Goal: Task Accomplishment & Management: Manage account settings

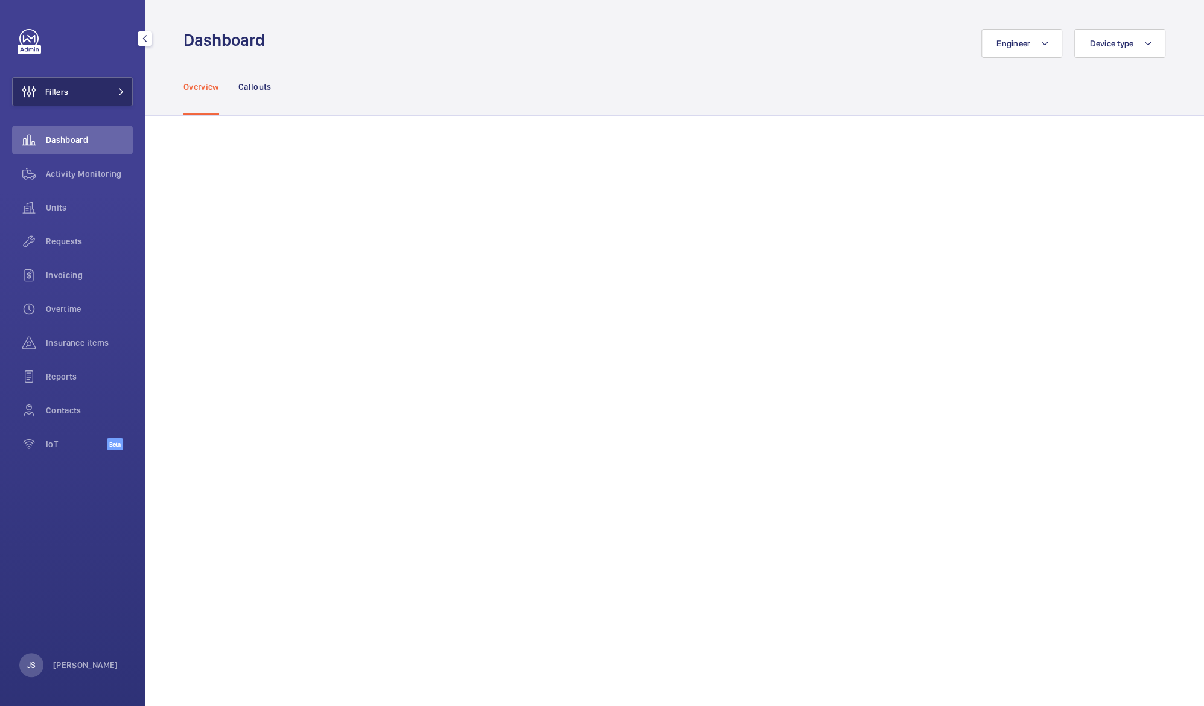
click at [95, 83] on button "Filters" at bounding box center [72, 91] width 121 height 29
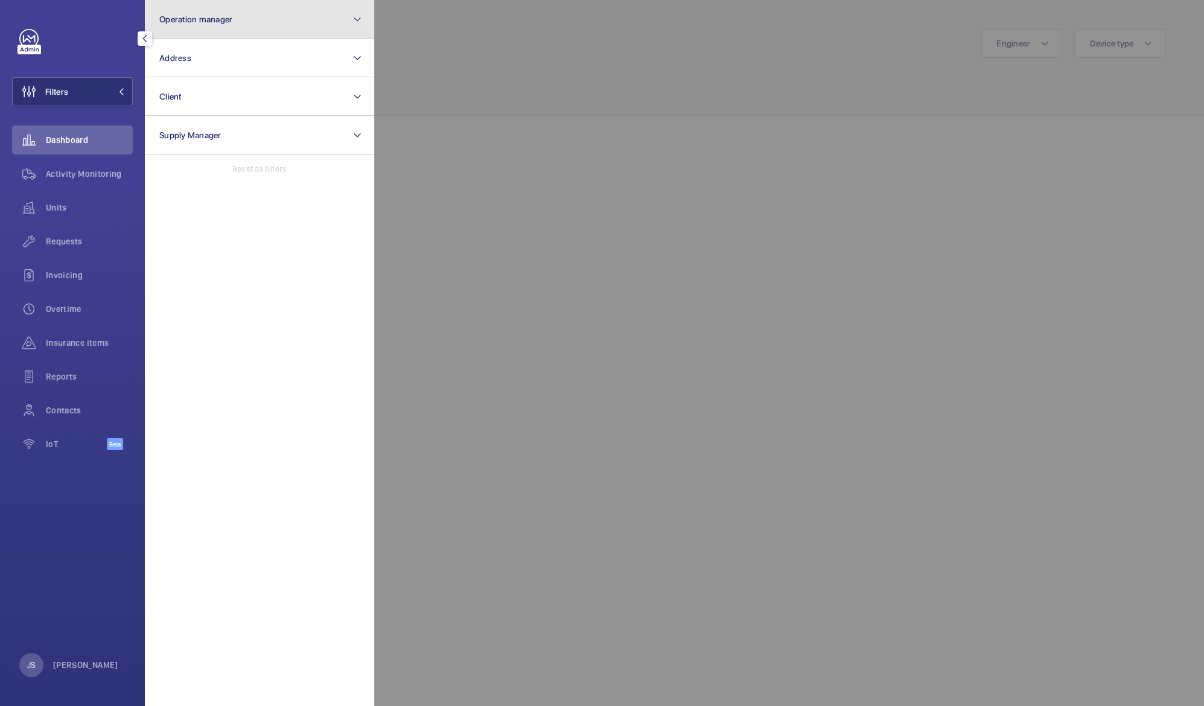
click at [181, 27] on button "Operation manager" at bounding box center [259, 19] width 229 height 39
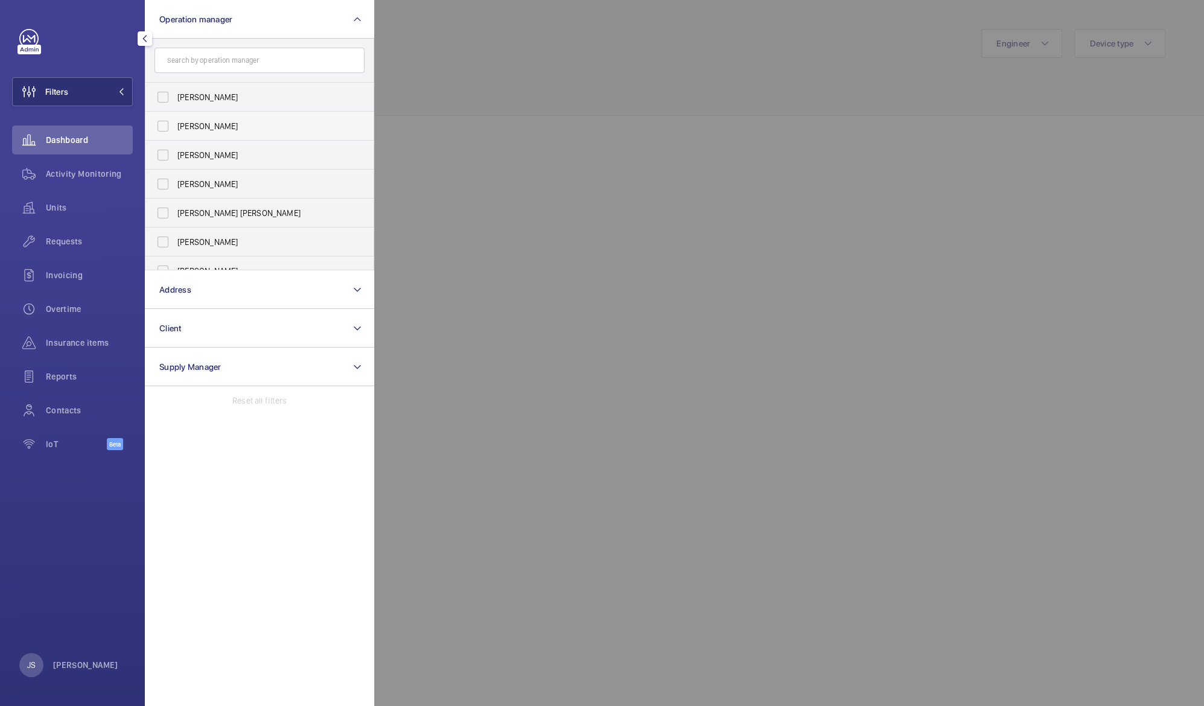
click at [197, 126] on span "[PERSON_NAME]" at bounding box center [260, 126] width 166 height 12
click at [175, 126] on input "[PERSON_NAME]" at bounding box center [163, 126] width 24 height 24
checkbox input "true"
click at [492, 43] on div at bounding box center [976, 353] width 1204 height 706
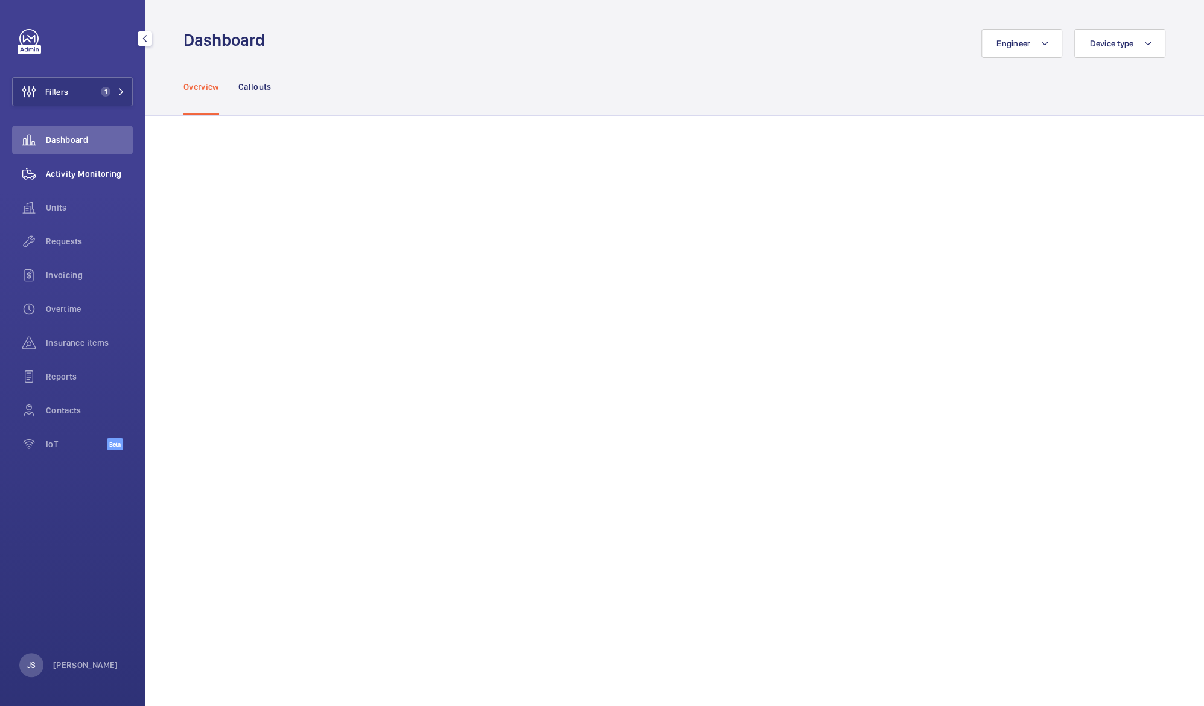
click at [60, 175] on span "Activity Monitoring" at bounding box center [89, 174] width 87 height 12
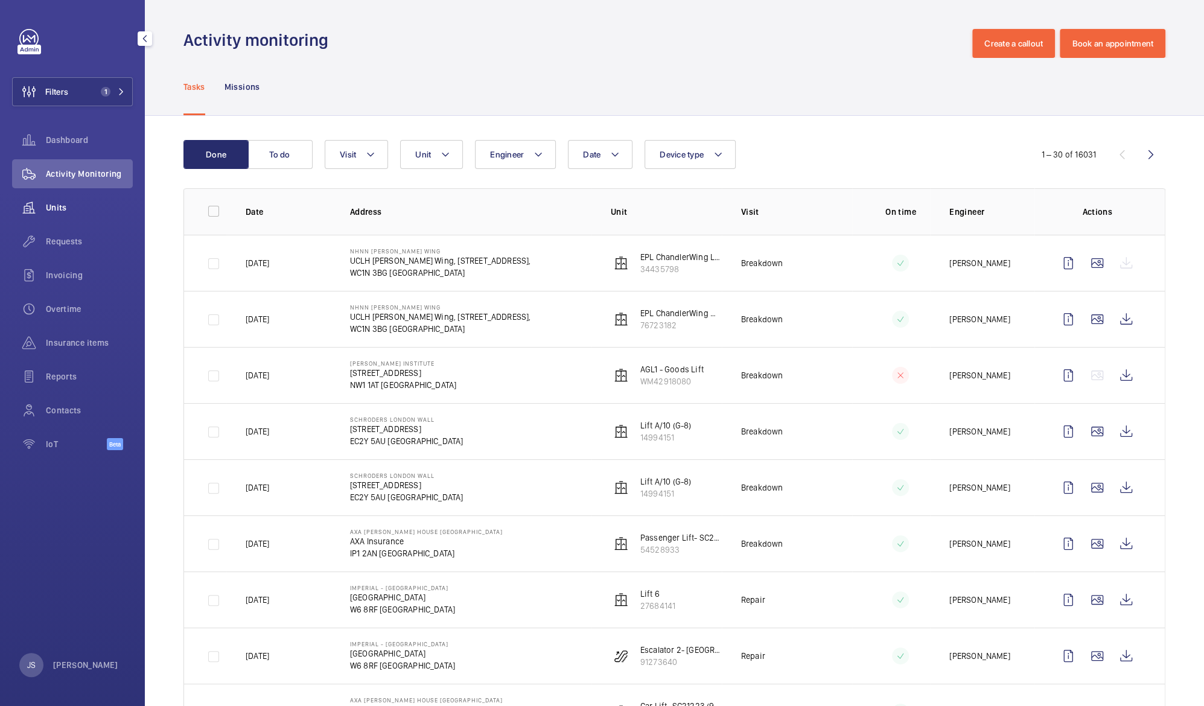
click at [58, 203] on span "Units" at bounding box center [89, 208] width 87 height 12
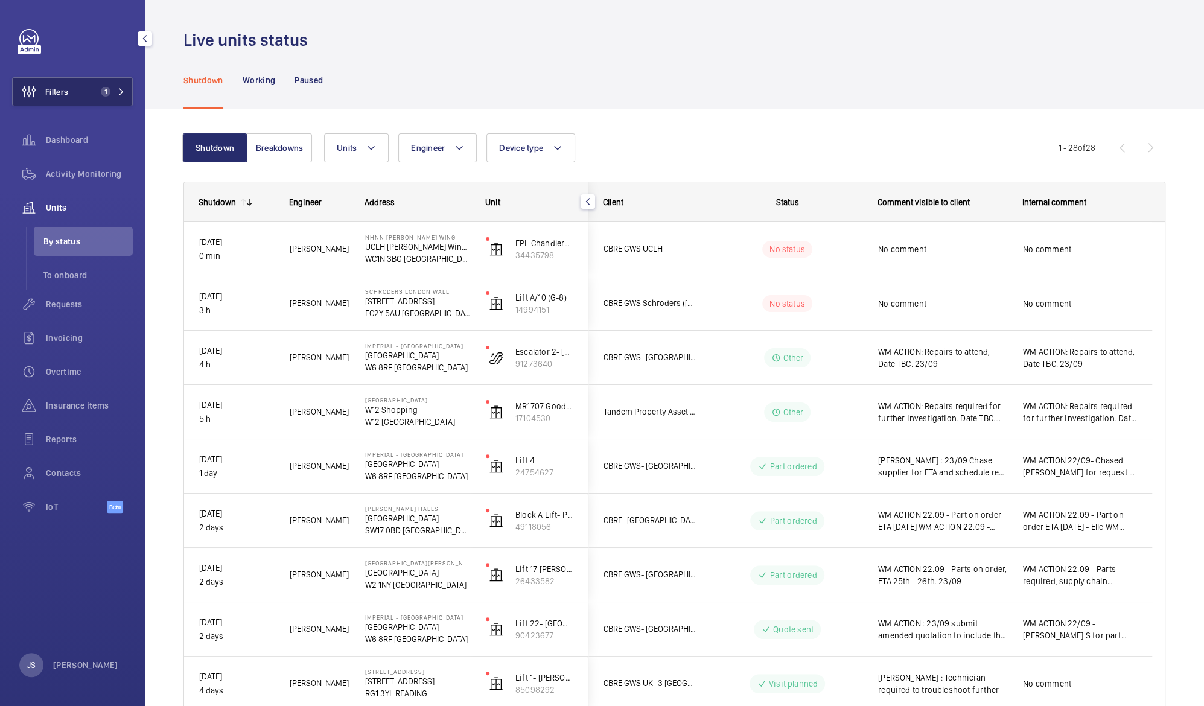
click at [76, 94] on button "Filters 1" at bounding box center [72, 91] width 121 height 29
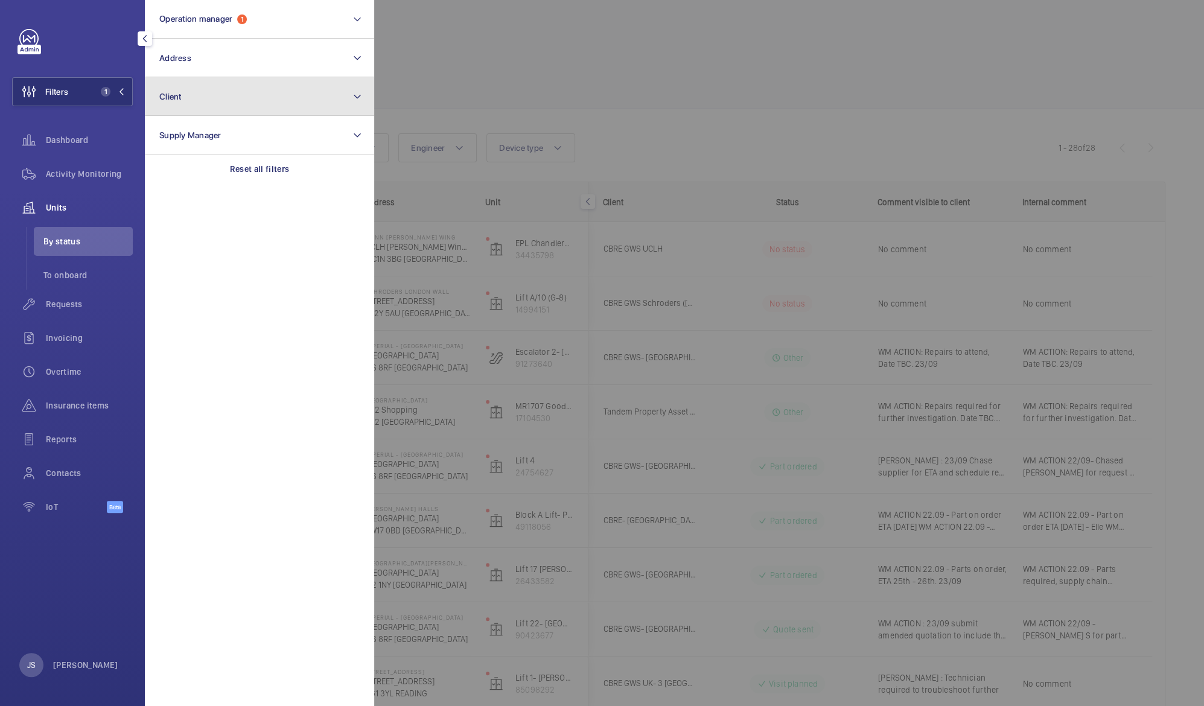
click at [209, 95] on button "Client" at bounding box center [259, 96] width 229 height 39
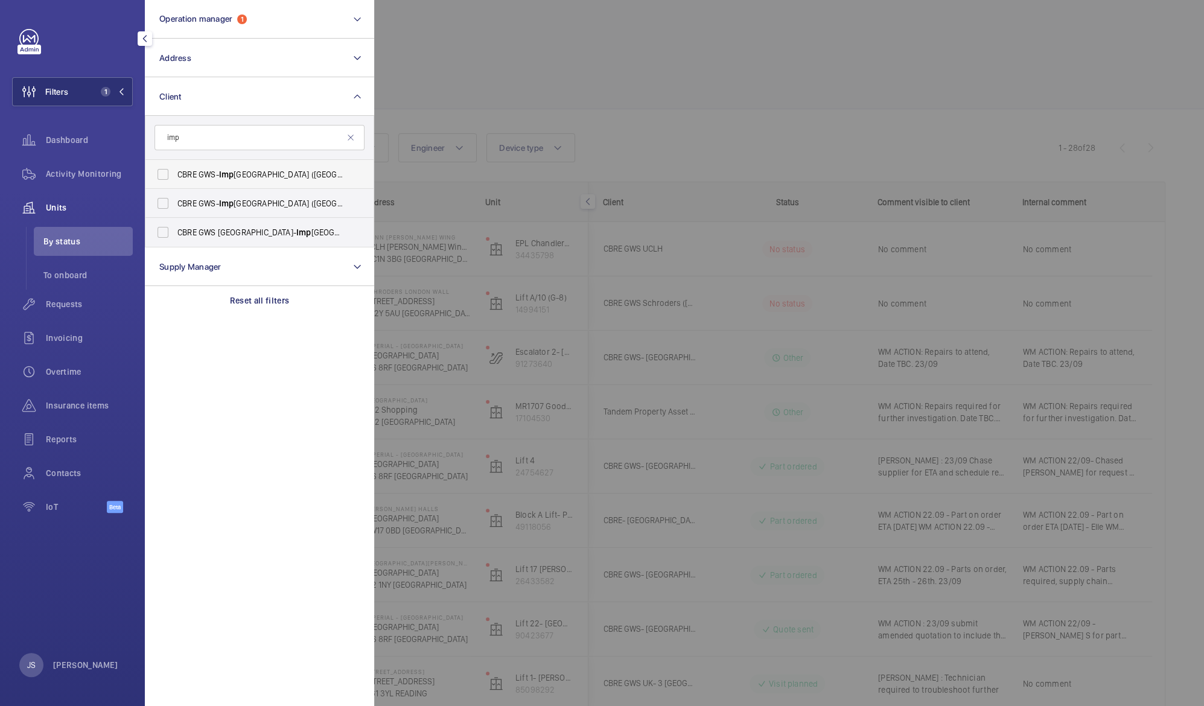
type input "imp"
click at [188, 166] on label "CBRE GWS- [GEOGRAPHIC_DATA] ([GEOGRAPHIC_DATA])" at bounding box center [250, 174] width 210 height 29
click at [175, 166] on input "CBRE GWS- [GEOGRAPHIC_DATA] ([GEOGRAPHIC_DATA])" at bounding box center [163, 174] width 24 height 24
checkbox input "true"
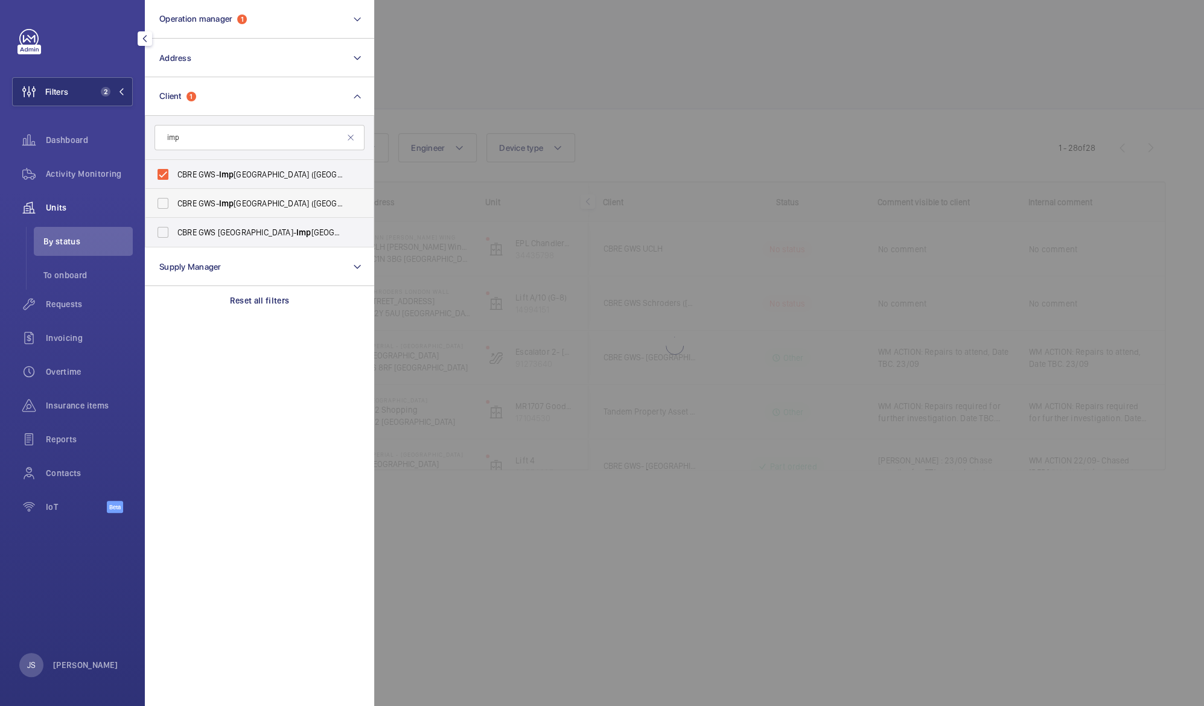
click at [191, 194] on label "CBRE GWS- [GEOGRAPHIC_DATA] ([GEOGRAPHIC_DATA][PERSON_NAME])" at bounding box center [250, 203] width 210 height 29
click at [175, 194] on input "CBRE GWS- [GEOGRAPHIC_DATA] ([GEOGRAPHIC_DATA][PERSON_NAME])" at bounding box center [163, 203] width 24 height 24
checkbox input "true"
click at [192, 228] on span "CBRE GWS UK- [GEOGRAPHIC_DATA] ([GEOGRAPHIC_DATA])" at bounding box center [260, 232] width 166 height 12
click at [175, 228] on input "CBRE GWS UK- [GEOGRAPHIC_DATA] ([GEOGRAPHIC_DATA])" at bounding box center [163, 232] width 24 height 24
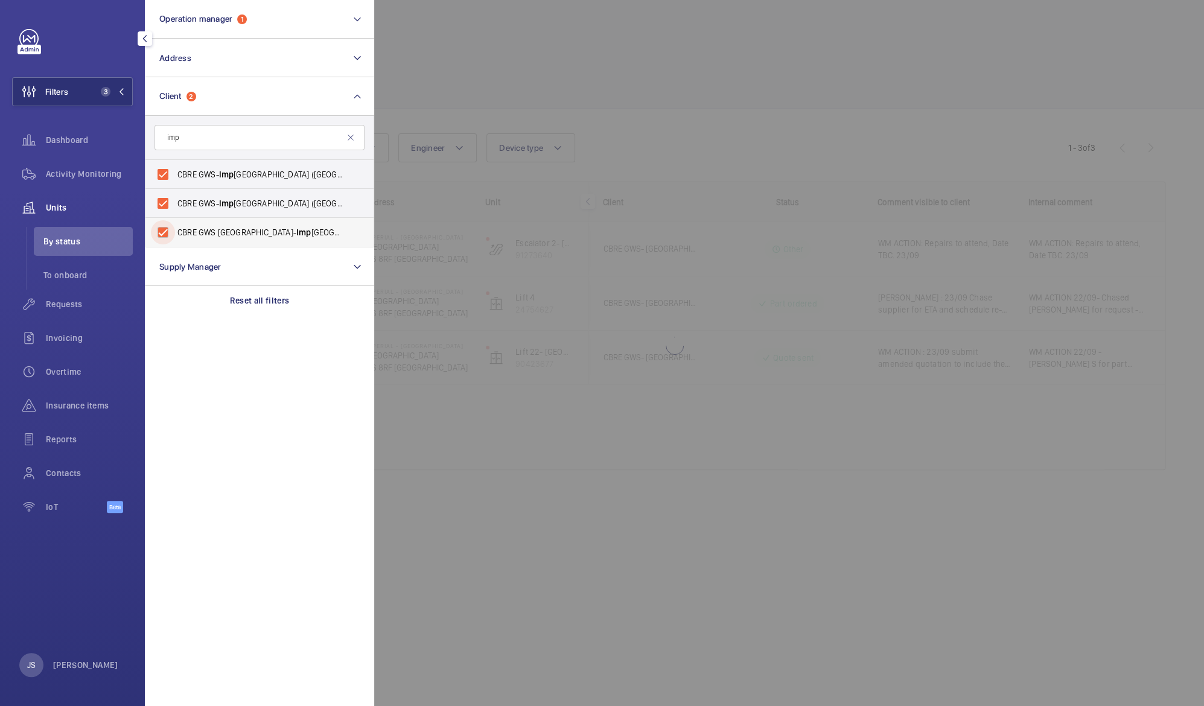
checkbox input "true"
click at [441, 46] on div at bounding box center [976, 353] width 1204 height 706
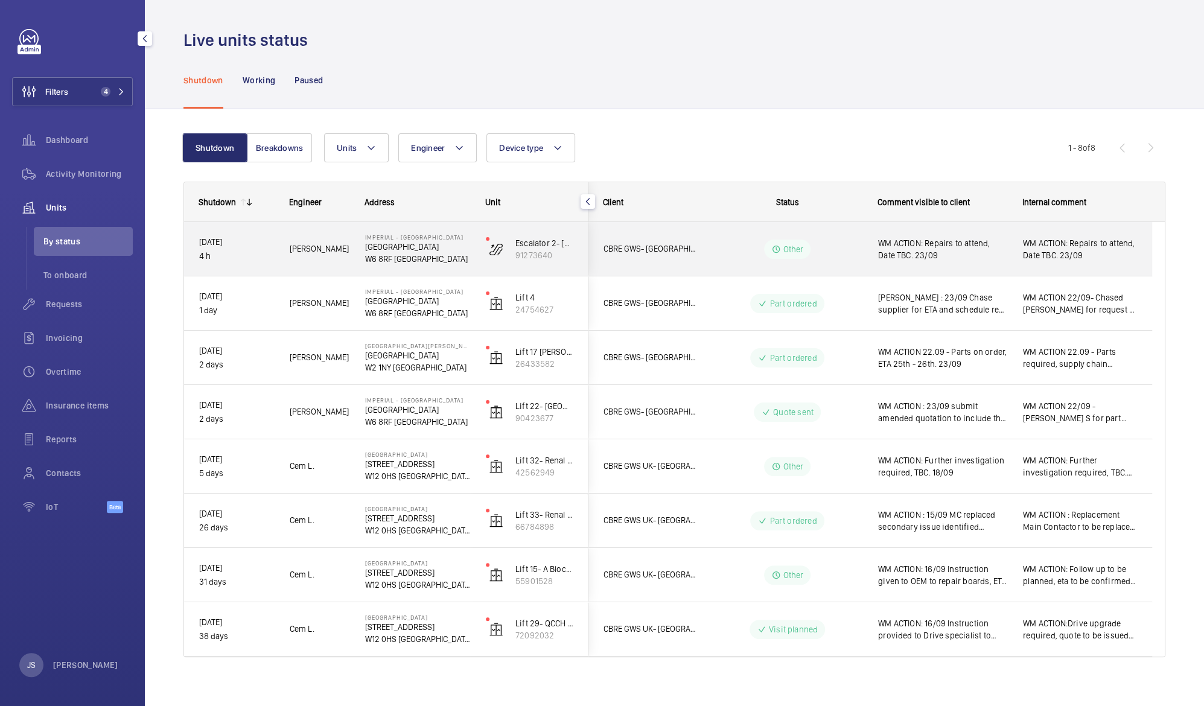
click at [898, 251] on span "WM ACTION: Repairs to attend, Date TBC. 23/09" at bounding box center [942, 249] width 129 height 24
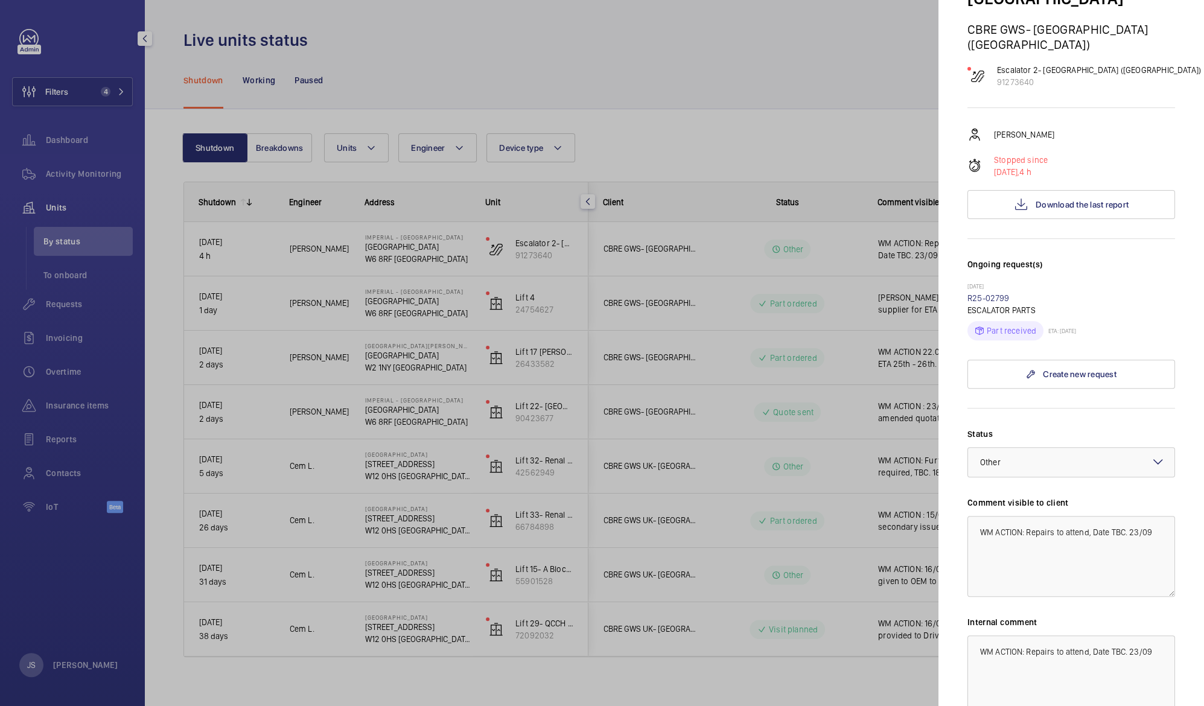
scroll to position [154, 0]
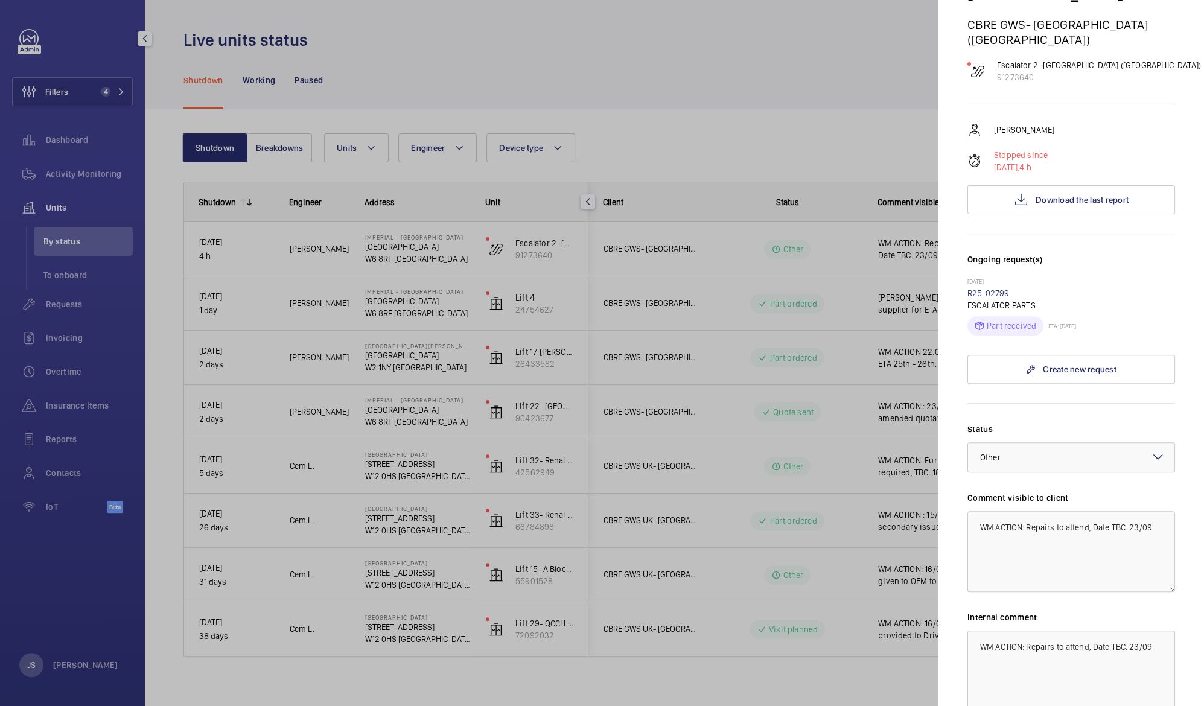
click at [794, 41] on div at bounding box center [602, 353] width 1204 height 706
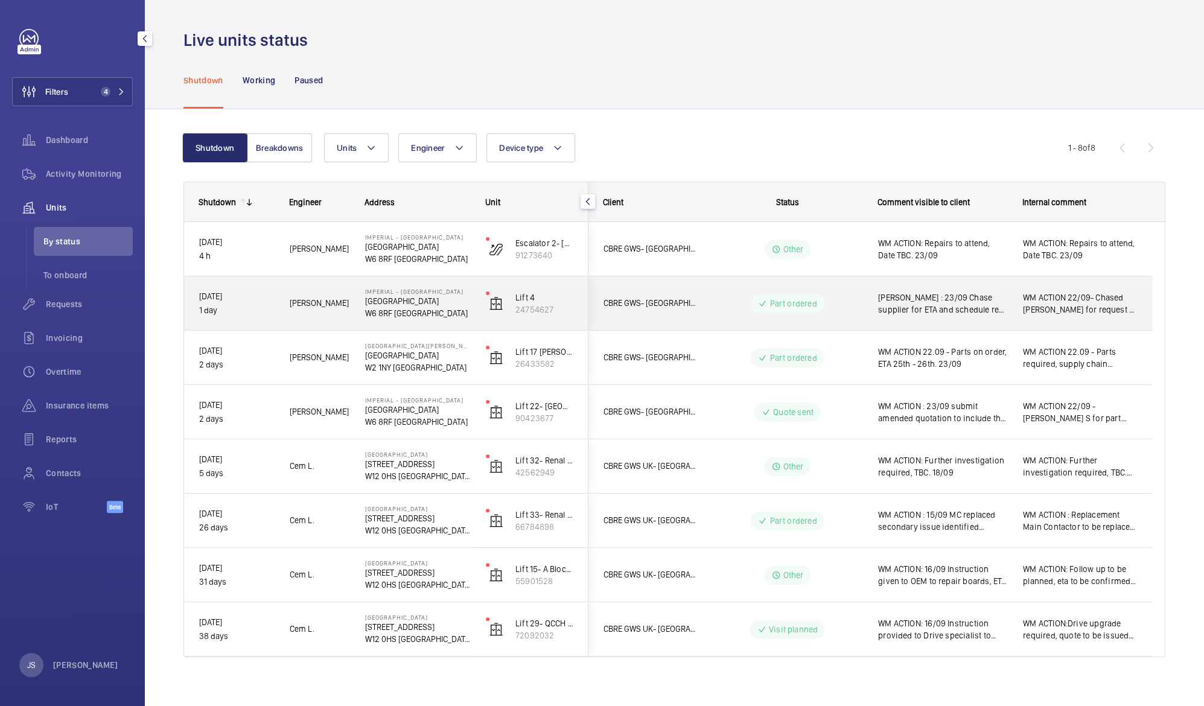
click at [923, 307] on span "[PERSON_NAME] : 23/09 Chase supplier for ETA and schedule re-attendance. 22/09 …" at bounding box center [942, 304] width 129 height 24
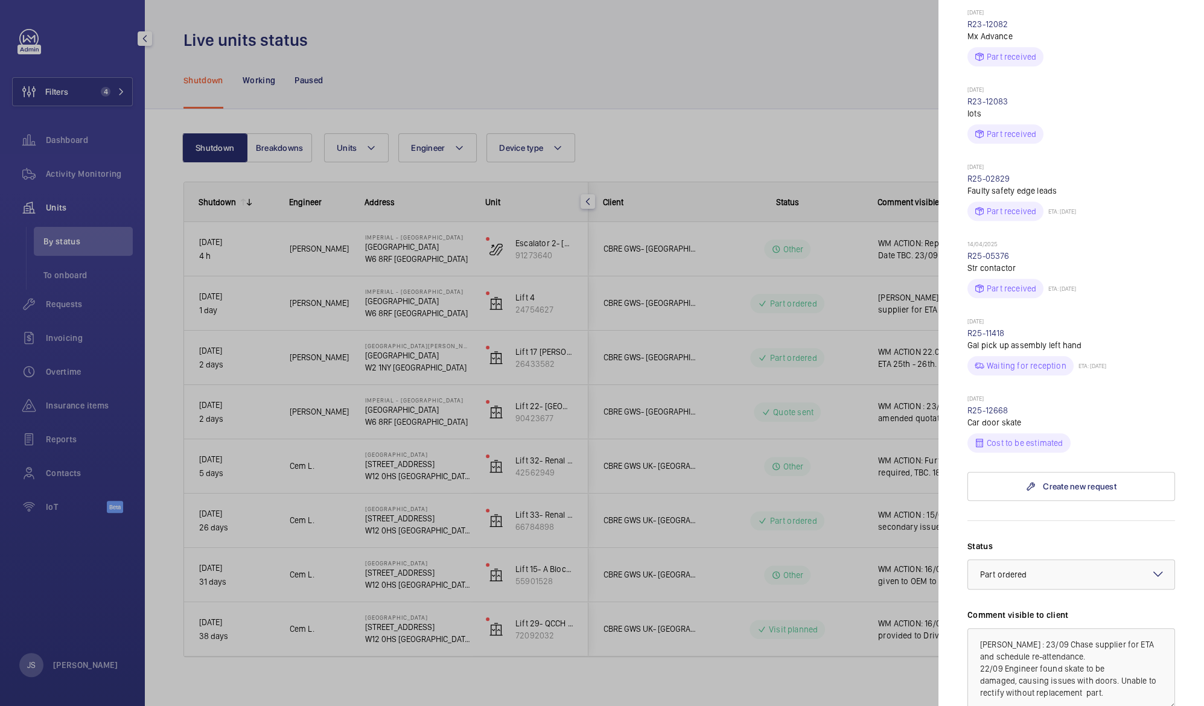
scroll to position [430, 0]
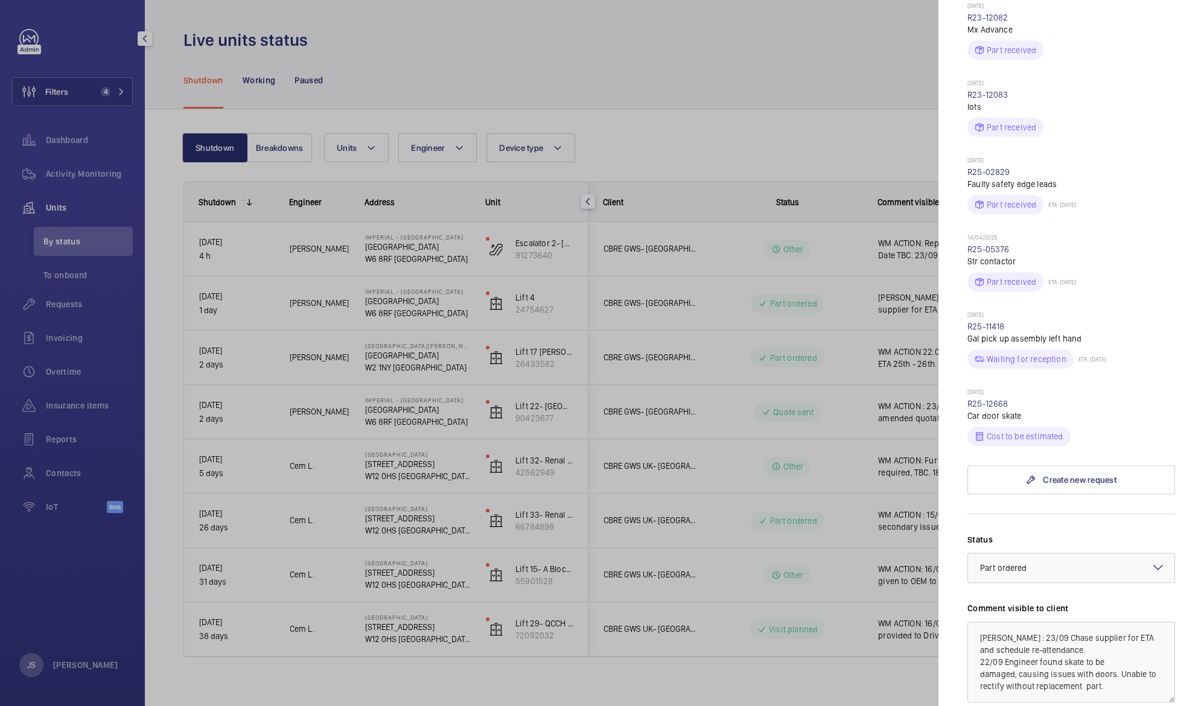
click at [840, 123] on div at bounding box center [602, 353] width 1204 height 706
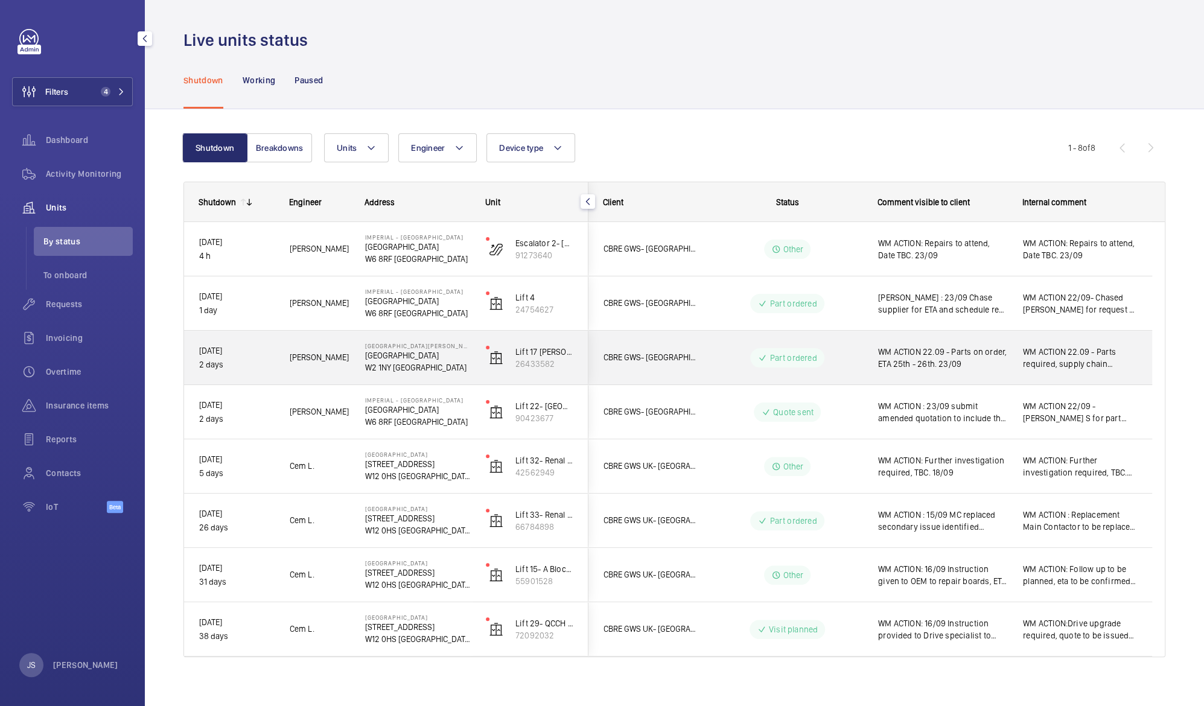
click at [956, 360] on span "WM ACTION 22.09 - Parts on order, ETA 25th - 26th. 23/09" at bounding box center [942, 358] width 129 height 24
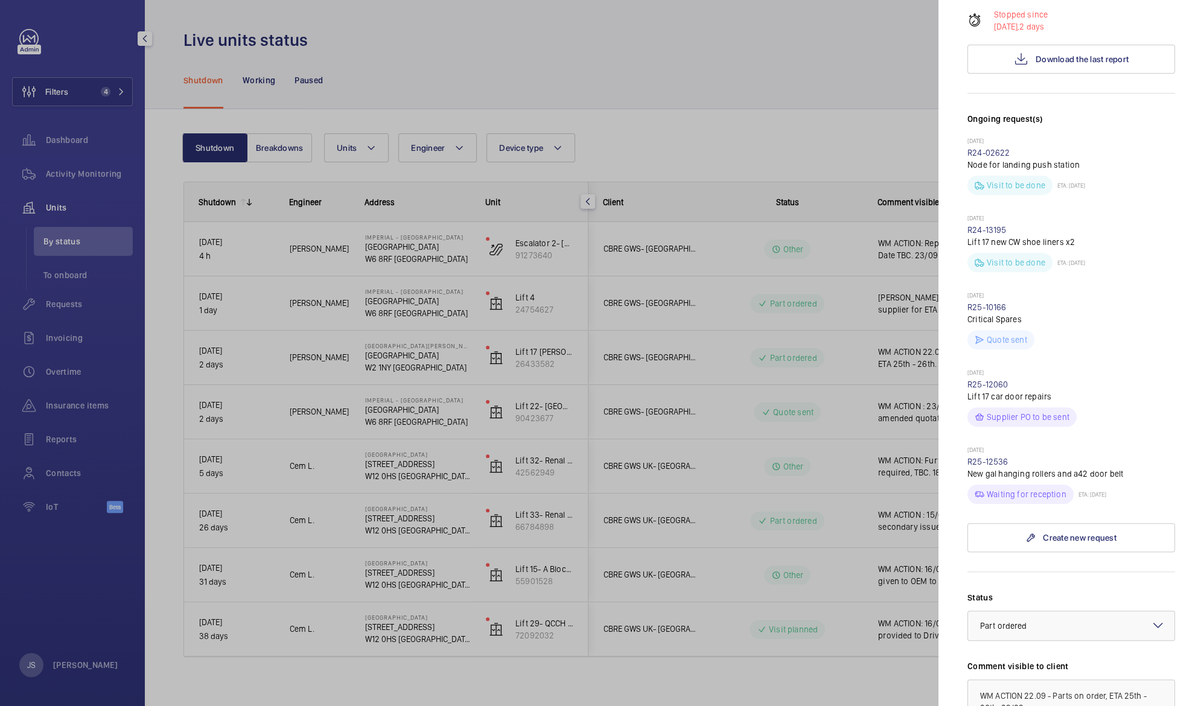
scroll to position [313, 0]
click at [807, 78] on div at bounding box center [602, 353] width 1204 height 706
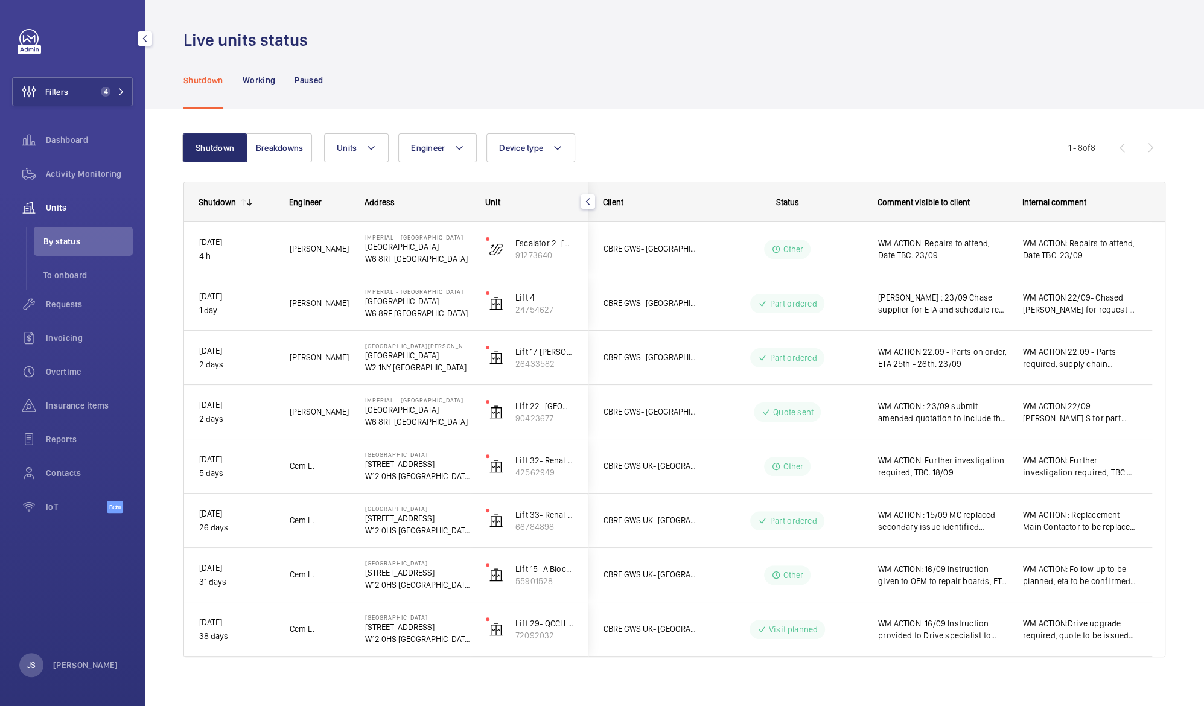
scroll to position [0, 0]
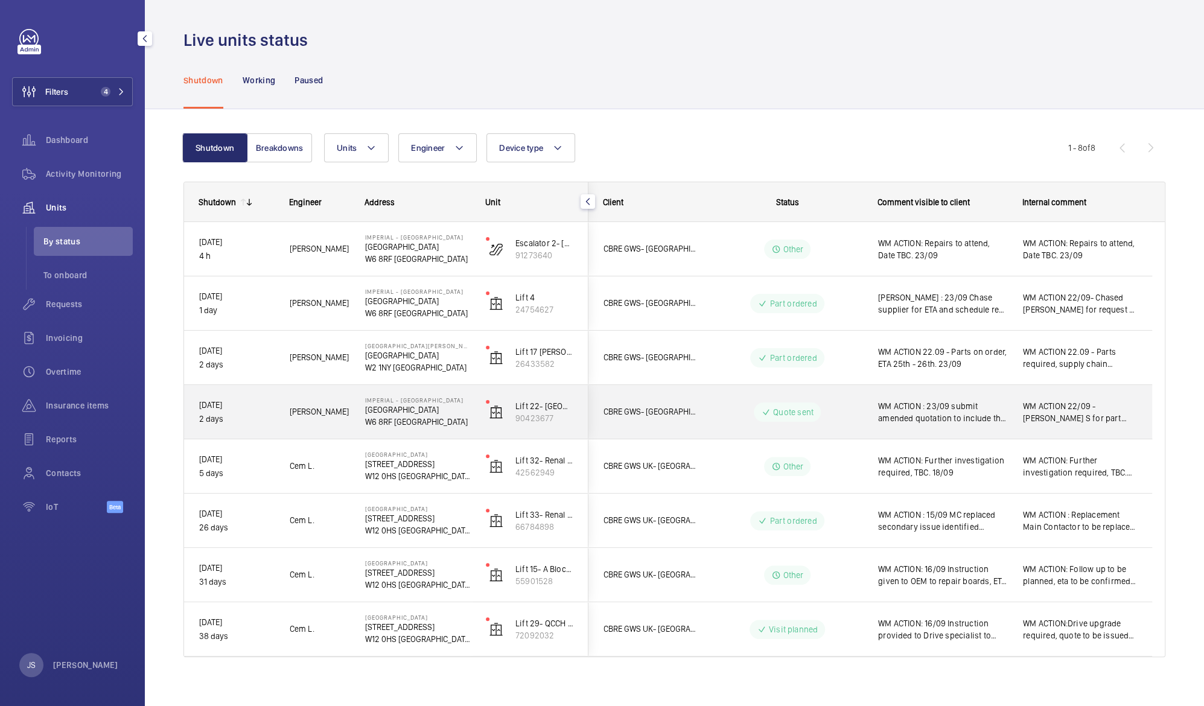
click at [954, 411] on span "WM ACTION : 23/09 submit amended quotation to include the car door rollers and …" at bounding box center [942, 412] width 129 height 24
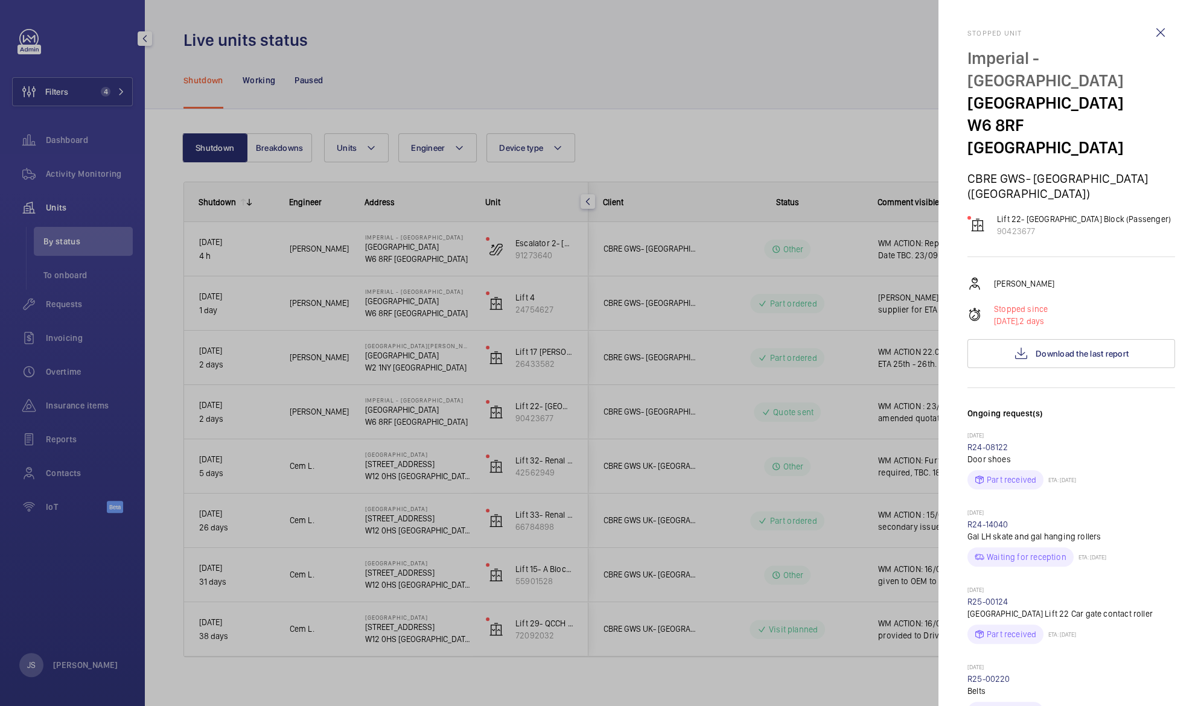
drag, startPoint x: 1191, startPoint y: 190, endPoint x: 1205, endPoint y: 367, distance: 177.4
click at [1204, 367] on html "Filters 4 Dashboard Activity Monitoring Units By status To onboard Requests Inv…" at bounding box center [602, 353] width 1204 height 706
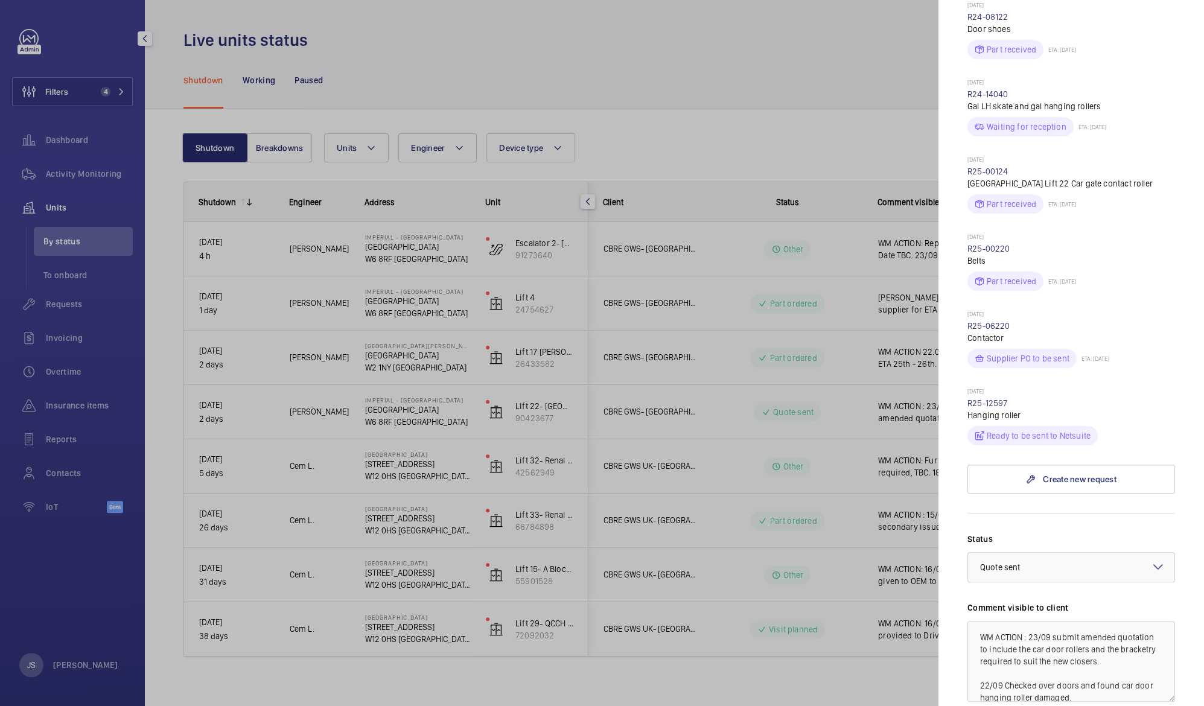
scroll to position [432, 0]
click at [784, 90] on div at bounding box center [602, 353] width 1204 height 706
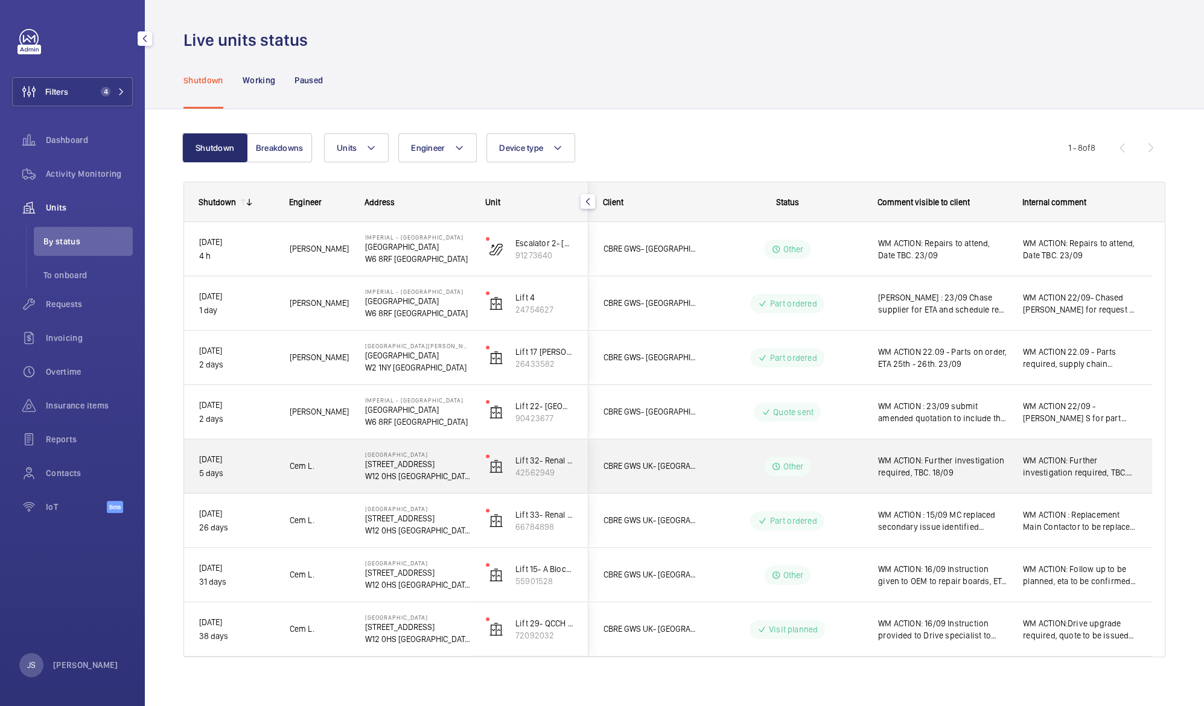
click at [946, 464] on span "WM ACTION: Further investigation required, TBC. 18/09" at bounding box center [942, 467] width 129 height 24
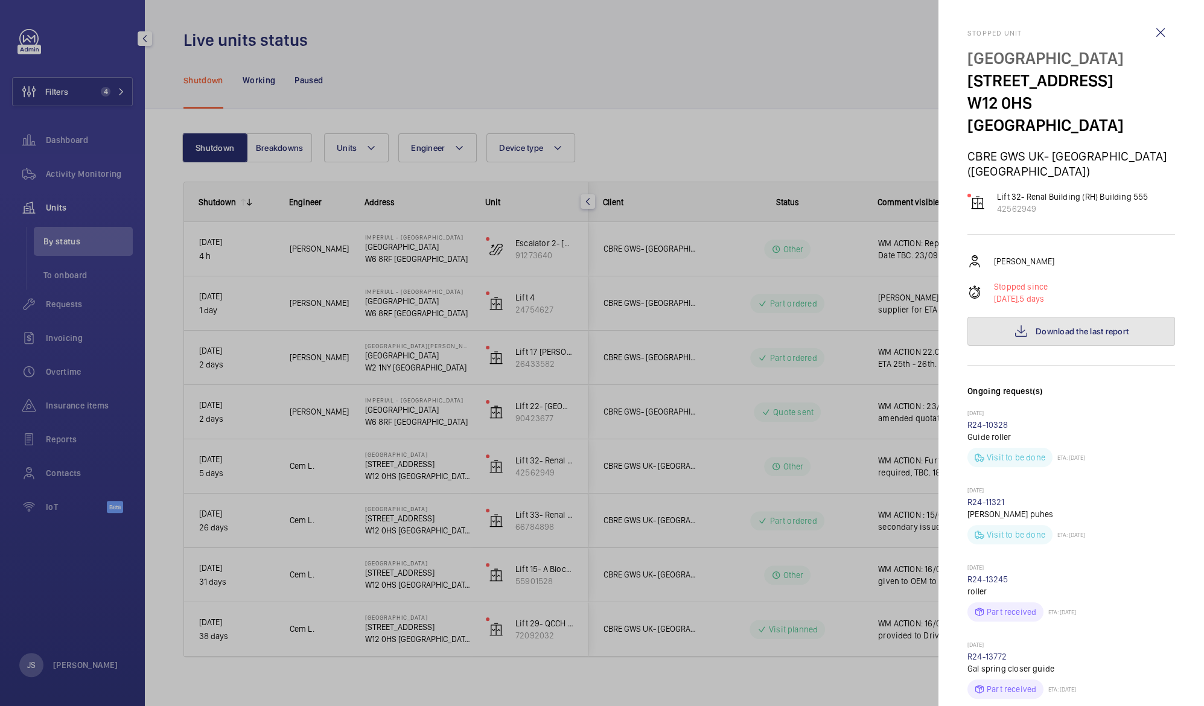
click at [1052, 317] on button "Download the last report" at bounding box center [1072, 331] width 208 height 29
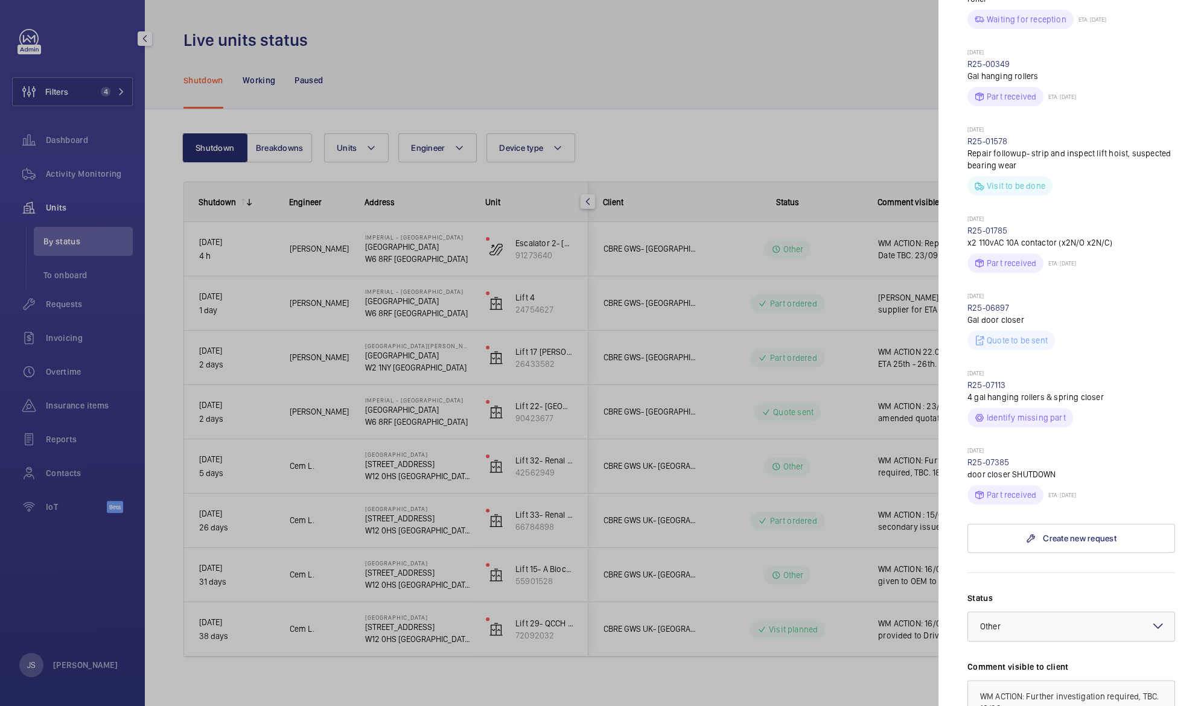
scroll to position [767, 0]
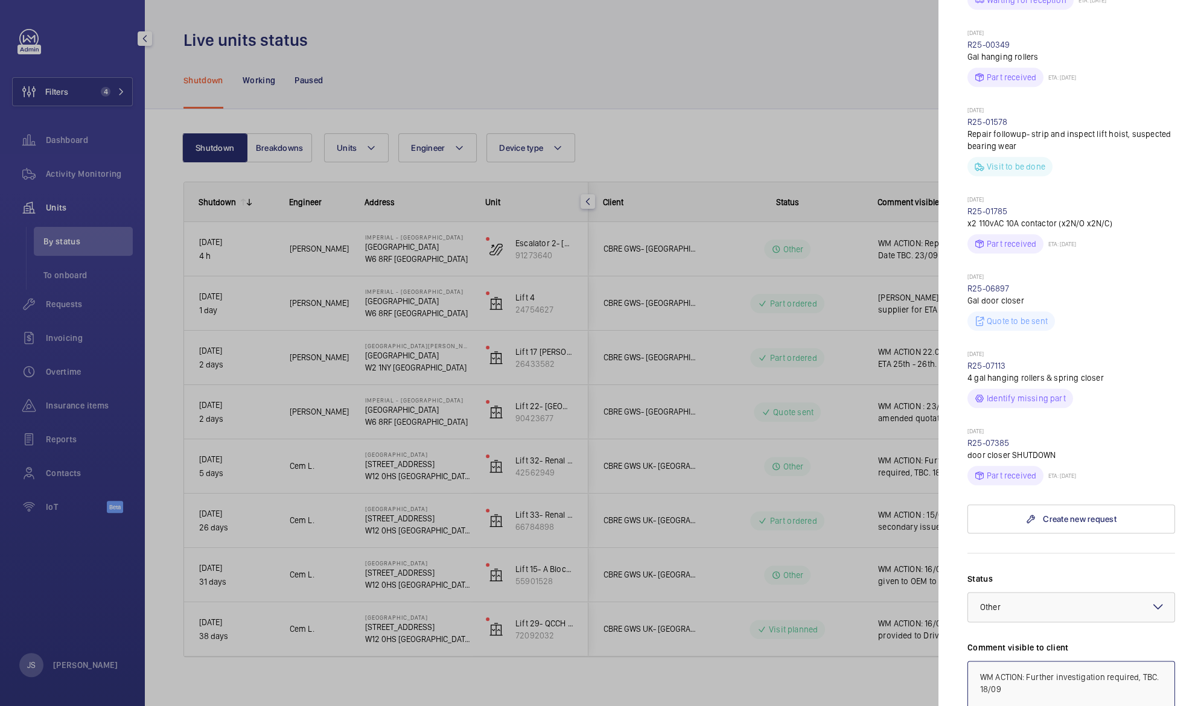
click at [1027, 661] on textarea "WM ACTION: Further investigation required, TBC. 18/09" at bounding box center [1072, 701] width 208 height 81
click at [1032, 661] on textarea "WM ACTION: 23/09Further investigation required, TBC. 18/09" at bounding box center [1072, 701] width 208 height 81
click at [1050, 661] on textarea "WM ACTION: 24/09Further investigation required, TBC. 18/09" at bounding box center [1072, 701] width 208 height 81
click at [1084, 593] on div at bounding box center [1071, 607] width 206 height 29
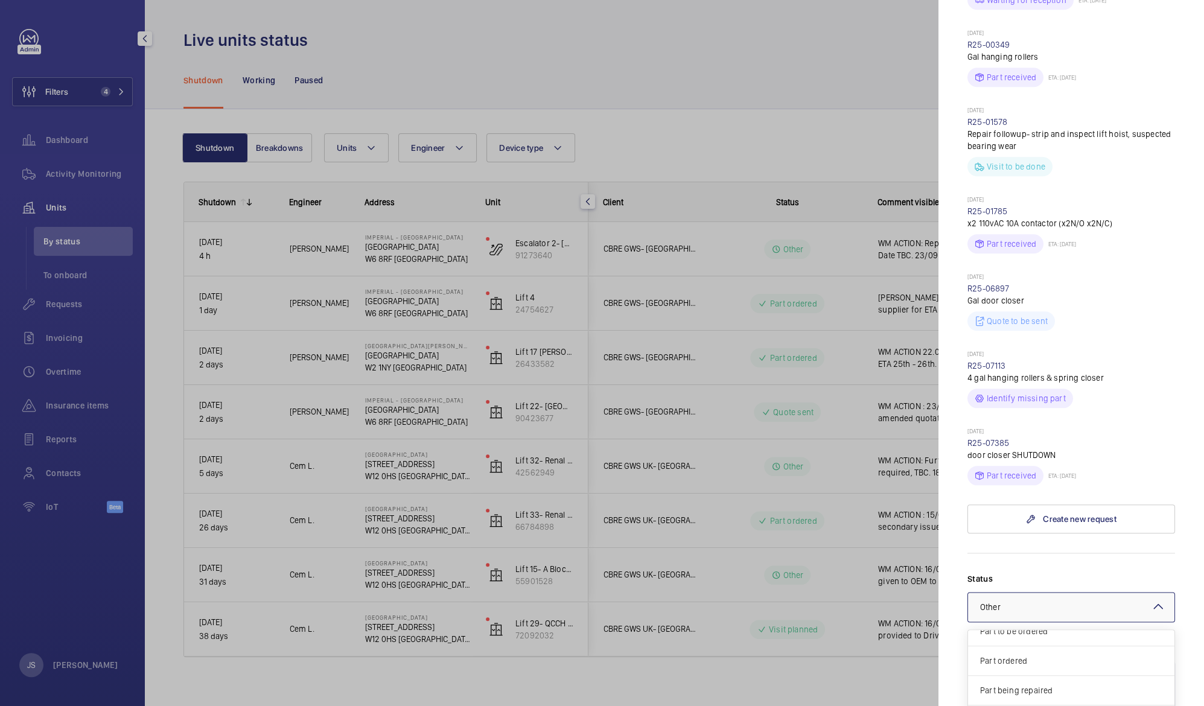
click at [1097, 706] on span "Visit planned" at bounding box center [1071, 720] width 182 height 12
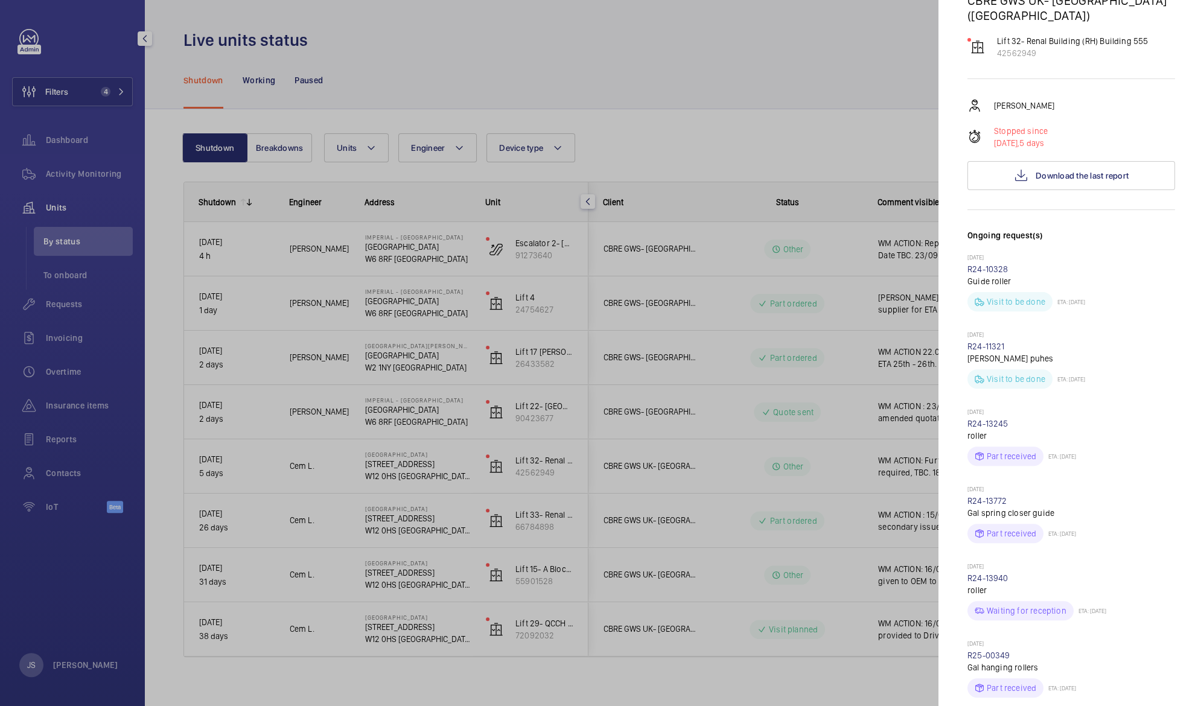
scroll to position [14, 0]
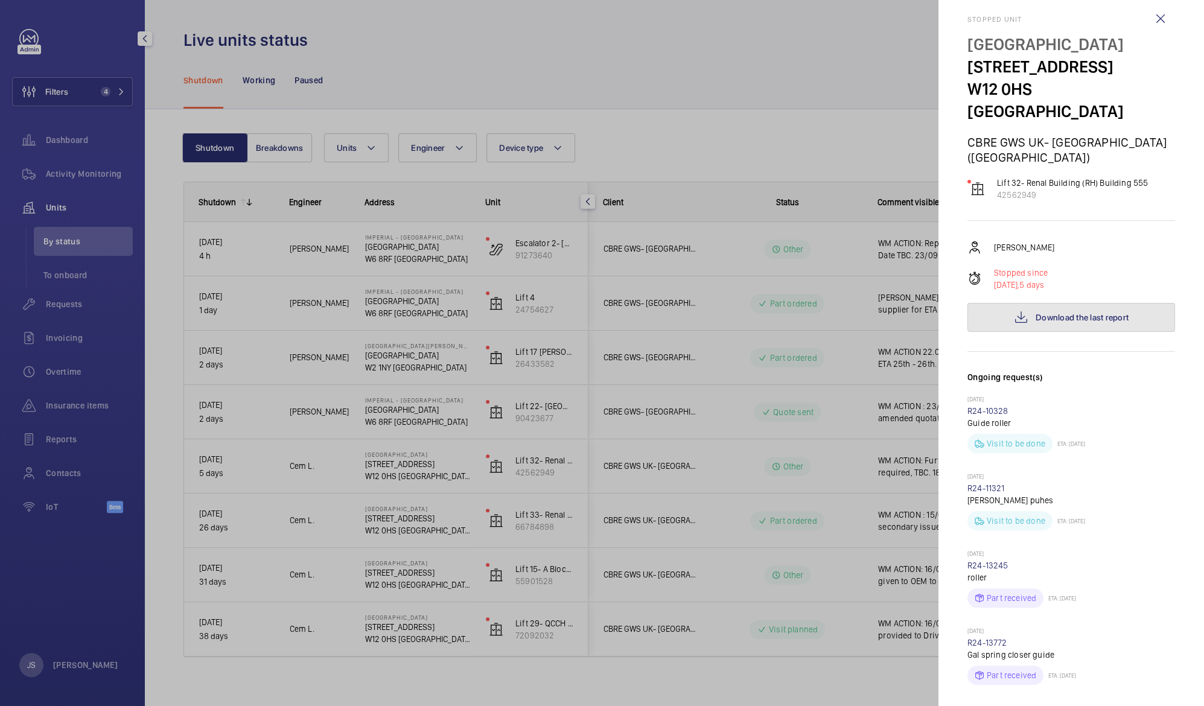
click at [1051, 313] on span "Download the last report" at bounding box center [1082, 318] width 93 height 10
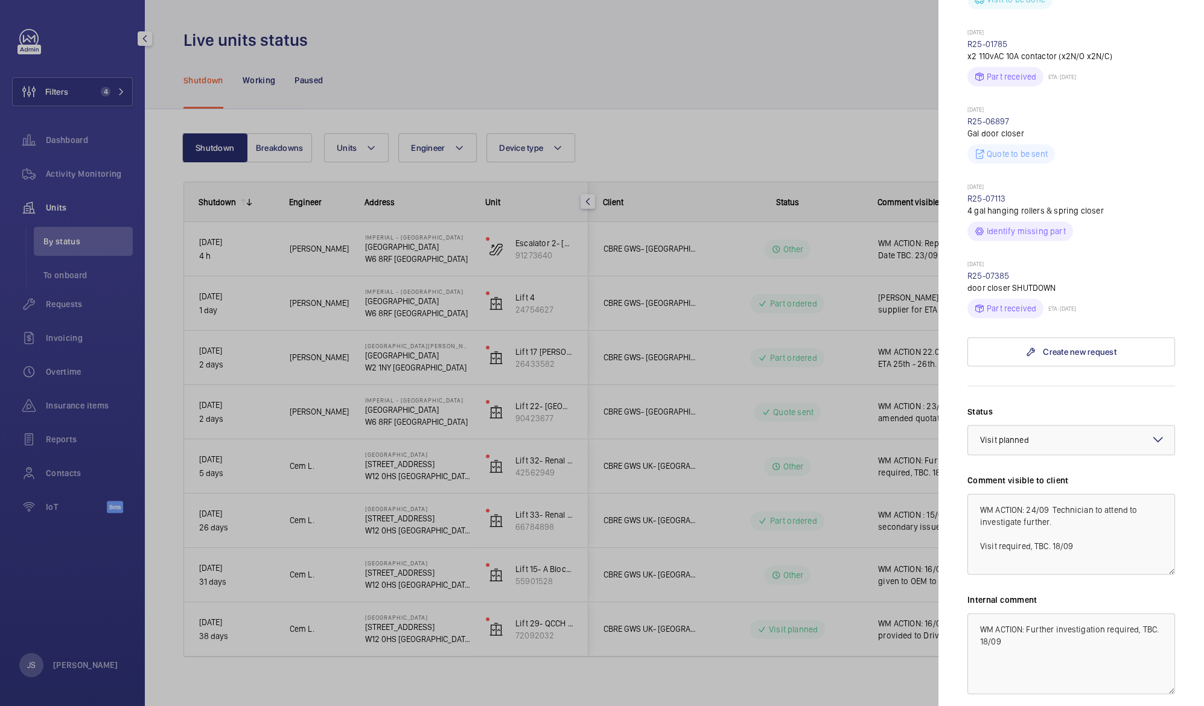
scroll to position [963, 0]
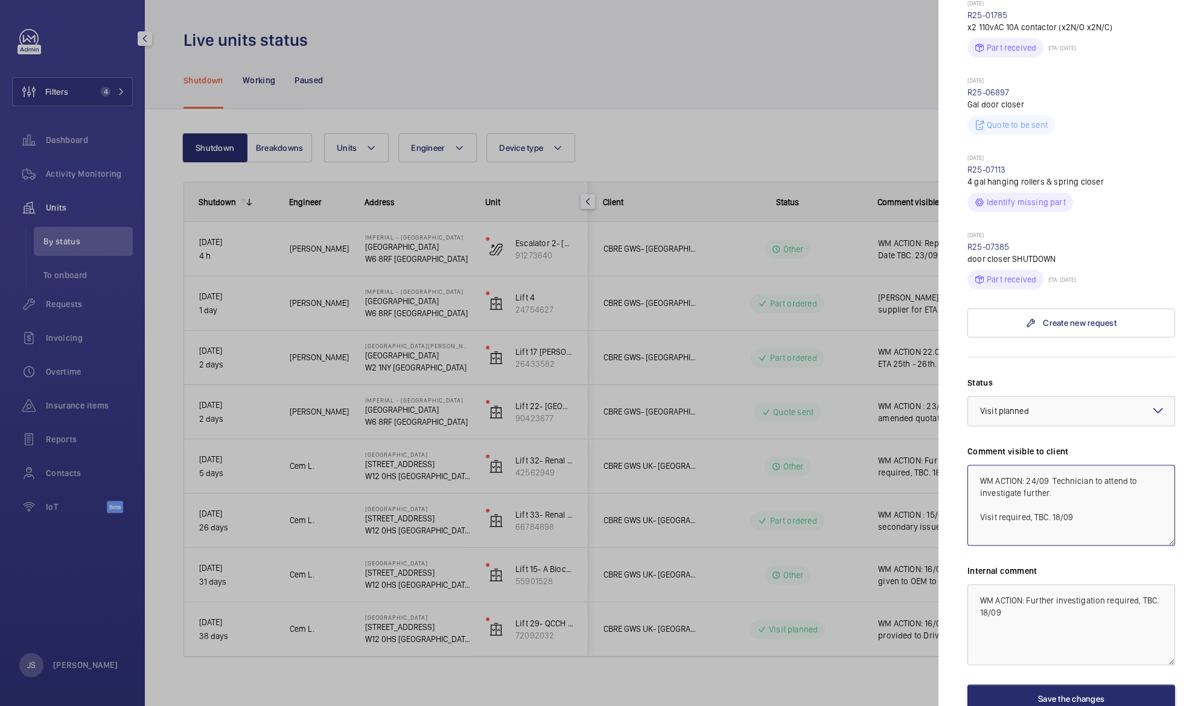
click at [1034, 465] on textarea "WM ACTION: 24/09 Technician to attend to investigate further. Visit required, T…" at bounding box center [1072, 505] width 208 height 81
click at [1136, 465] on textarea "WM ACTION: 23/09 Technician to attend to investigate further. Visit required, T…" at bounding box center [1072, 505] width 208 height 81
click at [1128, 465] on textarea "WM ACTION: 23/09 Technician to attend to investigate further. Visit required, T…" at bounding box center [1072, 505] width 208 height 81
type textarea "WM ACTION: 23/09 Technician to attend on 24/09 to investigate further. Visit re…"
click at [1078, 685] on button "Save the changes" at bounding box center [1072, 699] width 208 height 29
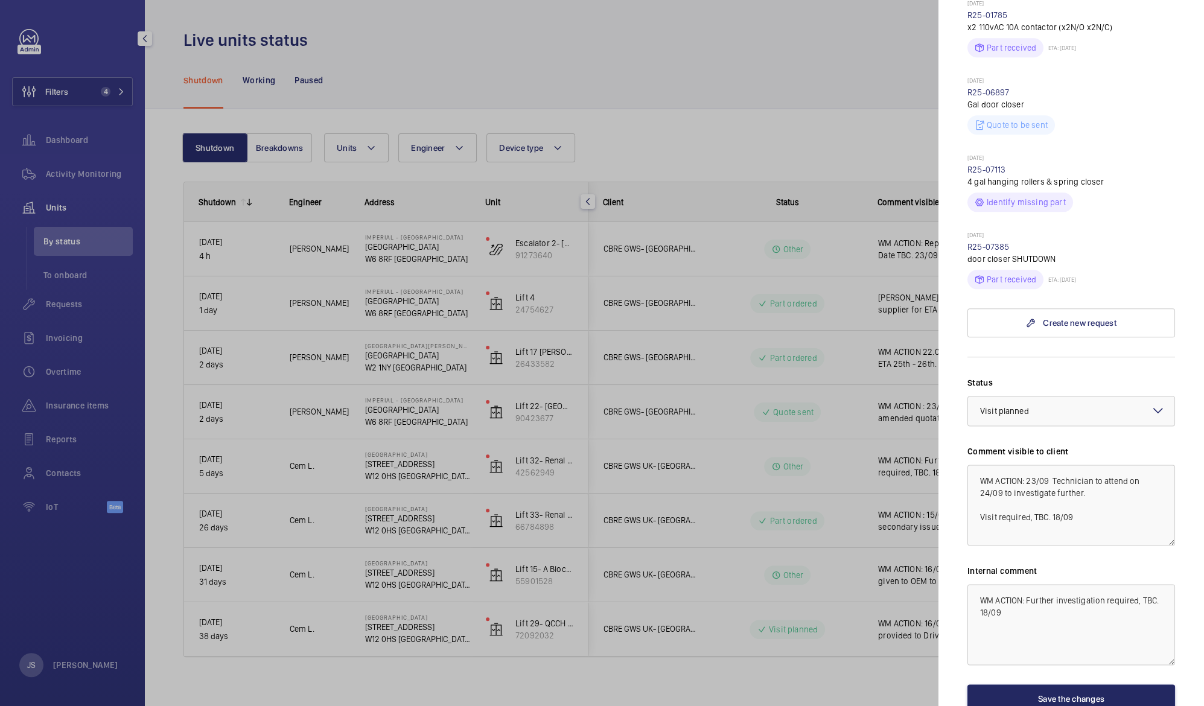
scroll to position [0, 0]
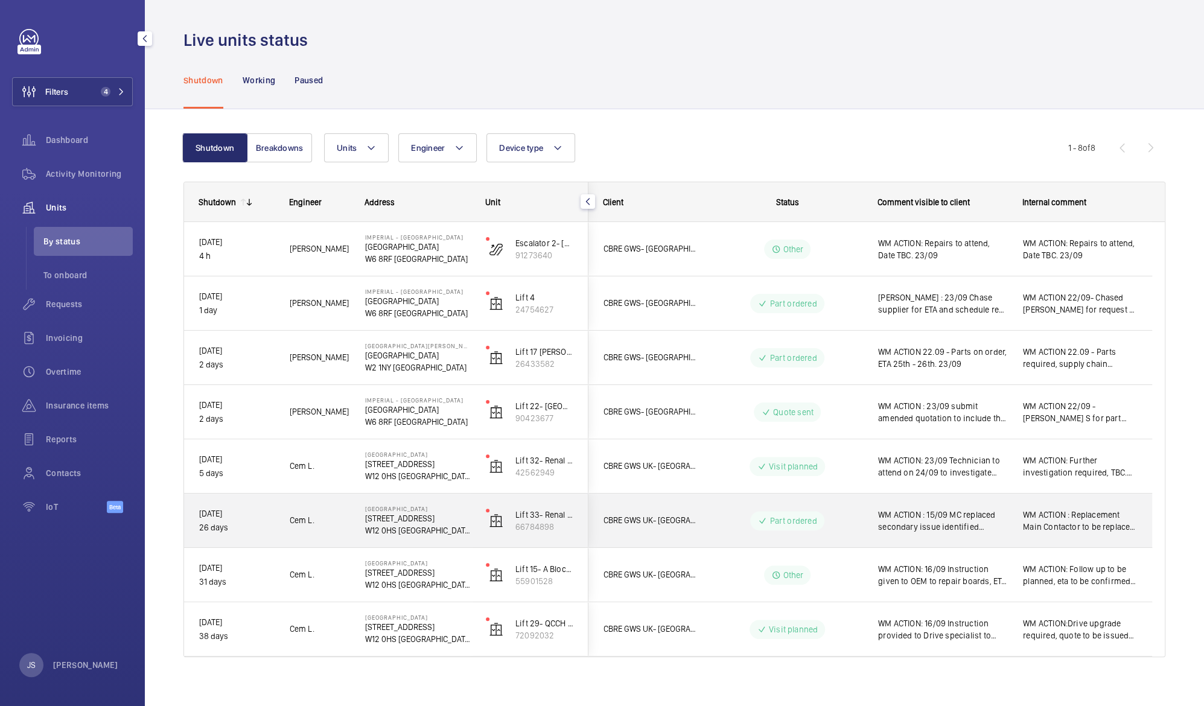
click at [941, 520] on span "WM ACTION : 15/09 MC replaced secondary issue identified requires further troub…" at bounding box center [942, 521] width 129 height 24
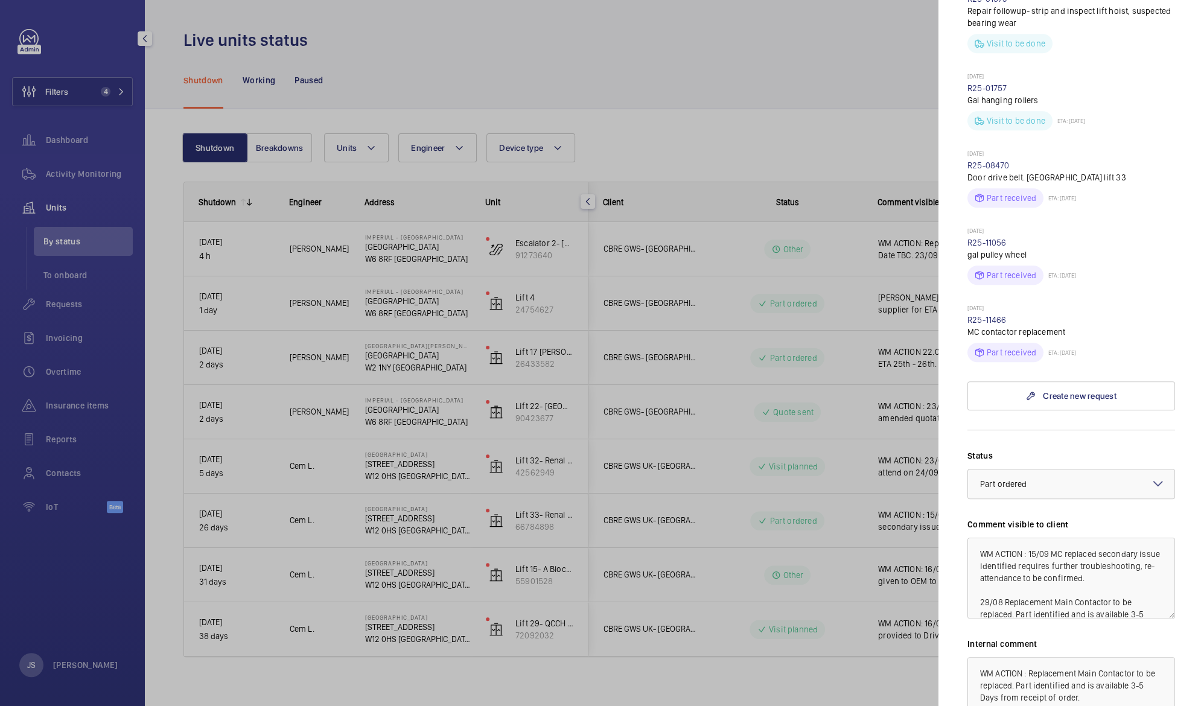
scroll to position [675, 0]
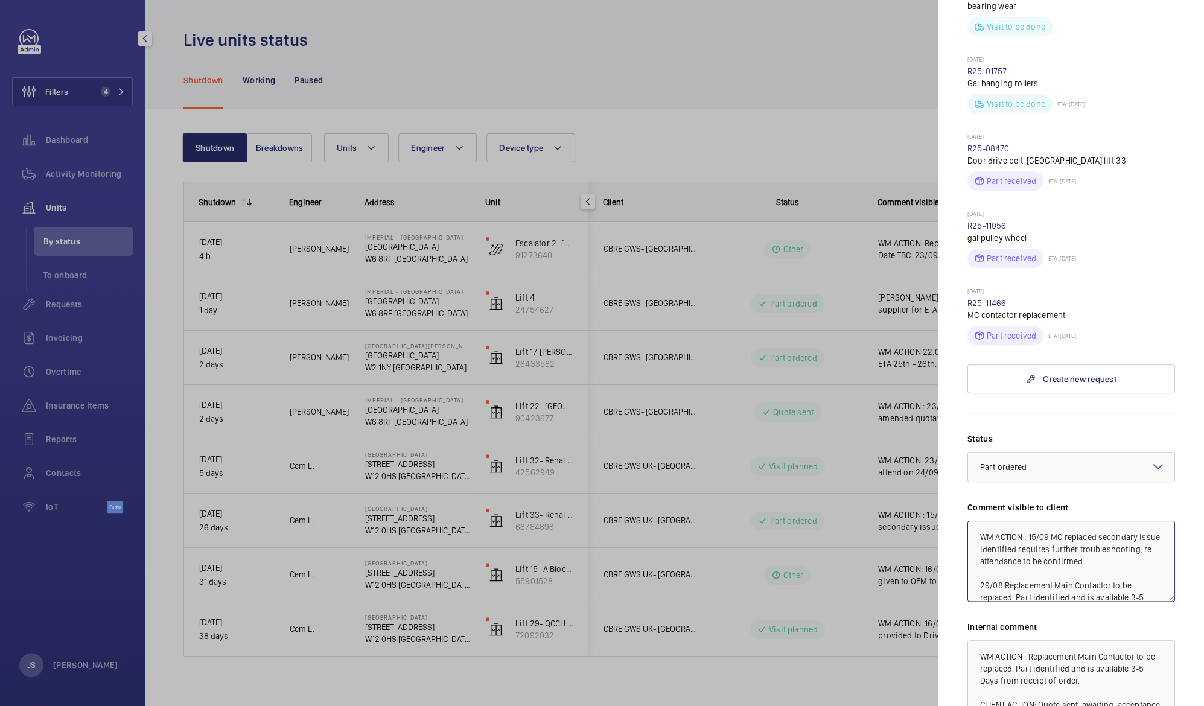
click at [1028, 523] on textarea "WM ACTION : 15/09 MC replaced secondary issue identified requires further troub…" at bounding box center [1072, 561] width 208 height 81
type textarea "WM ACTION : 23/09 Technician to attend 24/09 to investigate further. 15/09 MC r…"
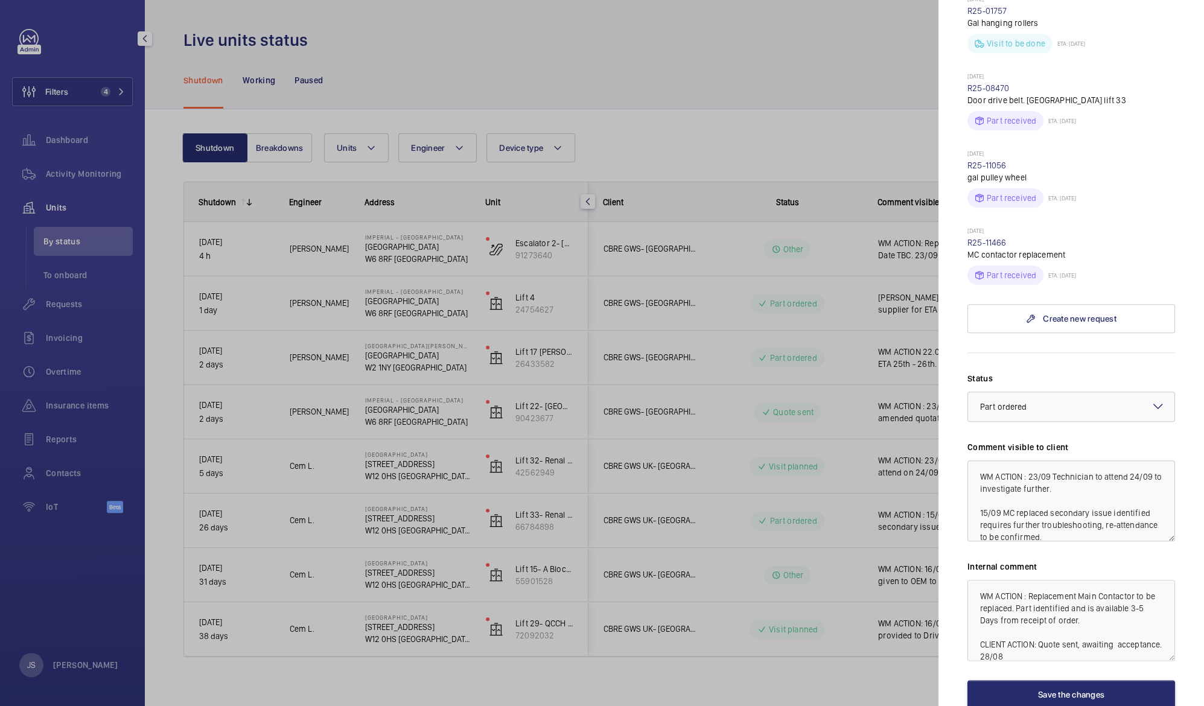
scroll to position [739, 0]
click at [1041, 677] on button "Save the changes" at bounding box center [1072, 691] width 208 height 29
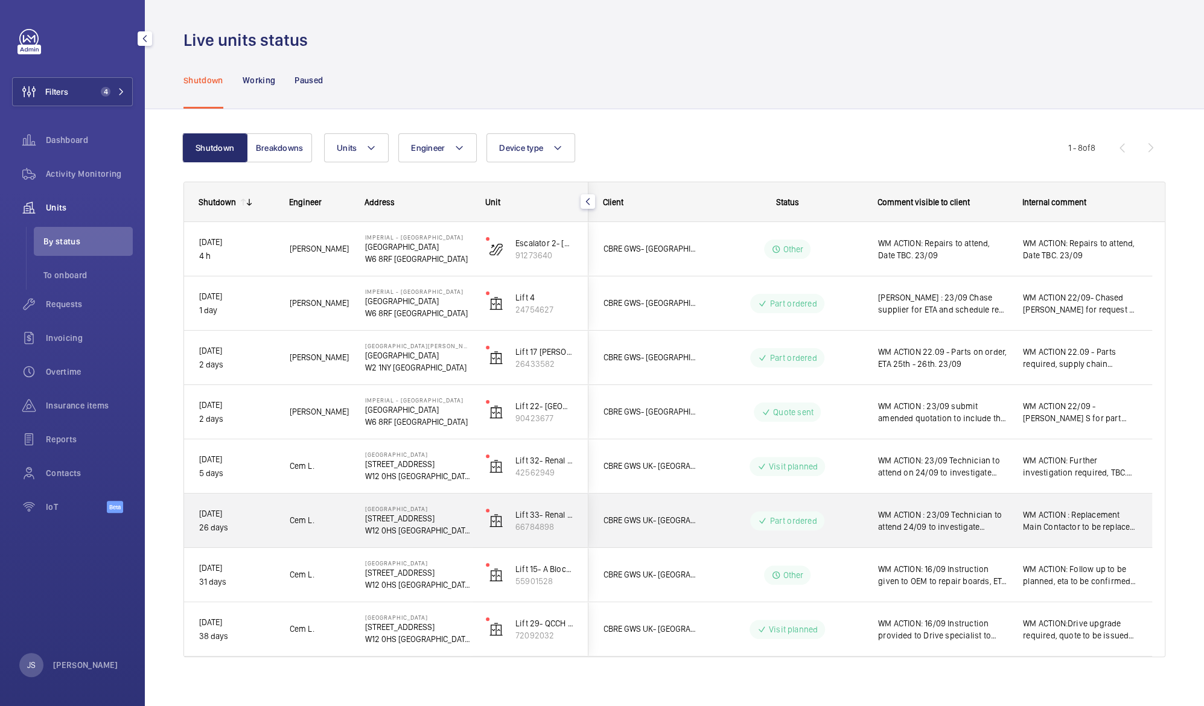
click at [933, 511] on span "WM ACTION : 23/09 Technician to attend 24/09 to investigate further. 15/09 MC r…" at bounding box center [942, 521] width 129 height 24
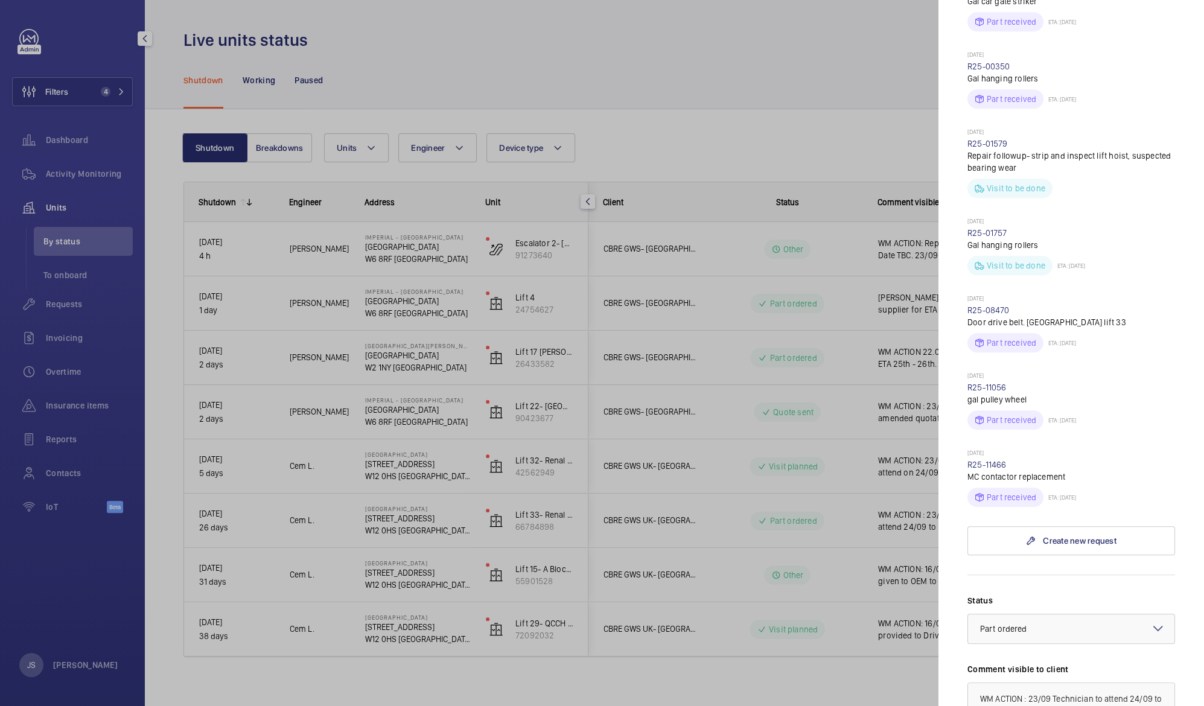
scroll to position [517, 0]
click at [1153, 613] on div "Select a status × Part ordered ×" at bounding box center [1072, 625] width 208 height 30
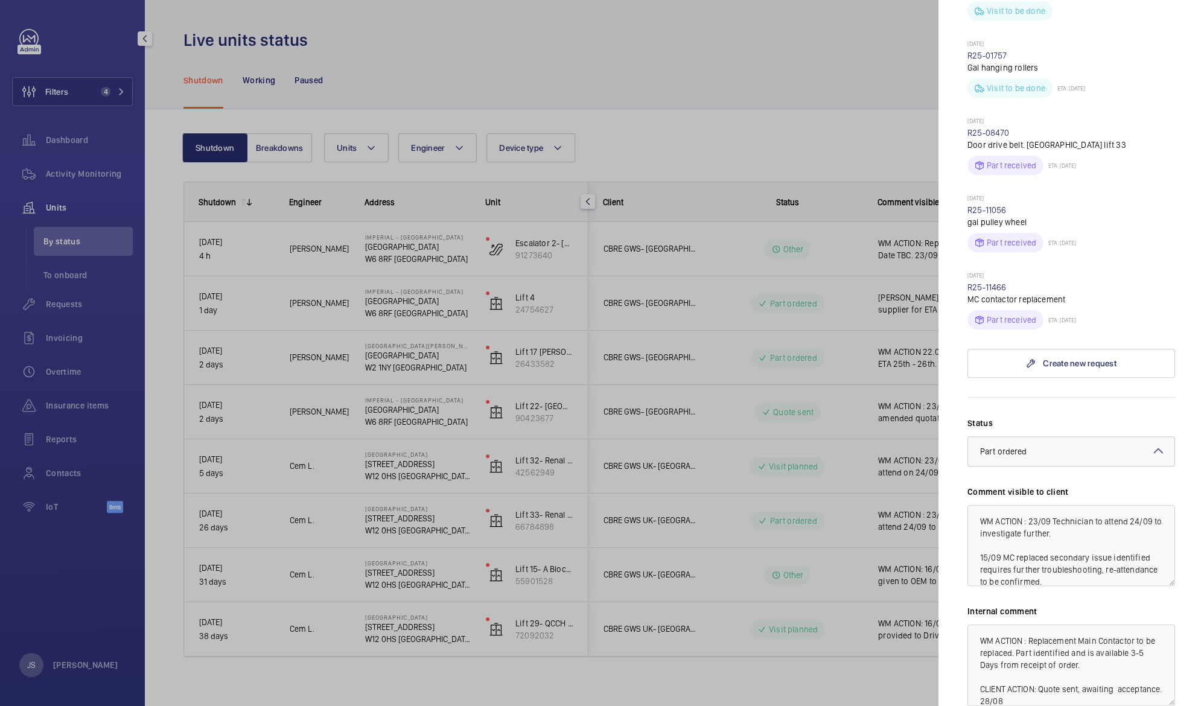
scroll to position [718, 0]
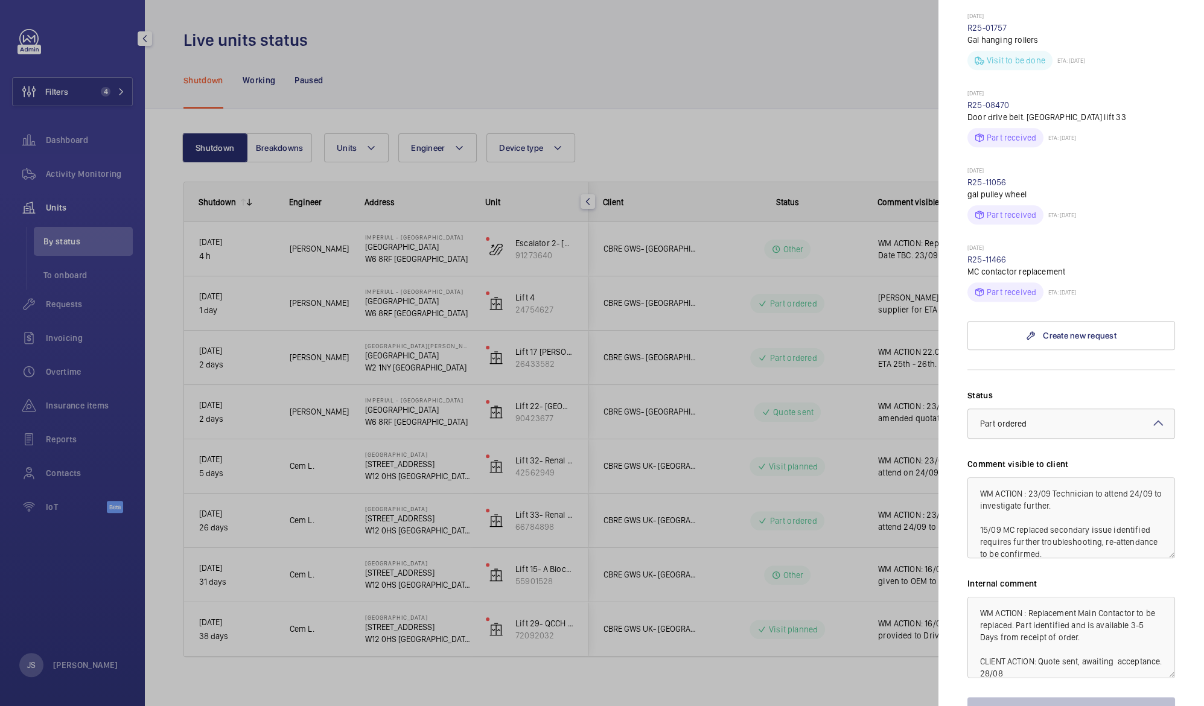
click at [1151, 416] on mat-icon at bounding box center [1158, 423] width 14 height 14
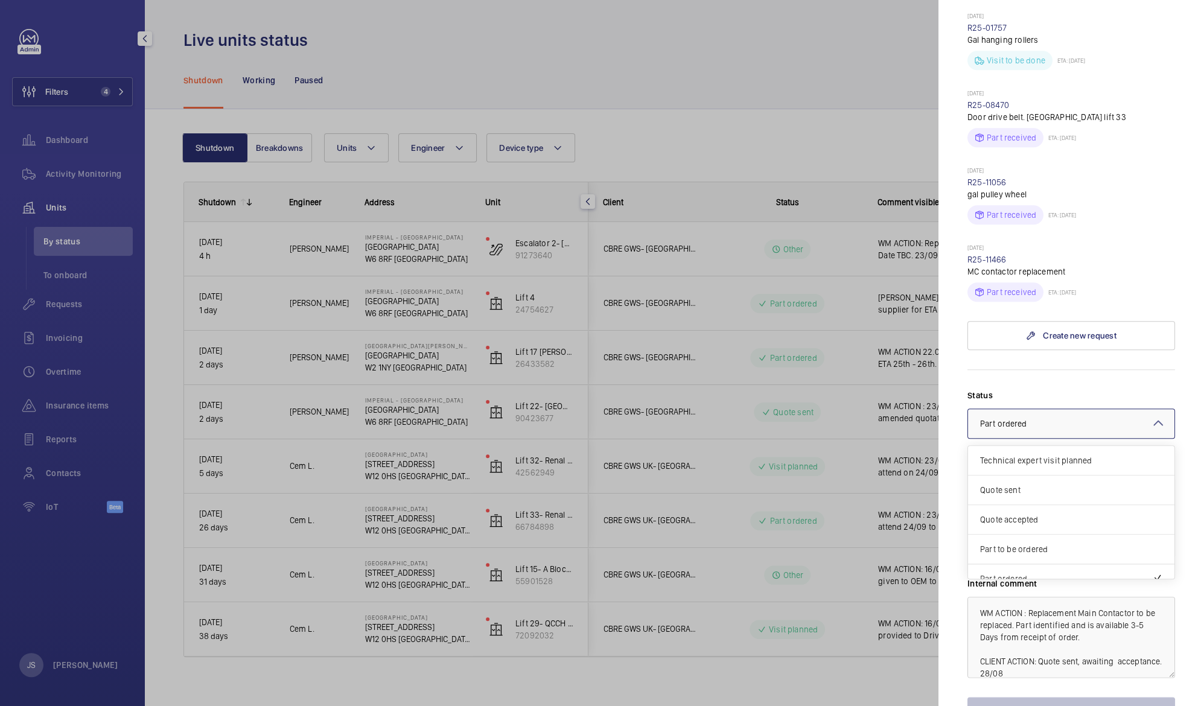
scroll to position [102, 0]
click at [1061, 530] on span "Visit planned" at bounding box center [1071, 536] width 182 height 12
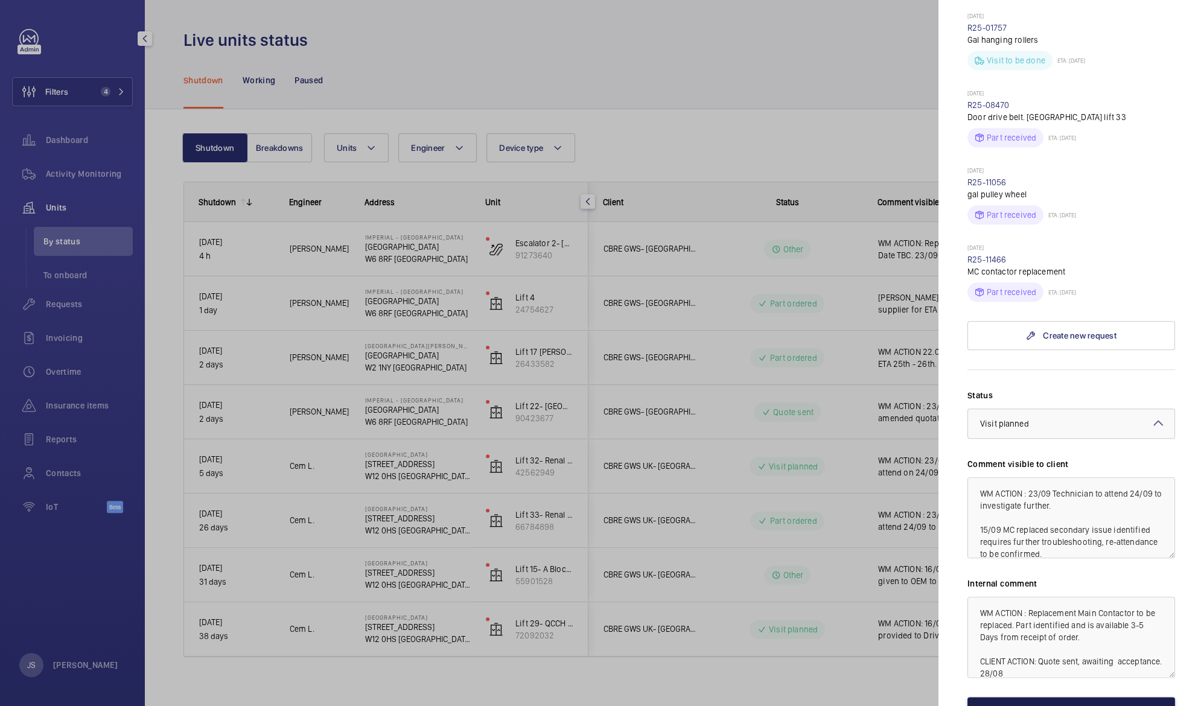
click at [1040, 697] on button "Save the changes" at bounding box center [1072, 711] width 208 height 29
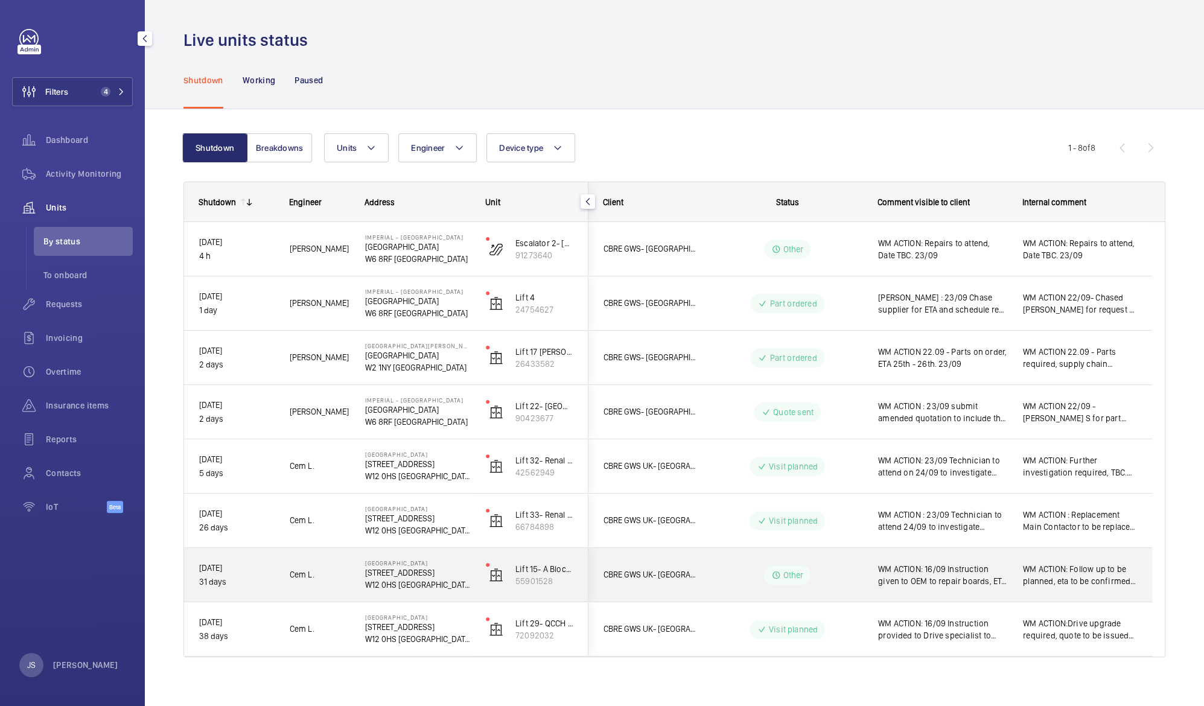
click at [925, 576] on span "WM ACTION: 16/09 Instruction given to OEM to repair boards, ETA 5/7 days. 03/09…" at bounding box center [942, 575] width 129 height 24
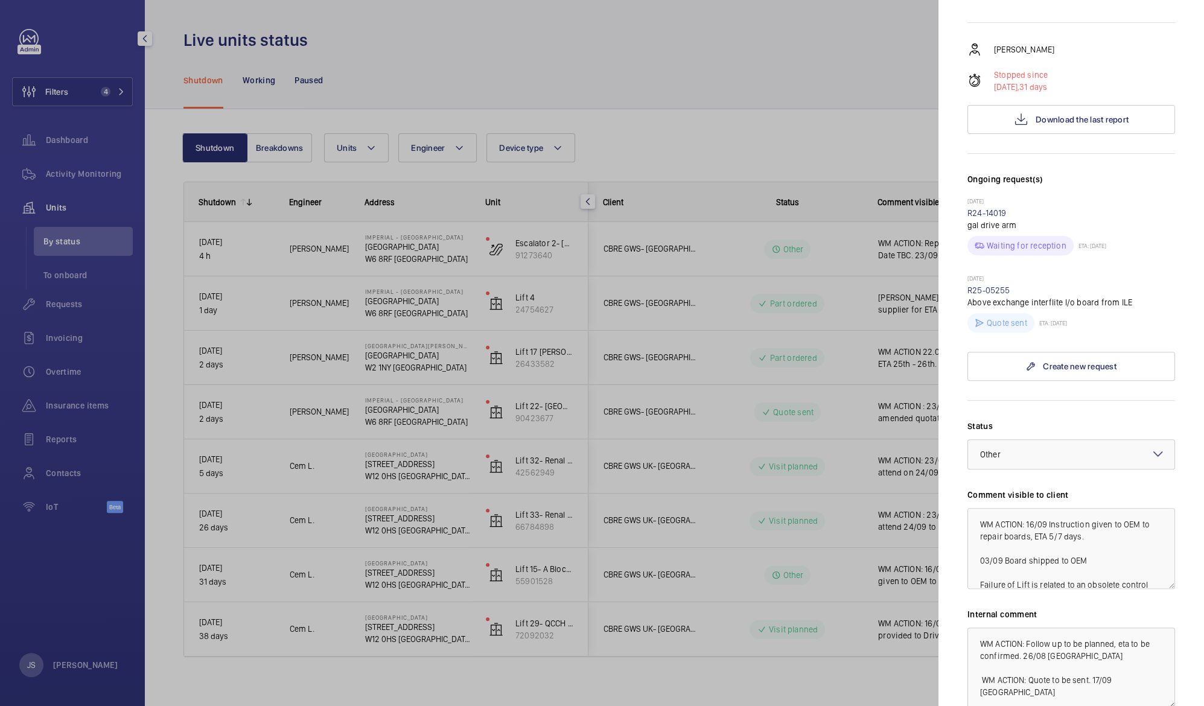
scroll to position [218, 0]
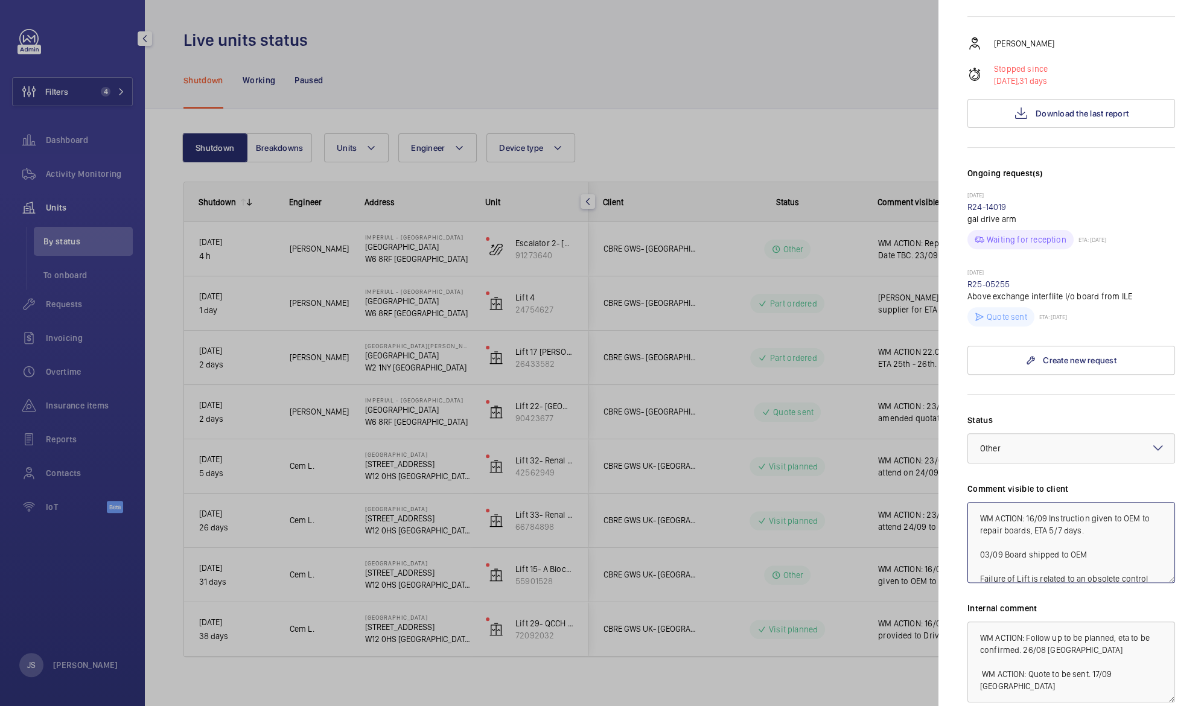
click at [1026, 502] on textarea "WM ACTION: 16/09 Instruction given to OEM to repair boards, ETA 5/7 days. 03/09…" at bounding box center [1072, 542] width 208 height 81
click at [1032, 507] on textarea "WM ACTION:23/09 Quote submitted for acceptance. 16/09 Instruction given to OEM …" at bounding box center [1072, 542] width 208 height 81
click at [1050, 502] on textarea "WM ACTION:23/09 Quote submitted for acceptance. 16/09 Instruction given to OEM …" at bounding box center [1072, 542] width 208 height 81
click at [1053, 502] on textarea "WM ACTION:23/09 Quote submitted for acceptance. 16/09 Instruction given to OEM …" at bounding box center [1072, 542] width 208 height 81
click at [1053, 502] on textarea "WM ACTION:23/09 QReturn to site uote submitted for acceptance. 16/09 Instructio…" at bounding box center [1072, 542] width 208 height 81
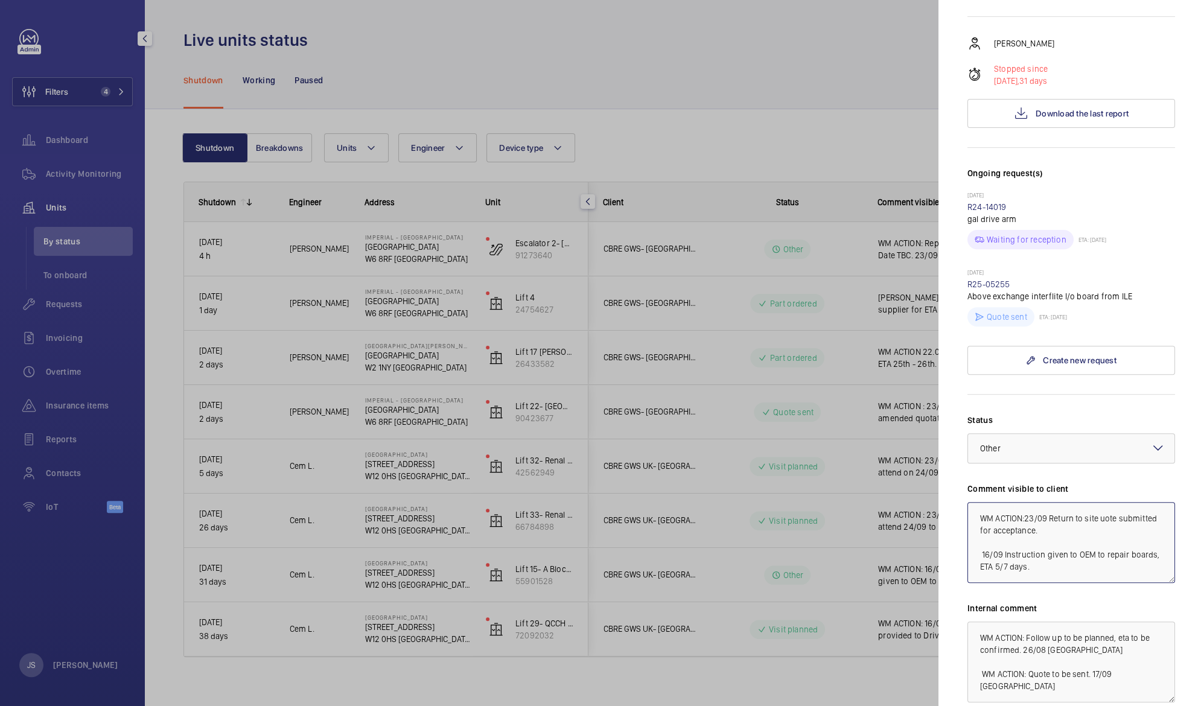
click at [1101, 502] on textarea "WM ACTION:23/09 Return to site uote submitted for acceptance. 16/09 Instruction…" at bounding box center [1072, 542] width 208 height 81
click at [1091, 504] on textarea "WM ACTION:23/09 Return to site pending accptance of quote submitted for accepta…" at bounding box center [1072, 542] width 208 height 81
click at [1099, 502] on textarea "WM ACTION:23/09 Return to site pending accptance of quote submitted23/09. 16/09…" at bounding box center [1072, 542] width 208 height 81
click at [994, 507] on textarea "WM ACTION:23/09 Return to site subject to accptance of quote submitted23/09. 16…" at bounding box center [1072, 542] width 208 height 81
click at [1027, 537] on textarea "WM ACTION:23/09 Return to site subject to acceptance of quote submitted23/09. 1…" at bounding box center [1072, 542] width 208 height 81
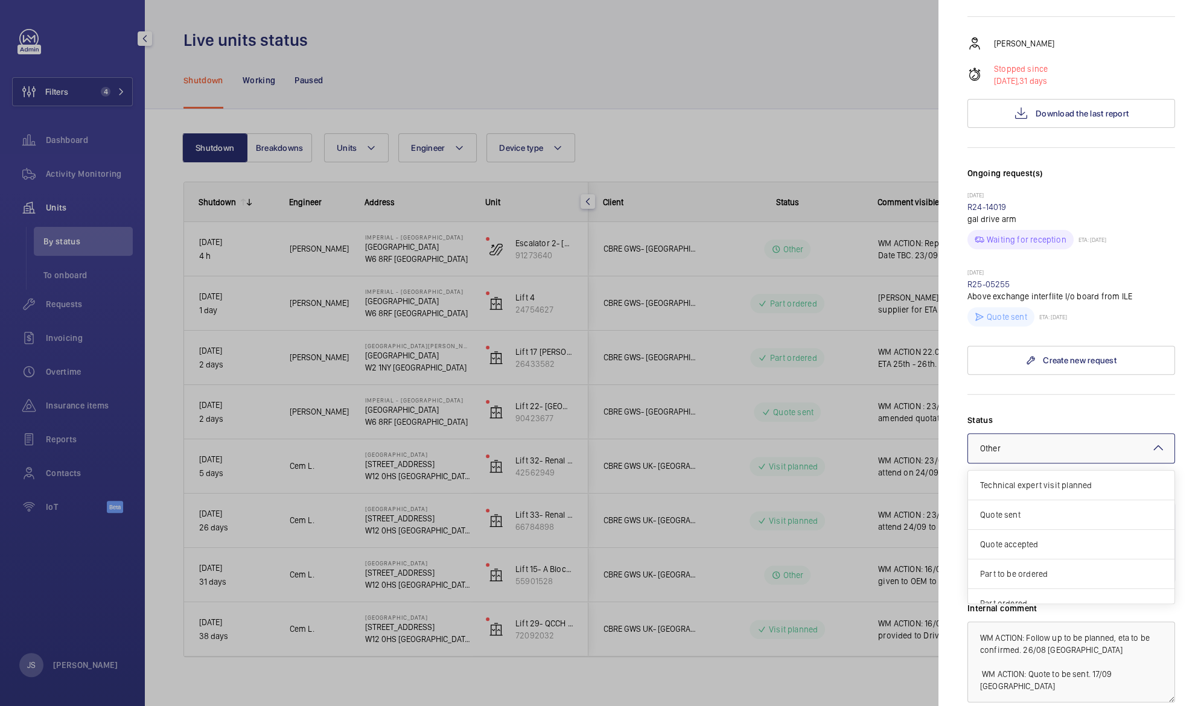
click at [1001, 434] on div at bounding box center [1071, 448] width 206 height 29
type textarea "WM ACTION:23/09 Return to site subject to acceptance of quote submitted23/09. 1…"
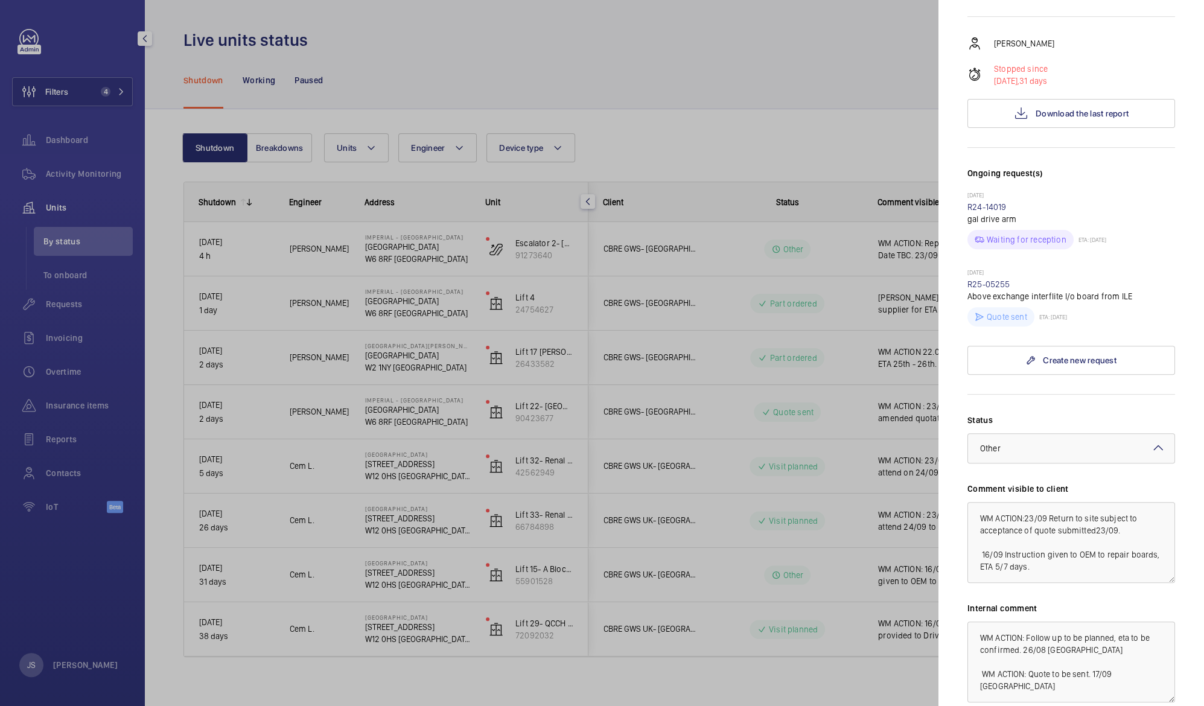
click at [1163, 544] on mat-sidenav "Stopped unit [GEOGRAPHIC_DATA] [STREET_ADDRESS][GEOGRAPHIC_DATA] UK- [GEOGRAPHI…" at bounding box center [1072, 353] width 266 height 706
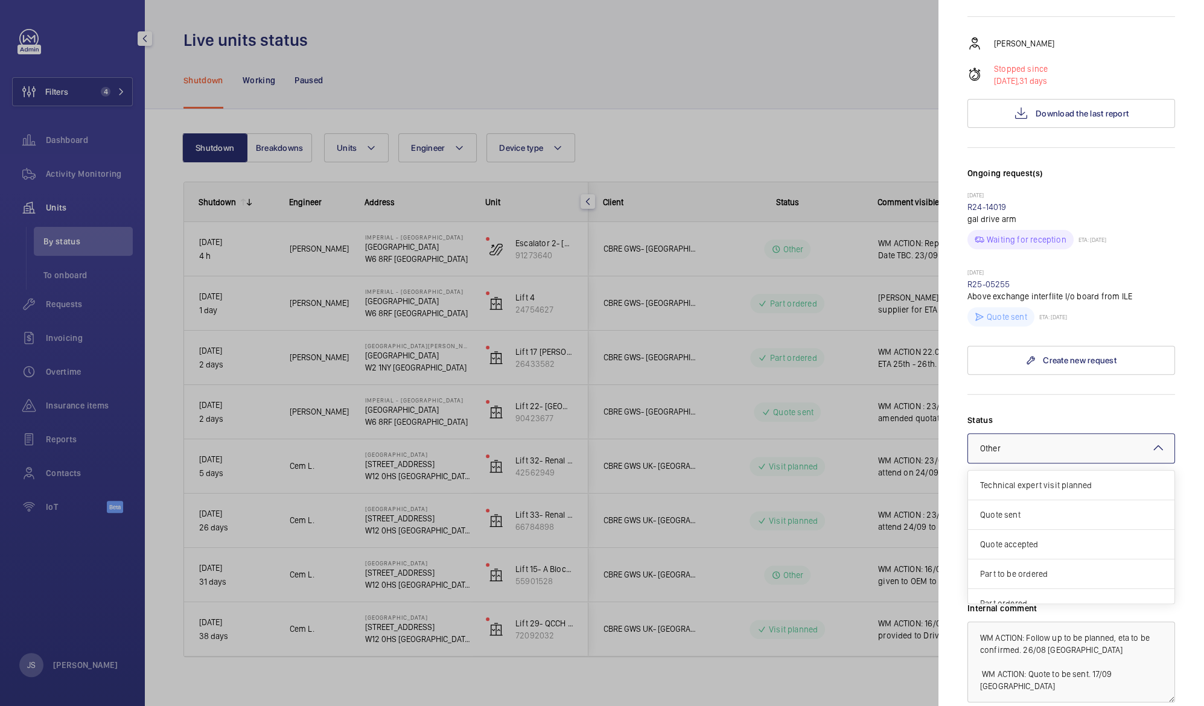
click at [1106, 434] on div at bounding box center [1071, 448] width 206 height 29
click at [1038, 500] on div "Quote sent" at bounding box center [1071, 515] width 206 height 30
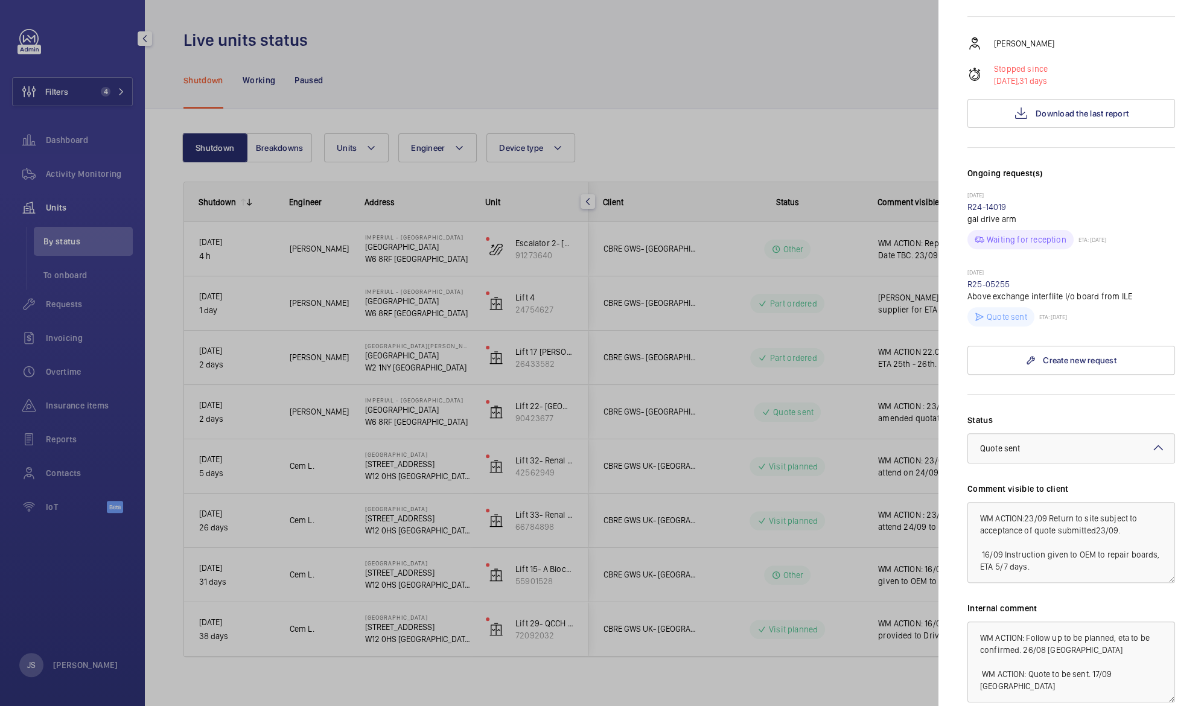
click at [802, 42] on div at bounding box center [602, 353] width 1204 height 706
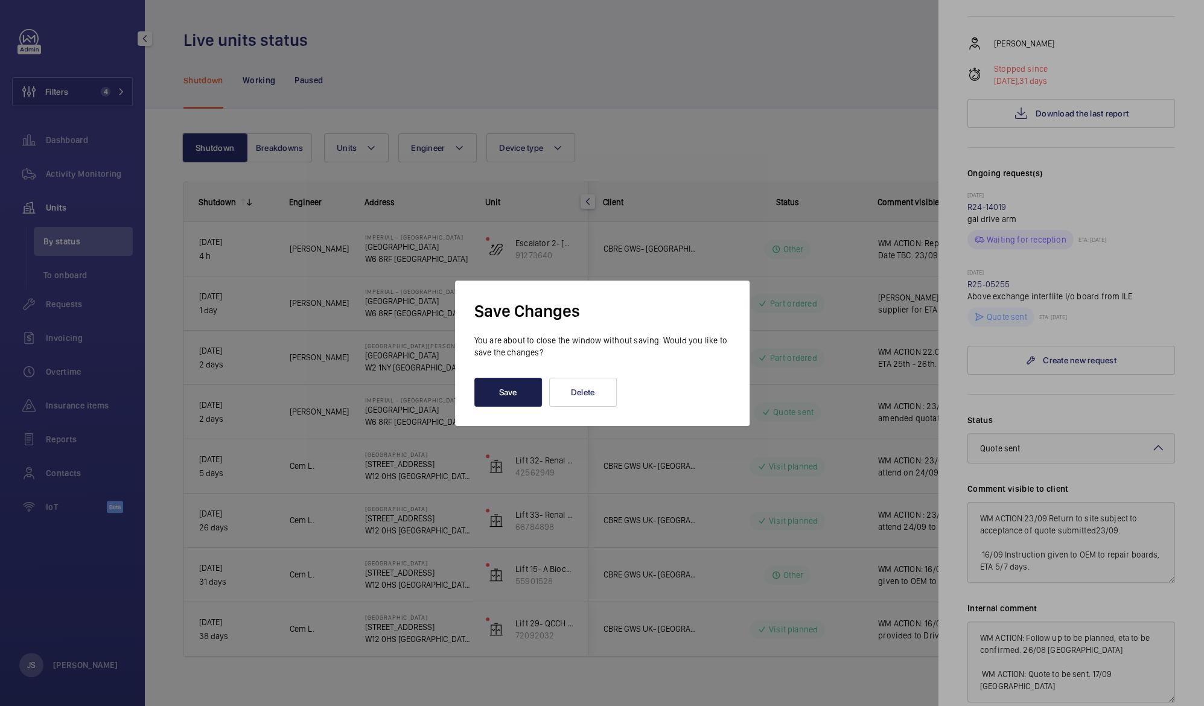
click at [526, 387] on button "Save" at bounding box center [508, 392] width 68 height 29
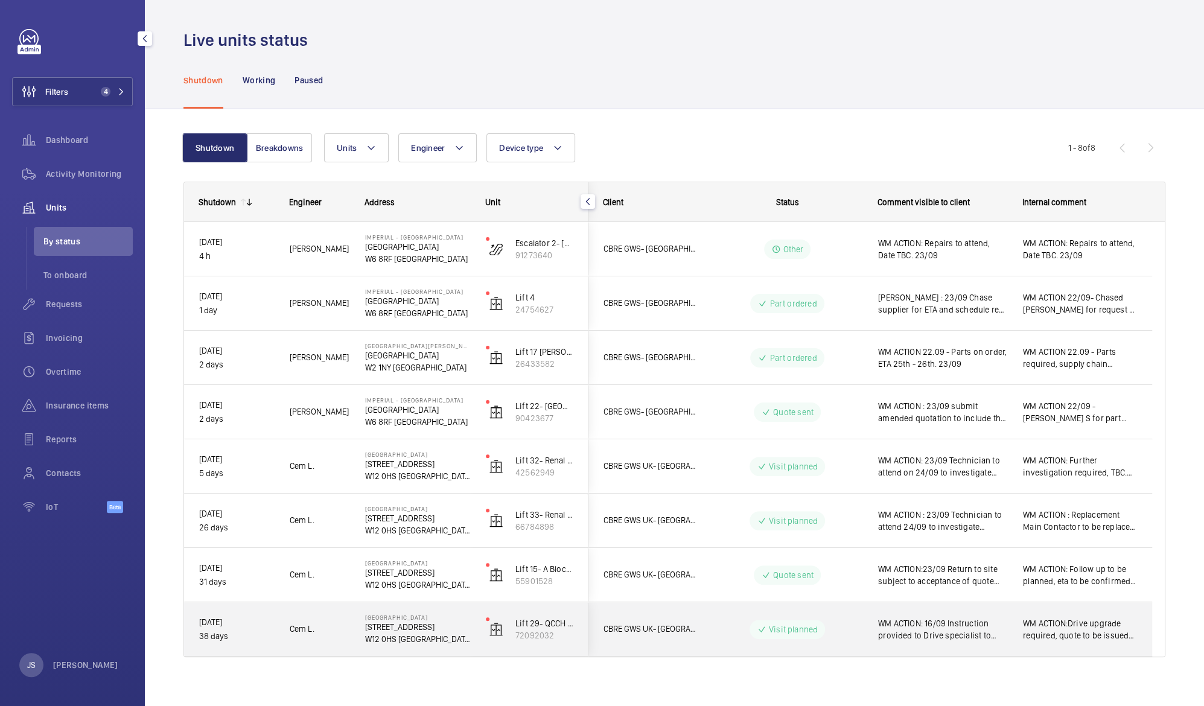
click at [927, 625] on span "WM ACTION: 16/09 Instruction provided to Drive specialist to commence repair. 0…" at bounding box center [942, 630] width 129 height 24
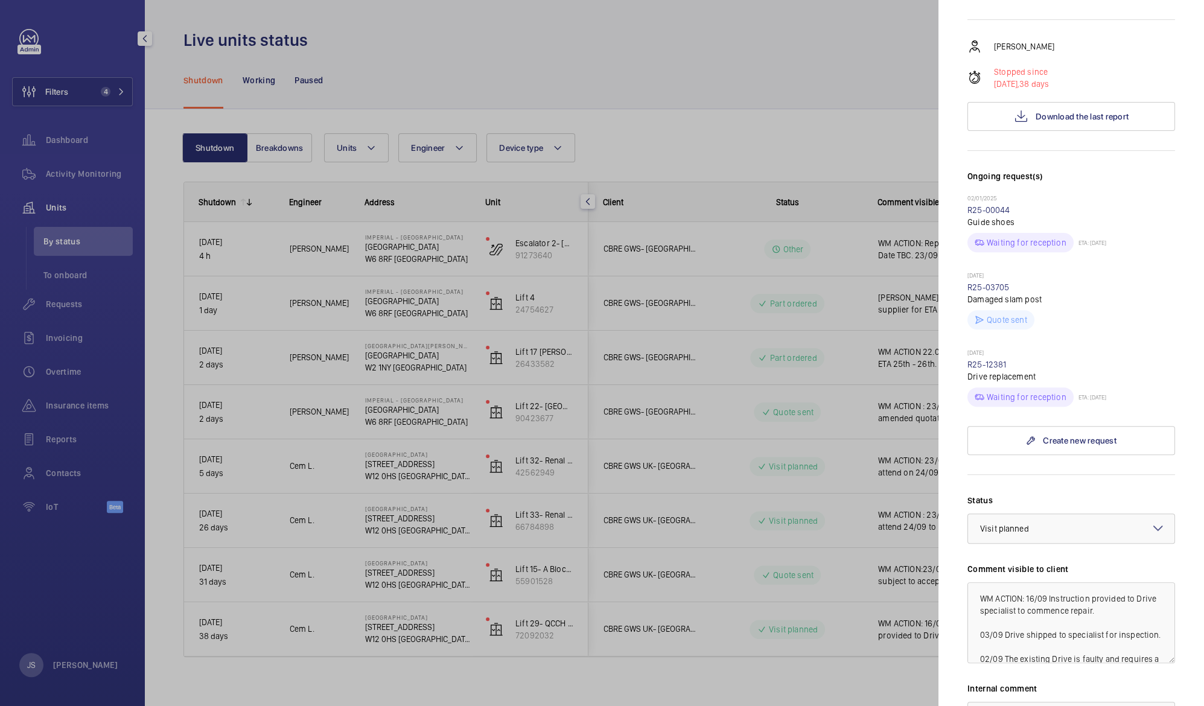
scroll to position [220, 0]
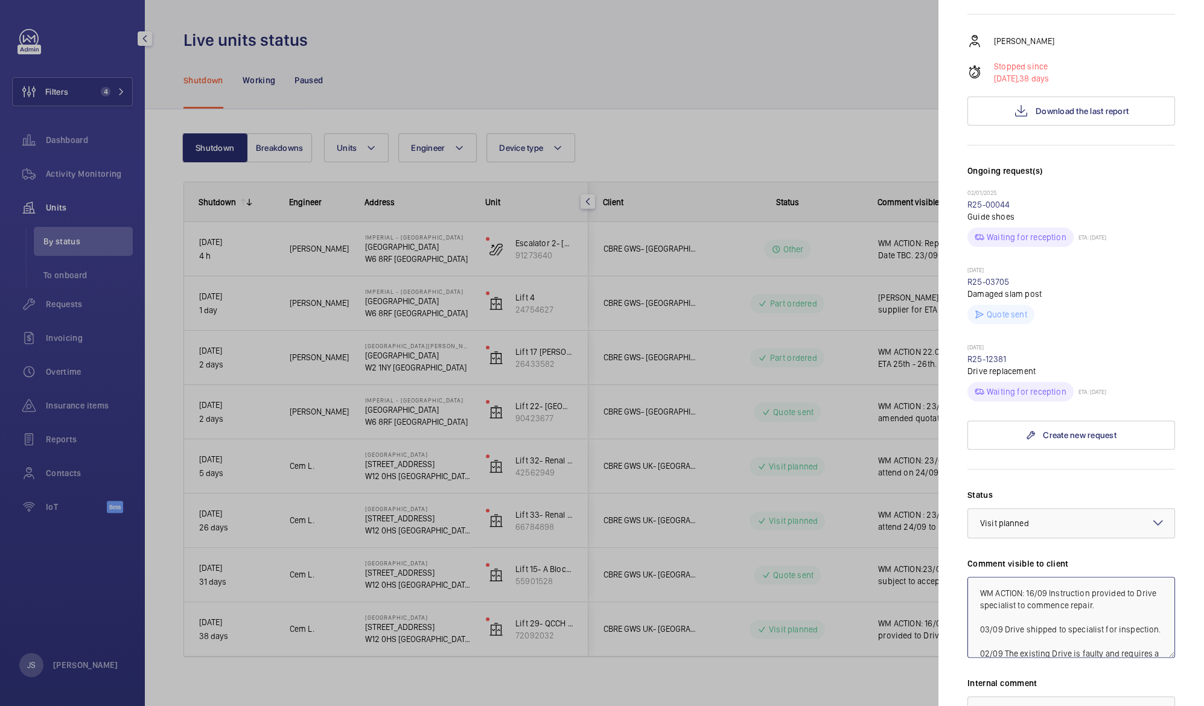
click at [1027, 577] on textarea "WM ACTION: 16/09 Instruction provided to Drive specialist to commence repair. 0…" at bounding box center [1072, 617] width 208 height 81
drag, startPoint x: 977, startPoint y: 569, endPoint x: 1084, endPoint y: 669, distance: 146.1
click at [1084, 669] on div "Status Select a status × Visit planned × Comment visible to client WM ACTION: 2…" at bounding box center [1072, 657] width 208 height 337
type textarea "WM ACTION: 23/09 Quote accepted Technician to re-install 24/09 16/09 Instructio…"
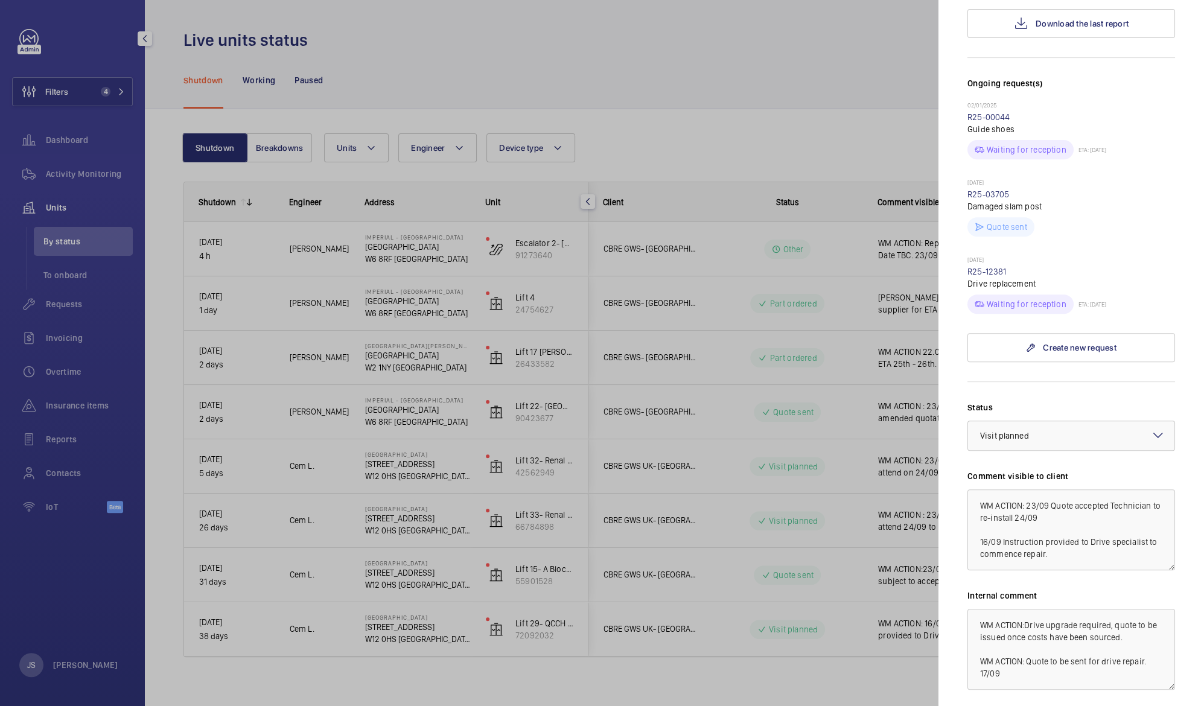
scroll to position [310, 0]
drag, startPoint x: 978, startPoint y: 604, endPoint x: 1005, endPoint y: 627, distance: 35.2
click at [1005, 627] on textarea "WM ACTION:Drive upgrade required, quote to be issued once costs have been sourc…" at bounding box center [1072, 647] width 208 height 81
paste textarea "23/09 Quote accepted Technician to re-install 24/09 16/09 Instruction provided …"
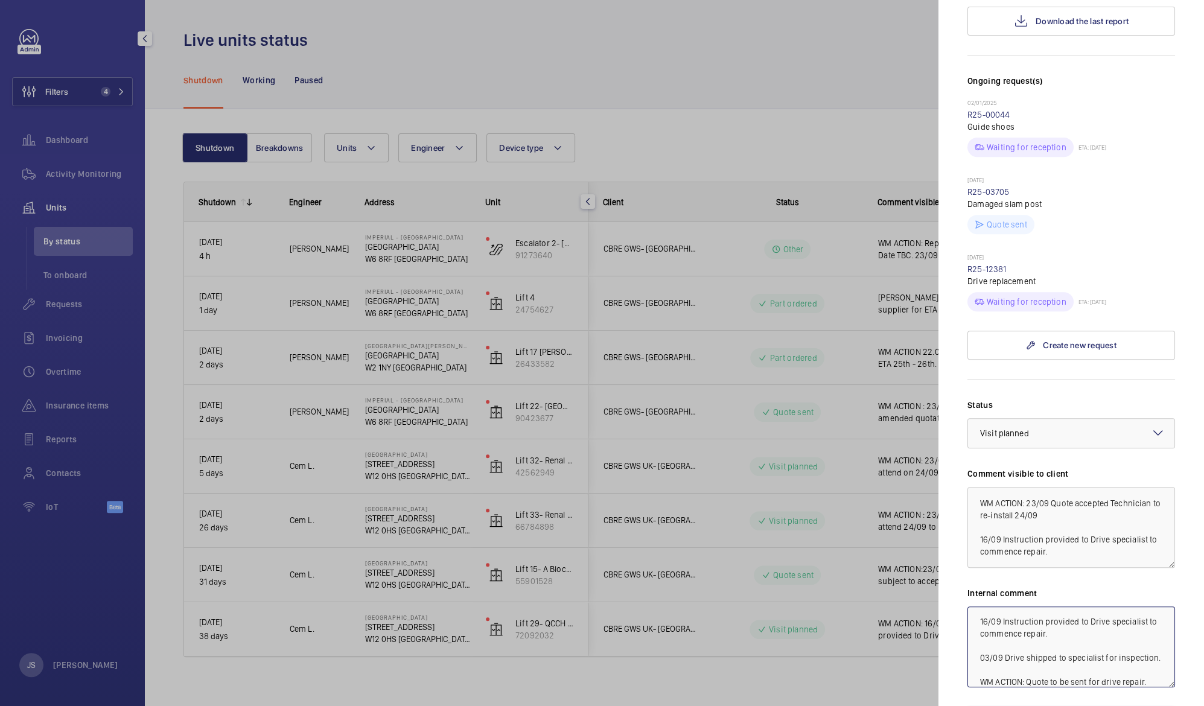
type textarea "WM ACTION: 23/09 Quote accepted Technician to re-install 24/09 16/09 Instructio…"
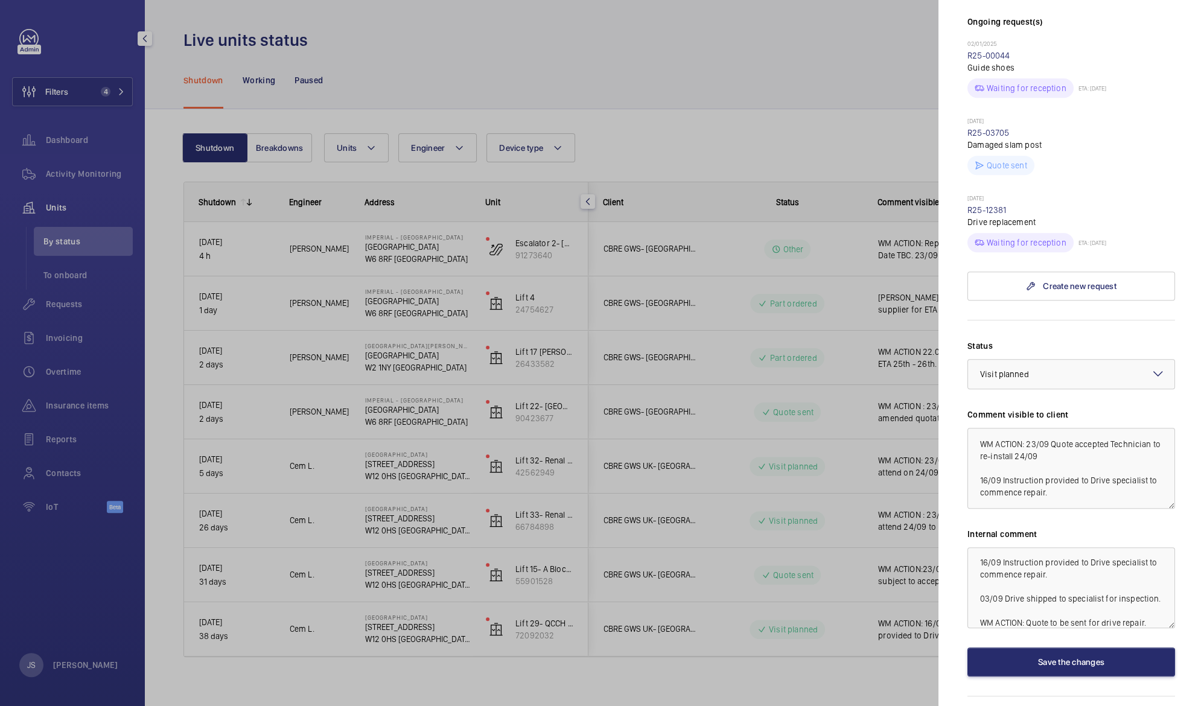
scroll to position [372, 0]
click at [1094, 552] on textarea "WM ACTION: 23/09 Quote accepted Technician to re-install 24/09 16/09 Instructio…" at bounding box center [1072, 585] width 208 height 81
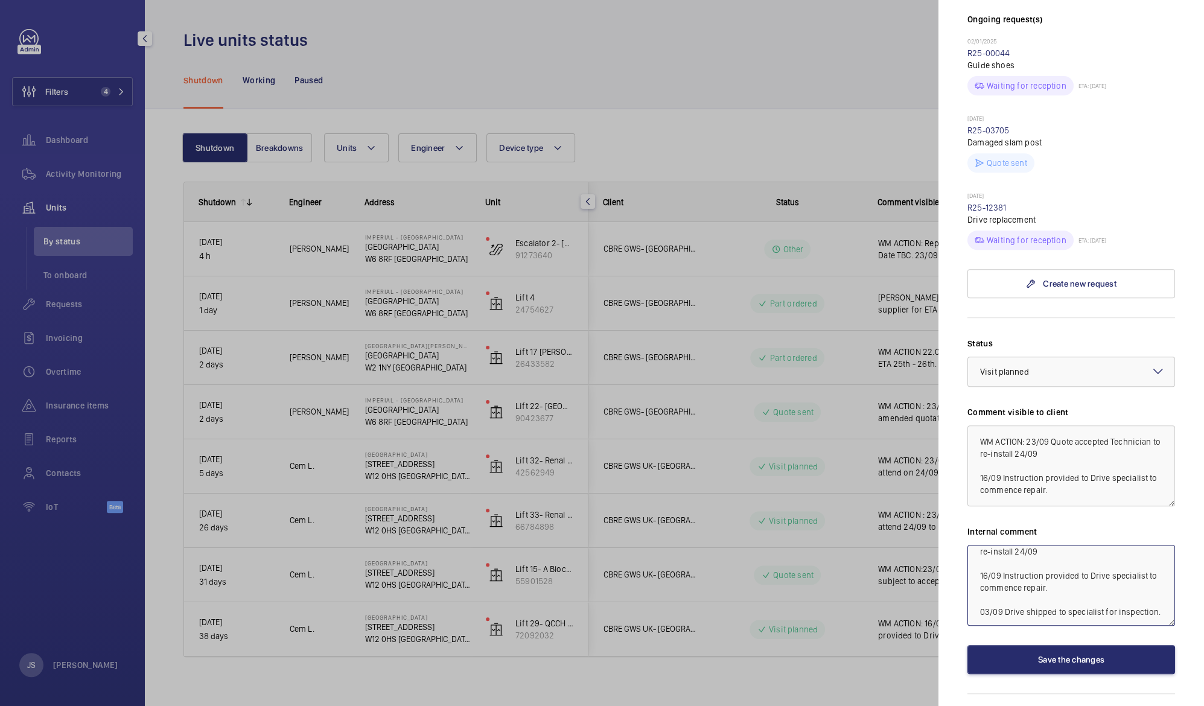
scroll to position [10, 0]
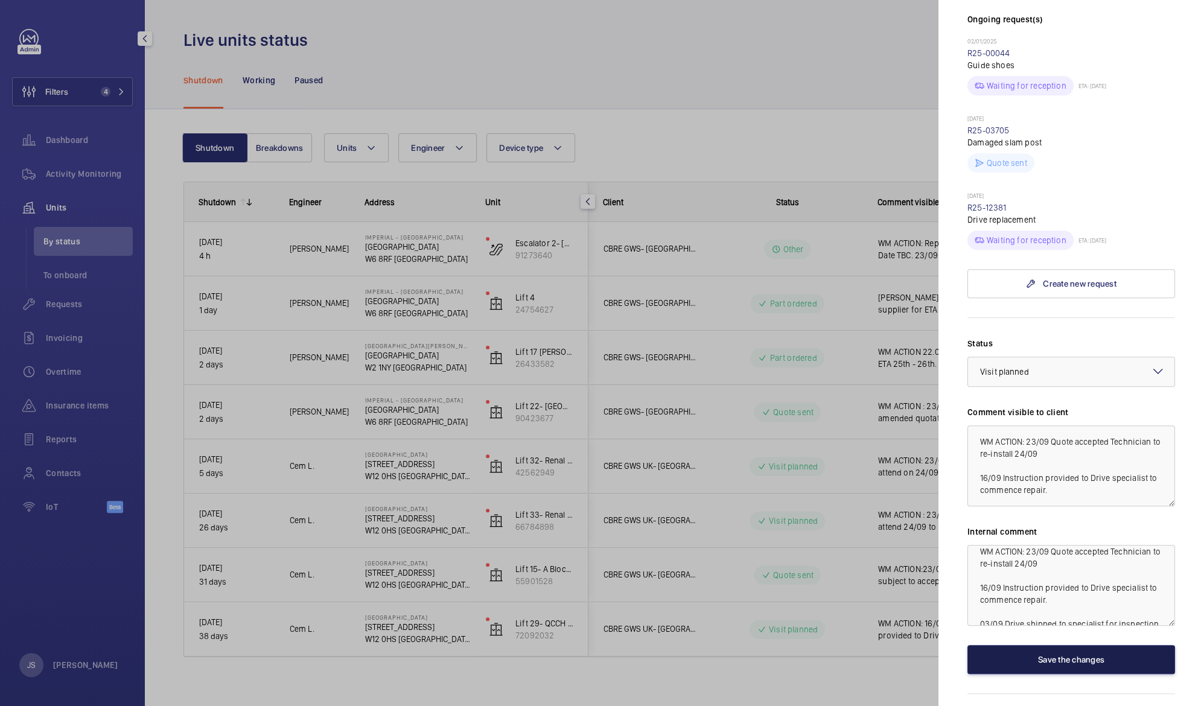
click at [1059, 645] on button "Save the changes" at bounding box center [1072, 659] width 208 height 29
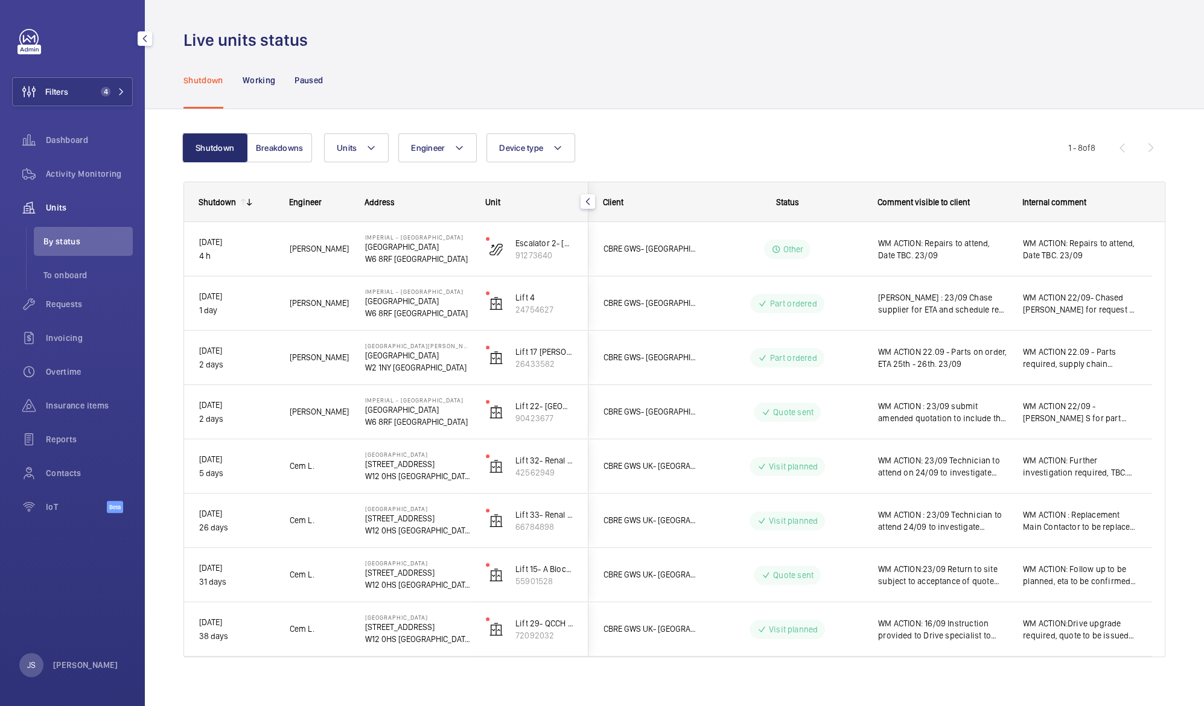
scroll to position [0, 0]
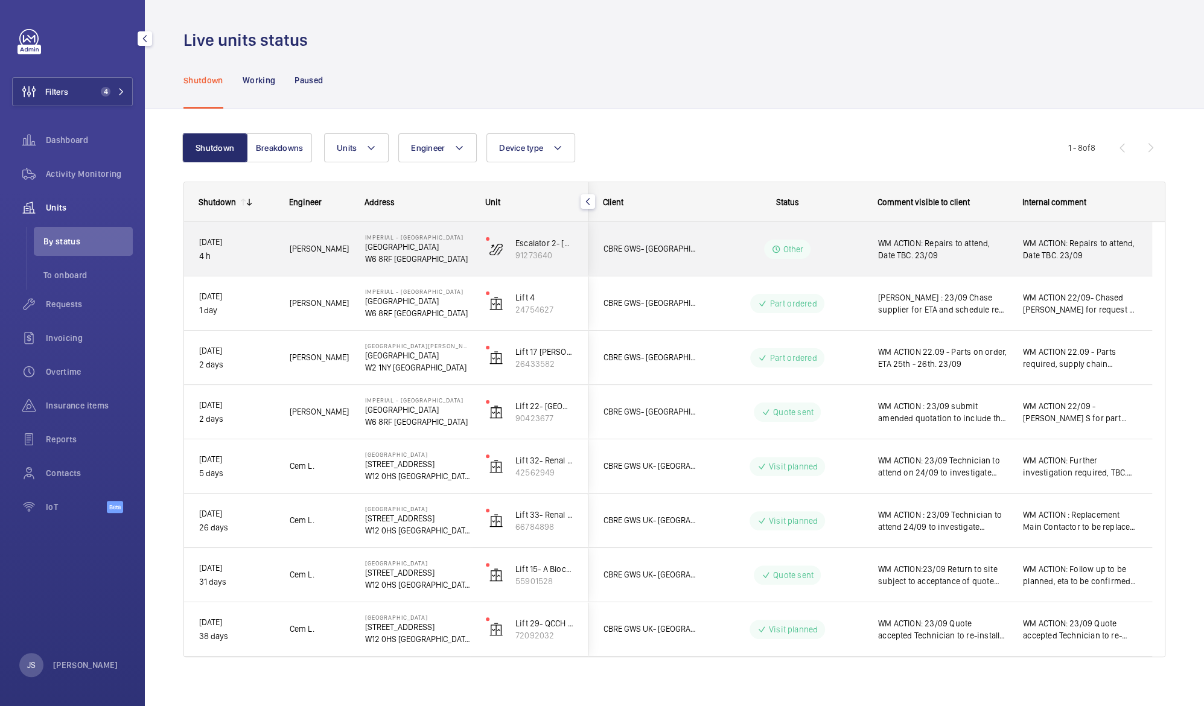
click at [890, 248] on span "WM ACTION: Repairs to attend, Date TBC. 23/09" at bounding box center [942, 249] width 129 height 24
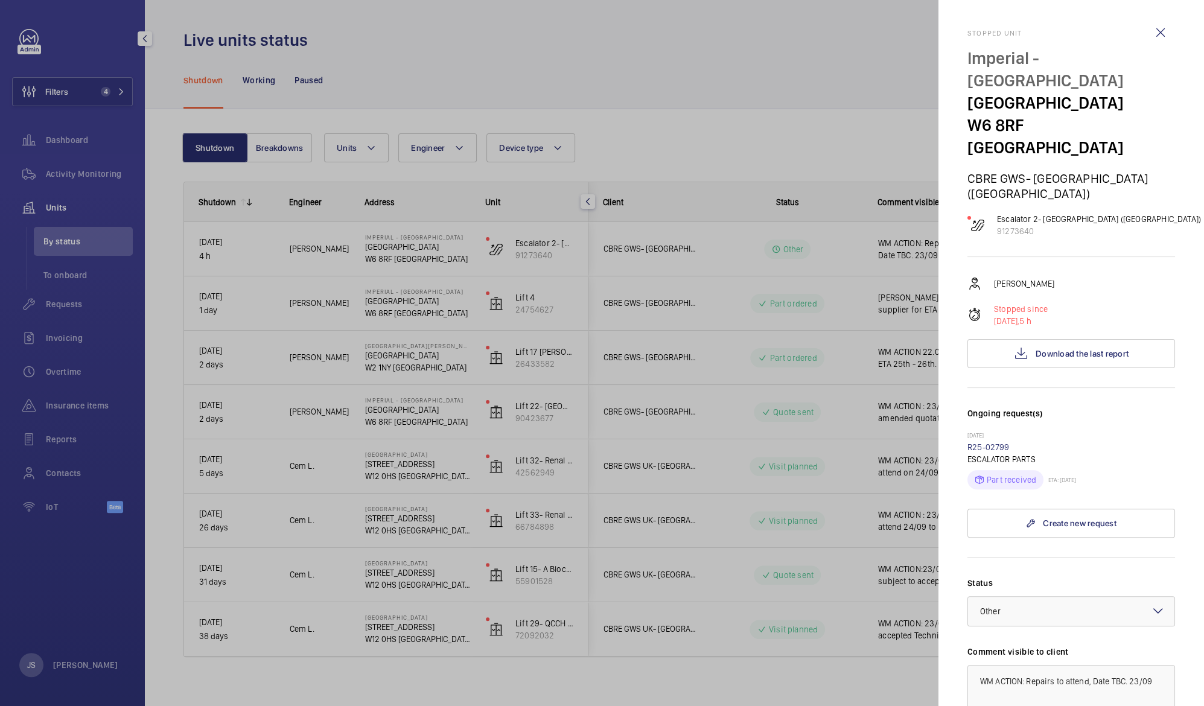
click at [906, 297] on div at bounding box center [602, 353] width 1204 height 706
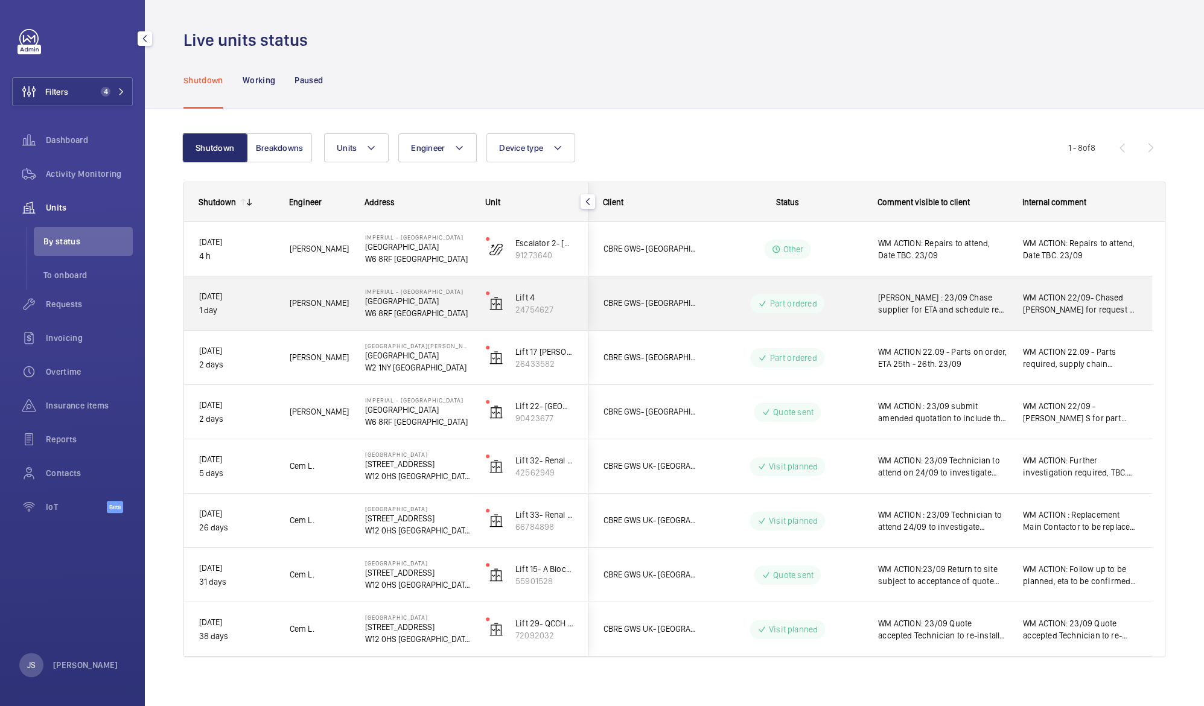
click at [906, 297] on span "[PERSON_NAME] : 23/09 Chase supplier for ETA and schedule re-attendance. 22/09 …" at bounding box center [942, 304] width 129 height 24
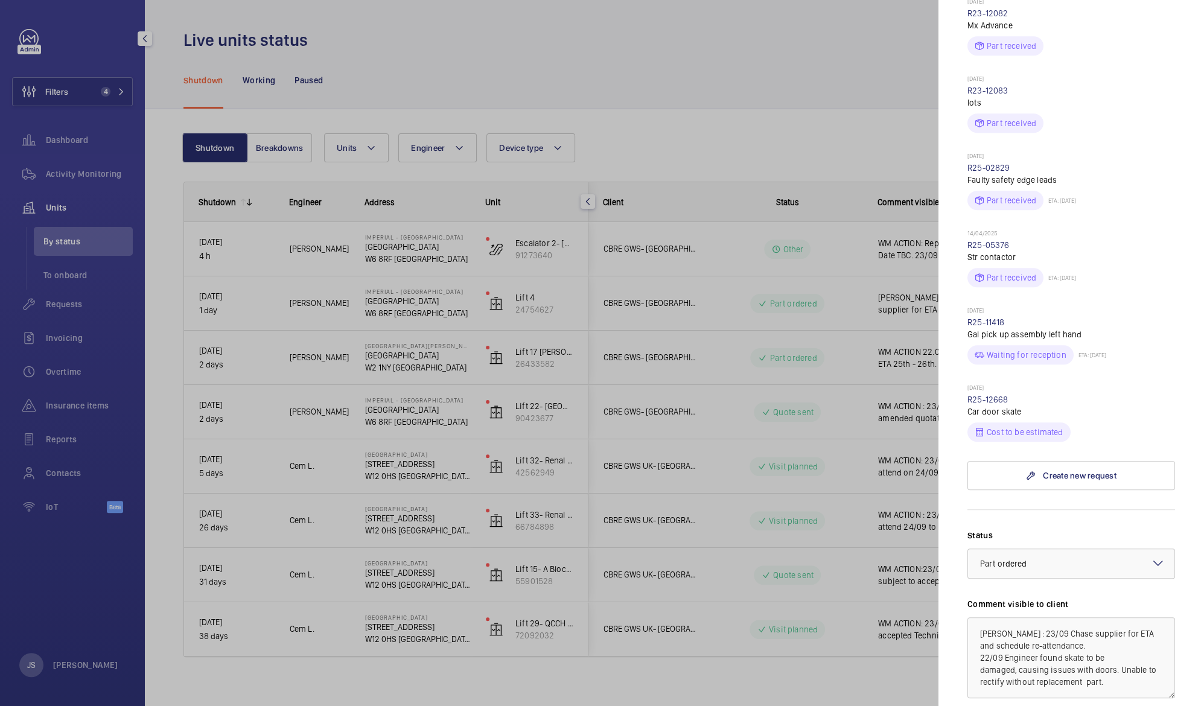
scroll to position [435, 0]
drag, startPoint x: 982, startPoint y: 610, endPoint x: 1135, endPoint y: 665, distance: 162.9
click at [1135, 665] on textarea "[PERSON_NAME] : 23/09 Chase supplier for ETA and schedule re-attendance. 22/09 …" at bounding box center [1072, 657] width 208 height 81
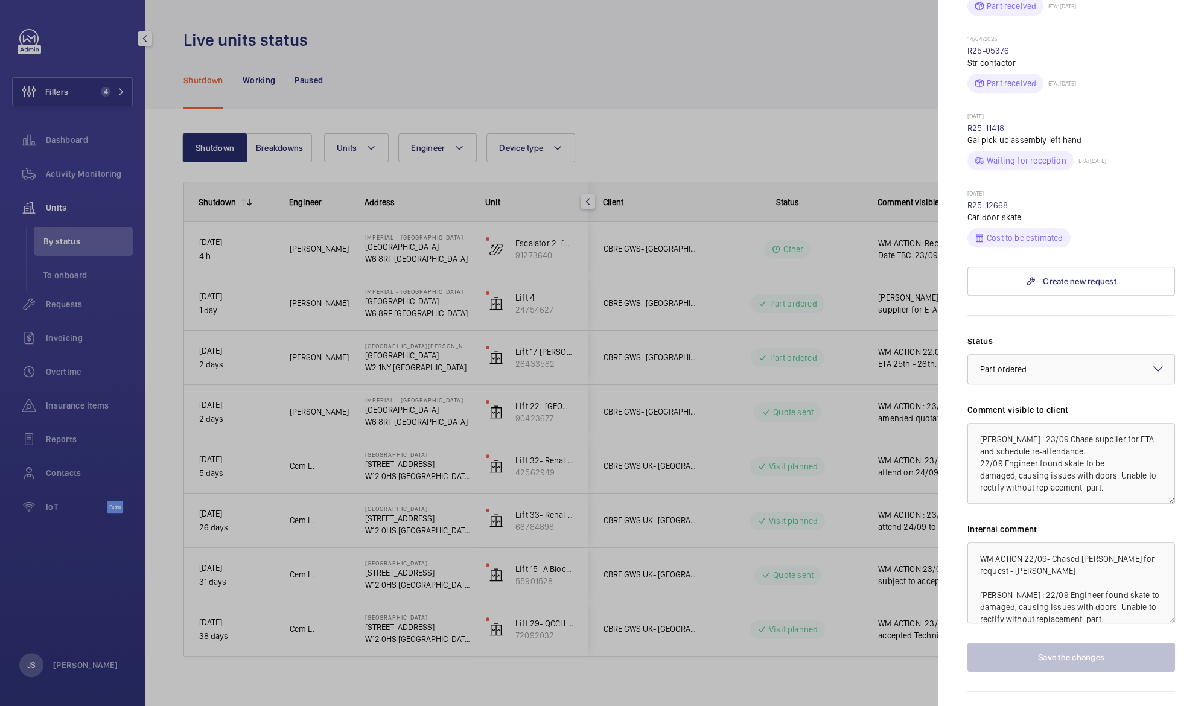
scroll to position [632, 0]
click at [711, 72] on div at bounding box center [602, 353] width 1204 height 706
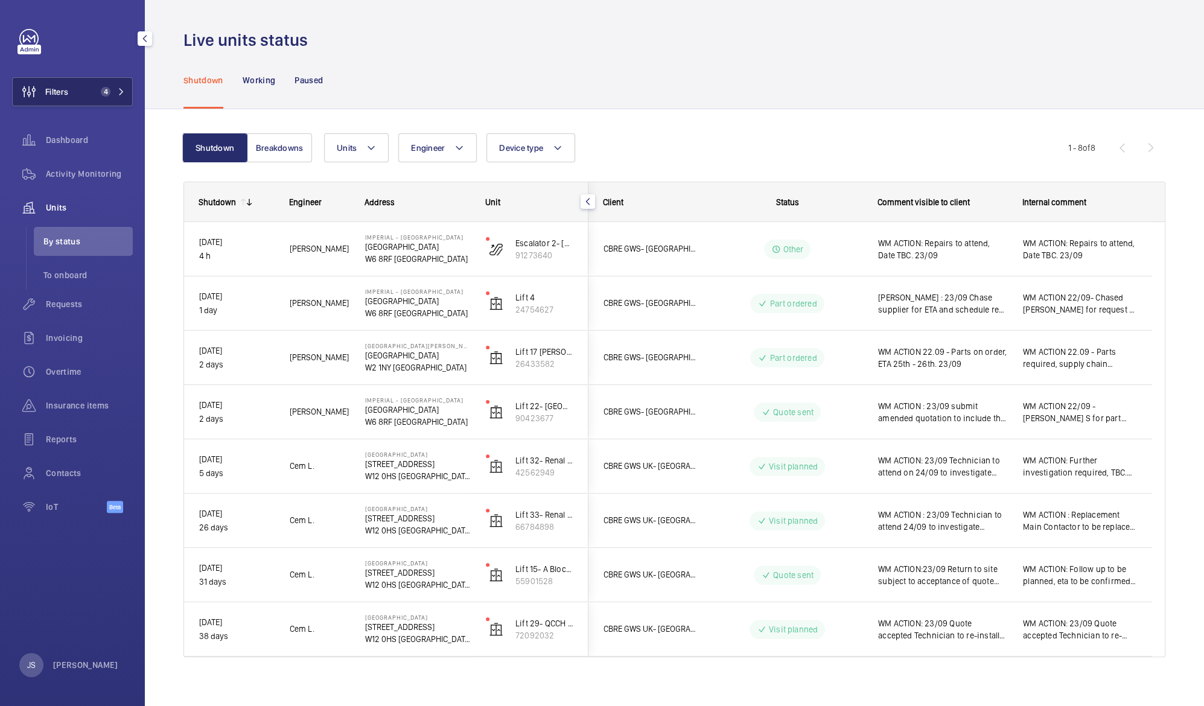
click at [75, 97] on button "Filters 4" at bounding box center [72, 91] width 121 height 29
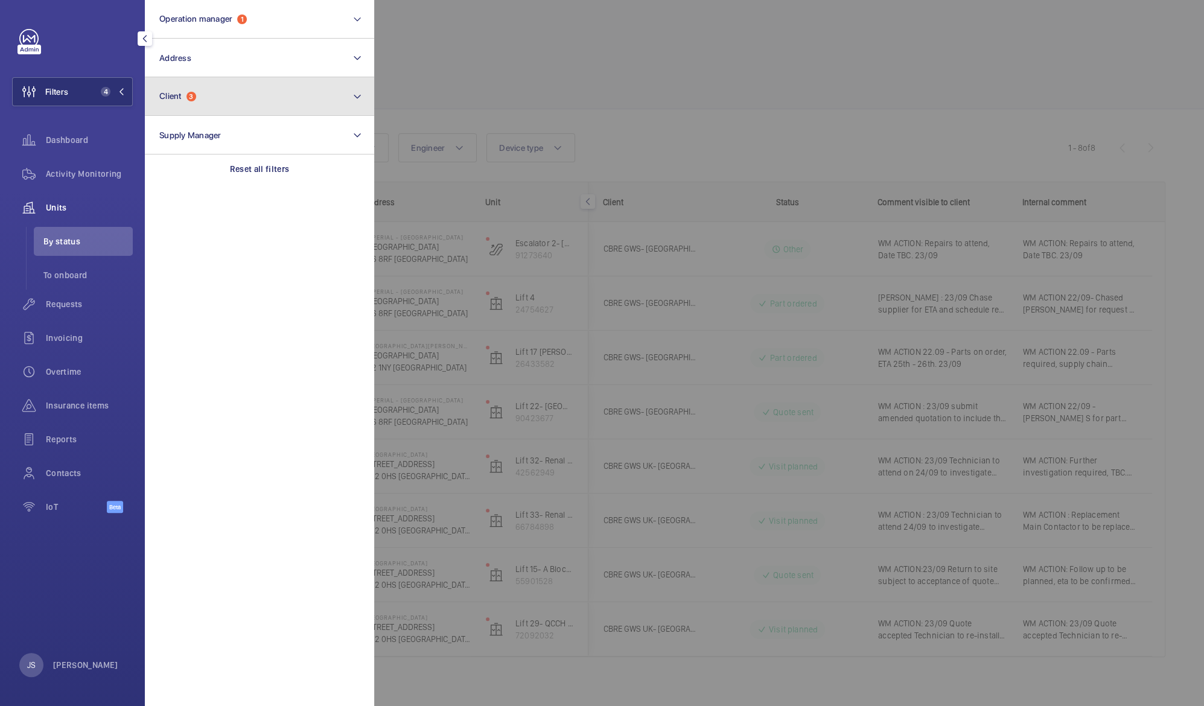
click at [194, 101] on button "Client 3" at bounding box center [259, 96] width 229 height 39
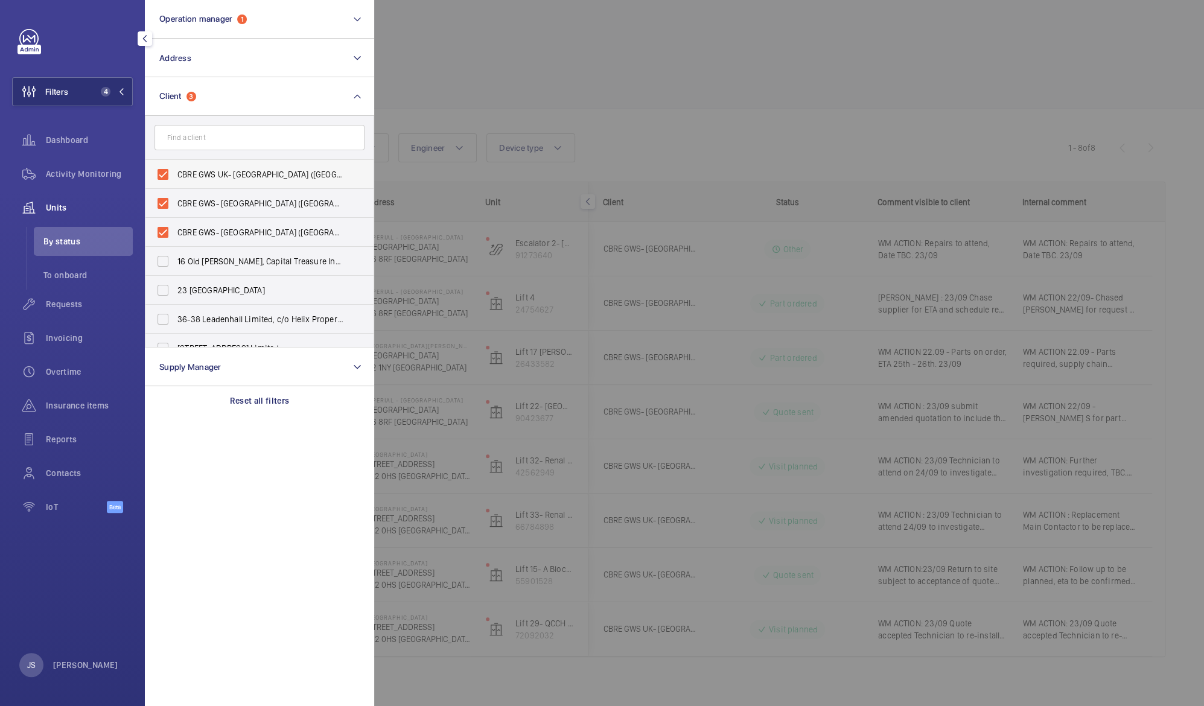
click at [209, 173] on span "CBRE GWS UK- [GEOGRAPHIC_DATA] ([GEOGRAPHIC_DATA])" at bounding box center [260, 174] width 166 height 12
click at [175, 173] on input "CBRE GWS UK- [GEOGRAPHIC_DATA] ([GEOGRAPHIC_DATA])" at bounding box center [163, 174] width 24 height 24
checkbox input "false"
click at [216, 195] on label "CBRE GWS- [GEOGRAPHIC_DATA] ([GEOGRAPHIC_DATA])" at bounding box center [250, 203] width 210 height 29
click at [175, 195] on input "CBRE GWS- [GEOGRAPHIC_DATA] ([GEOGRAPHIC_DATA])" at bounding box center [163, 203] width 24 height 24
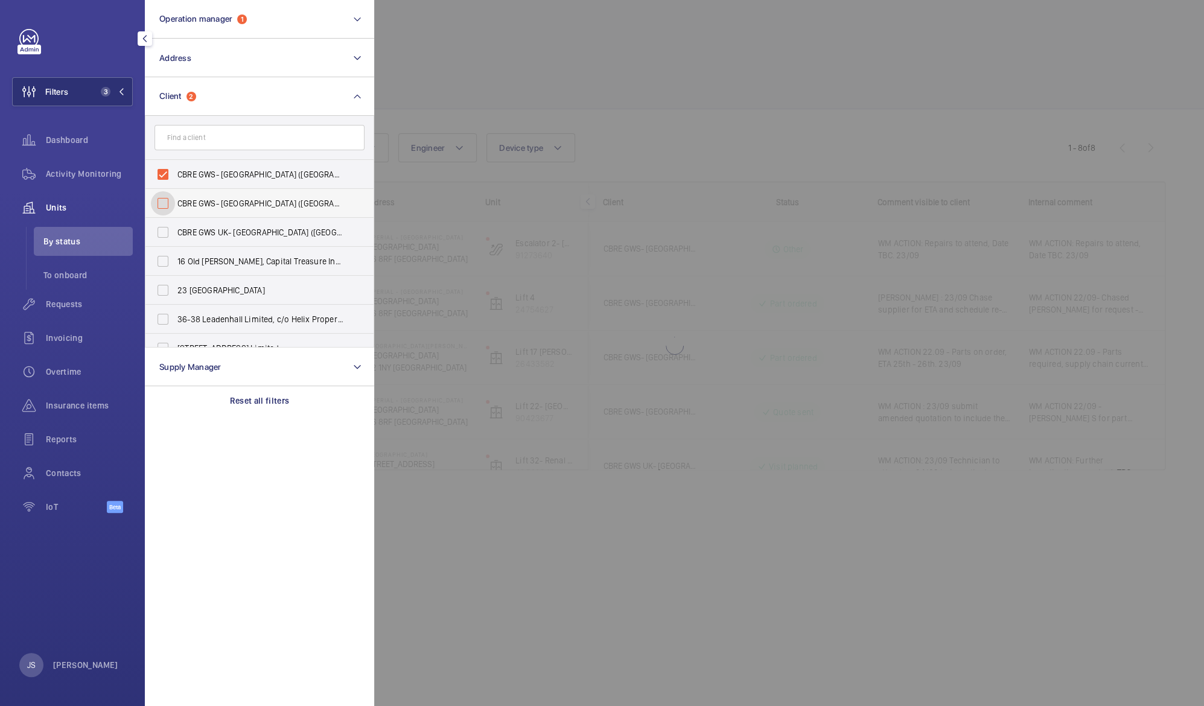
checkbox input "false"
click at [219, 175] on span "CBRE GWS- [GEOGRAPHIC_DATA] ([GEOGRAPHIC_DATA][PERSON_NAME])" at bounding box center [260, 174] width 166 height 12
click at [175, 175] on input "CBRE GWS- [GEOGRAPHIC_DATA] ([GEOGRAPHIC_DATA][PERSON_NAME])" at bounding box center [163, 174] width 24 height 24
checkbox input "false"
click at [453, 43] on div at bounding box center [976, 353] width 1204 height 706
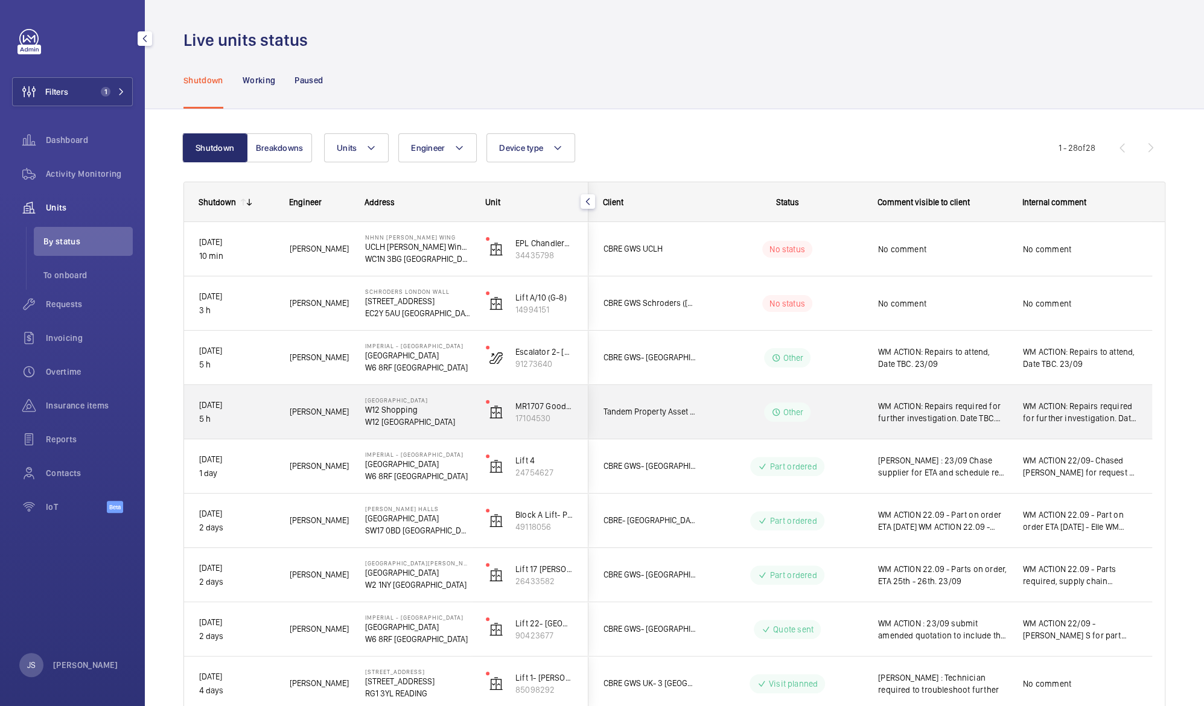
click at [392, 416] on p "W12 [GEOGRAPHIC_DATA]" at bounding box center [417, 422] width 105 height 12
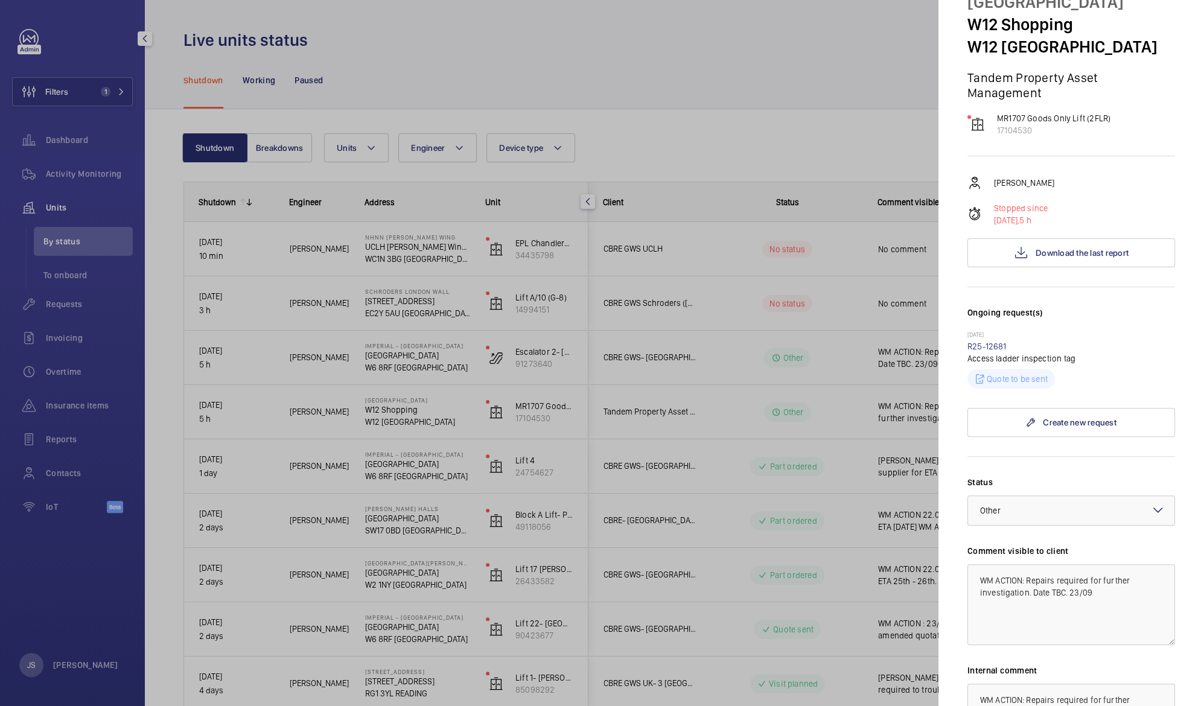
scroll to position [75, 0]
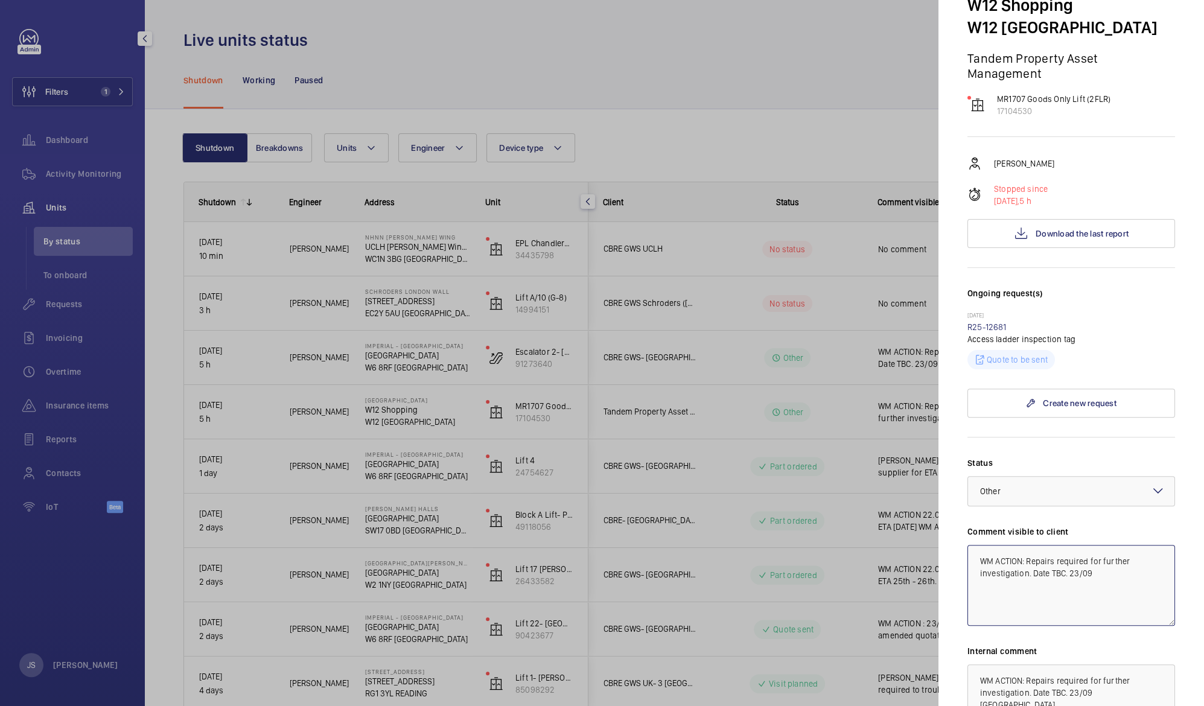
click at [1028, 561] on textarea "WM ACTION: Repairs required for further investigation. Date TBC. 23/09" at bounding box center [1072, 585] width 208 height 81
click at [1036, 234] on span "Download the last report" at bounding box center [1082, 234] width 93 height 10
click at [1025, 562] on textarea "WM ACTION: Repairs required for further investigation. Date TBC. 23/09" at bounding box center [1072, 585] width 208 height 81
click at [1024, 563] on textarea "WM ACTION:Re-assigned to night Engineer Repairs required for further investigat…" at bounding box center [1072, 585] width 208 height 81
click at [1140, 556] on textarea "WM ACTION: Re-assigned to night Engineer Repairs required for further investiga…" at bounding box center [1072, 585] width 208 height 81
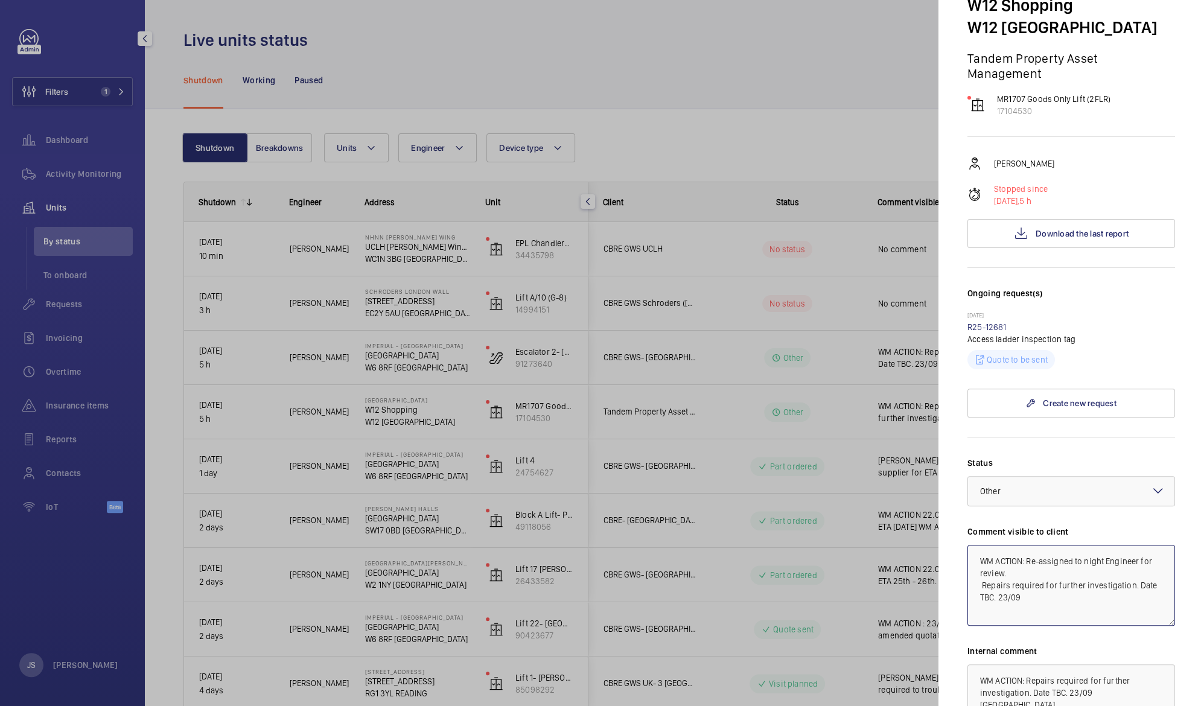
click at [1026, 560] on textarea "WM ACTION: Re-assigned to night Engineer for review. Repairs required for furth…" at bounding box center [1072, 585] width 208 height 81
click at [973, 587] on textarea "WM ACTION:23/09 Re-assigned to night Engineer for review. Repairs required for …" at bounding box center [1072, 585] width 208 height 81
type textarea "WM ACTION:23/09 Re-assigned to night Engineer for review. Repairs required for …"
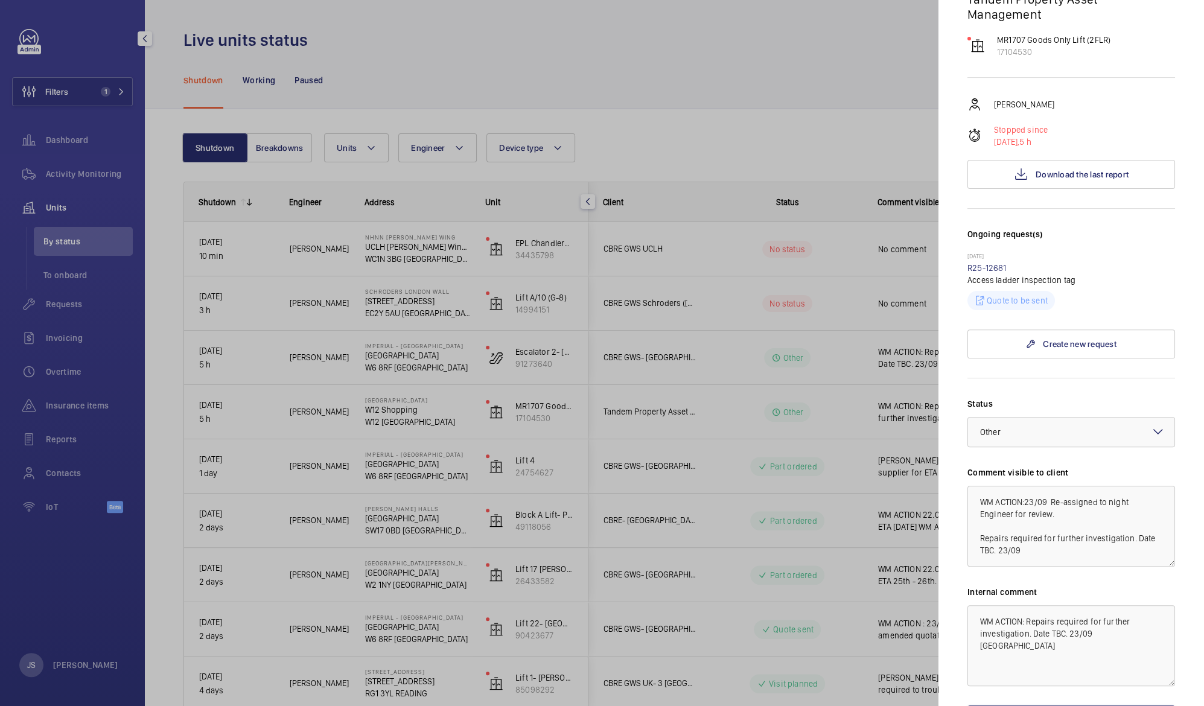
scroll to position [174, 0]
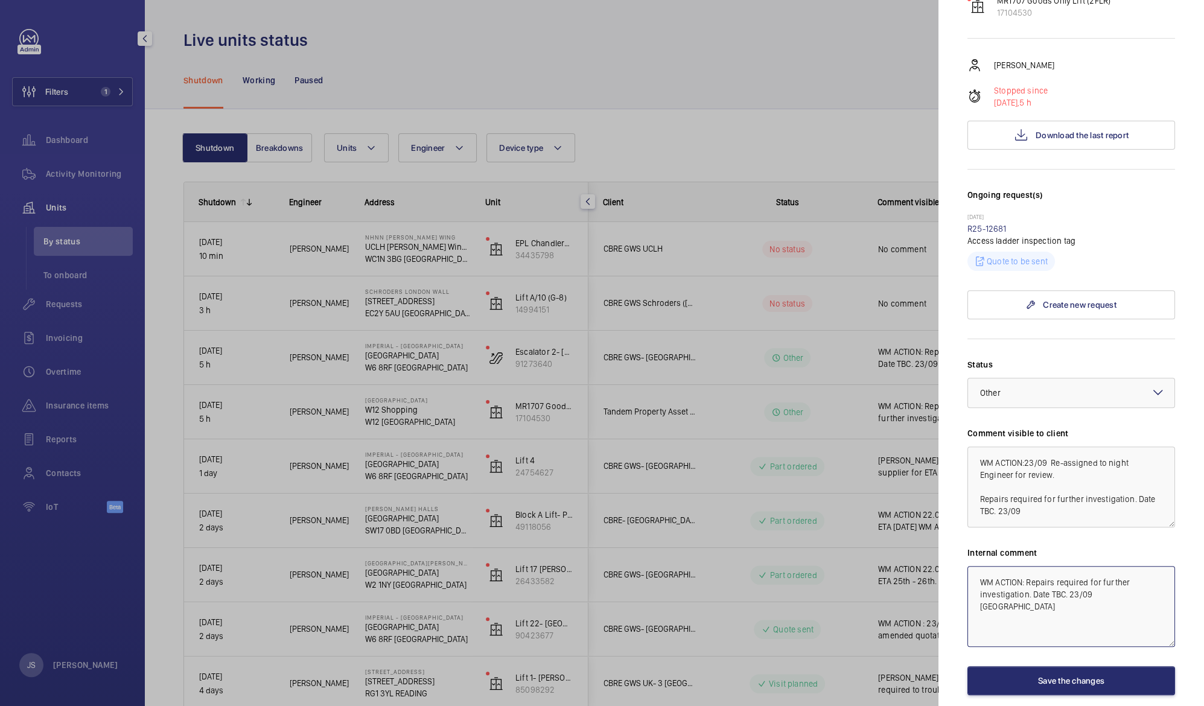
click at [1128, 598] on textarea "WM ACTION: Repairs required for further investigation. Date TBC. 23/09 [GEOGRAP…" at bounding box center [1072, 606] width 208 height 81
type textarea "WM ACTION: Repairs required for further investigation. Date TBC. 23/09 [GEOGRAP…"
click at [1081, 686] on button "Save the changes" at bounding box center [1072, 680] width 208 height 29
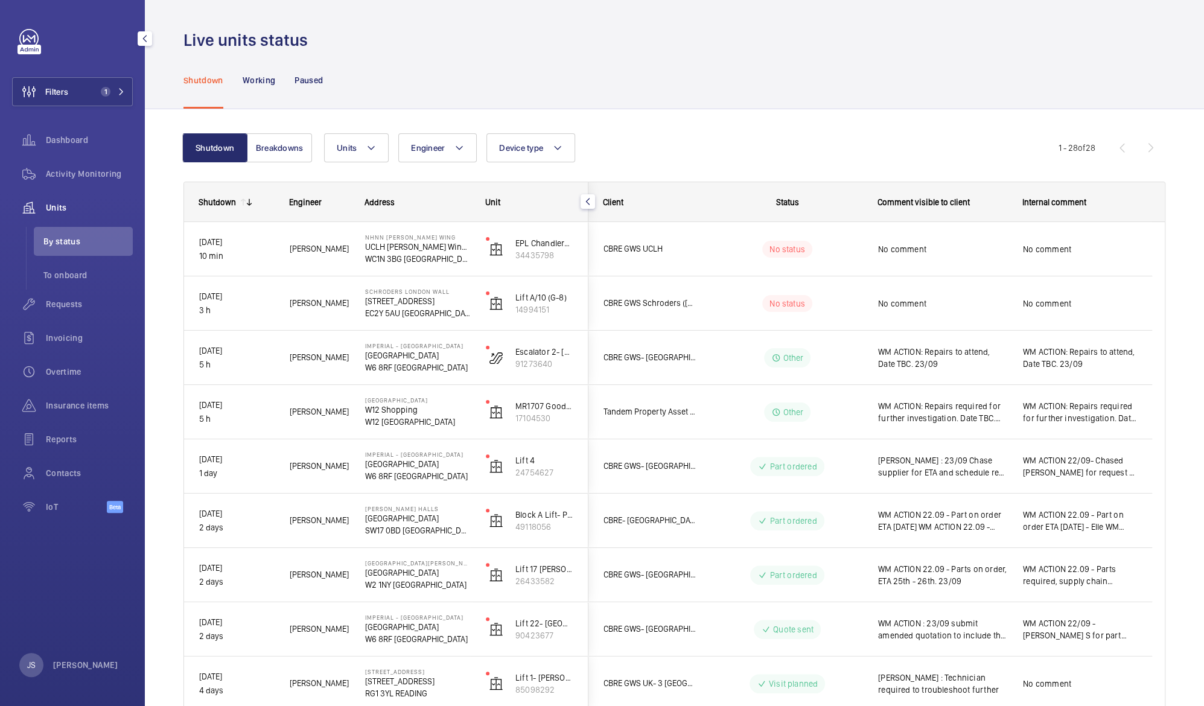
scroll to position [0, 0]
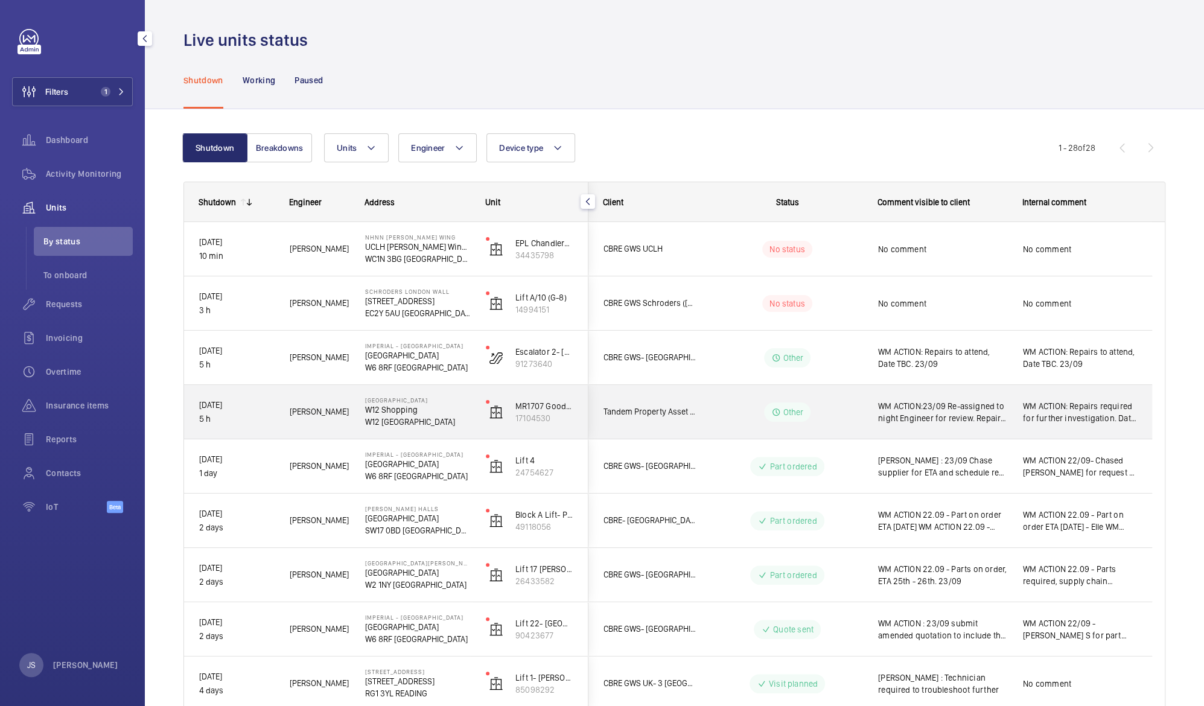
click at [904, 411] on span "WM ACTION:23/09 Re-assigned to night Engineer for review. Repairs required for …" at bounding box center [942, 412] width 129 height 24
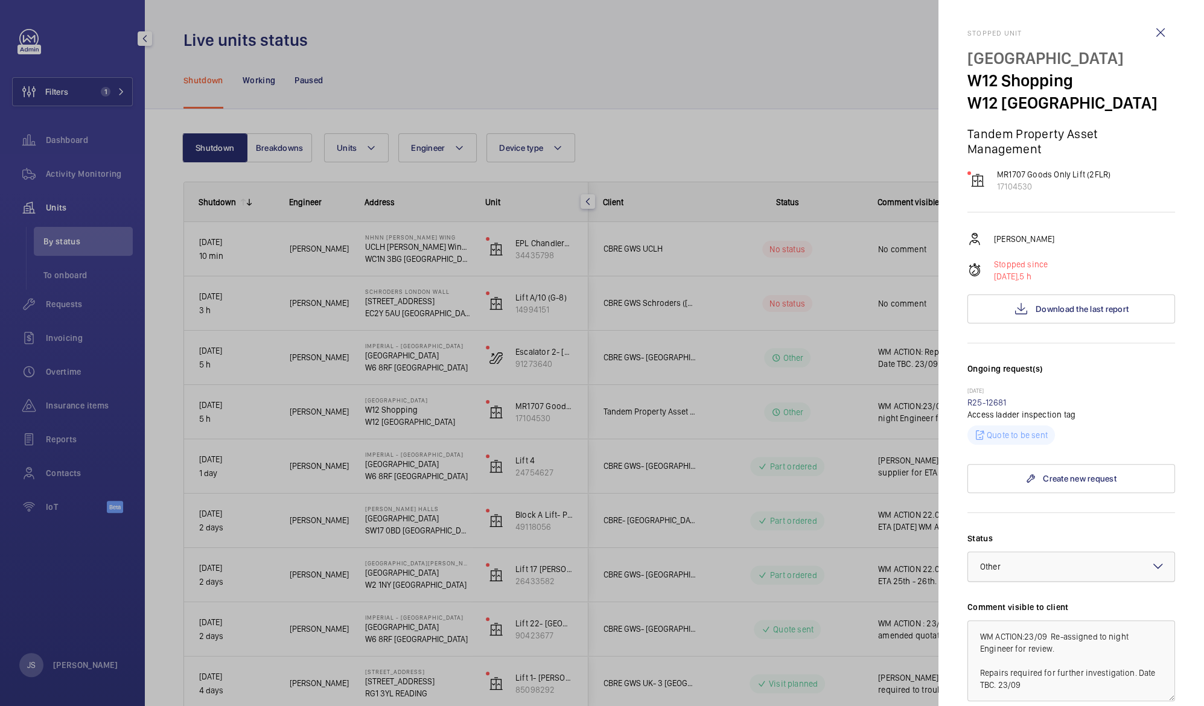
click at [1137, 564] on div "Select a status × Other ×" at bounding box center [1072, 567] width 208 height 30
click at [1047, 669] on div "Visit planned" at bounding box center [1071, 680] width 206 height 30
click at [842, 136] on div at bounding box center [602, 353] width 1204 height 706
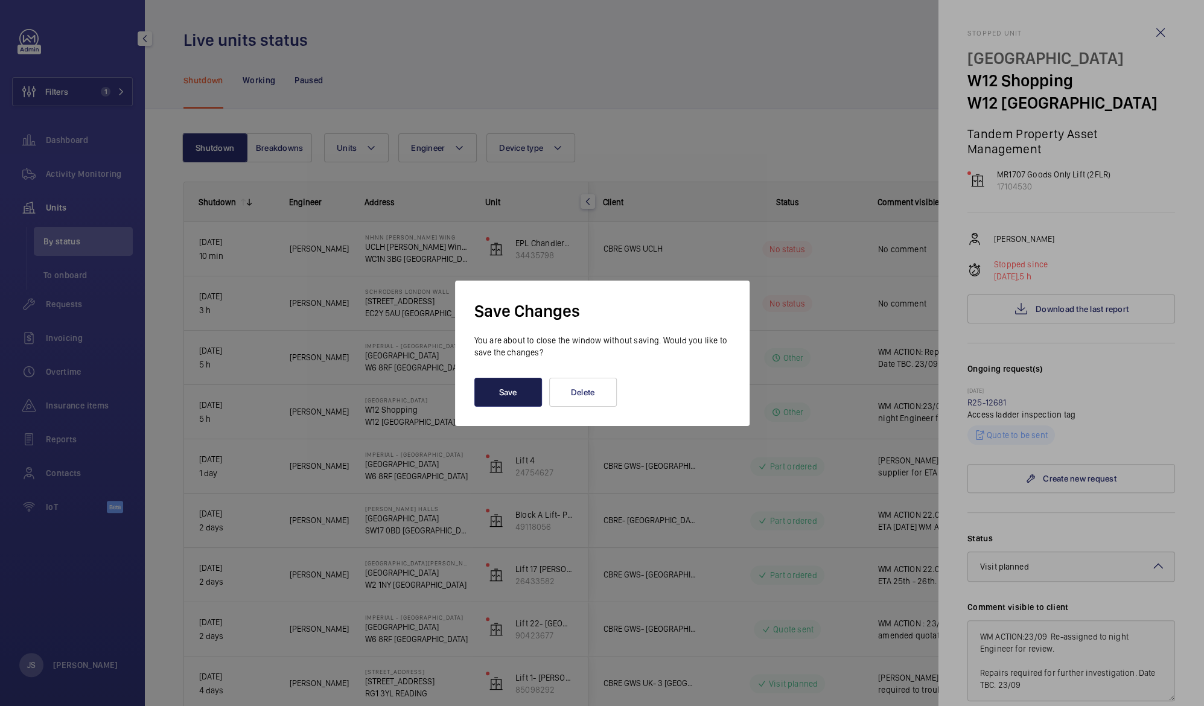
click at [521, 393] on button "Save" at bounding box center [508, 392] width 68 height 29
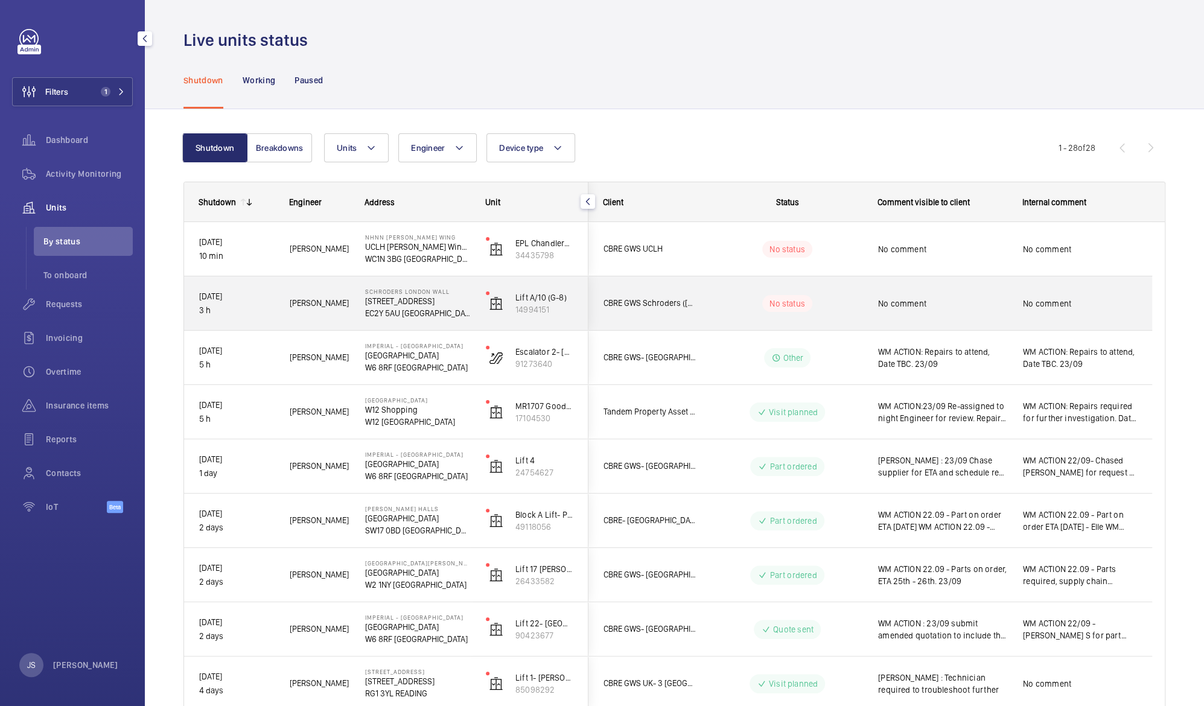
click at [933, 311] on div "No comment" at bounding box center [942, 304] width 129 height 28
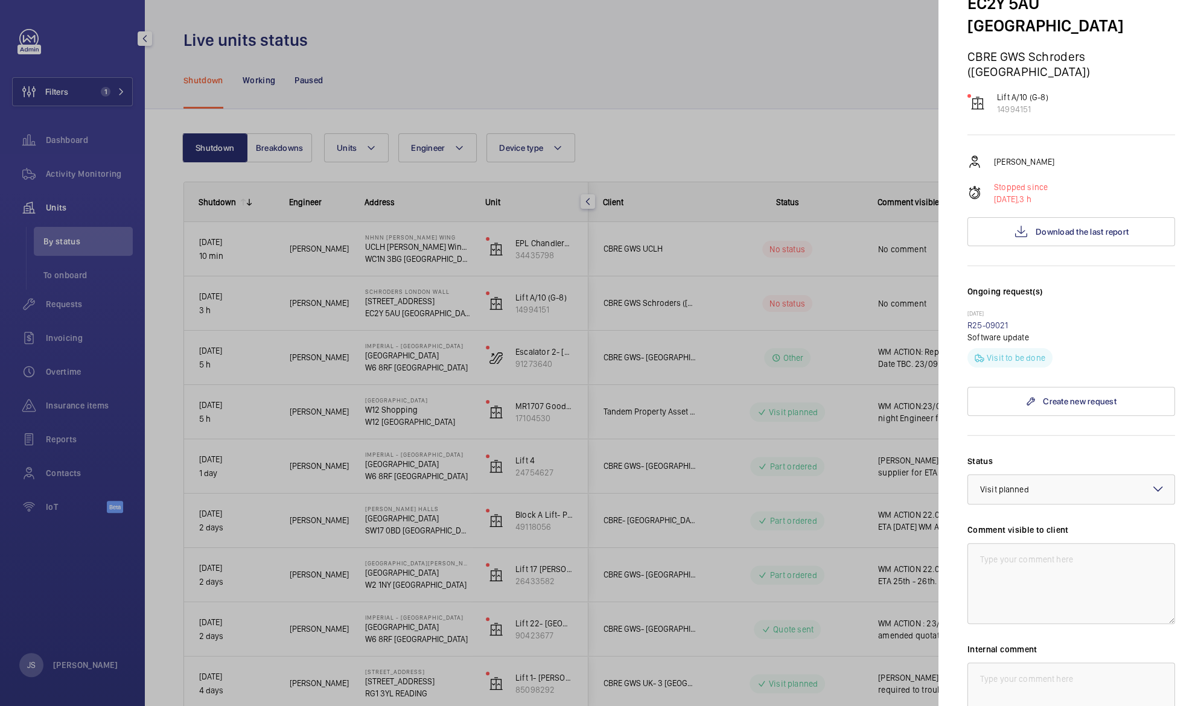
scroll to position [109, 0]
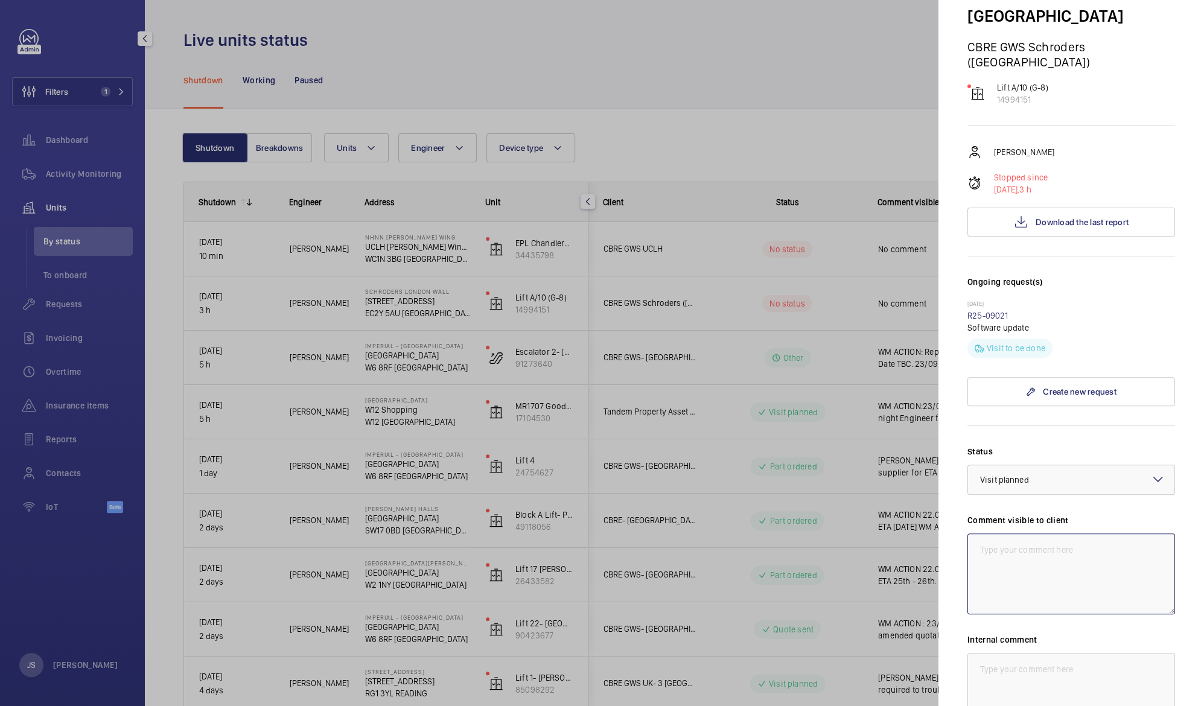
click at [976, 534] on textarea at bounding box center [1072, 574] width 208 height 81
drag, startPoint x: 974, startPoint y: 524, endPoint x: 1062, endPoint y: 540, distance: 89.5
click at [1062, 540] on textarea "WM ACTION: 23/09 Tech review required for drive analysis" at bounding box center [1072, 574] width 208 height 81
type textarea "WM ACTION: 23/09 Tech review required for drive analysis"
click at [990, 653] on textarea at bounding box center [1072, 693] width 208 height 81
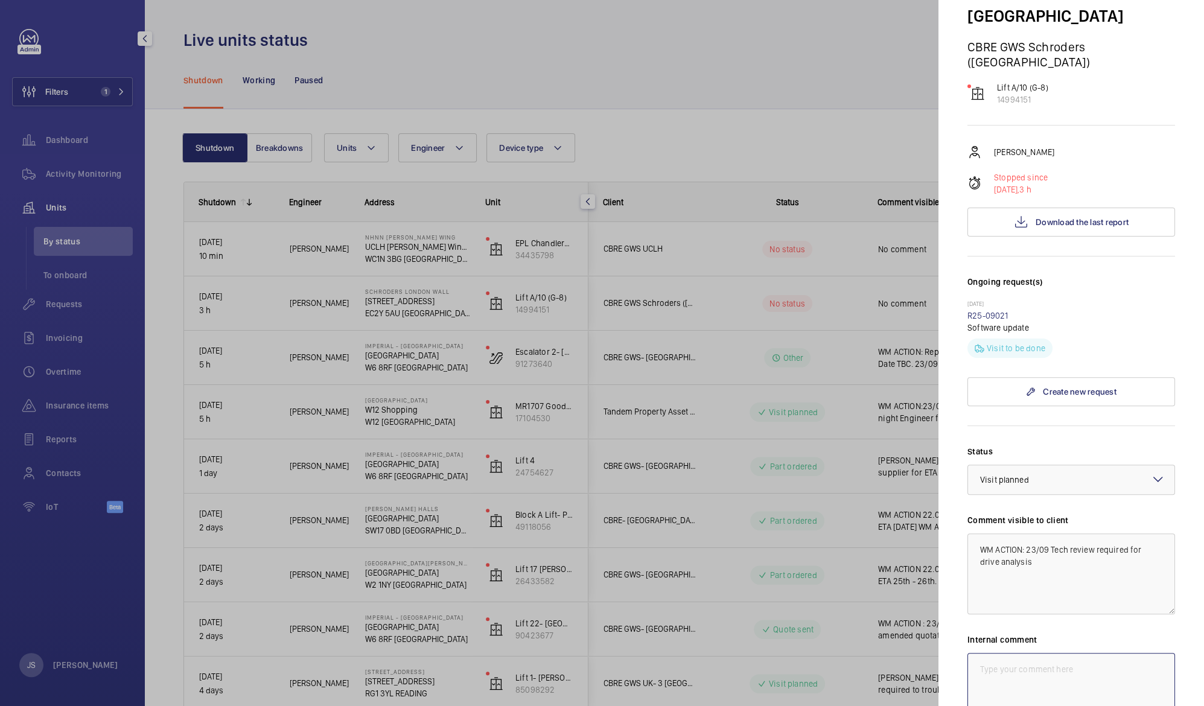
paste textarea "WM ACTION: 23/09 Tech review required for drive analysis"
type textarea "WM ACTION: 23/09 Tech review required for drive analysis"
click at [1151, 472] on mat-icon at bounding box center [1158, 479] width 14 height 14
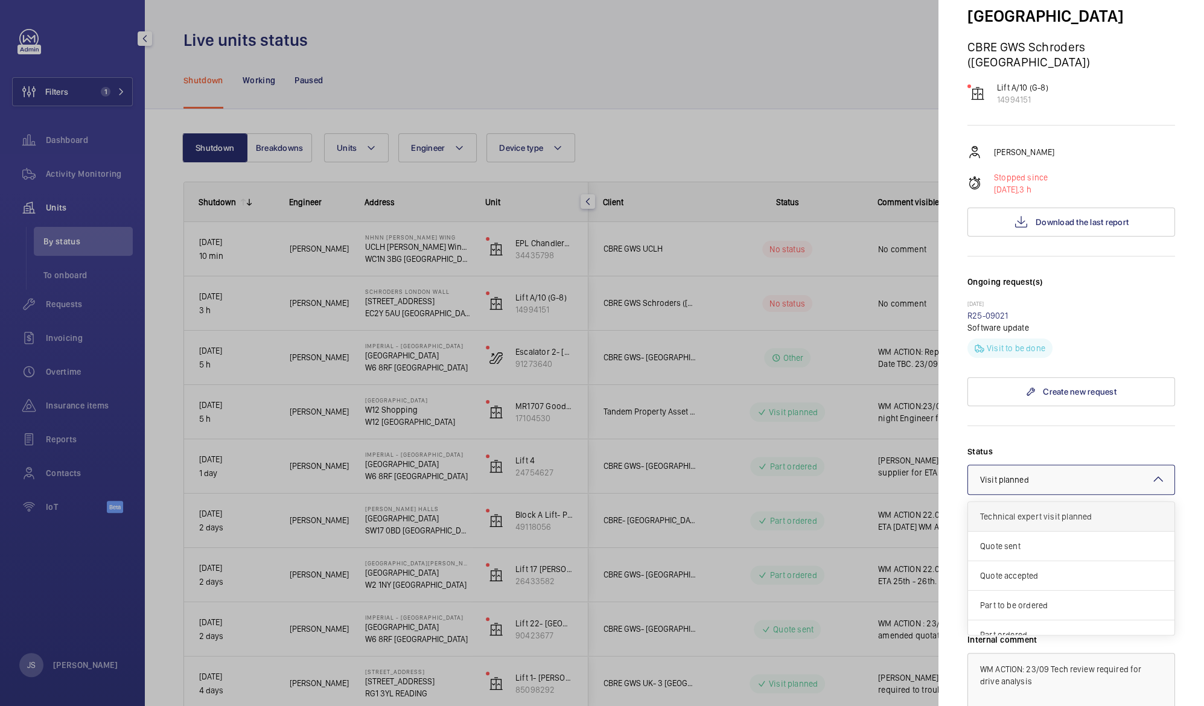
click at [1118, 511] on span "Technical expert visit planned" at bounding box center [1071, 517] width 182 height 12
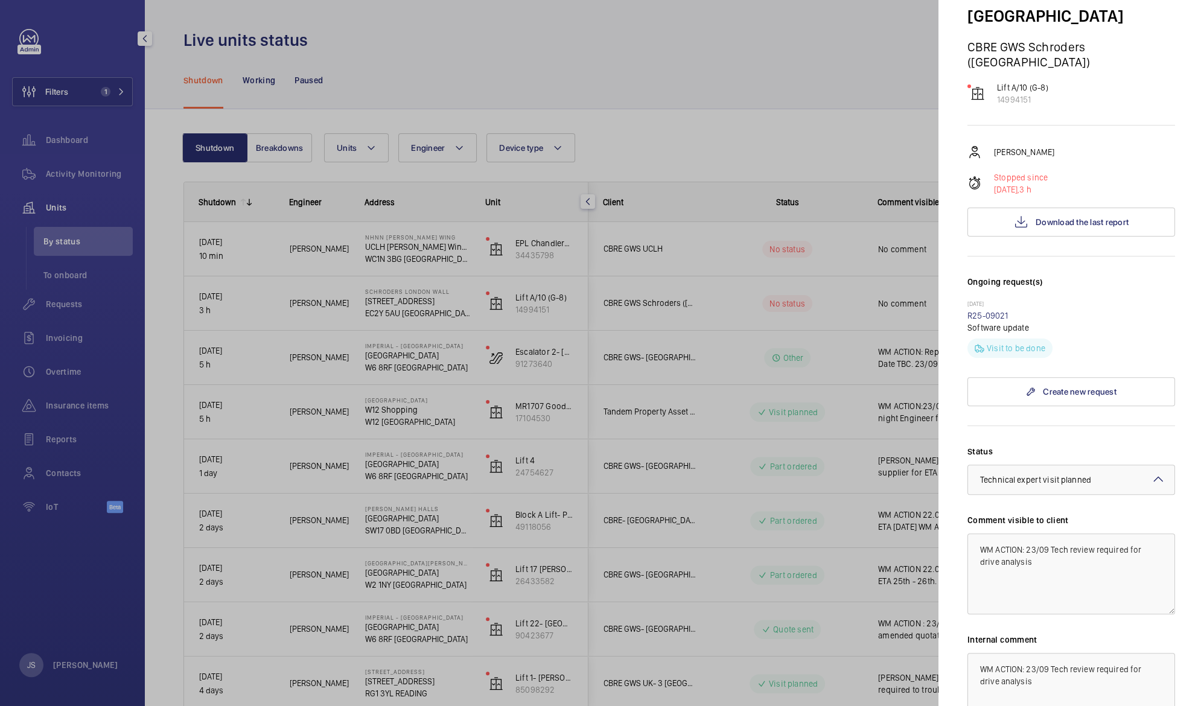
click at [791, 133] on div at bounding box center [602, 353] width 1204 height 706
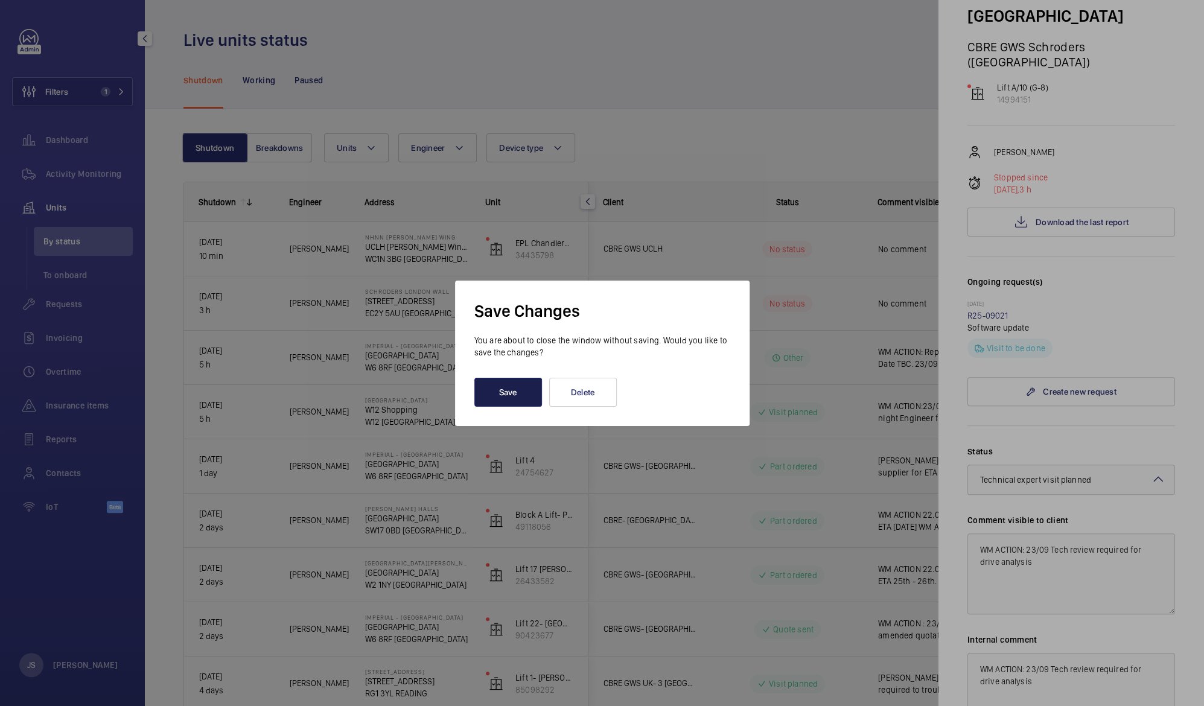
click at [482, 391] on button "Save" at bounding box center [508, 392] width 68 height 29
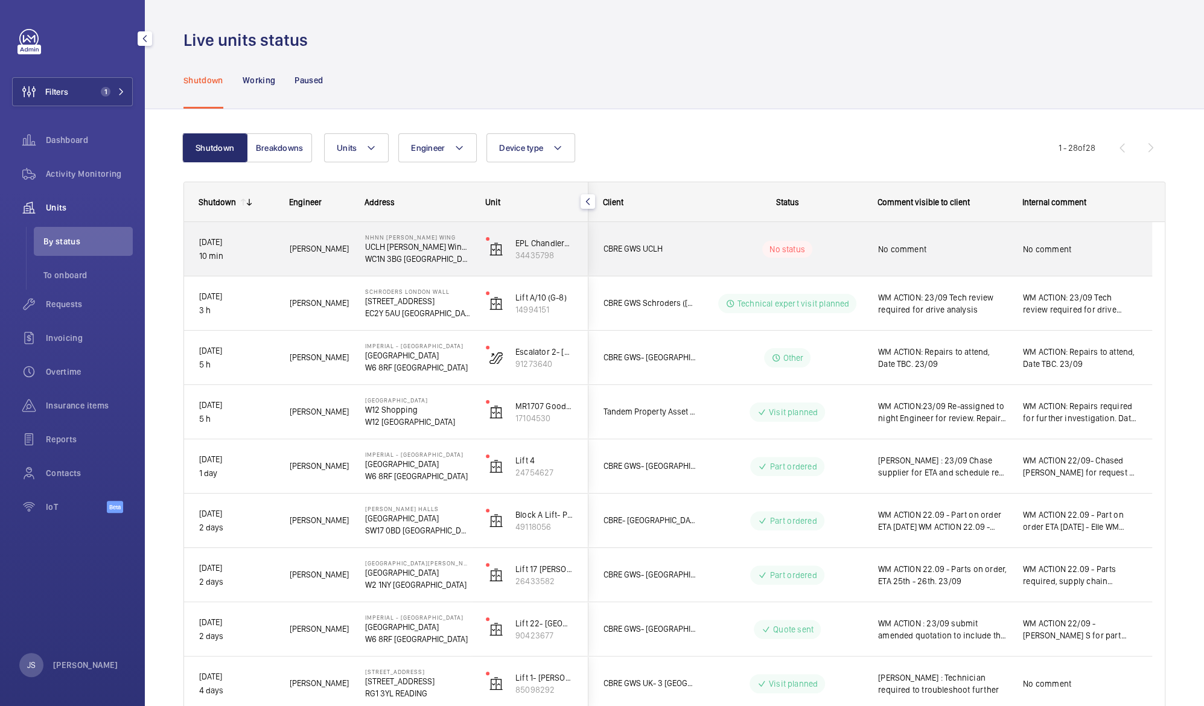
click at [896, 244] on span "No comment" at bounding box center [942, 249] width 129 height 12
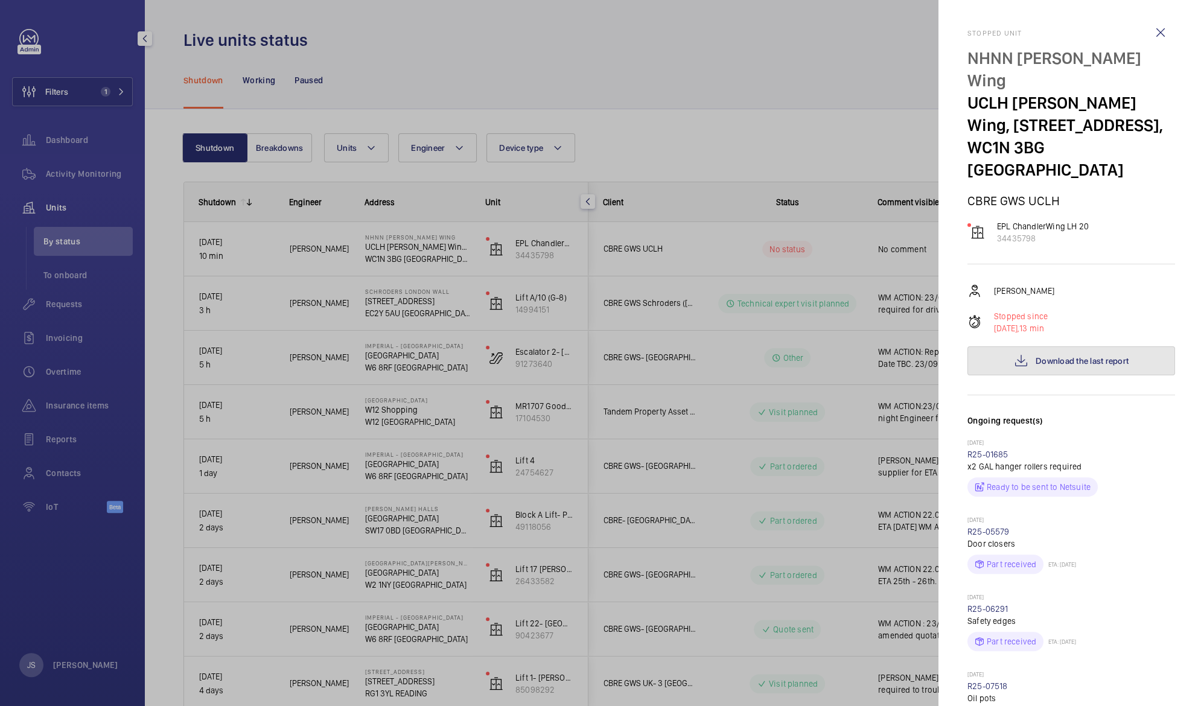
click at [1070, 356] on span "Download the last report" at bounding box center [1082, 361] width 93 height 10
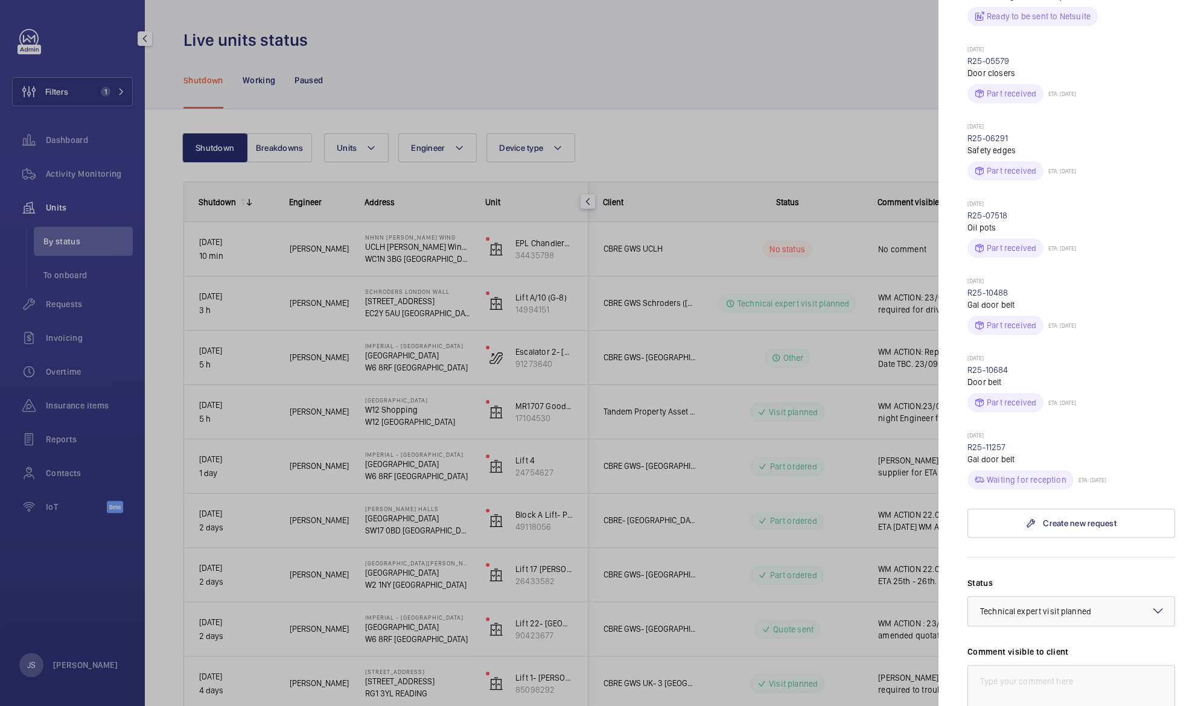
scroll to position [483, 0]
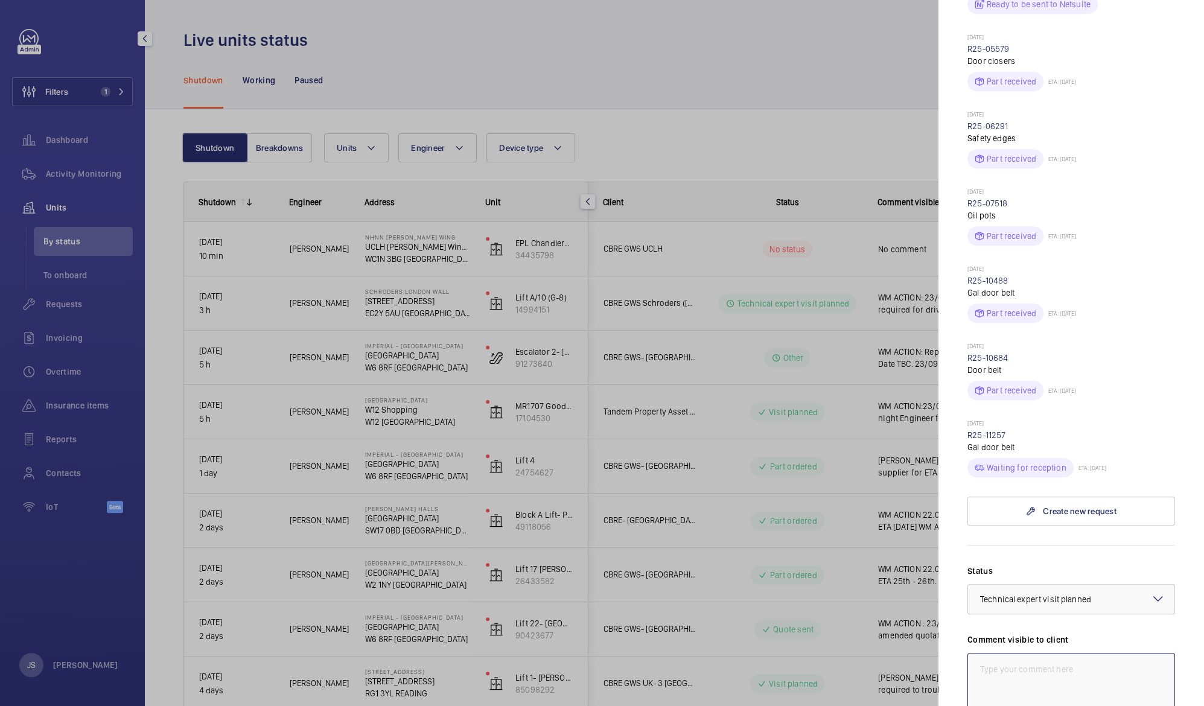
click at [1021, 653] on textarea at bounding box center [1072, 693] width 208 height 81
type textarea "M"
click at [1053, 595] on span "Technical expert visit planned" at bounding box center [1035, 600] width 111 height 10
click at [1061, 706] on span "Visit planned" at bounding box center [1071, 712] width 182 height 12
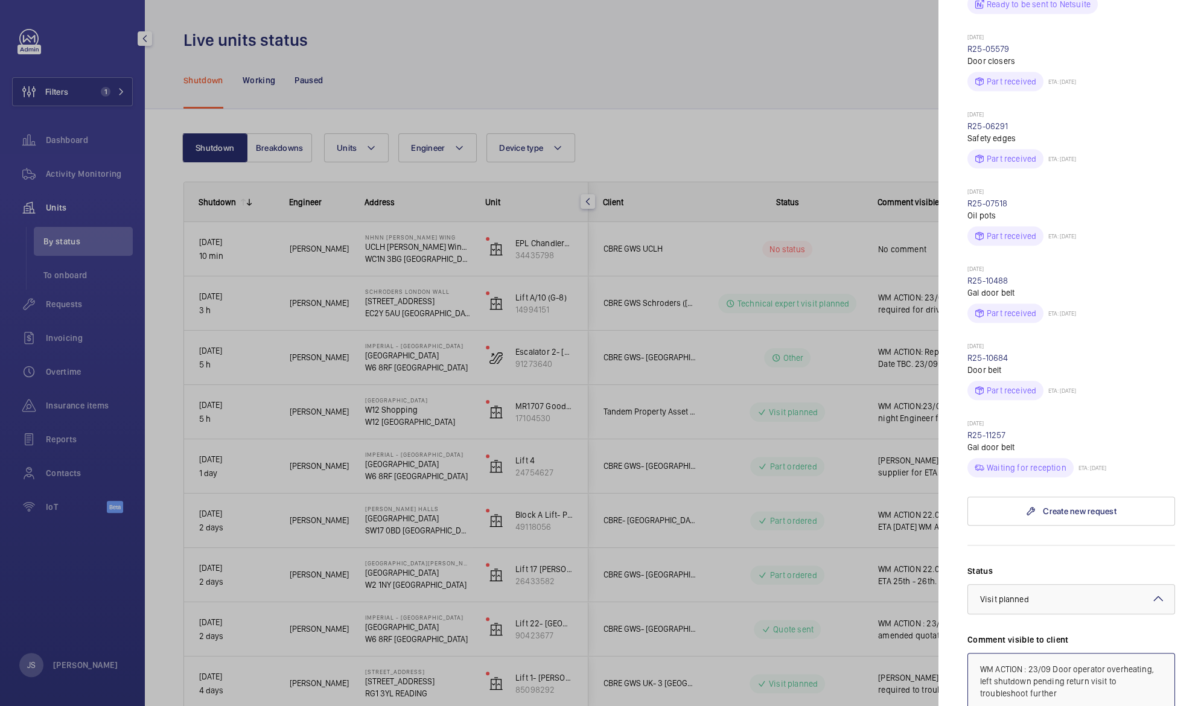
type textarea "WM ACTION : 23/09 Door operator overheating, left shutdown pending return visit…"
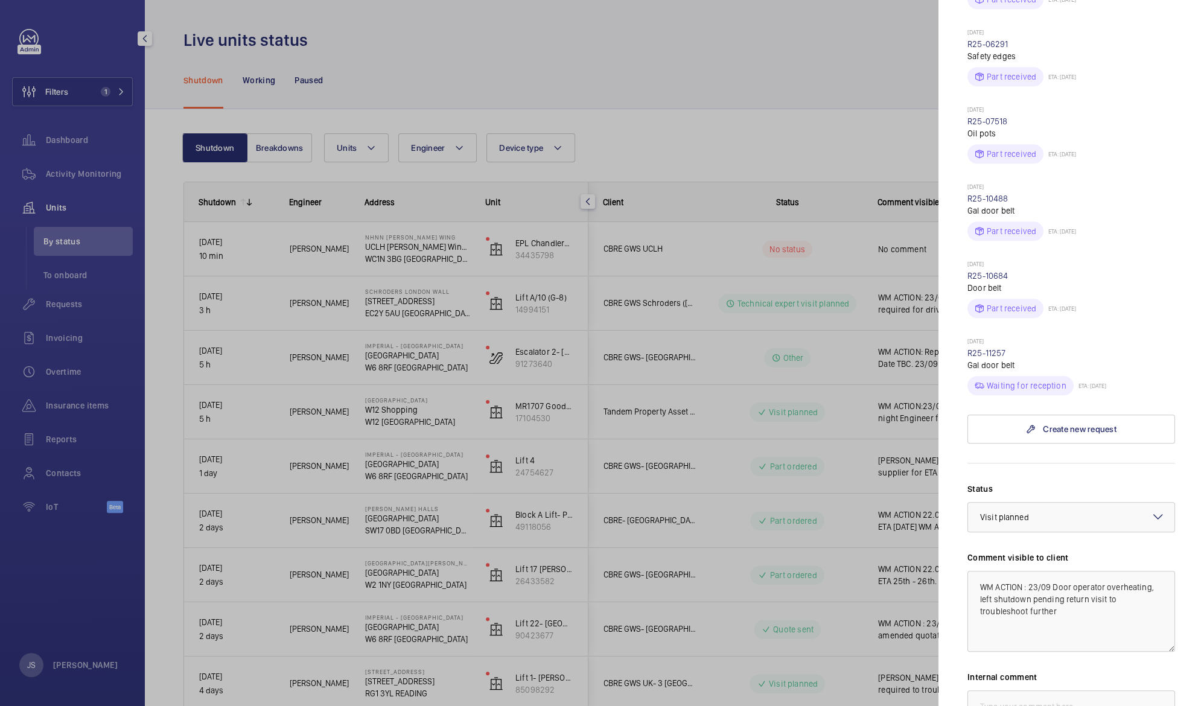
scroll to position [608, 0]
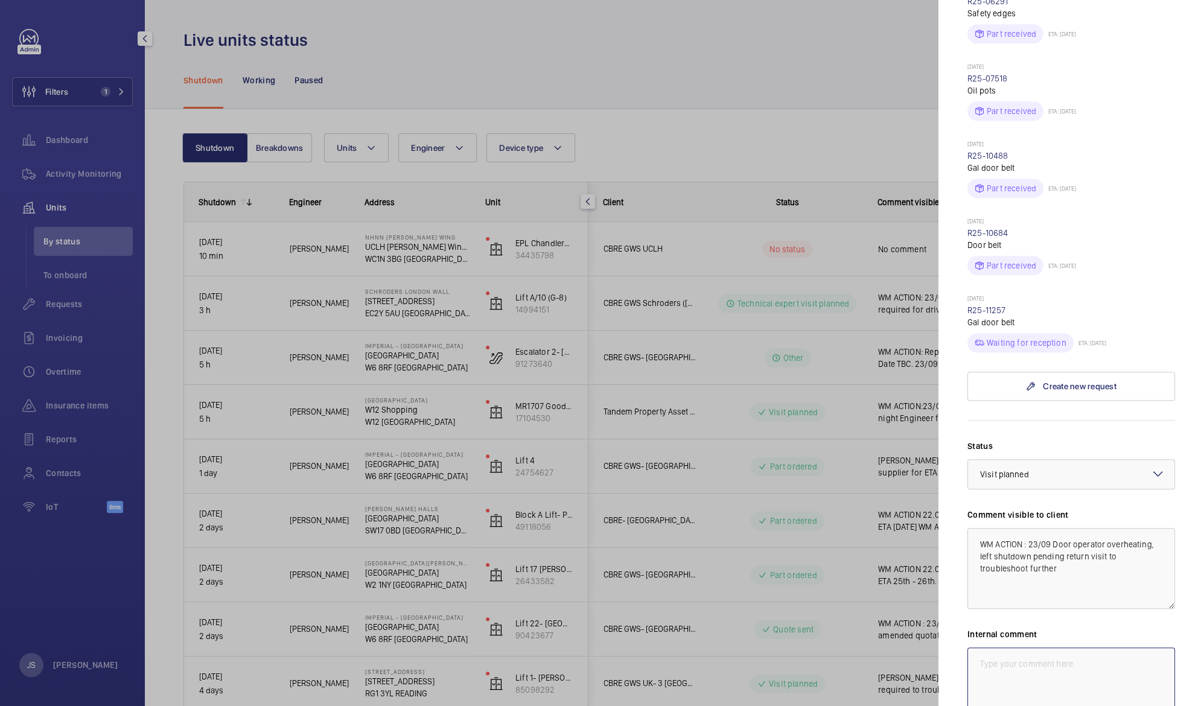
click at [1045, 648] on textarea at bounding box center [1072, 688] width 208 height 81
drag, startPoint x: 976, startPoint y: 505, endPoint x: 1107, endPoint y: 529, distance: 133.9
click at [1107, 529] on textarea "WM ACTION : 23/09 Door operator overheating, left shutdown pending return visit…" at bounding box center [1072, 568] width 208 height 81
click at [984, 648] on textarea at bounding box center [1072, 688] width 208 height 81
paste textarea "WM ACTION : 23/09 Door operator overheating, left shutdown pending return visit…"
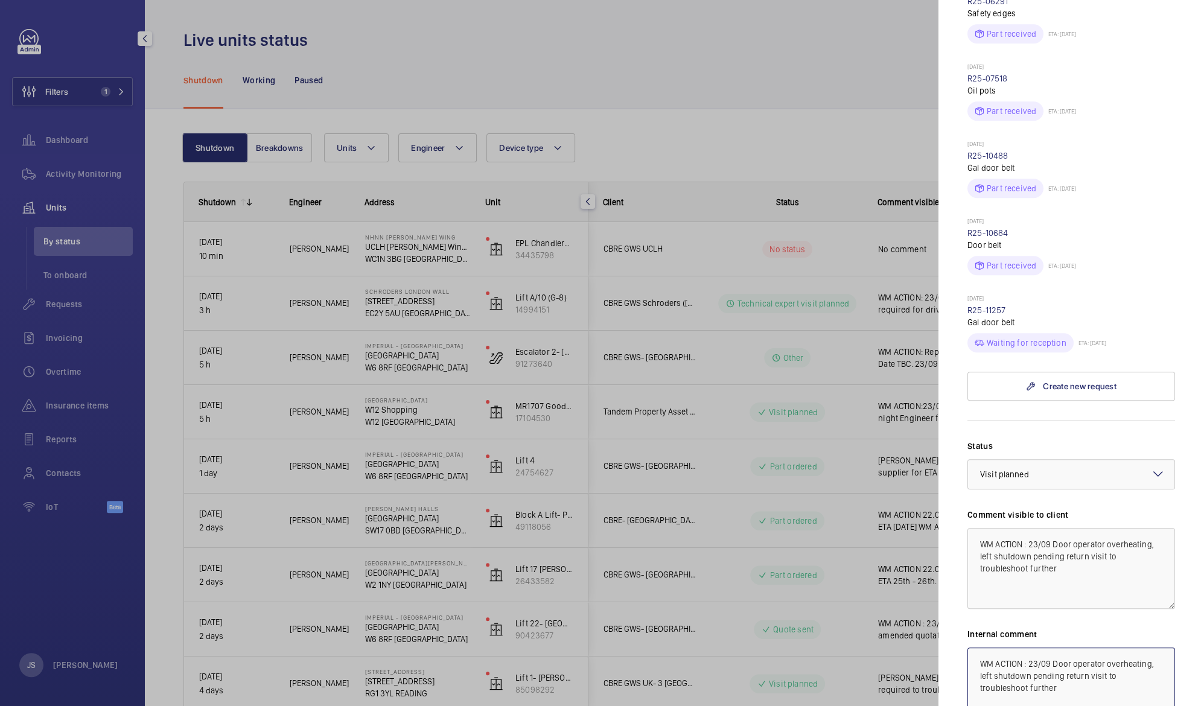
click at [1029, 648] on textarea "WM ACTION : 23/09 Door operator overheating, left shutdown pending return visit…" at bounding box center [1072, 688] width 208 height 81
type textarea "WM ACTION : Ensure Engineer returns on 24/09 23/09 Door operator overheating, l…"
click at [696, 45] on div at bounding box center [602, 353] width 1204 height 706
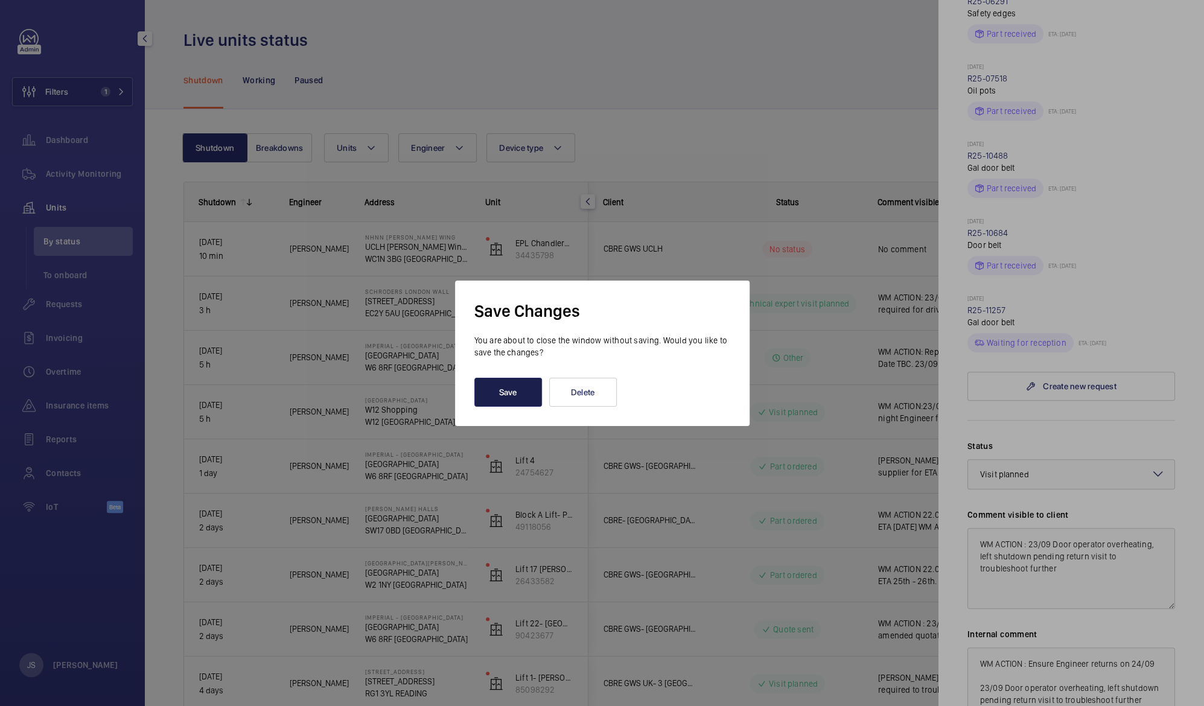
click at [500, 388] on button "Save" at bounding box center [508, 392] width 68 height 29
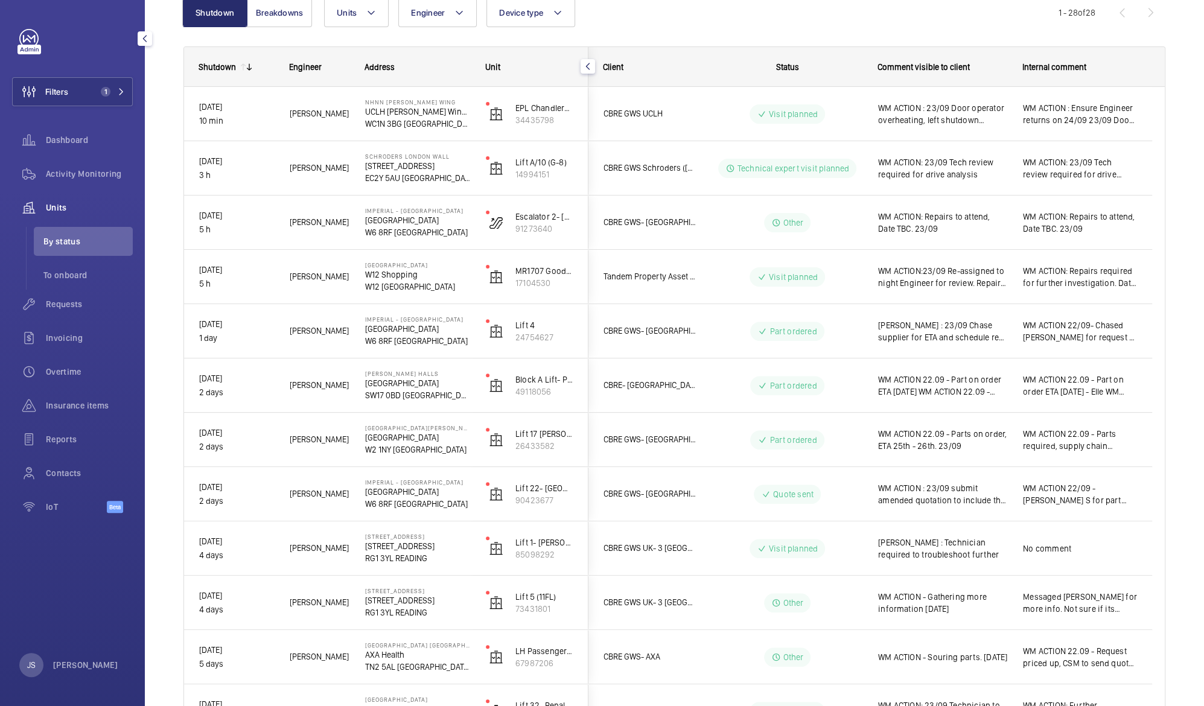
scroll to position [137, 0]
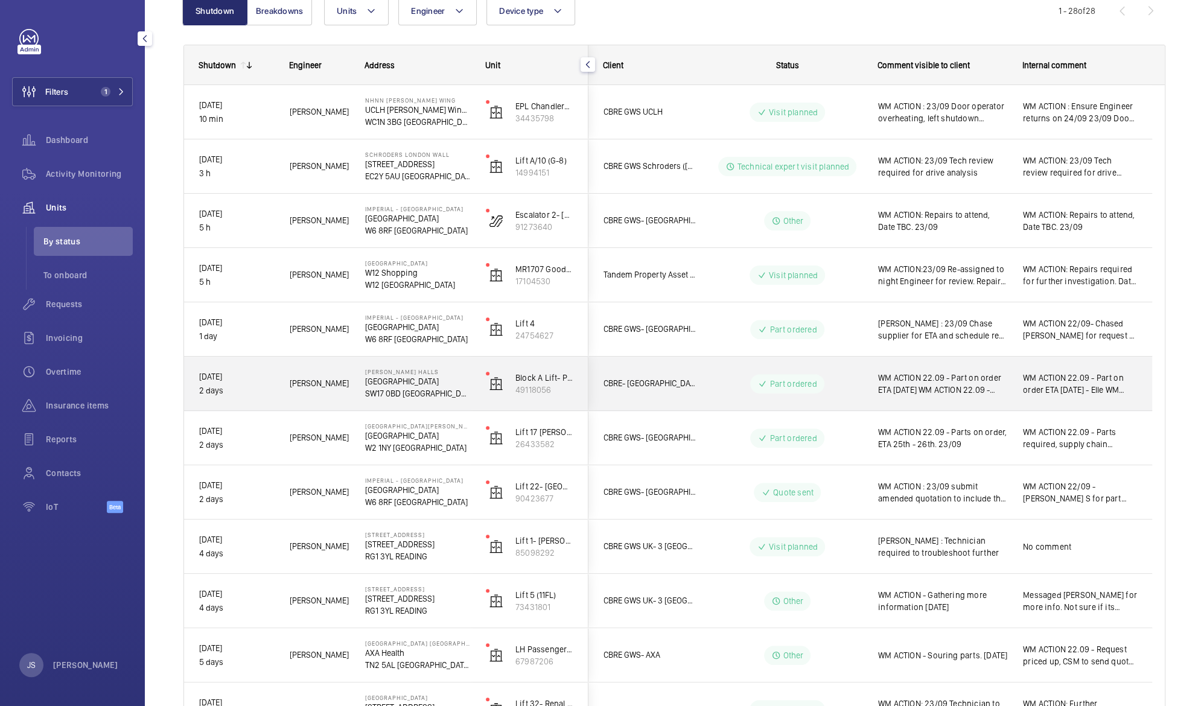
click at [898, 379] on span "WM ACTION 22.09 - Part on order ETA [DATE] WM ACTION 22.09 - Parts required, su…" at bounding box center [942, 384] width 129 height 24
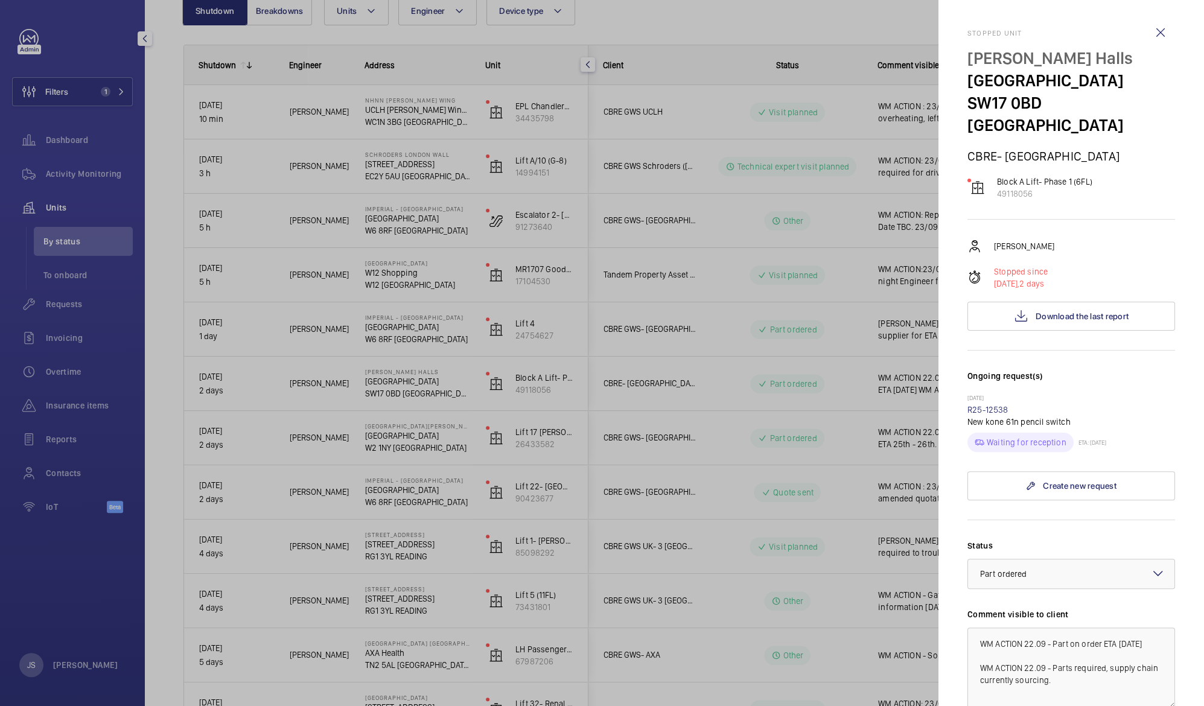
click at [898, 379] on div at bounding box center [602, 353] width 1204 height 706
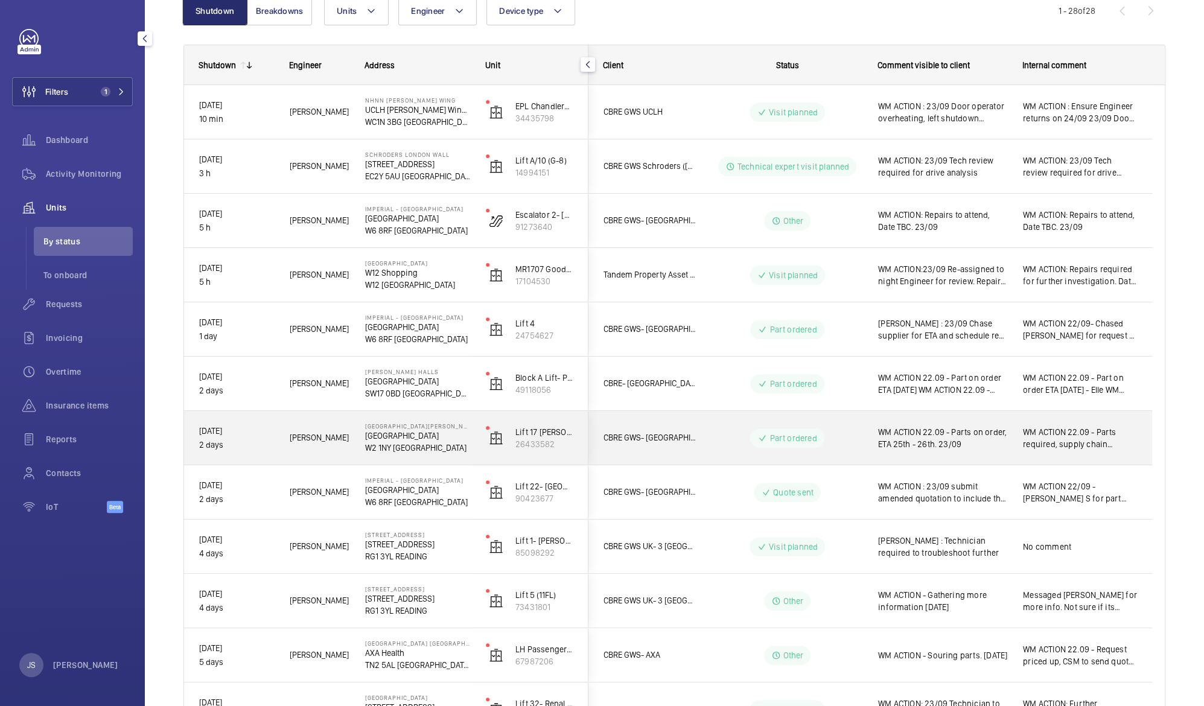
click at [922, 444] on span "WM ACTION 22.09 - Parts on order, ETA 25th - 26th. 23/09" at bounding box center [942, 438] width 129 height 24
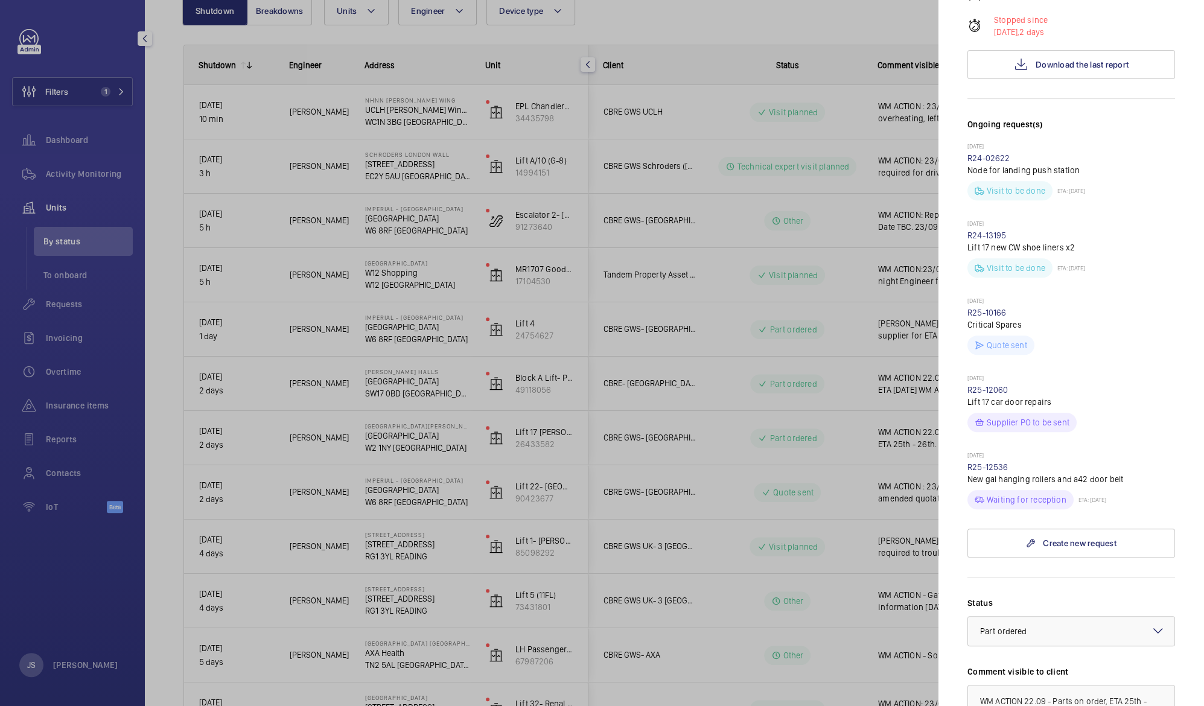
scroll to position [324, 0]
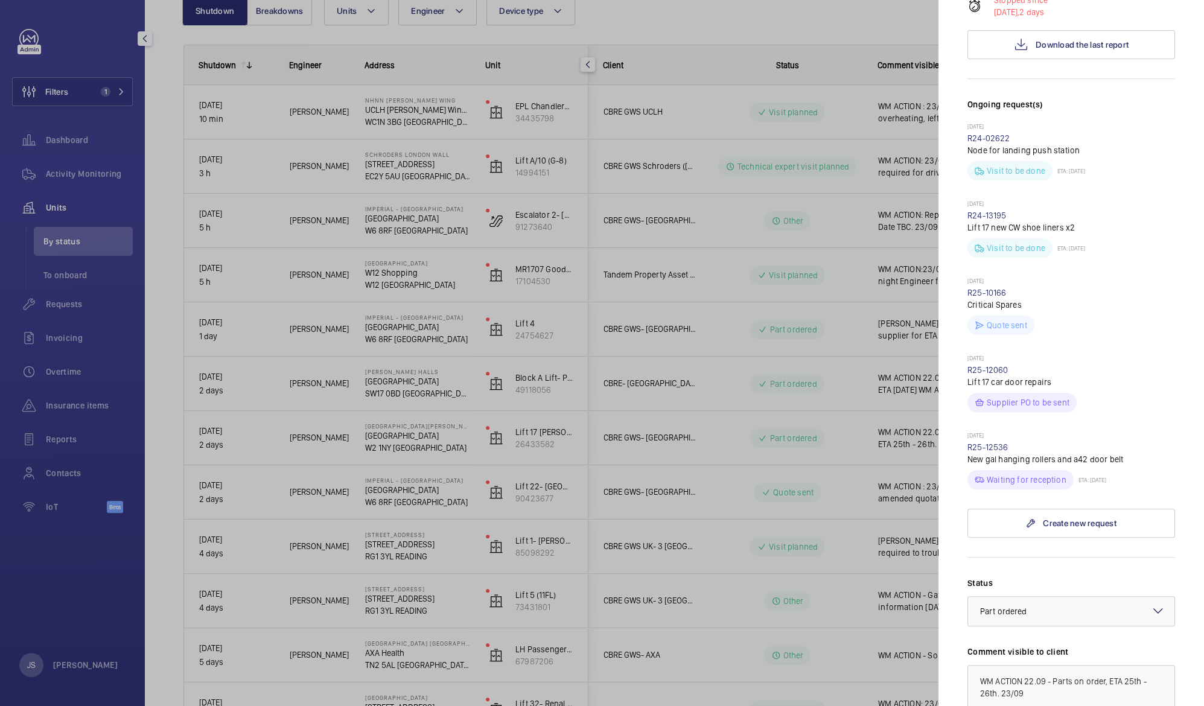
click at [814, 353] on div at bounding box center [602, 353] width 1204 height 706
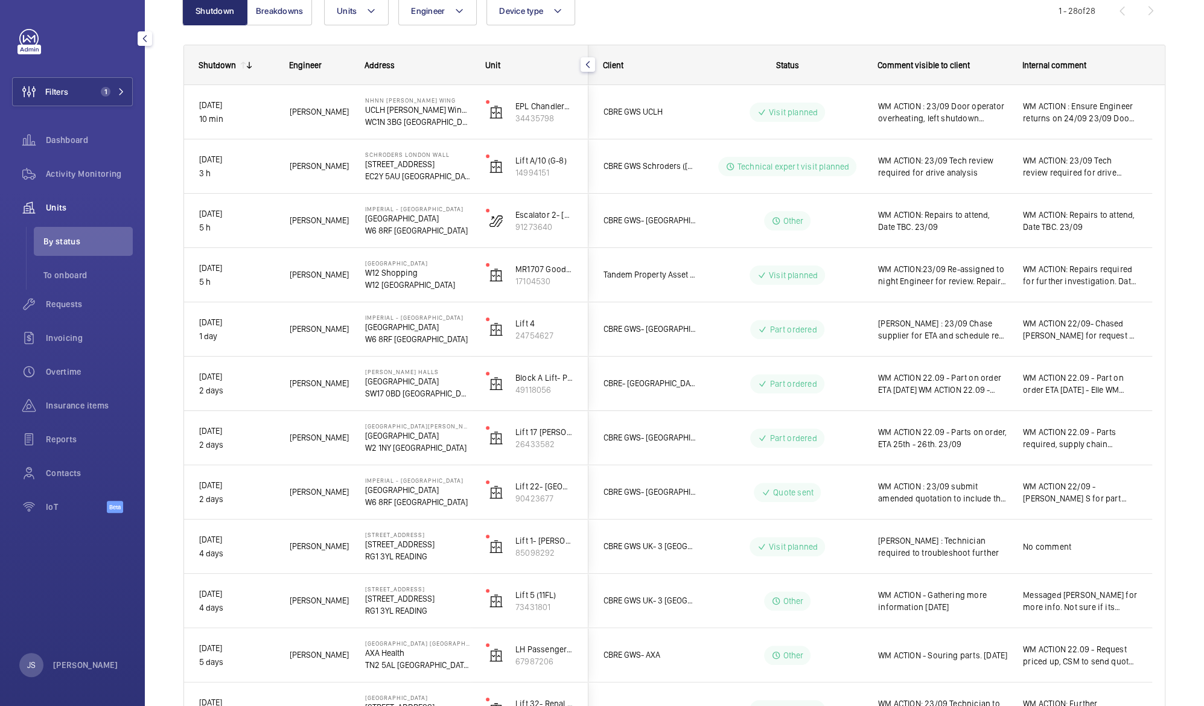
scroll to position [0, 0]
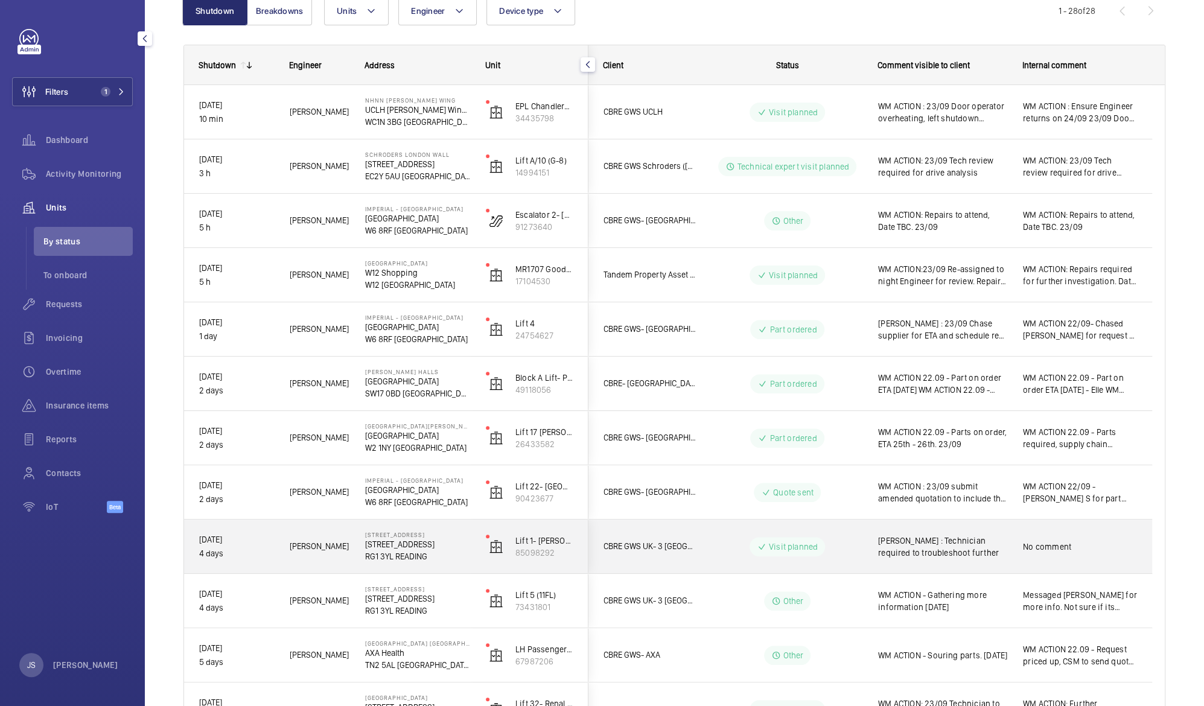
click at [918, 550] on span "[PERSON_NAME] : Technician required to troubleshoot further" at bounding box center [942, 547] width 129 height 24
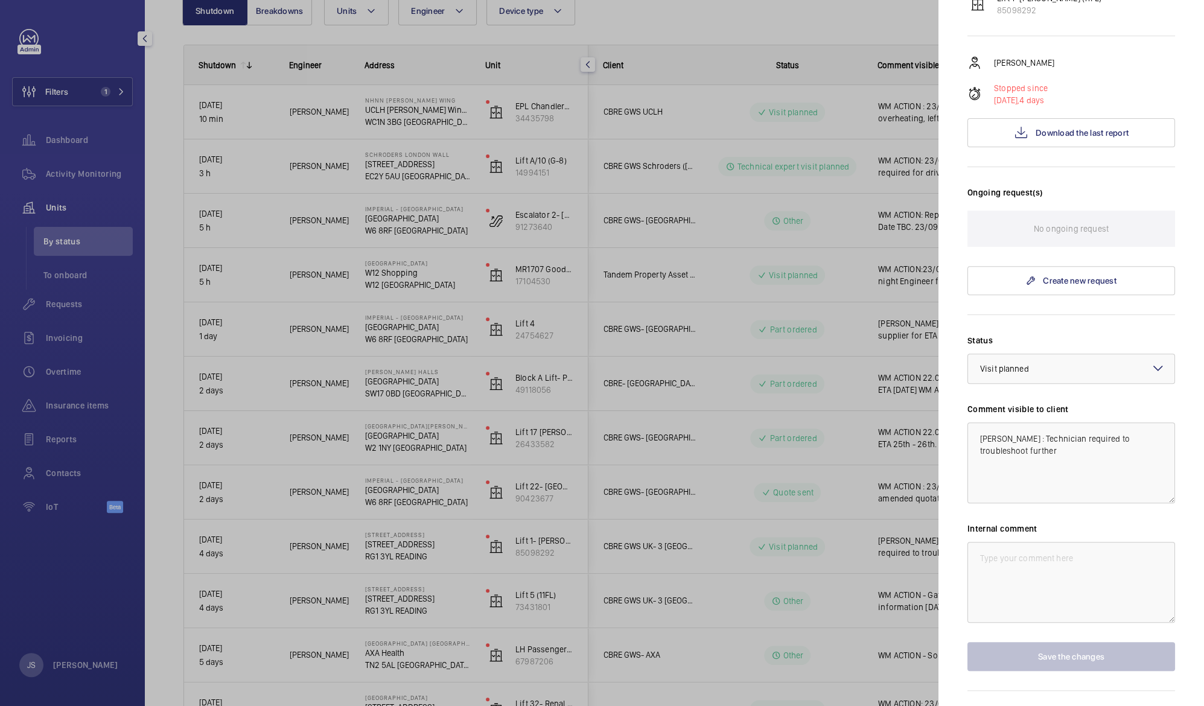
scroll to position [209, 0]
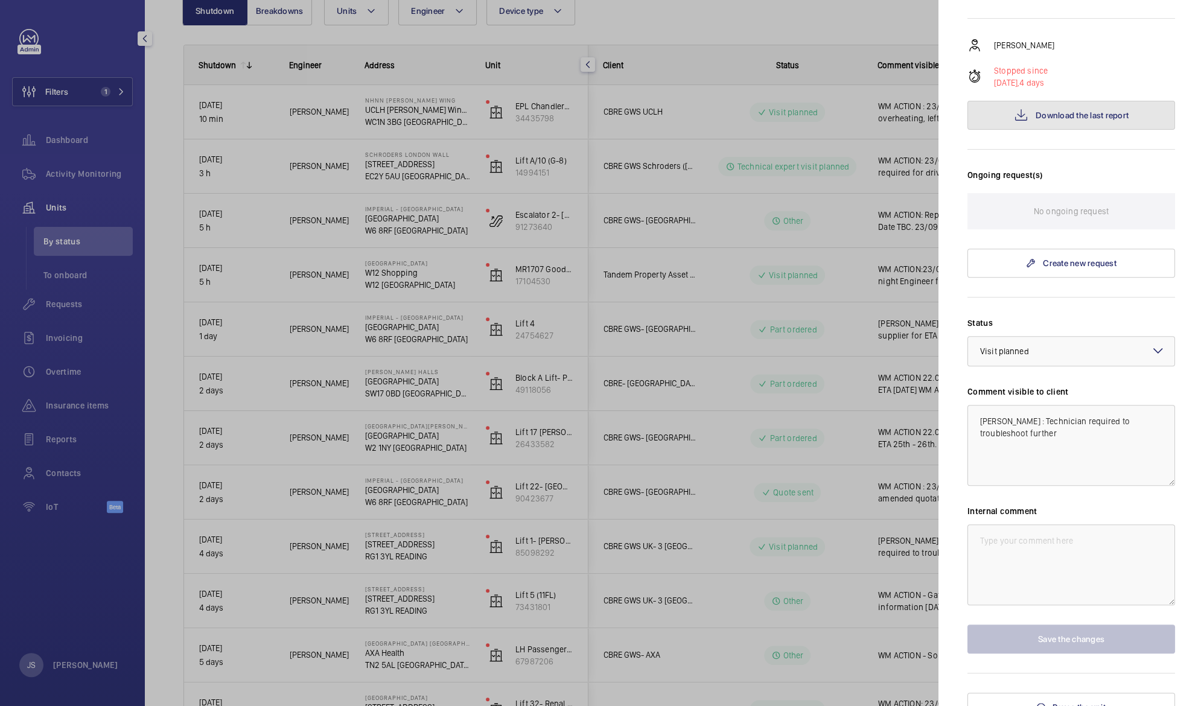
click at [1038, 110] on span "Download the last report" at bounding box center [1082, 115] width 93 height 10
click at [1005, 409] on textarea "[PERSON_NAME] : Technician required to troubleshoot further" at bounding box center [1072, 445] width 208 height 81
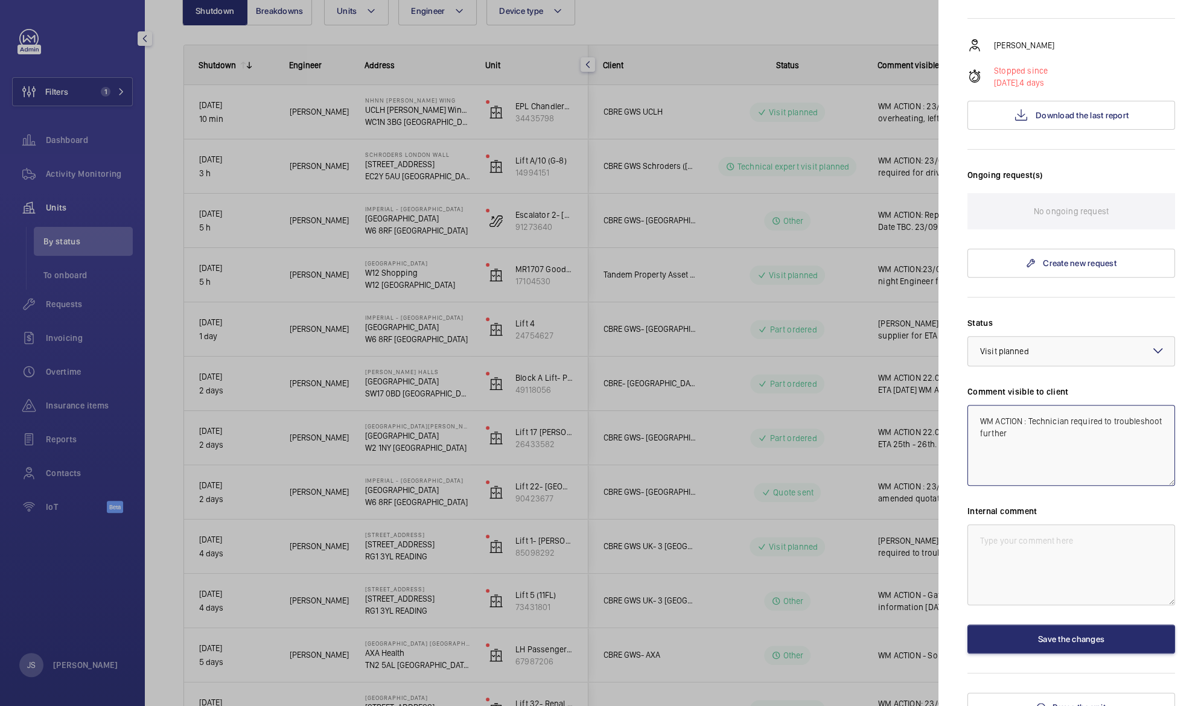
drag, startPoint x: 1029, startPoint y: 405, endPoint x: 1102, endPoint y: 406, distance: 72.4
click at [1102, 406] on textarea "WM ACTION : Technician required to troubleshoot further" at bounding box center [1072, 445] width 208 height 81
click at [1030, 408] on textarea "WM ACTION : Engineer to troubleshoot further" at bounding box center [1072, 445] width 208 height 81
drag, startPoint x: 1096, startPoint y: 403, endPoint x: 1109, endPoint y: 429, distance: 28.3
click at [1109, 429] on textarea "WM ACTION : 22/09 Engineer to troubleshoot further" at bounding box center [1072, 445] width 208 height 81
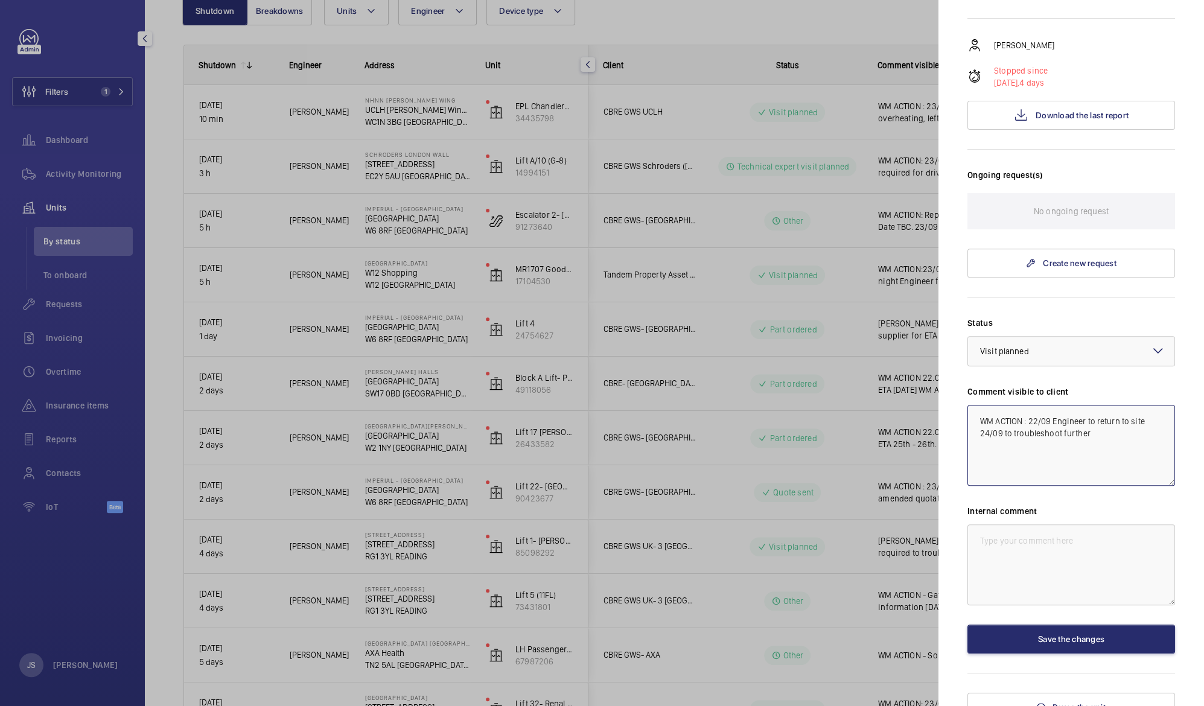
drag, startPoint x: 974, startPoint y: 406, endPoint x: 1101, endPoint y: 435, distance: 130.0
click at [1101, 435] on textarea "WM ACTION : 22/09 Engineer to return to site 24/09 to troubleshoot further" at bounding box center [1072, 445] width 208 height 81
type textarea "WM ACTION : 22/09 Engineer to return to site 24/09 to troubleshoot further"
click at [1003, 526] on textarea at bounding box center [1072, 565] width 208 height 81
paste textarea "WM ACTION : 22/09 Engineer to return to site 24/09 to troubleshoot further"
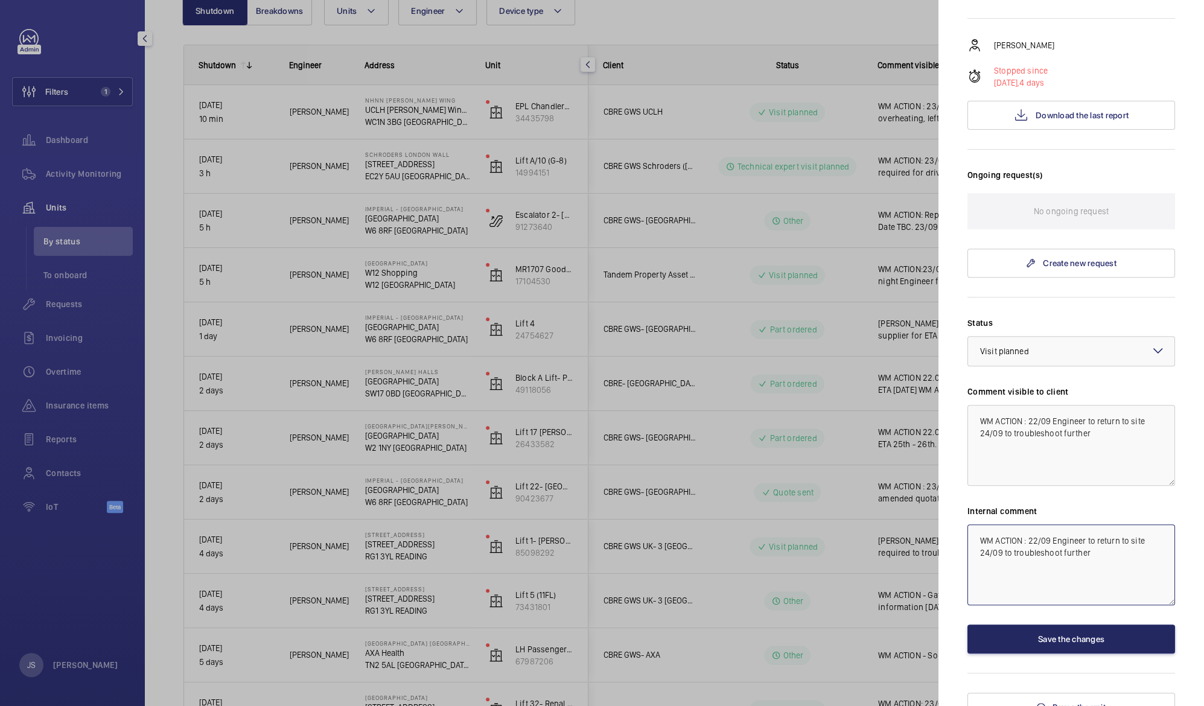
type textarea "WM ACTION : 22/09 Engineer to return to site 24/09 to troubleshoot further"
click at [1059, 626] on button "Save the changes" at bounding box center [1072, 639] width 208 height 29
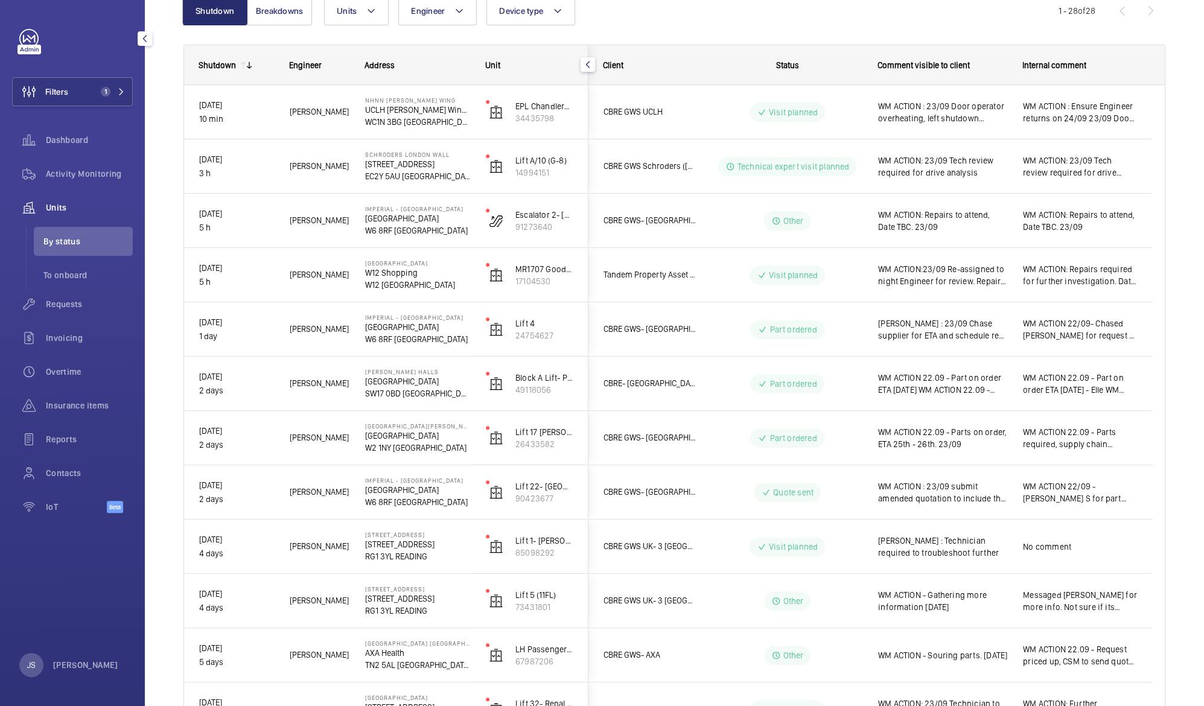
scroll to position [0, 0]
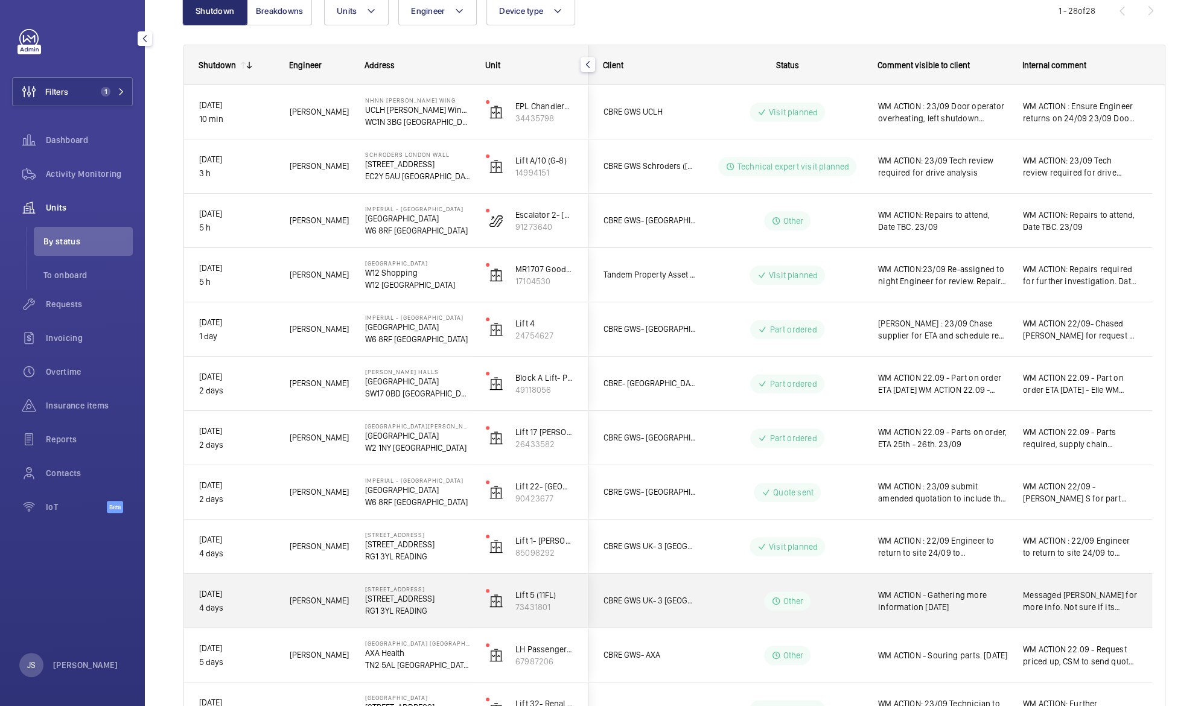
click at [910, 599] on span "WM ACTION - Gathering more information [DATE]" at bounding box center [942, 601] width 129 height 24
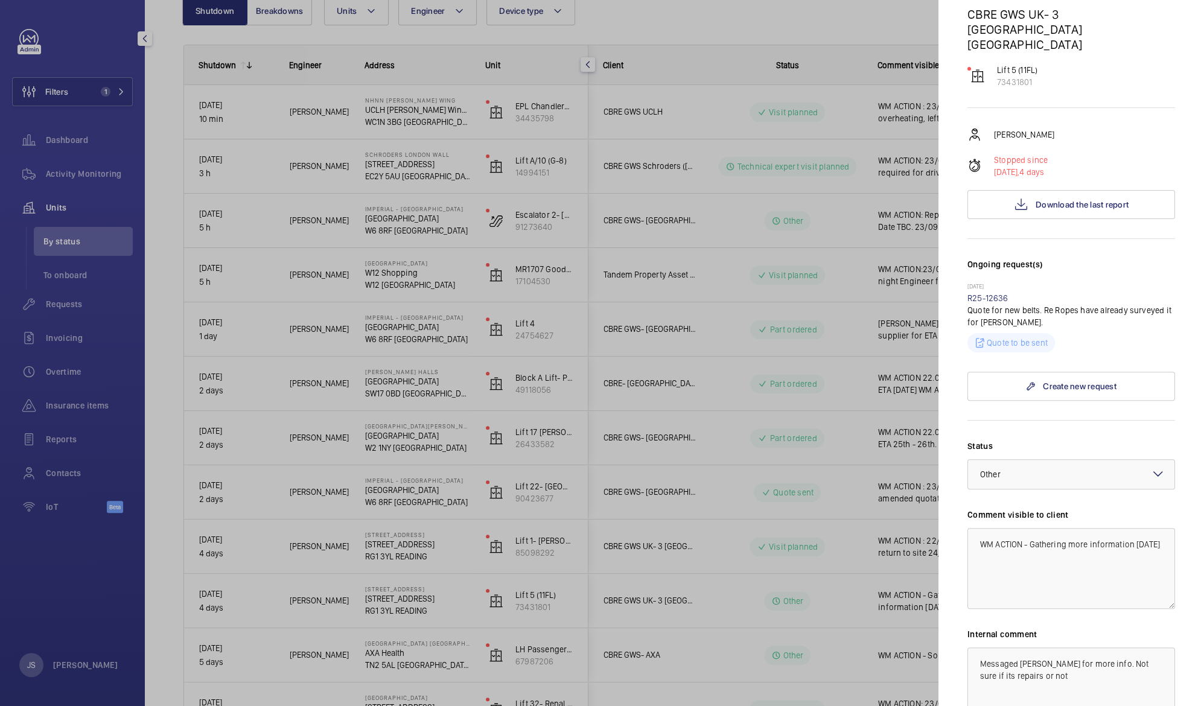
scroll to position [126, 0]
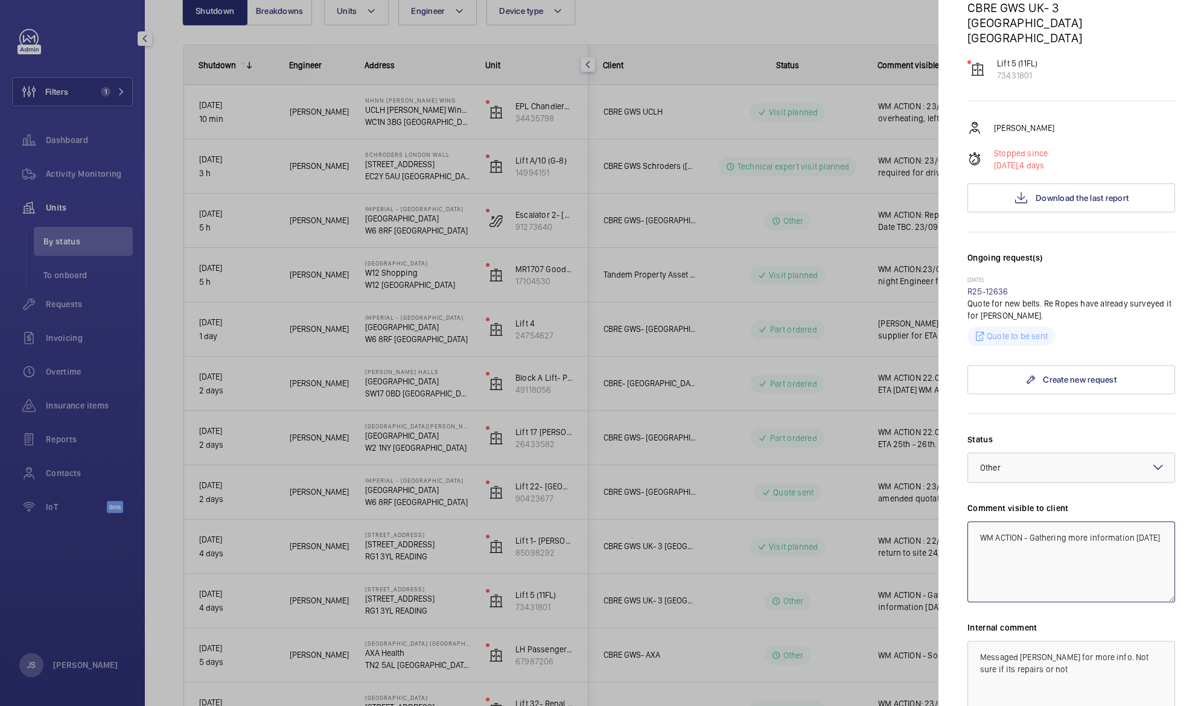
click at [1031, 523] on textarea "WM ACTION - Gathering more information [DATE]" at bounding box center [1072, 562] width 208 height 81
click at [1034, 522] on textarea "WM ACTION - Gathering more information [DATE]" at bounding box center [1072, 562] width 208 height 81
drag, startPoint x: 977, startPoint y: 520, endPoint x: 1132, endPoint y: 557, distance: 159.3
click at [1132, 557] on textarea "WM ACTION - 23/09 Repairs planning survey for replacement of belts. Gathering m…" at bounding box center [1072, 562] width 208 height 81
click at [977, 557] on textarea "WM ACTION - 23/09 Repairs planning survey for replacement of belts. Gathering m…" at bounding box center [1072, 562] width 208 height 81
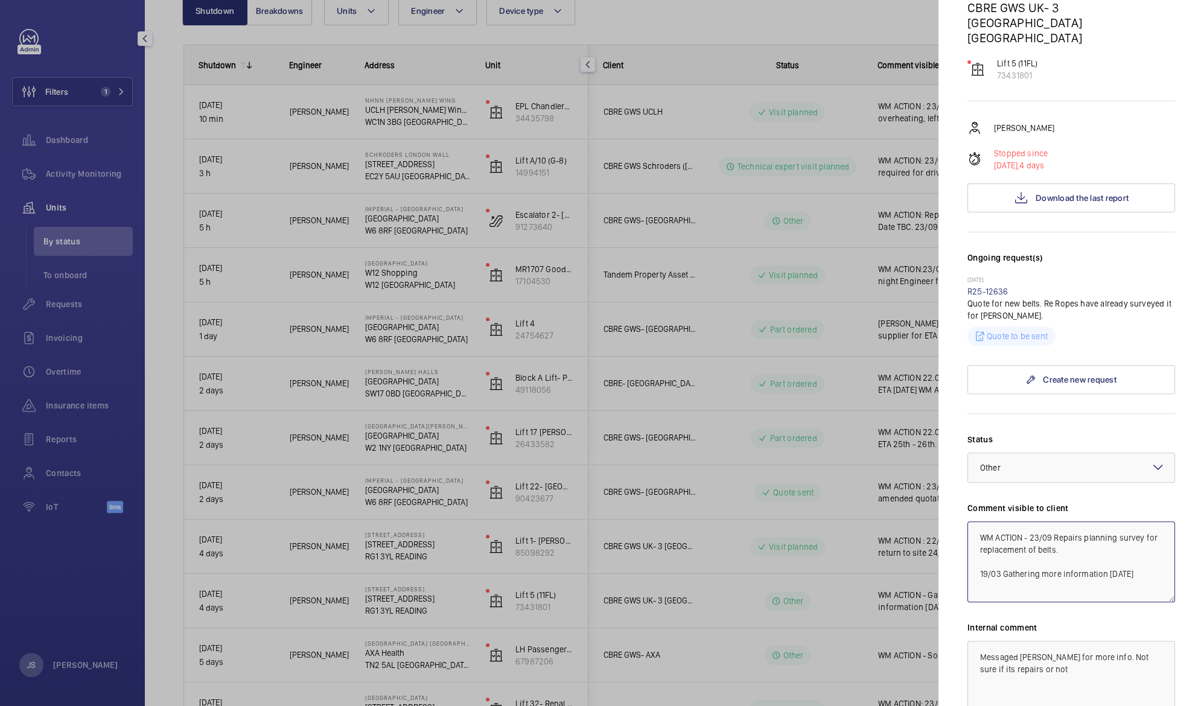
drag, startPoint x: 979, startPoint y: 523, endPoint x: 1139, endPoint y: 561, distance: 164.3
click at [1139, 561] on textarea "WM ACTION - 23/09 Repairs planning survey for replacement of belts. 19/03 Gathe…" at bounding box center [1072, 562] width 208 height 81
type textarea "WM ACTION - 23/09 Repairs planning survey for replacement of belts. 19/03 Gathe…"
click at [976, 641] on textarea "Messaged [PERSON_NAME] for more info. Not sure if its repairs or not" at bounding box center [1072, 681] width 208 height 81
paste textarea "WM ACTION - 23/09 Repairs planning survey for replacement of belts. 19/03 Gathe…"
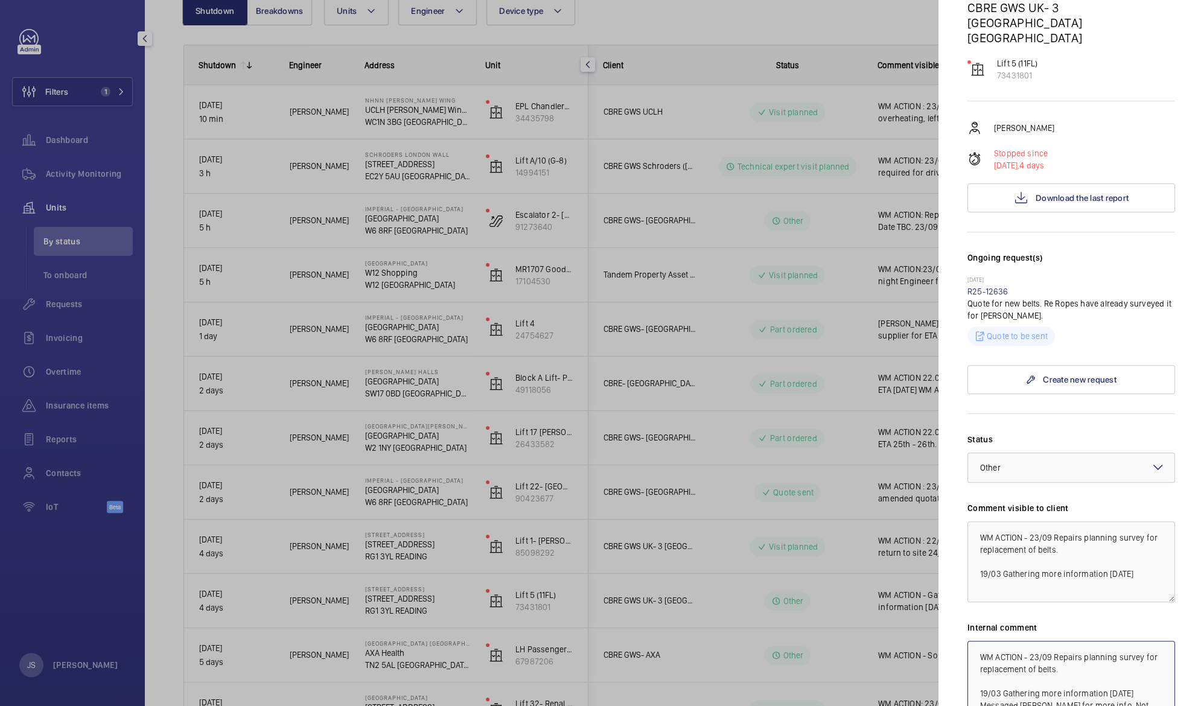
click at [1108, 676] on textarea "WM ACTION - 23/09 Repairs planning survey for replacement of belts. 19/03 Gathe…" at bounding box center [1072, 681] width 208 height 81
type textarea "WM ACTION - 23/09 Repairs planning survey for replacement of belts. 19/03 Gathe…"
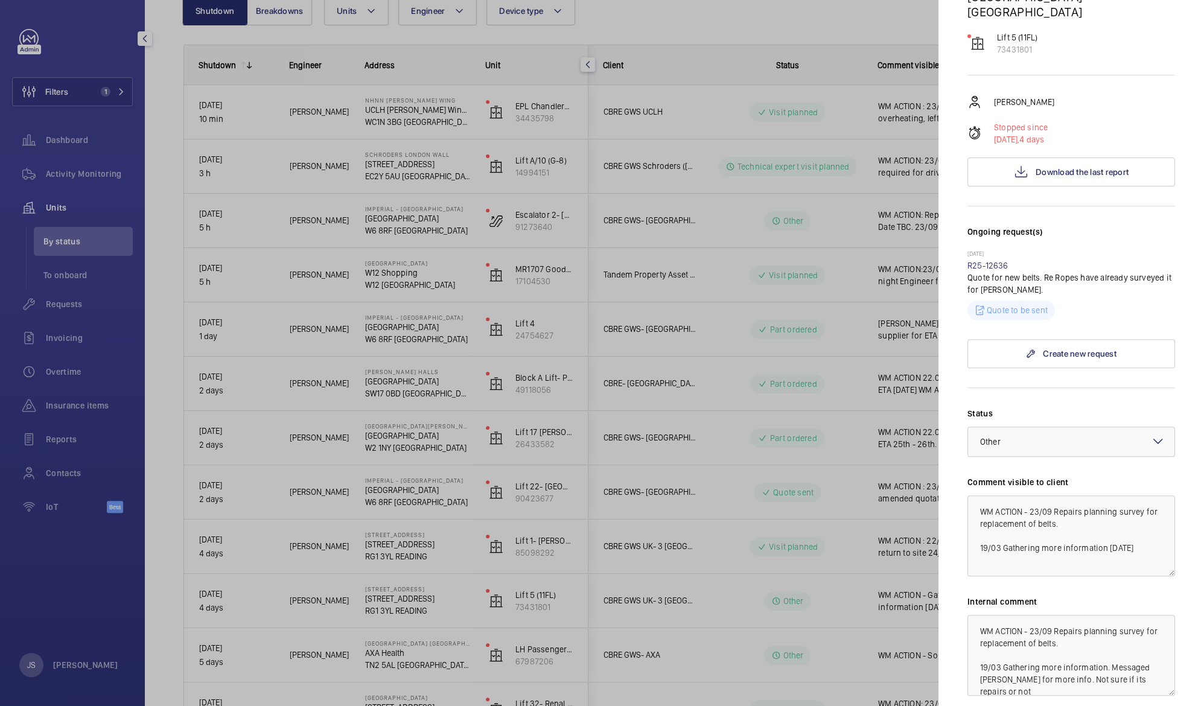
scroll to position [161, 0]
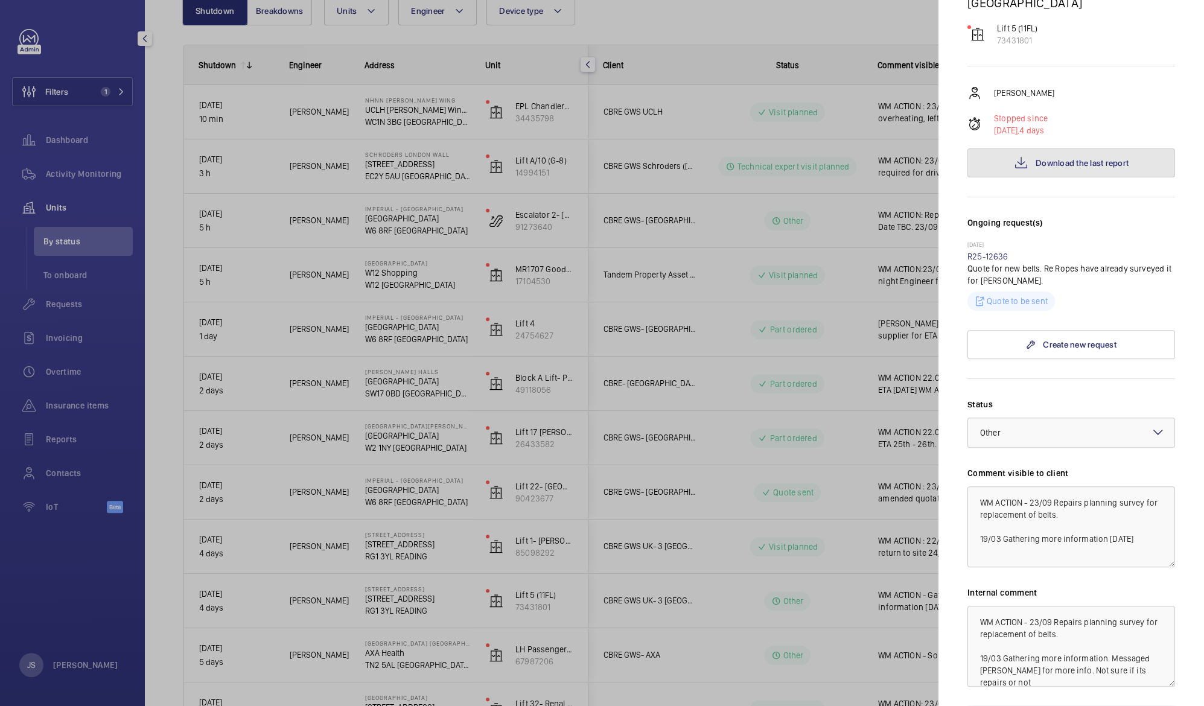
click at [1063, 155] on button "Download the last report" at bounding box center [1072, 163] width 208 height 29
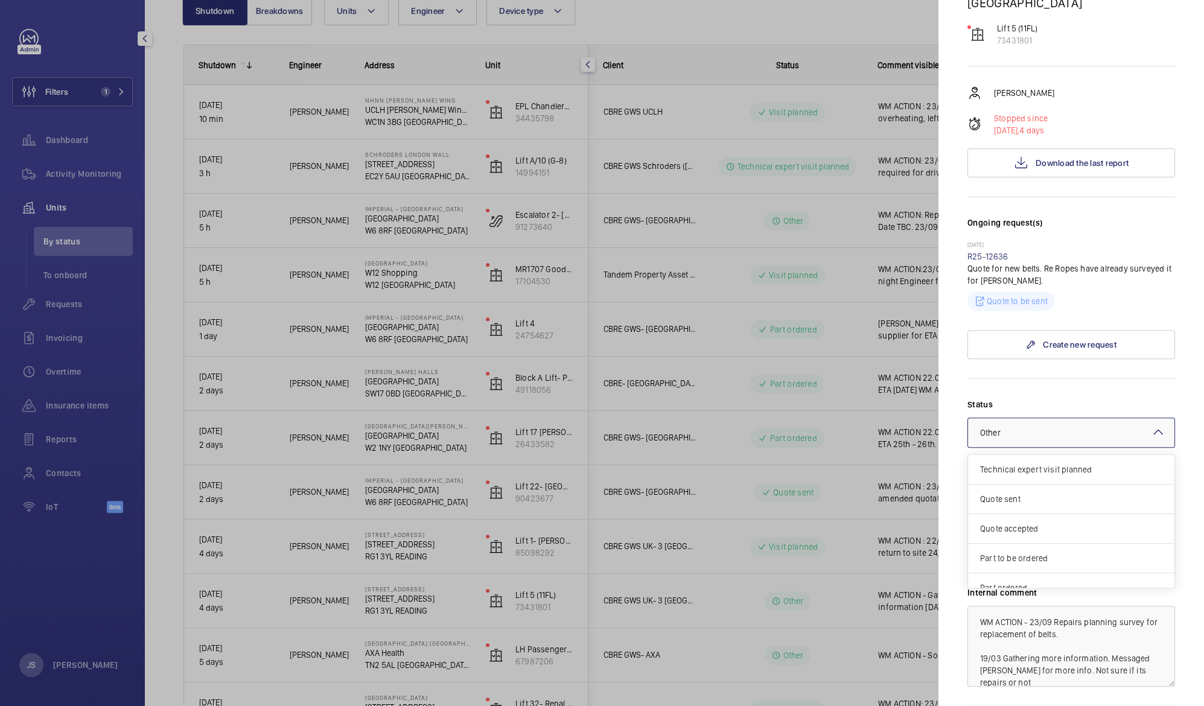
click at [1033, 418] on div at bounding box center [1071, 432] width 206 height 29
click at [1039, 539] on span "Visit planned" at bounding box center [1071, 545] width 182 height 12
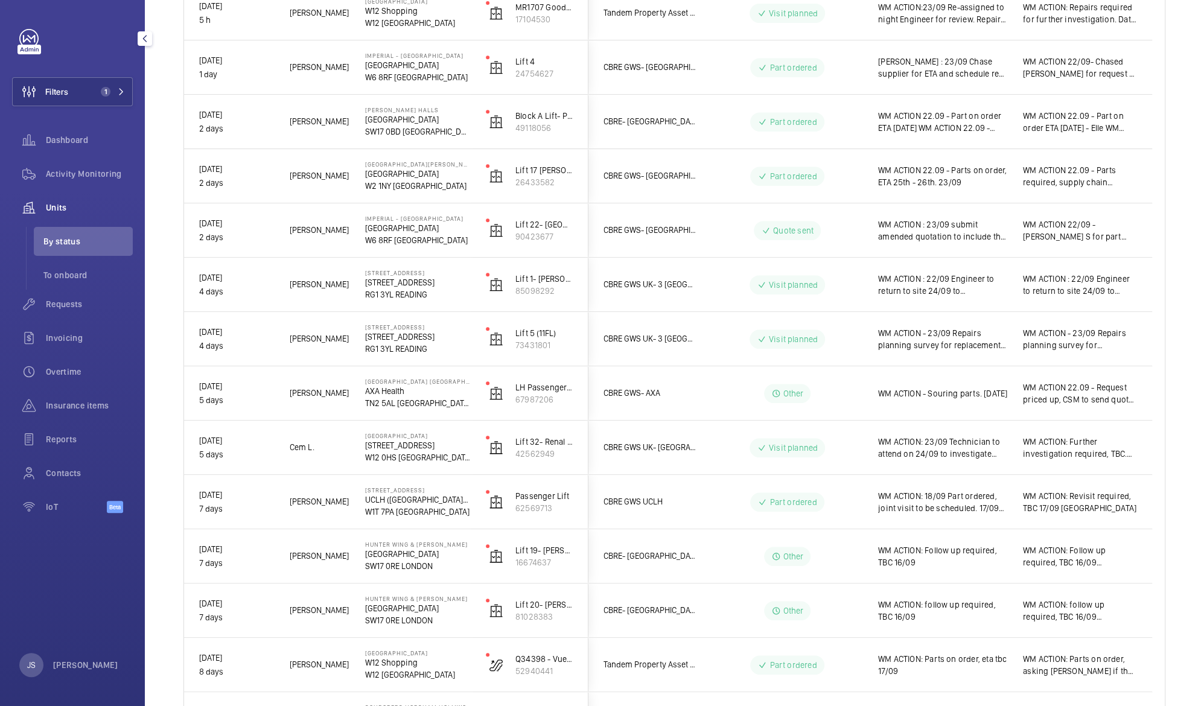
scroll to position [400, 0]
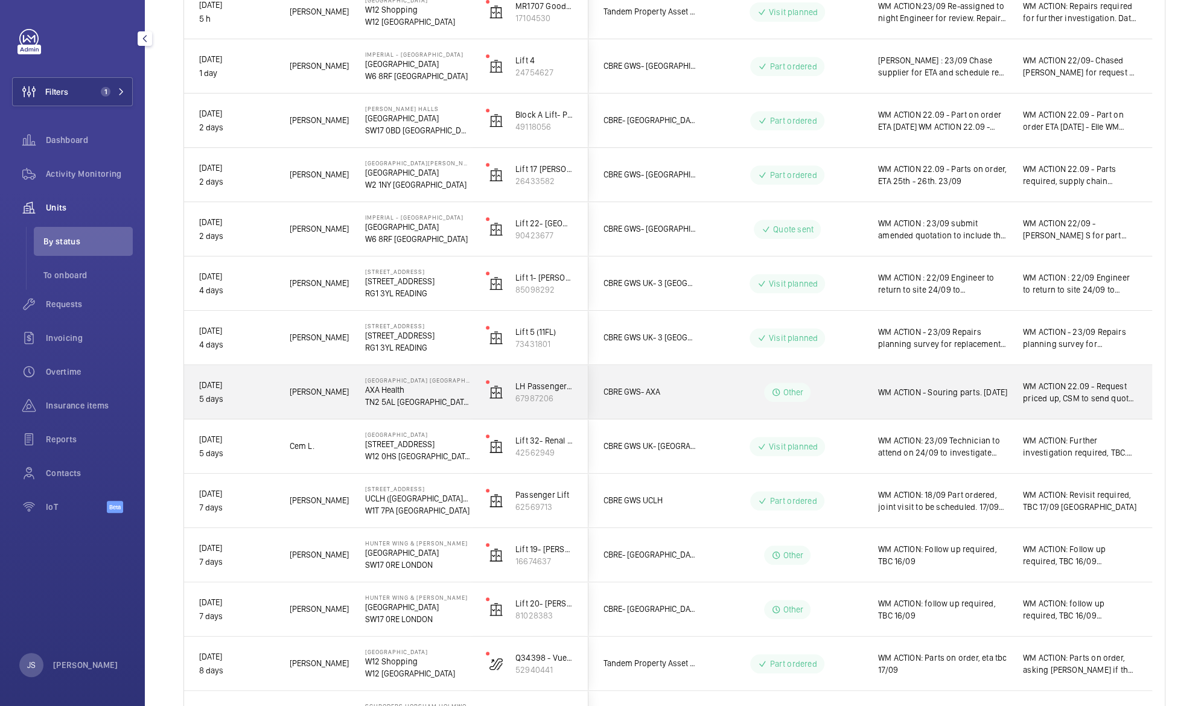
click at [923, 394] on span "WM ACTION - Souring parts. [DATE]" at bounding box center [942, 392] width 129 height 12
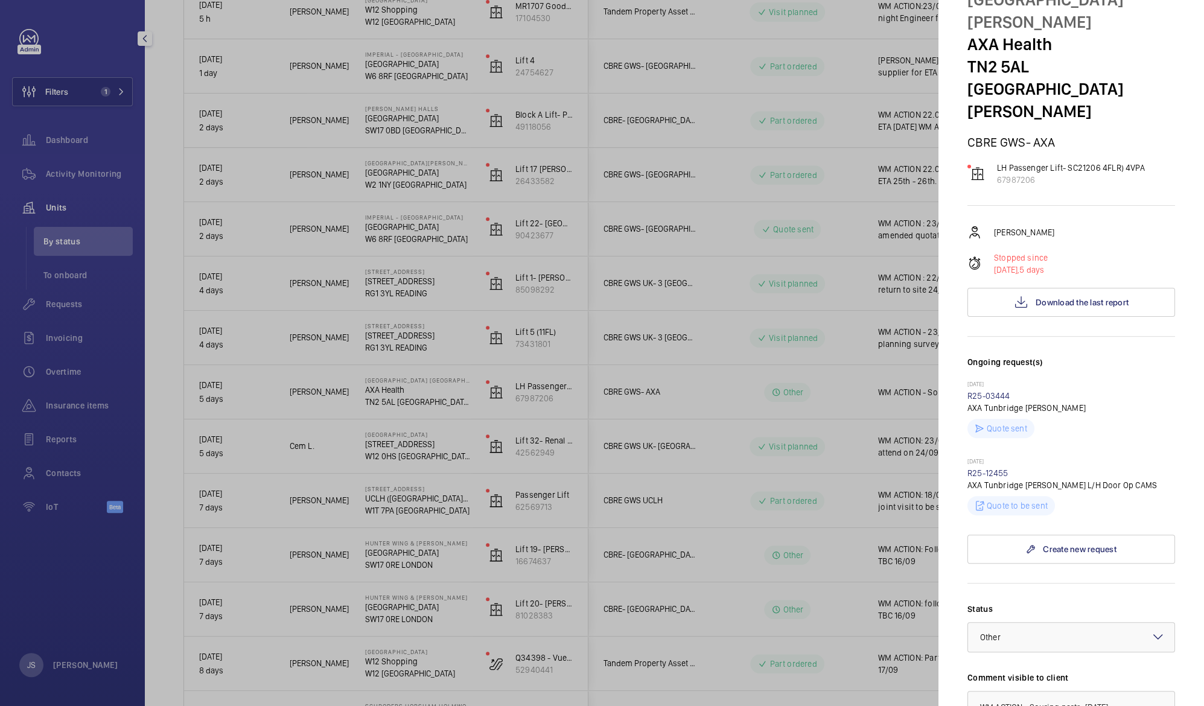
scroll to position [94, 0]
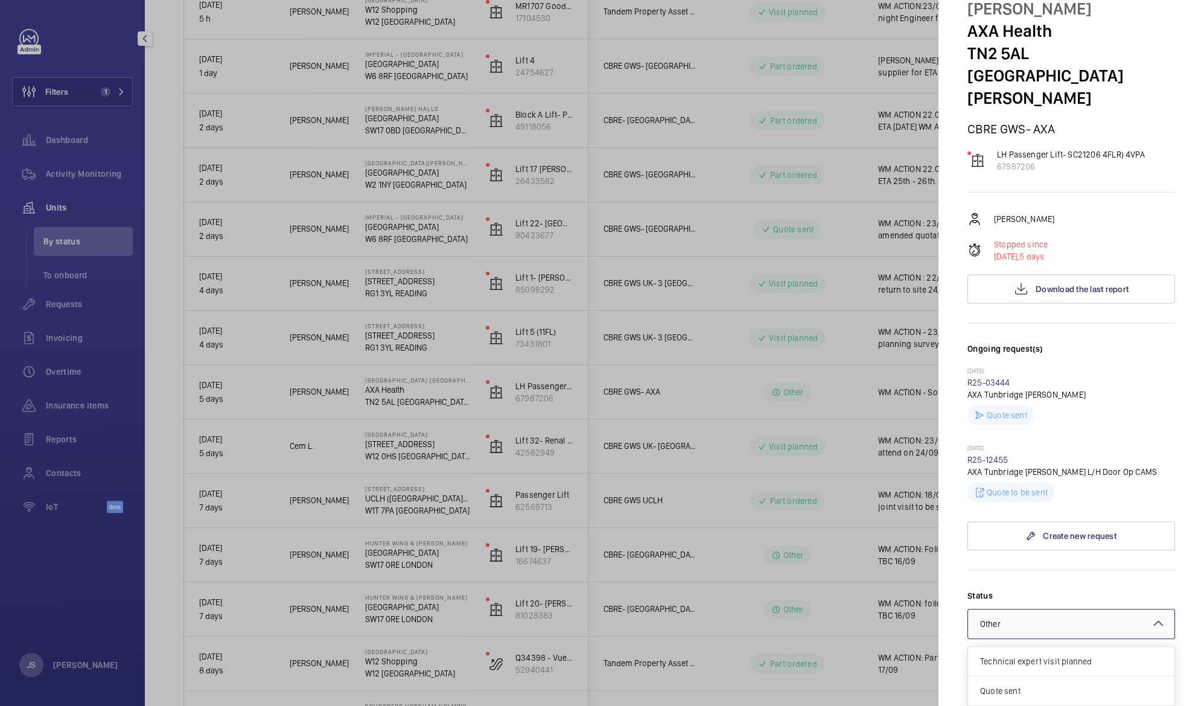
click at [1151, 616] on mat-icon at bounding box center [1158, 623] width 14 height 14
click at [1024, 675] on span "Quote sent" at bounding box center [1071, 681] width 182 height 12
click at [1030, 678] on textarea "WM ACTION - Souring parts. [DATE]" at bounding box center [1072, 718] width 208 height 81
click at [1032, 678] on textarea "WM ACTION - Souring parts. [DATE]" at bounding box center [1072, 718] width 208 height 81
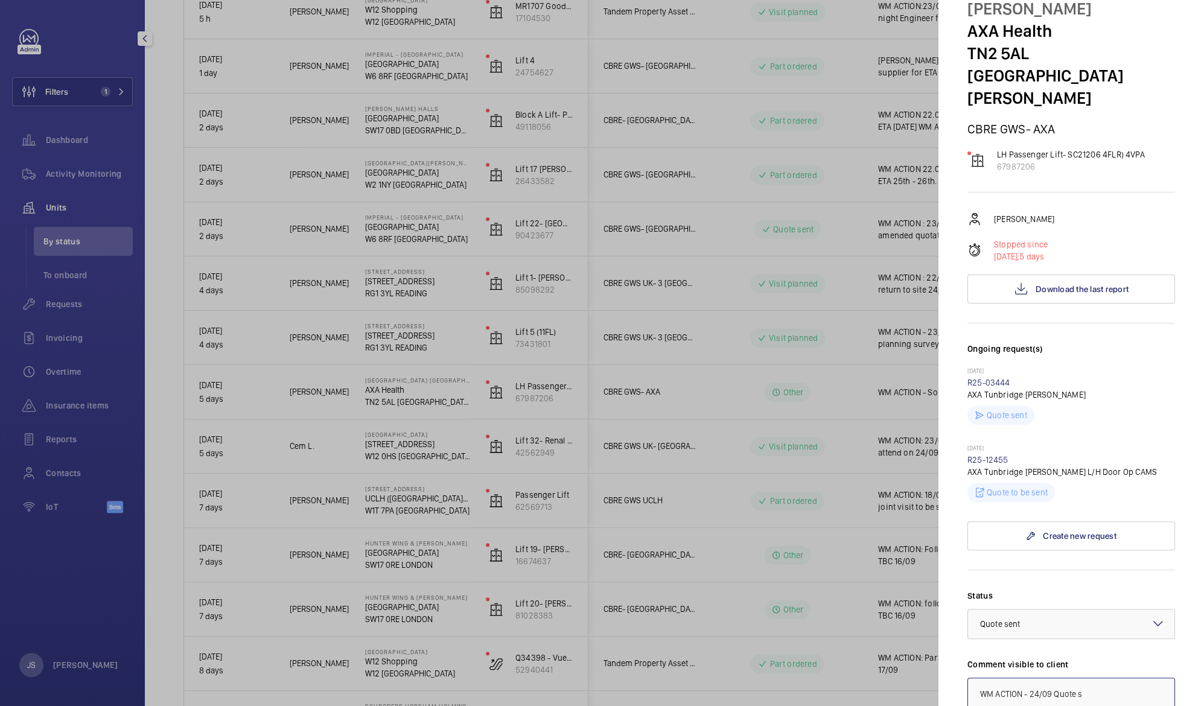
click at [1077, 678] on textarea "WM ACTION - 24/09 Quote s Souring parts. [DATE]" at bounding box center [1072, 718] width 208 height 81
type textarea "WM ACTION - 24/09 Quote to be sent to customer. Souring parts. [DATE]"
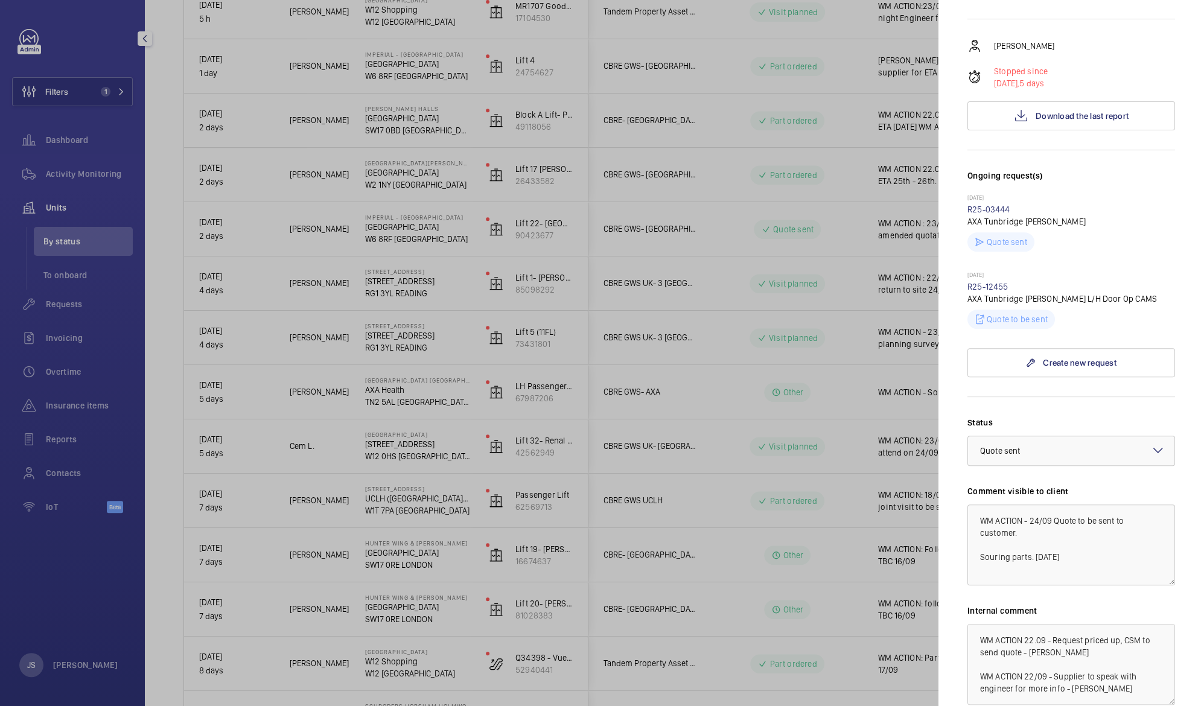
scroll to position [272, 0]
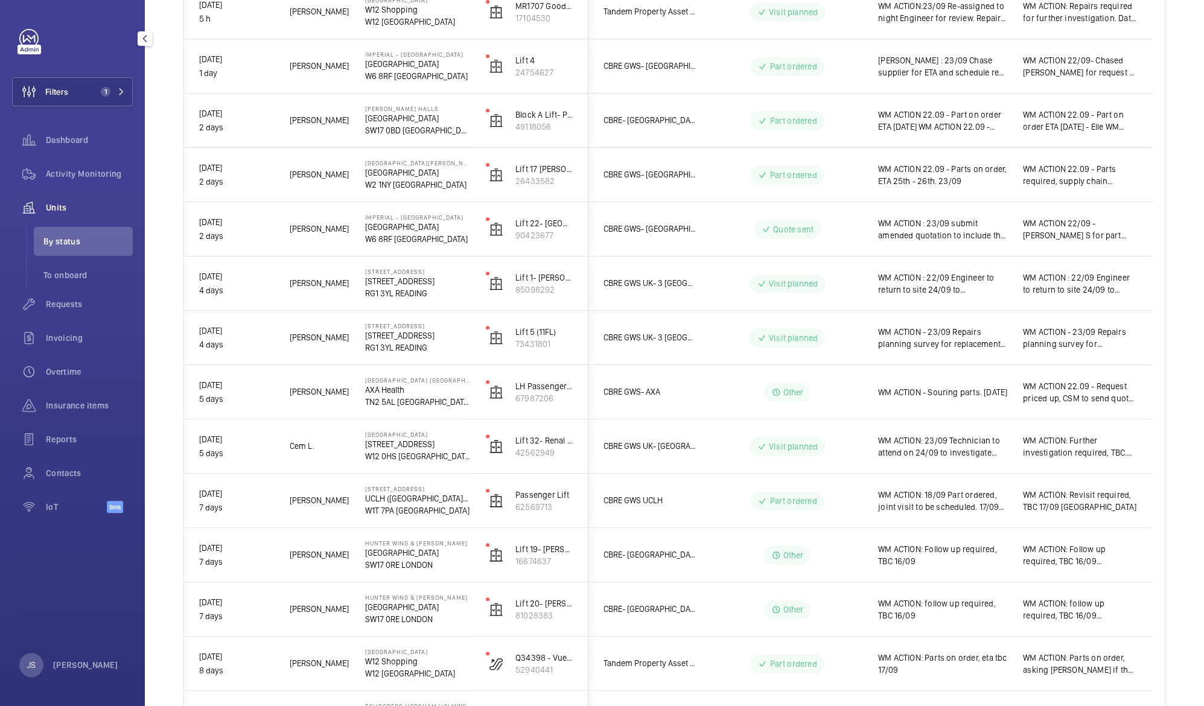
scroll to position [0, 0]
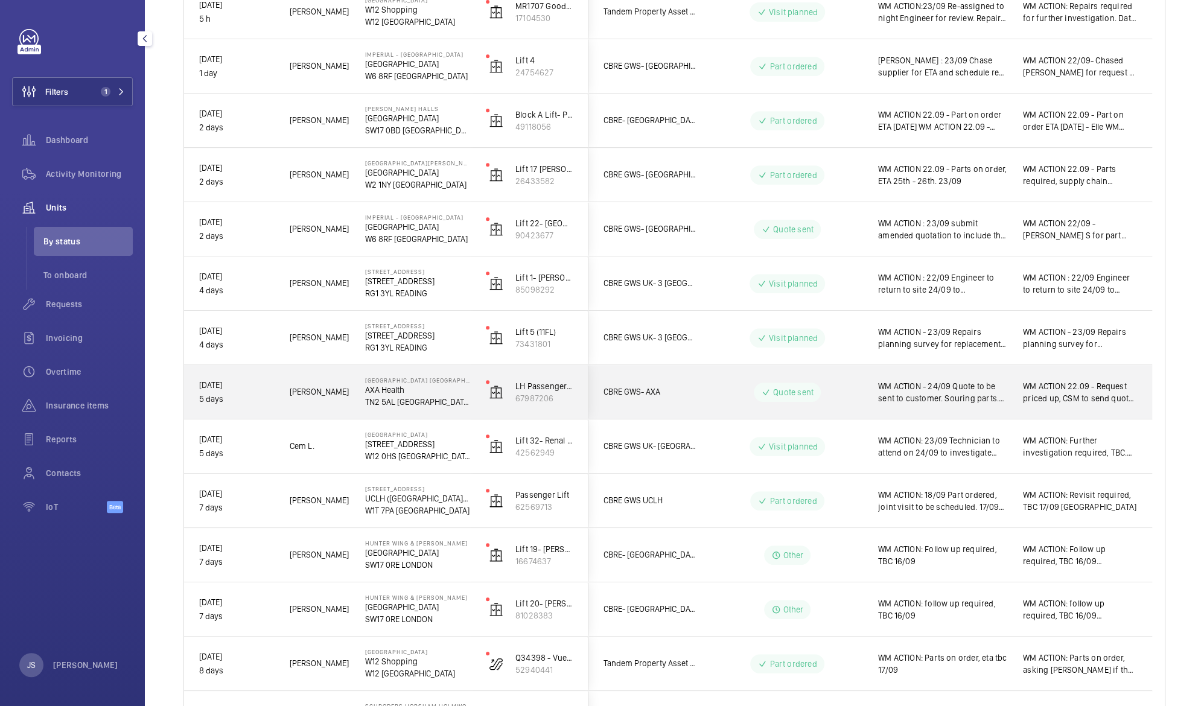
click at [952, 394] on span "WM ACTION - 24/09 Quote to be sent to customer. Souring parts. [DATE]" at bounding box center [942, 392] width 129 height 24
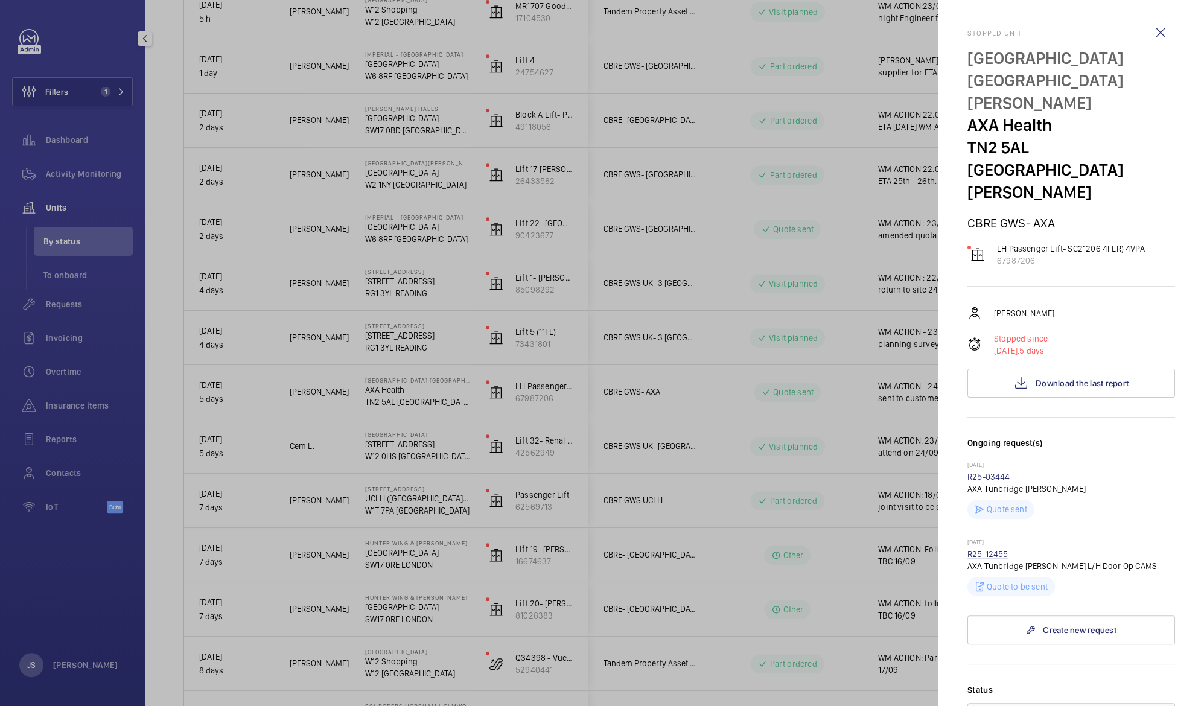
click at [1001, 549] on link "R25-12455" at bounding box center [988, 554] width 41 height 10
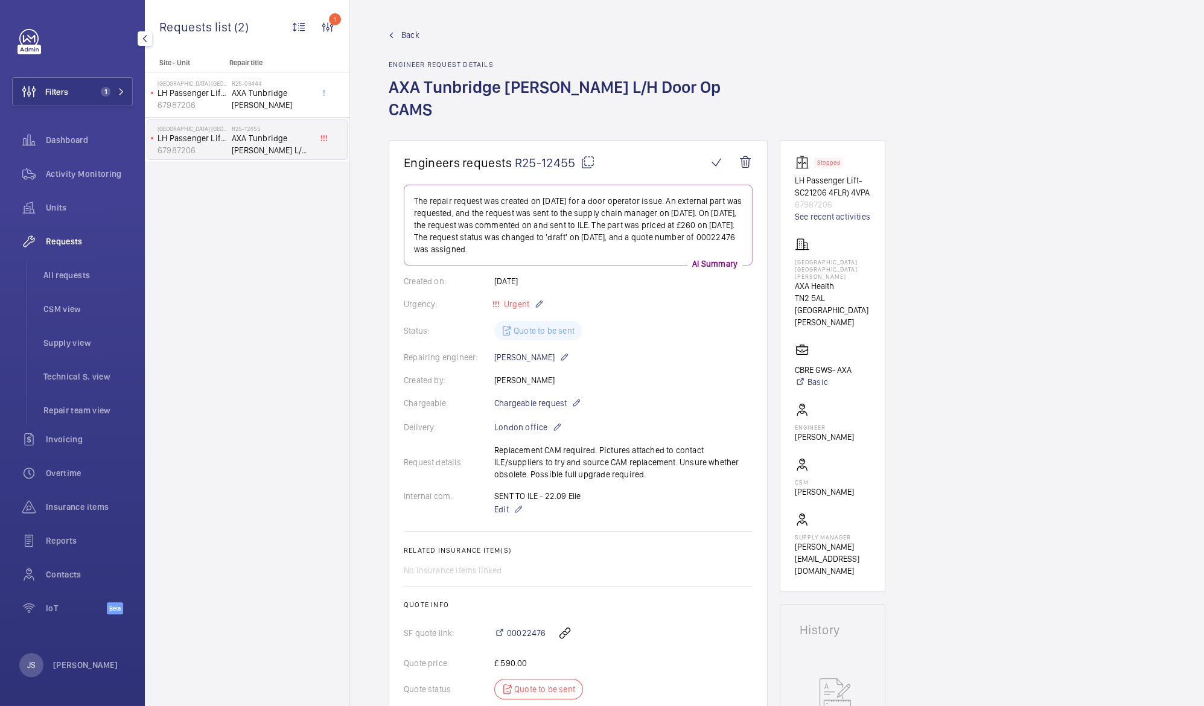
click at [529, 321] on div "Status: Quote to be sent" at bounding box center [578, 330] width 349 height 19
click at [527, 627] on span "00022476" at bounding box center [526, 633] width 39 height 12
click at [181, 144] on p "67987206" at bounding box center [192, 150] width 69 height 12
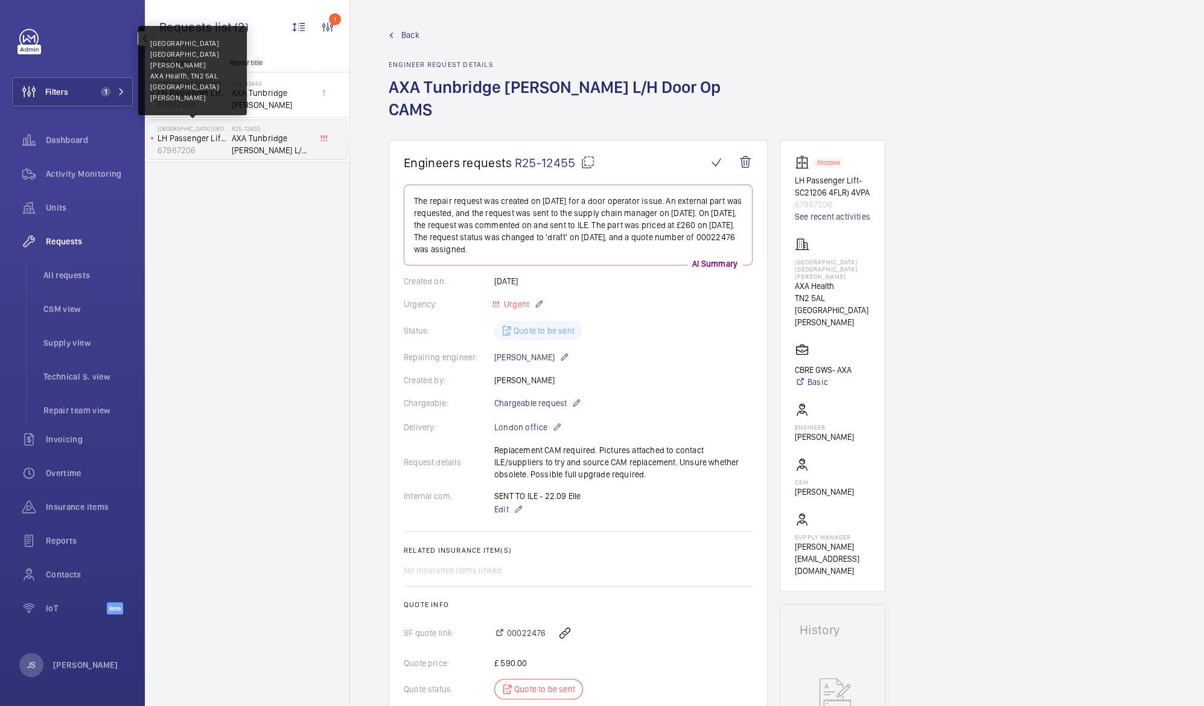
click at [171, 129] on p "[GEOGRAPHIC_DATA] [GEOGRAPHIC_DATA][PERSON_NAME]" at bounding box center [192, 128] width 69 height 7
click at [173, 136] on p "LH Passenger Lift- SC21206 4FLR) 4VPA" at bounding box center [192, 138] width 69 height 12
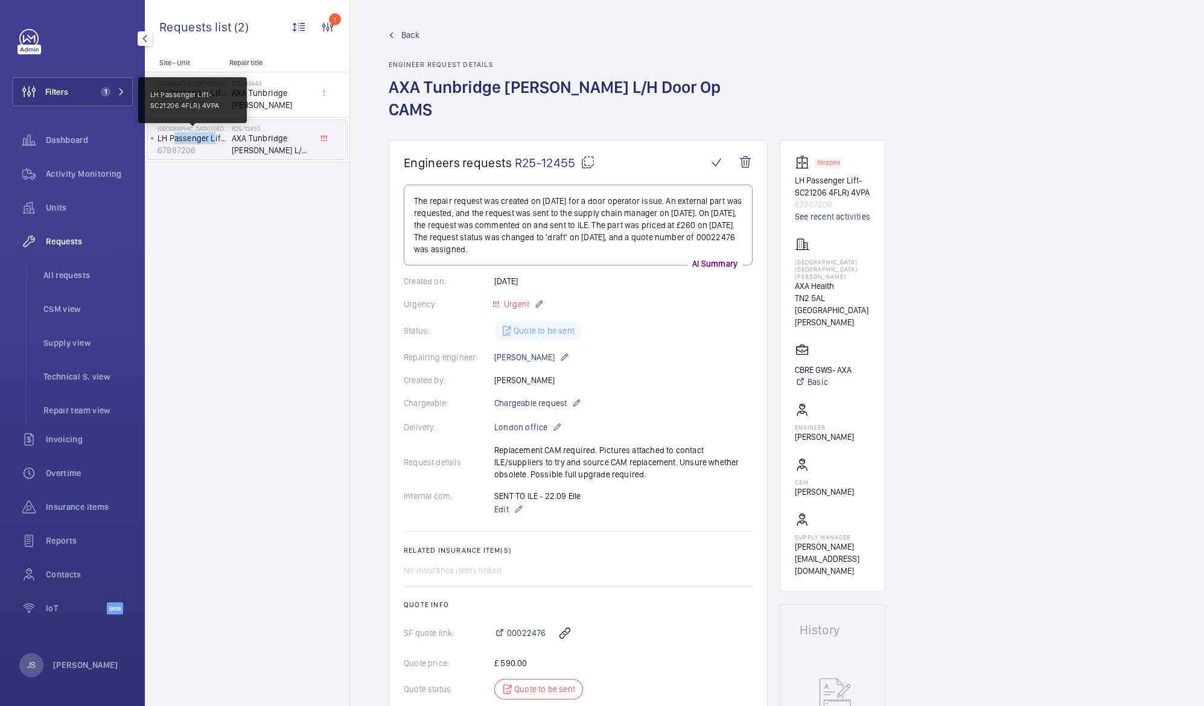
click at [173, 136] on p "LH Passenger Lift- SC21206 4FLR) 4VPA" at bounding box center [192, 138] width 69 height 12
drag, startPoint x: 173, startPoint y: 136, endPoint x: 254, endPoint y: 205, distance: 106.6
click at [254, 205] on div "Site - Unit Repair title [GEOGRAPHIC_DATA] [GEOGRAPHIC_DATA][PERSON_NAME] Passe…" at bounding box center [247, 383] width 205 height 648
click at [808, 174] on p "LH Passenger Lift- SC21206 4FLR) 4VPA" at bounding box center [832, 186] width 75 height 24
click at [815, 174] on p "LH Passenger Lift- SC21206 4FLR) 4VPA" at bounding box center [832, 186] width 75 height 24
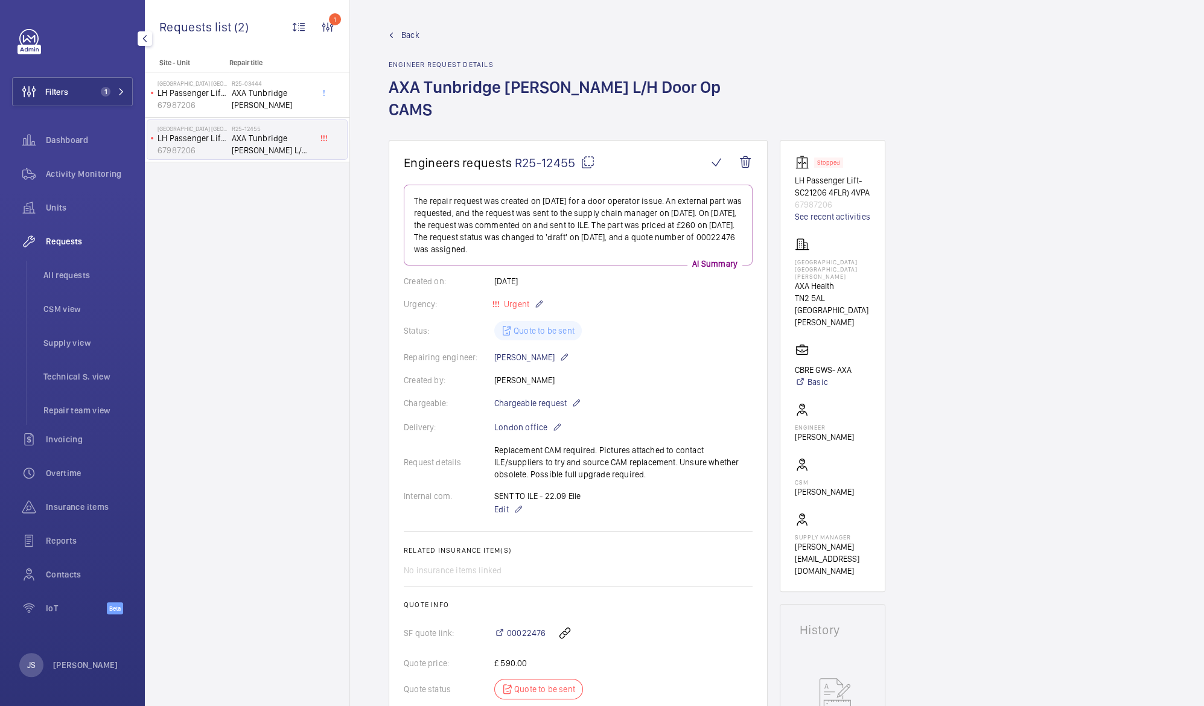
click at [809, 280] on p "AXA Health" at bounding box center [832, 286] width 75 height 12
click at [551, 155] on span "R25-12455" at bounding box center [555, 162] width 80 height 15
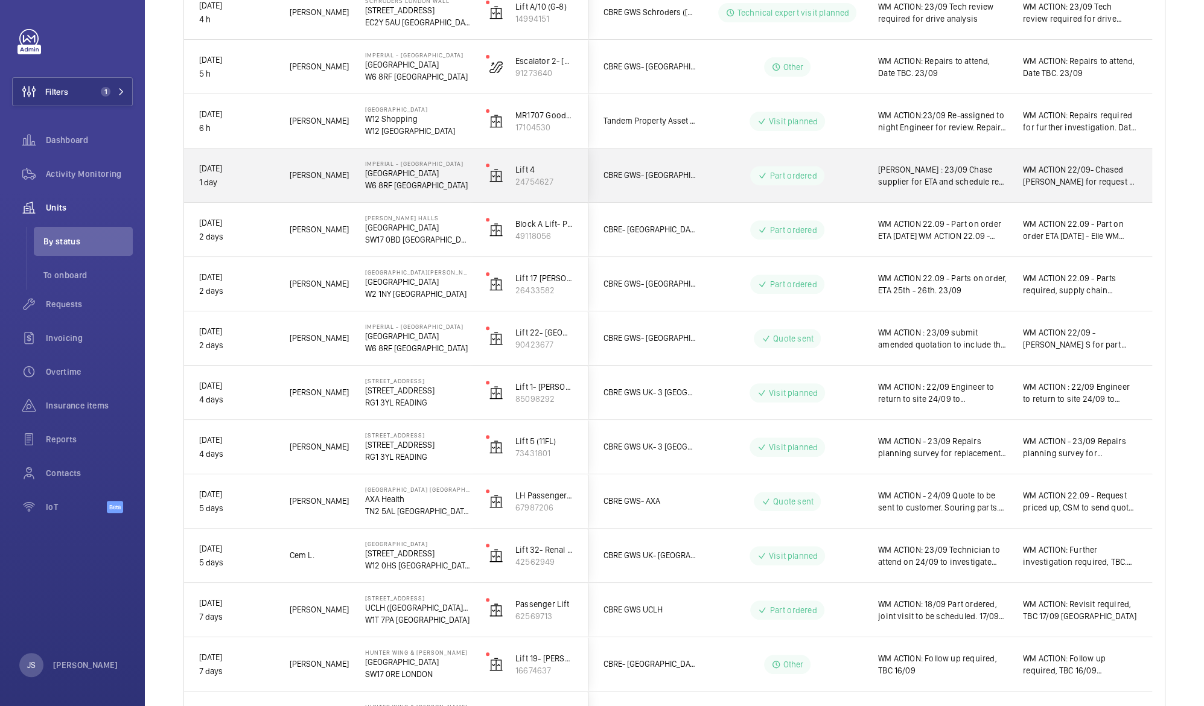
scroll to position [299, 0]
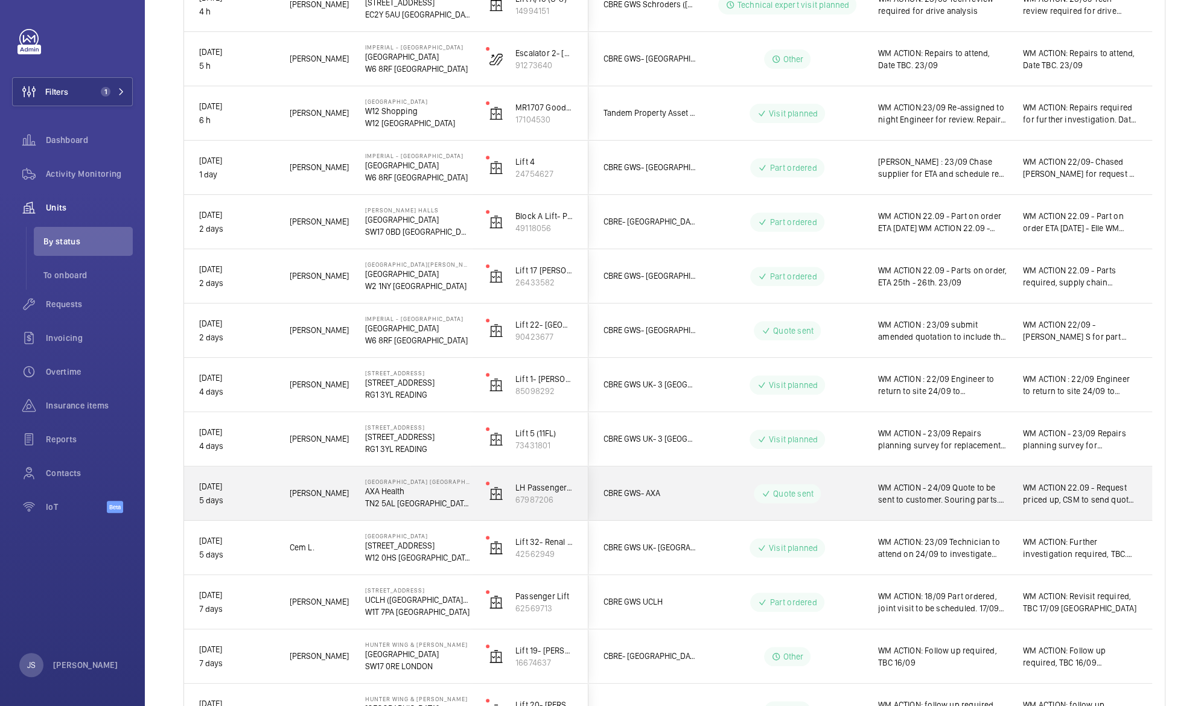
click at [396, 502] on p "TN2 5AL [GEOGRAPHIC_DATA][PERSON_NAME]" at bounding box center [417, 503] width 105 height 12
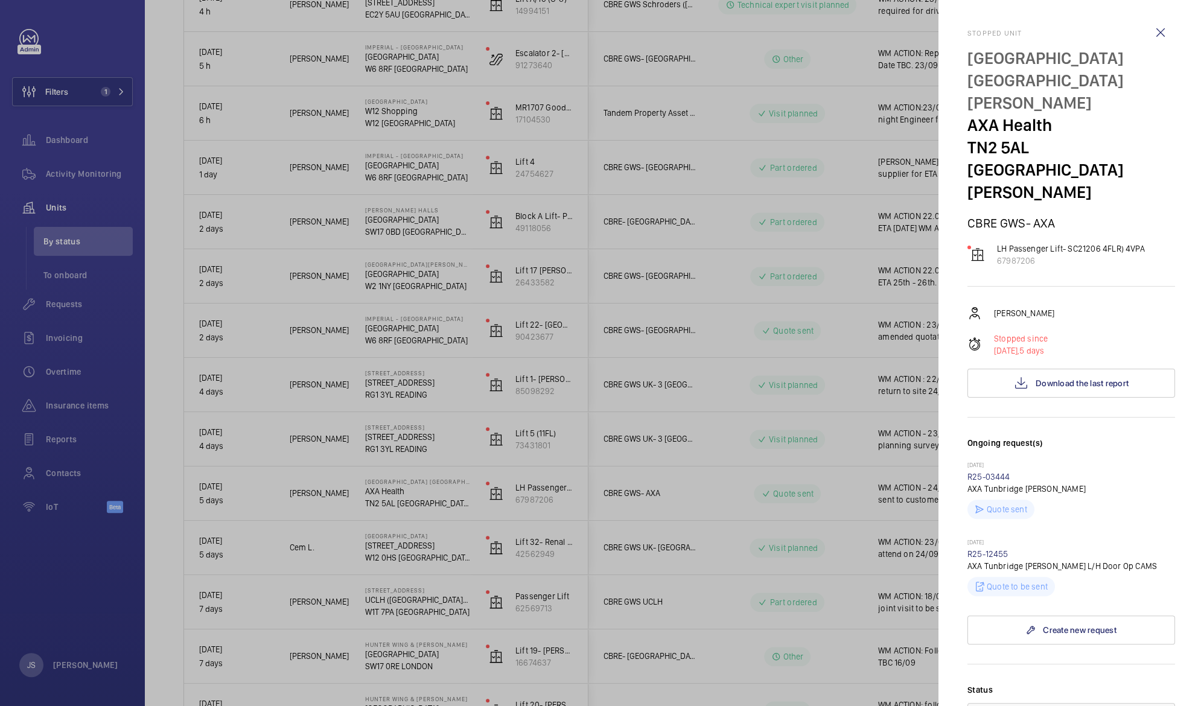
click at [420, 492] on div at bounding box center [602, 353] width 1204 height 706
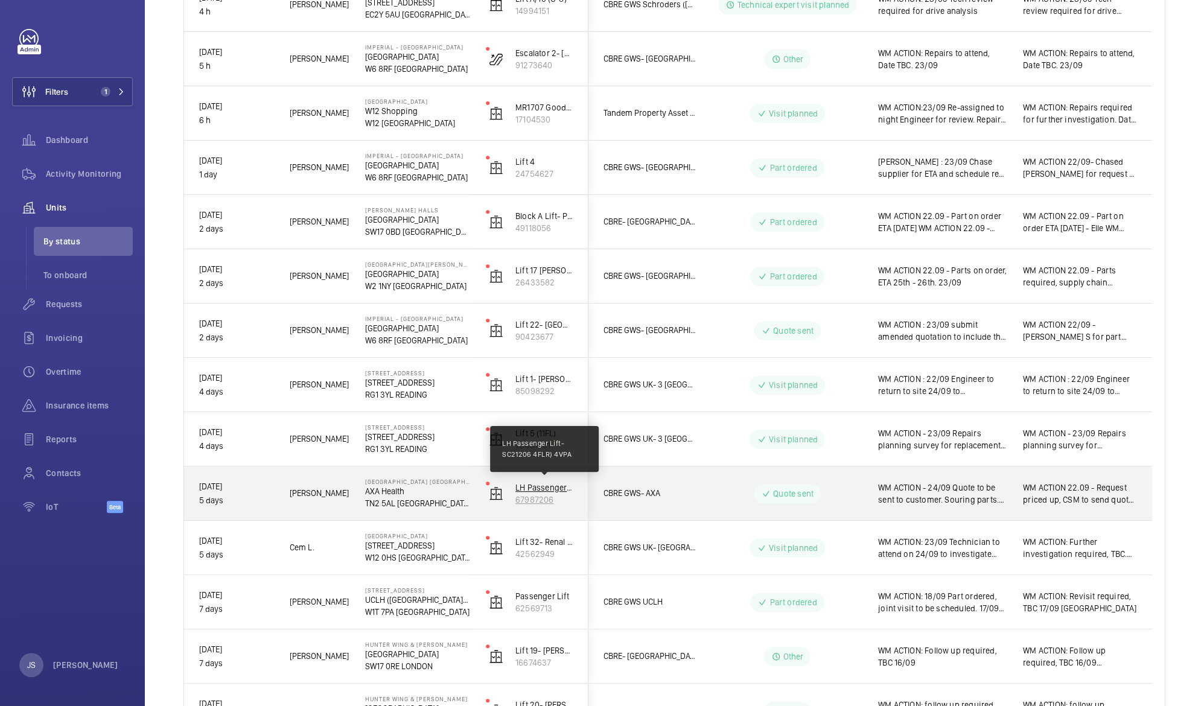
click at [528, 487] on p "LH Passenger Lift- SC21206 4FLR) 4VPA" at bounding box center [545, 488] width 58 height 12
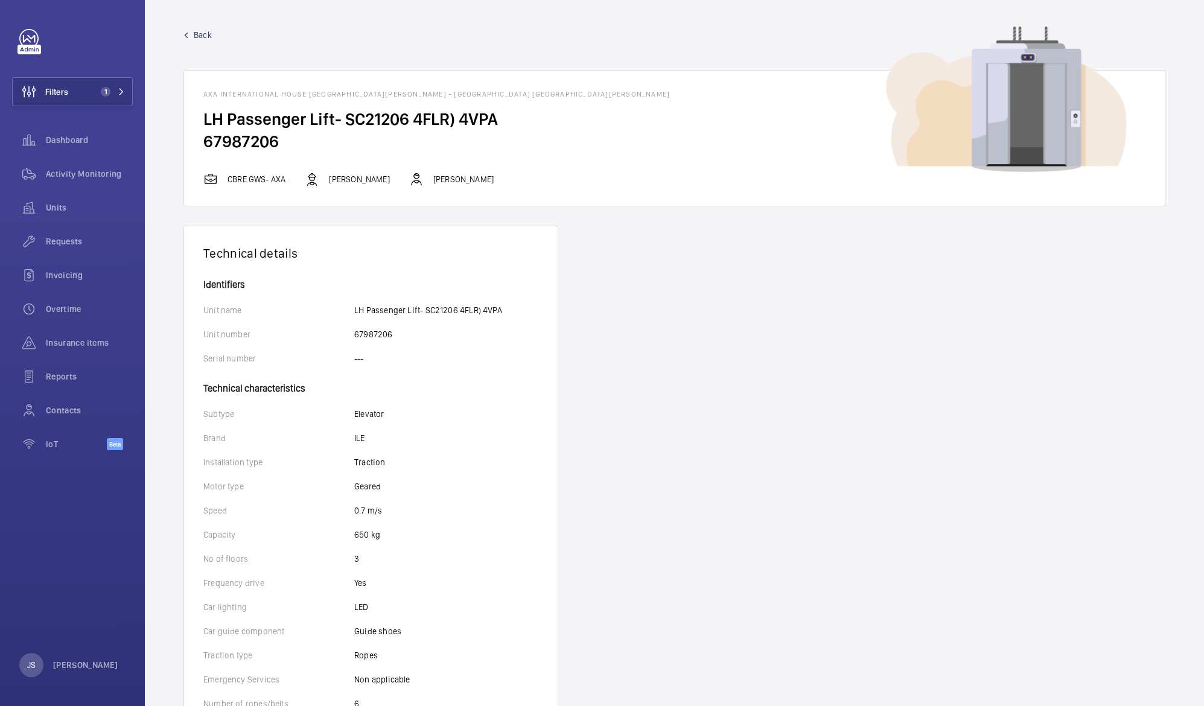
drag, startPoint x: 206, startPoint y: 92, endPoint x: 503, endPoint y: 135, distance: 300.2
click at [503, 135] on wm-front-card "AXA International House [GEOGRAPHIC_DATA][PERSON_NAME] - AXA Health, TN2 5AL [G…" at bounding box center [675, 138] width 982 height 136
drag, startPoint x: 503, startPoint y: 135, endPoint x: 417, endPoint y: 117, distance: 87.7
copy wm-front-card "XA International House [GEOGRAPHIC_DATA][PERSON_NAME] - [GEOGRAPHIC_DATA] [GEOG…"
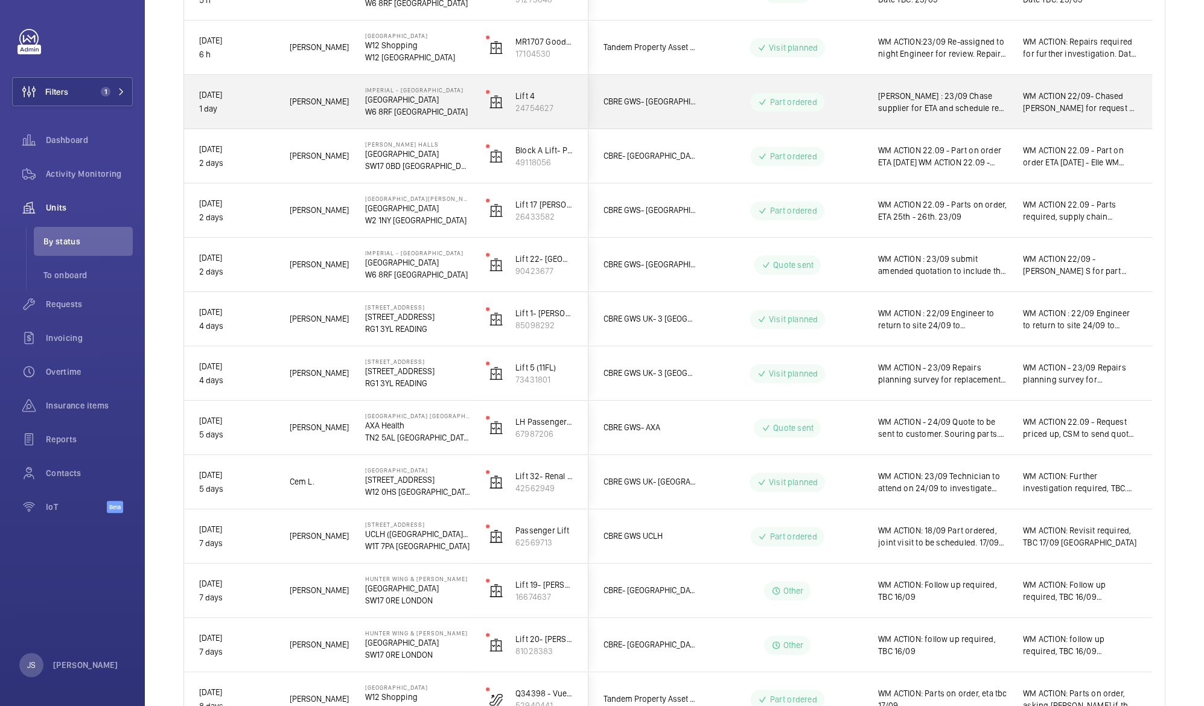
scroll to position [365, 0]
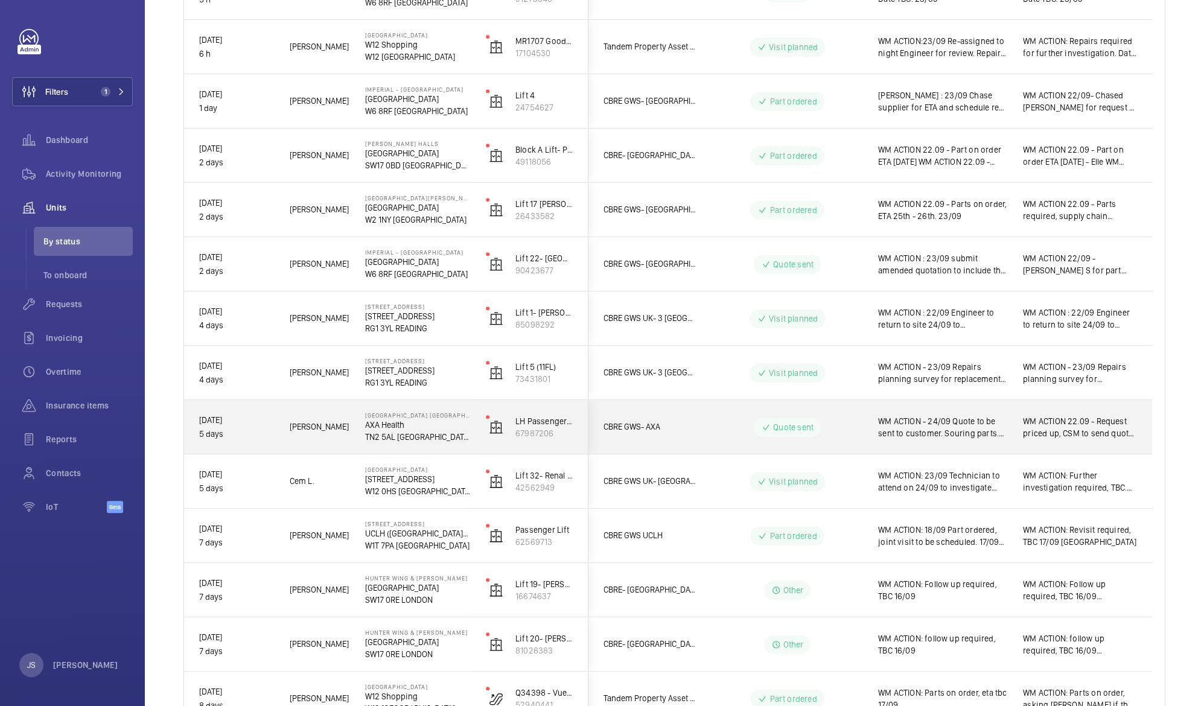
click at [951, 423] on span "WM ACTION - 24/09 Quote to be sent to customer. Souring parts. [DATE]" at bounding box center [942, 427] width 129 height 24
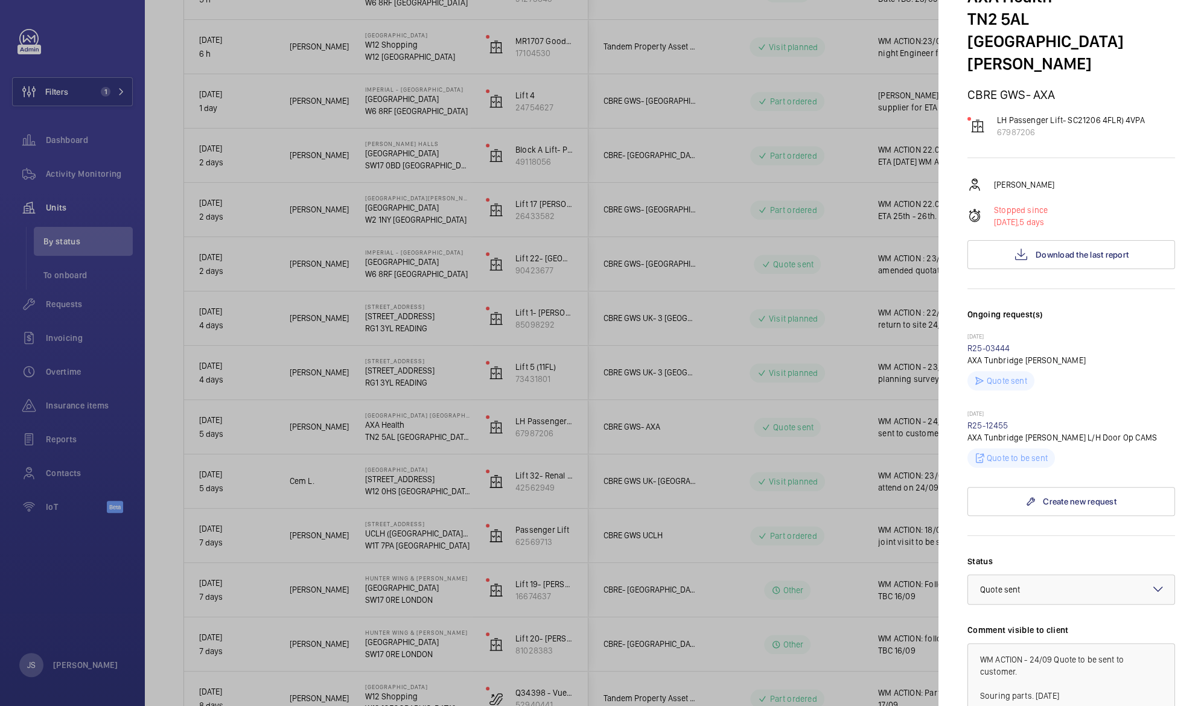
scroll to position [165, 0]
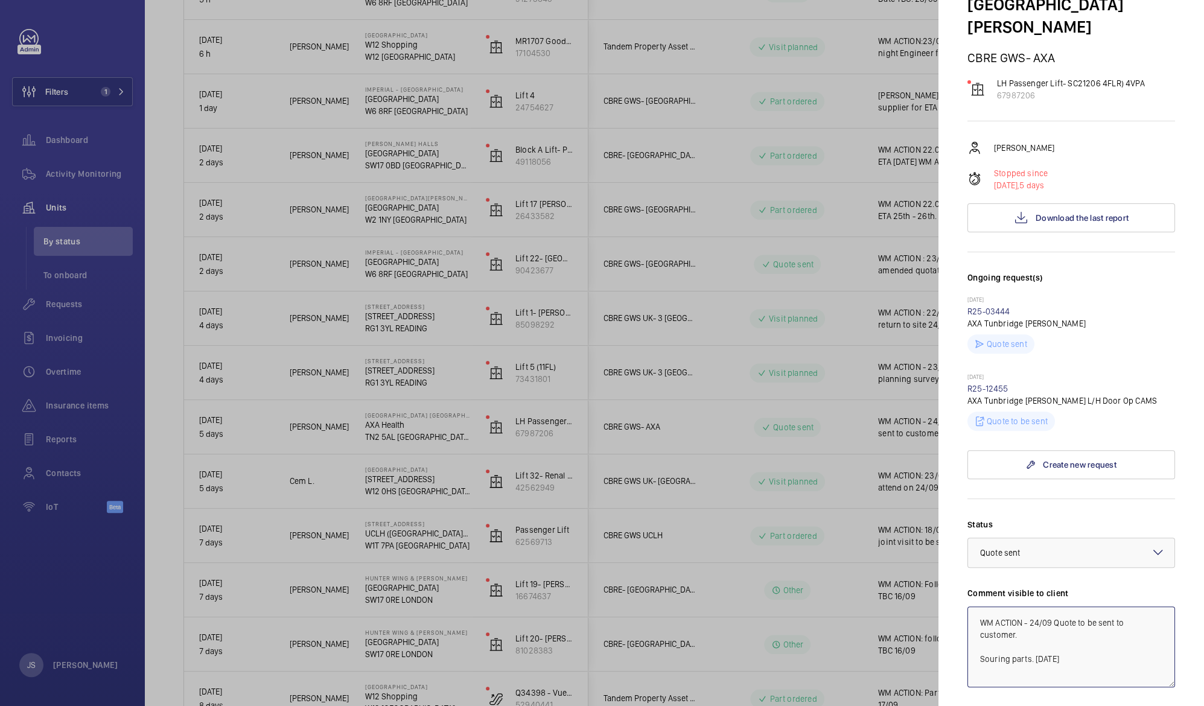
click at [1035, 607] on textarea "WM ACTION - 24/09 Quote to be sent to customer. Souring parts. [DATE]" at bounding box center [1072, 647] width 208 height 81
click at [1078, 607] on textarea "WM ACTION - 23/09 Quote to be sent to customer. Souring parts. [DATE]" at bounding box center [1072, 647] width 208 height 81
type textarea "WM ACTION - 23/09 Quote sent to customer. Souring parts. [DATE]"
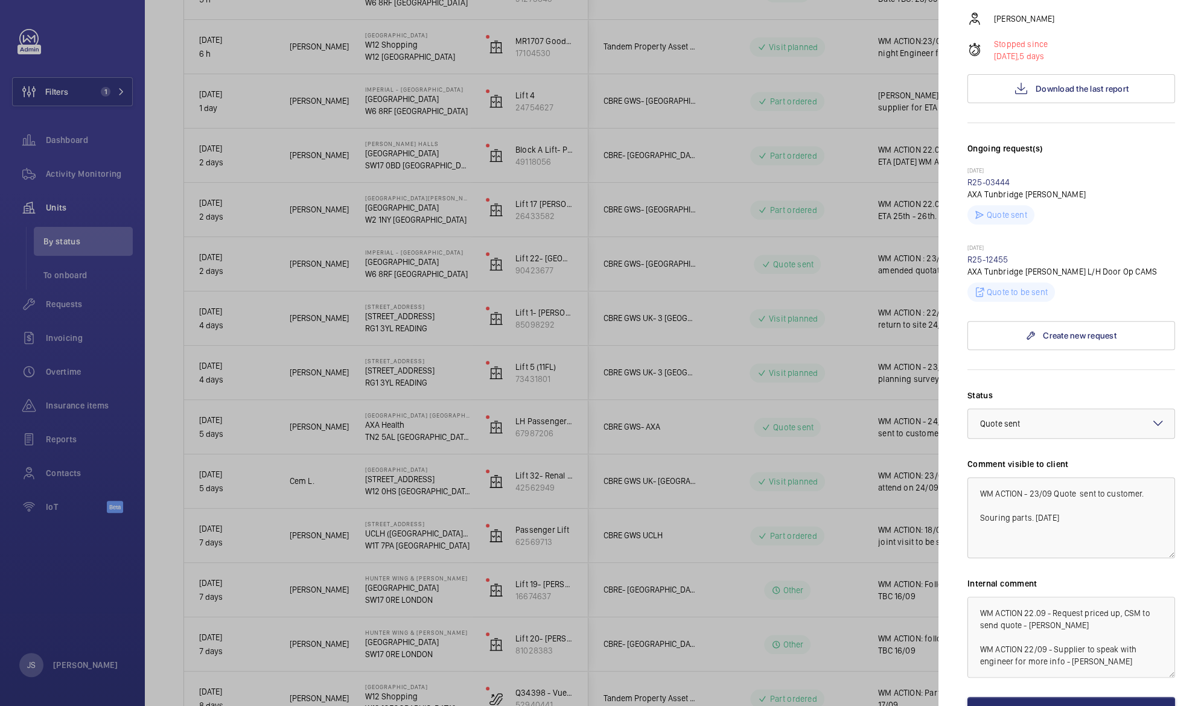
scroll to position [337, 0]
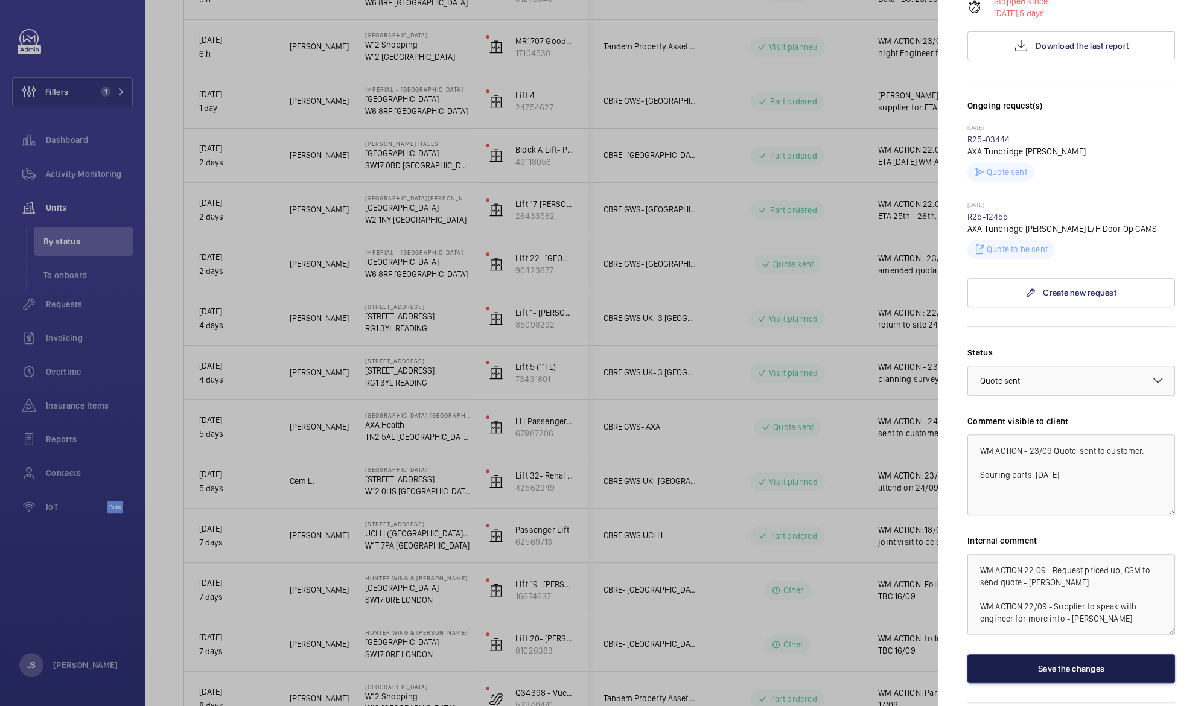
click at [1078, 654] on button "Save the changes" at bounding box center [1072, 668] width 208 height 29
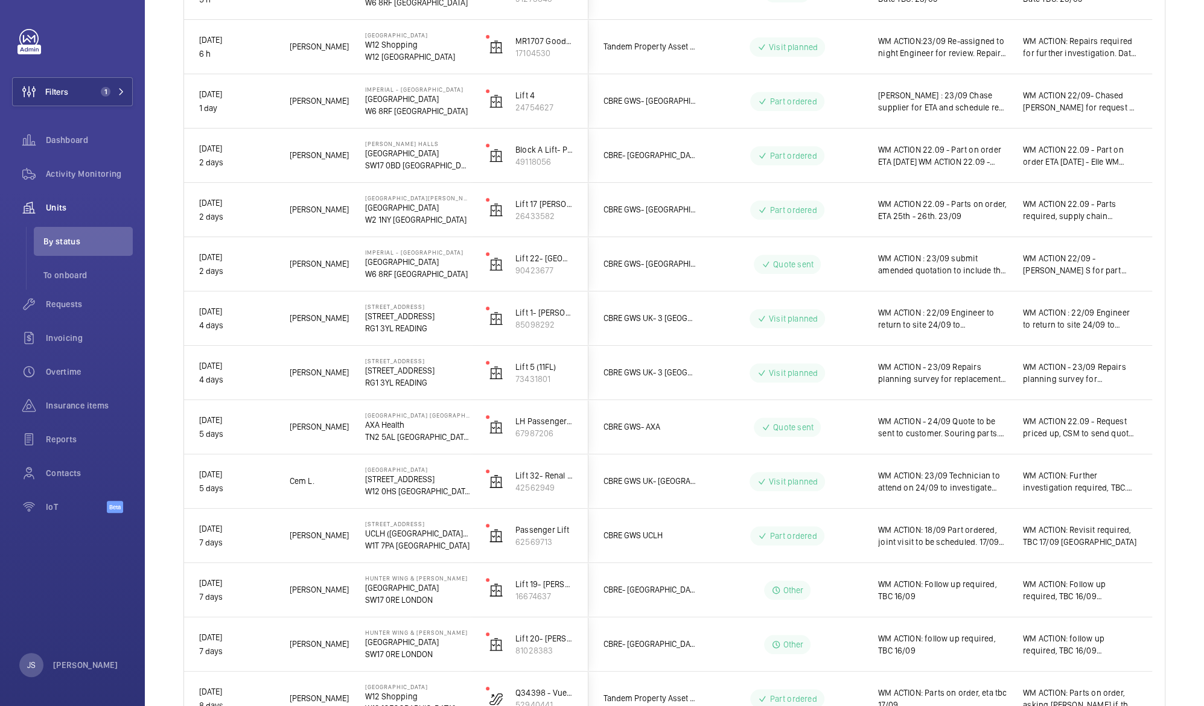
scroll to position [0, 0]
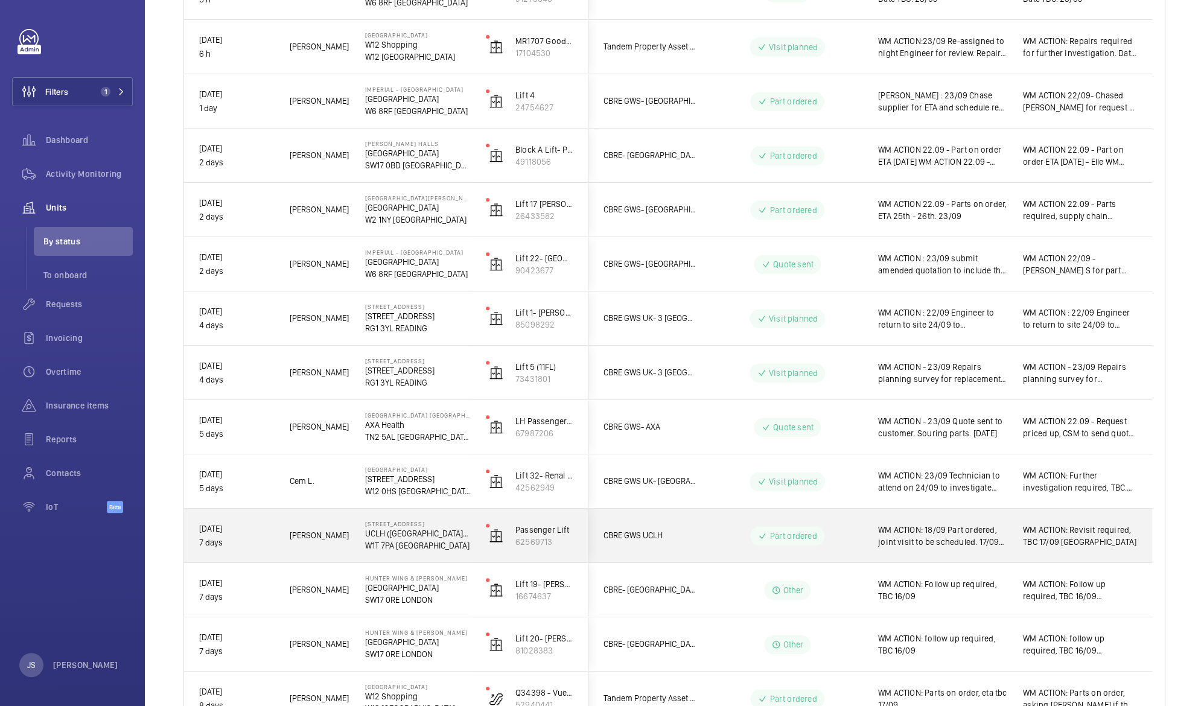
click at [928, 540] on span "WM ACTION: 18/09 Part ordered, joint visit to be scheduled. 17/09 Replacement P…" at bounding box center [942, 536] width 129 height 24
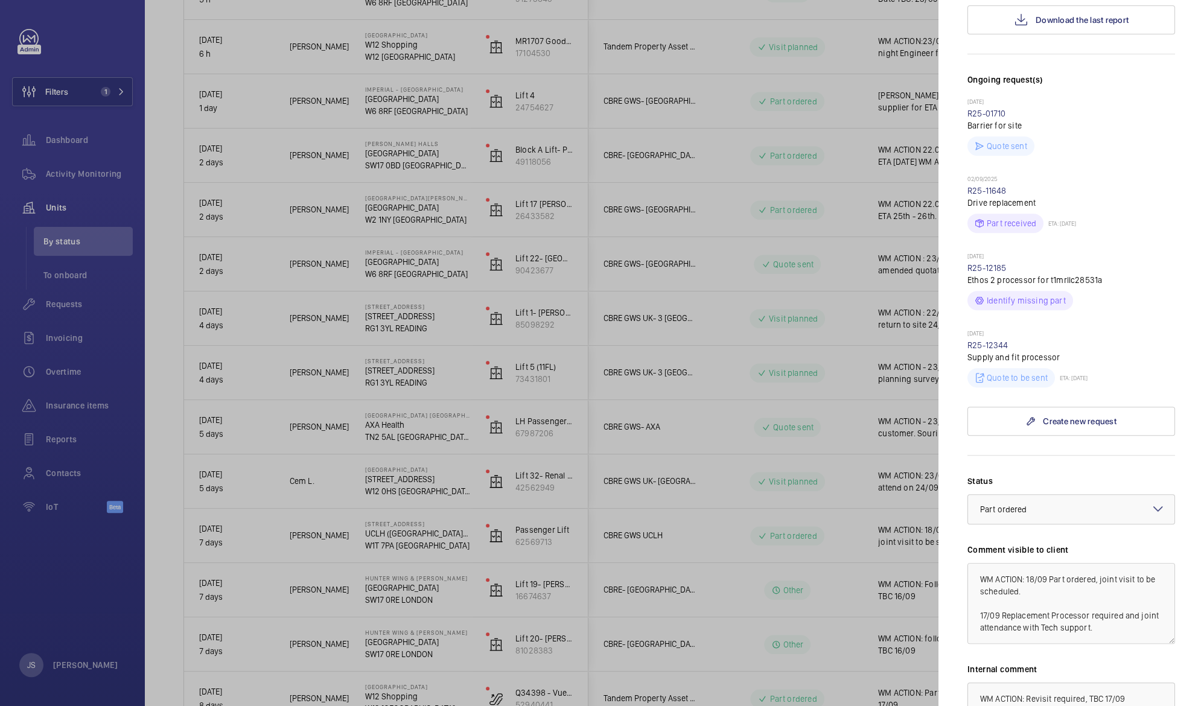
scroll to position [348, 0]
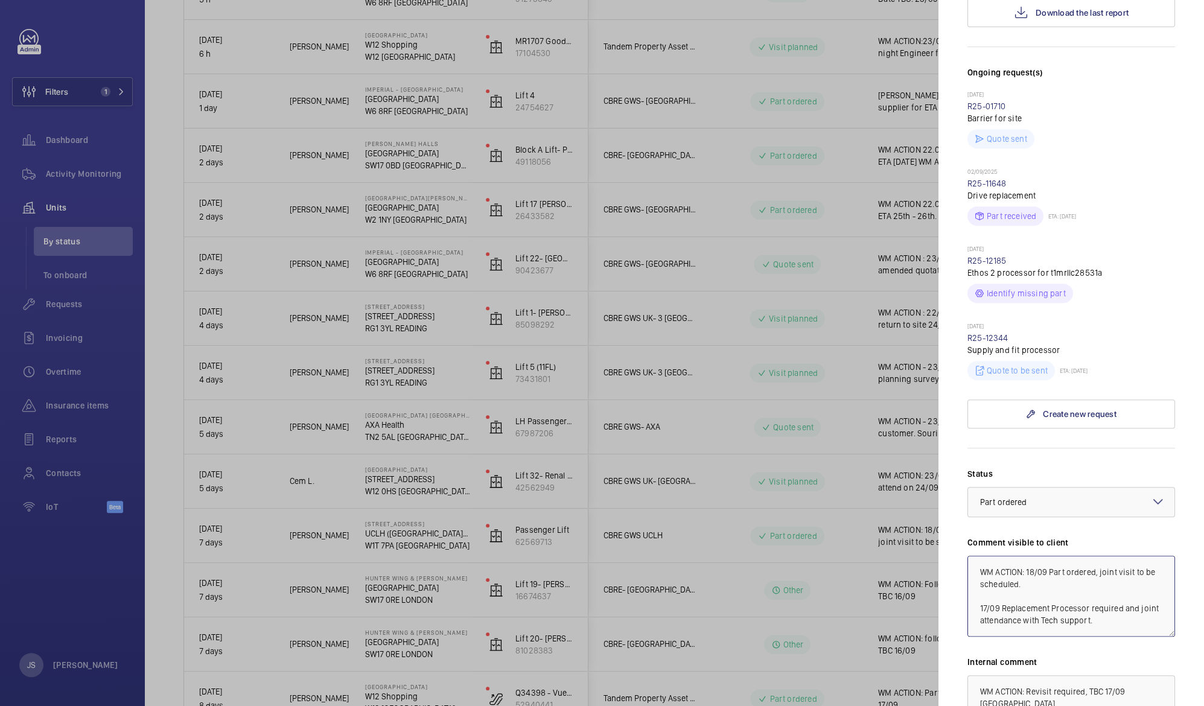
click at [1026, 556] on textarea "WM ACTION: 18/09 Part ordered, joint visit to be scheduled. 17/09 Replacement P…" at bounding box center [1072, 596] width 208 height 81
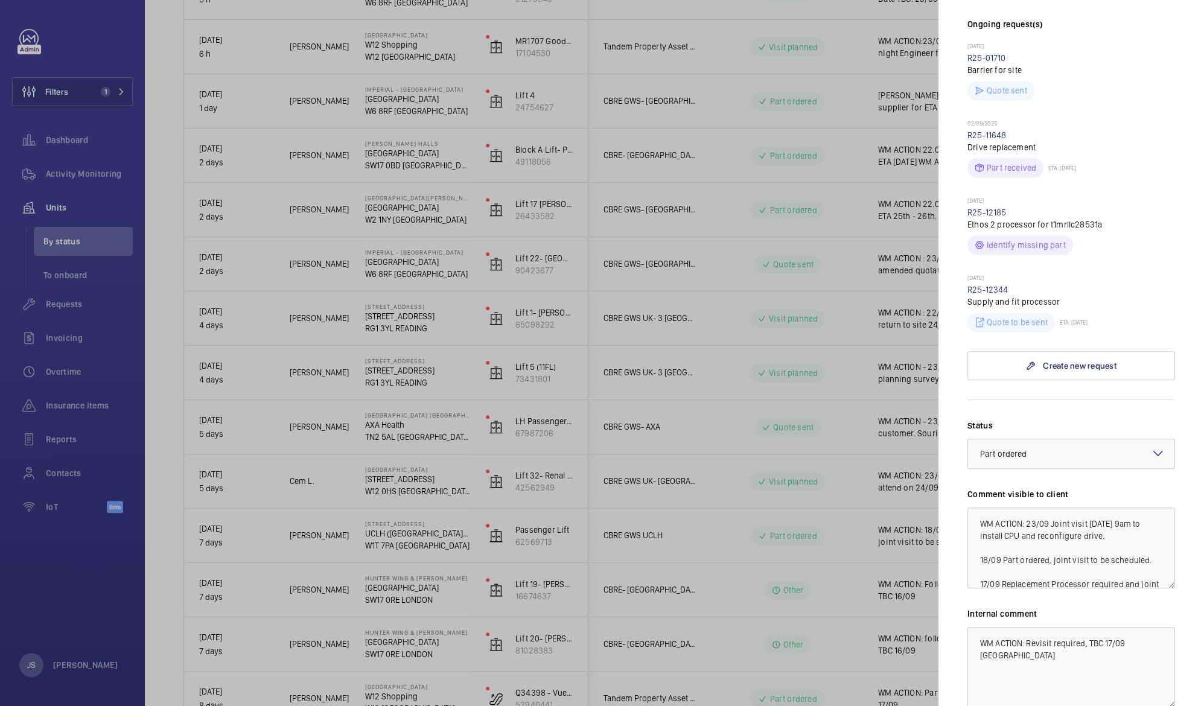
scroll to position [401, 0]
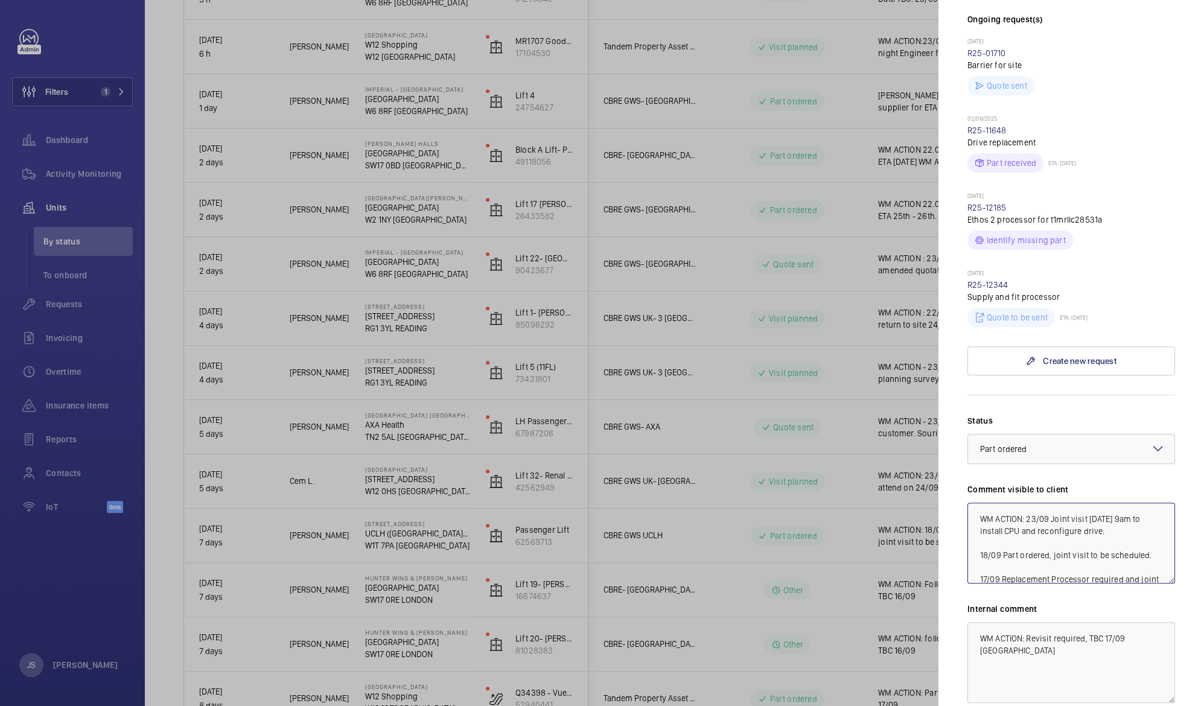
click at [1005, 530] on textarea "WM ACTION: 23/09 Joint visit [DATE] 9am to install CPU and reconfigure drive. 1…" at bounding box center [1072, 543] width 208 height 81
drag, startPoint x: 1003, startPoint y: 531, endPoint x: 1016, endPoint y: 530, distance: 12.7
click at [1016, 530] on textarea "WM ACTION: 23/09 Joint visit [DATE] 9am to install CPU and reconfigure drive. 1…" at bounding box center [1072, 543] width 208 height 81
click at [1118, 532] on textarea "WM ACTION: 23/09 Joint visit [DATE] 9am to install CPU and reconfigure drive. 1…" at bounding box center [1072, 543] width 208 height 81
type textarea "WM ACTION: 23/09 Joint visit [DATE] 9am to install CPU and reconfigure drive. 1…"
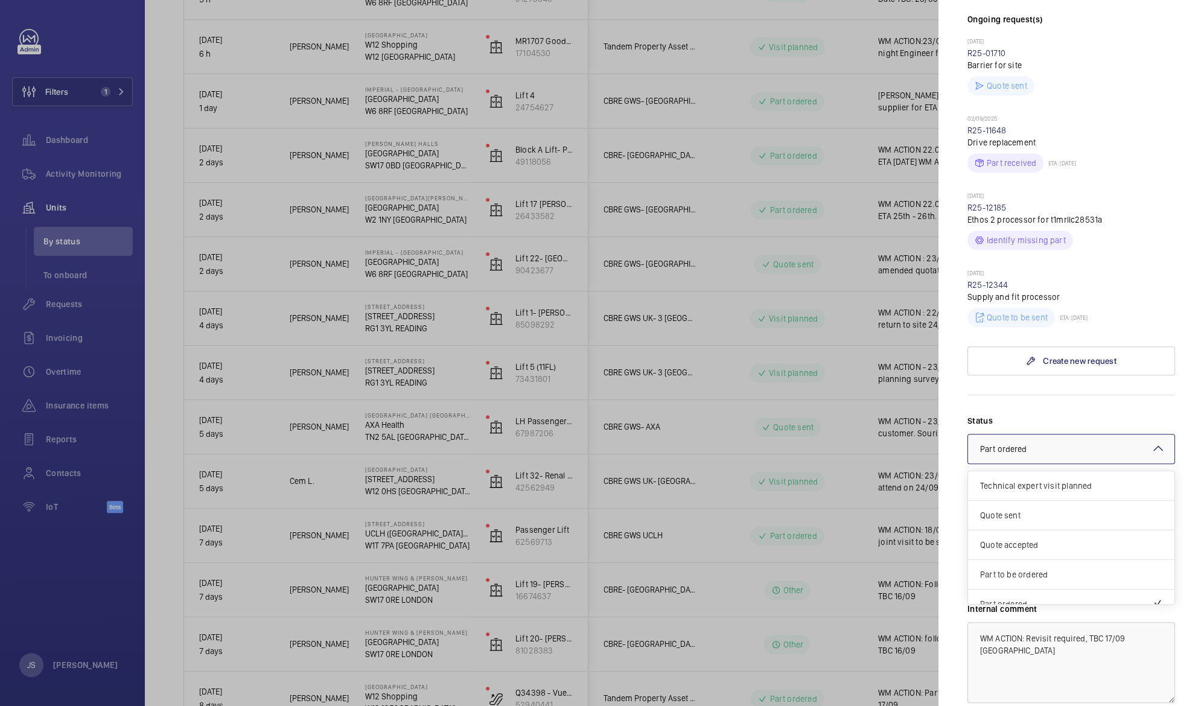
click at [1151, 441] on mat-icon at bounding box center [1158, 448] width 14 height 14
click at [1041, 555] on span "Visit planned" at bounding box center [1071, 561] width 182 height 12
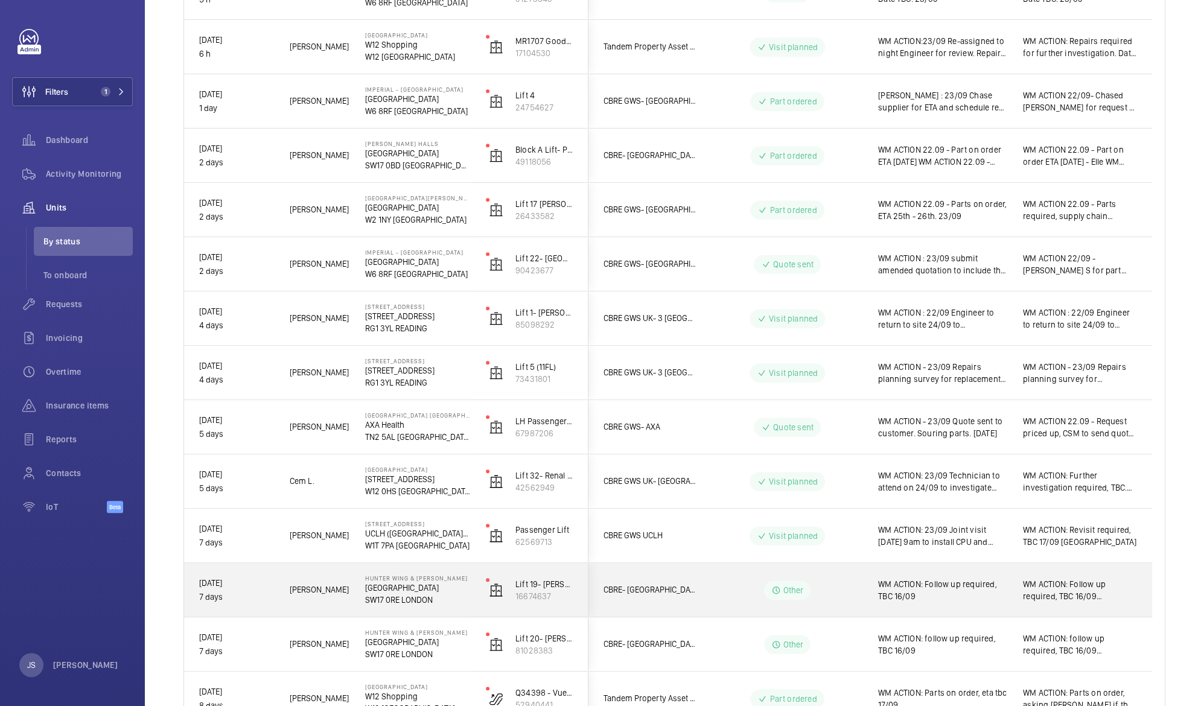
click at [909, 597] on span "WM ACTION: Follow up required, TBC 16/09" at bounding box center [942, 590] width 129 height 24
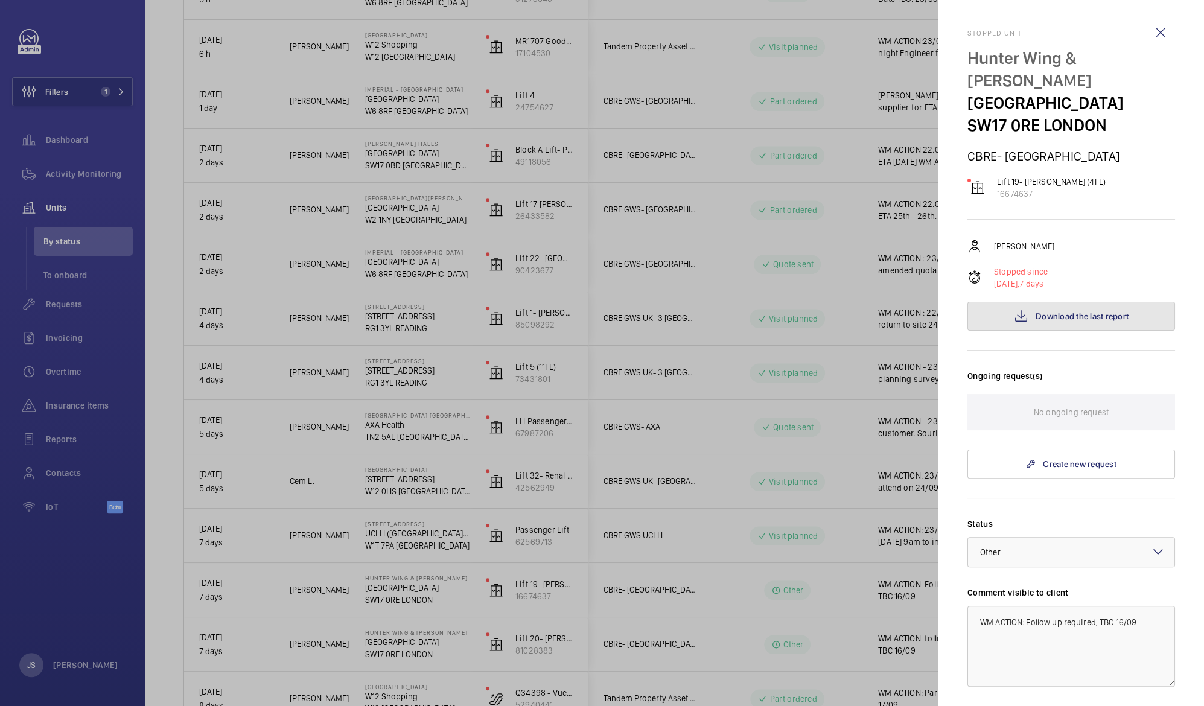
click at [1054, 322] on button "Download the last report" at bounding box center [1072, 316] width 208 height 29
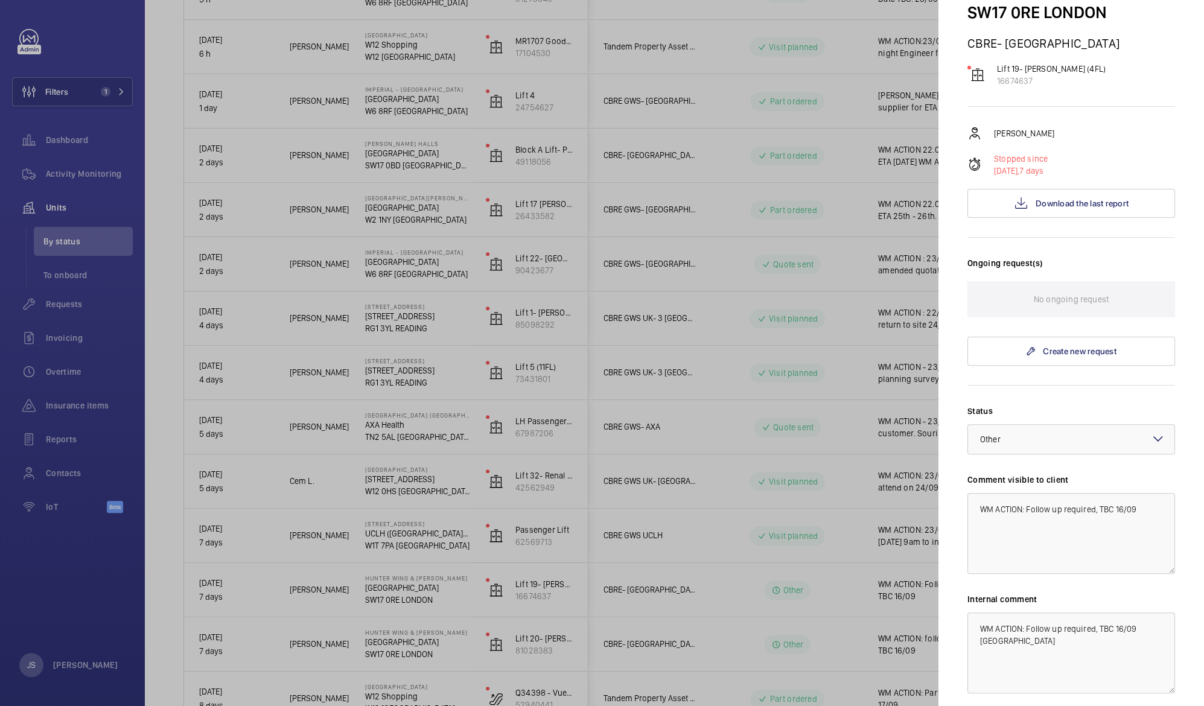
scroll to position [115, 0]
drag, startPoint x: 1026, startPoint y: 504, endPoint x: 1135, endPoint y: 501, distance: 108.7
click at [1135, 501] on textarea "WM ACTION: Follow up required, TBC 16/09" at bounding box center [1072, 531] width 208 height 81
drag, startPoint x: 976, startPoint y: 505, endPoint x: 1026, endPoint y: 504, distance: 50.7
click at [1026, 504] on textarea "WM ACTION: Meeting scheduled with Customer" at bounding box center [1072, 531] width 208 height 81
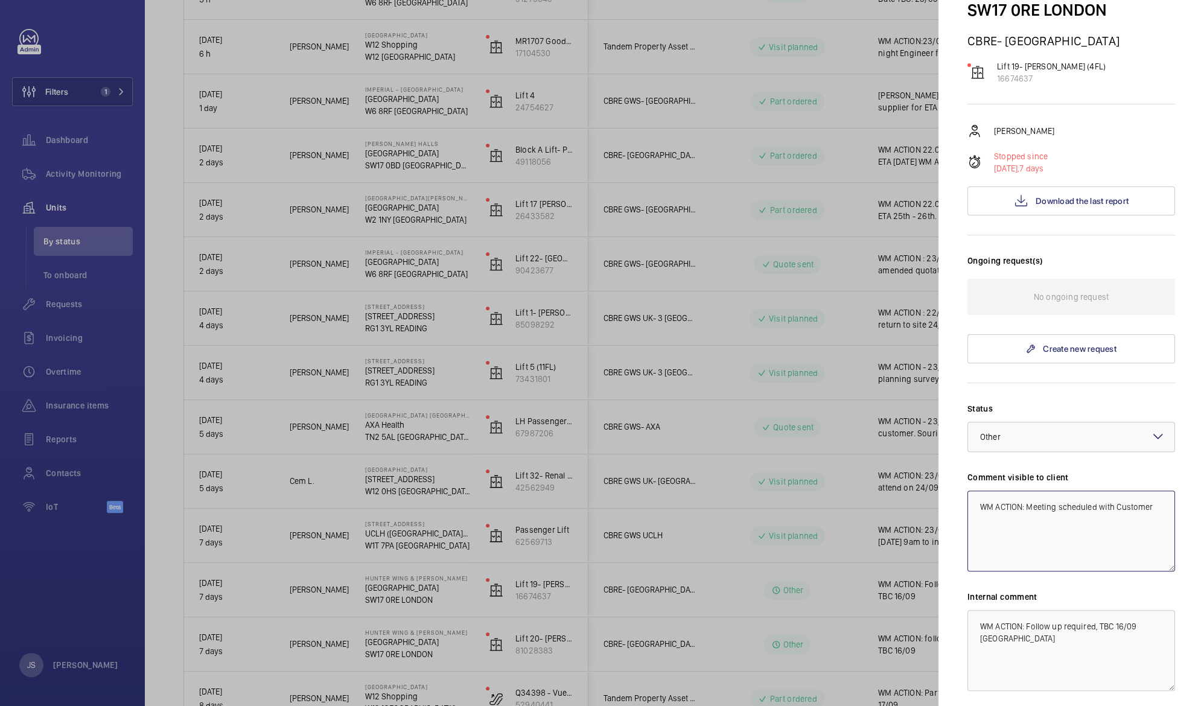
click at [982, 534] on textarea "WM ACTION: Meeting scheduled with Customer" at bounding box center [1072, 531] width 208 height 81
click at [1018, 518] on textarea "WM ACTION: Meeting scheduled with Customer" at bounding box center [1072, 531] width 208 height 81
click at [1028, 507] on textarea "WM ACTION: Meeting scheduled with Customer ." at bounding box center [1072, 531] width 208 height 81
click at [988, 540] on textarea "WM ACTION: 23/09 Meeting scheduled with Customer ." at bounding box center [1072, 531] width 208 height 81
click at [1058, 199] on span "Download the last report" at bounding box center [1082, 201] width 93 height 10
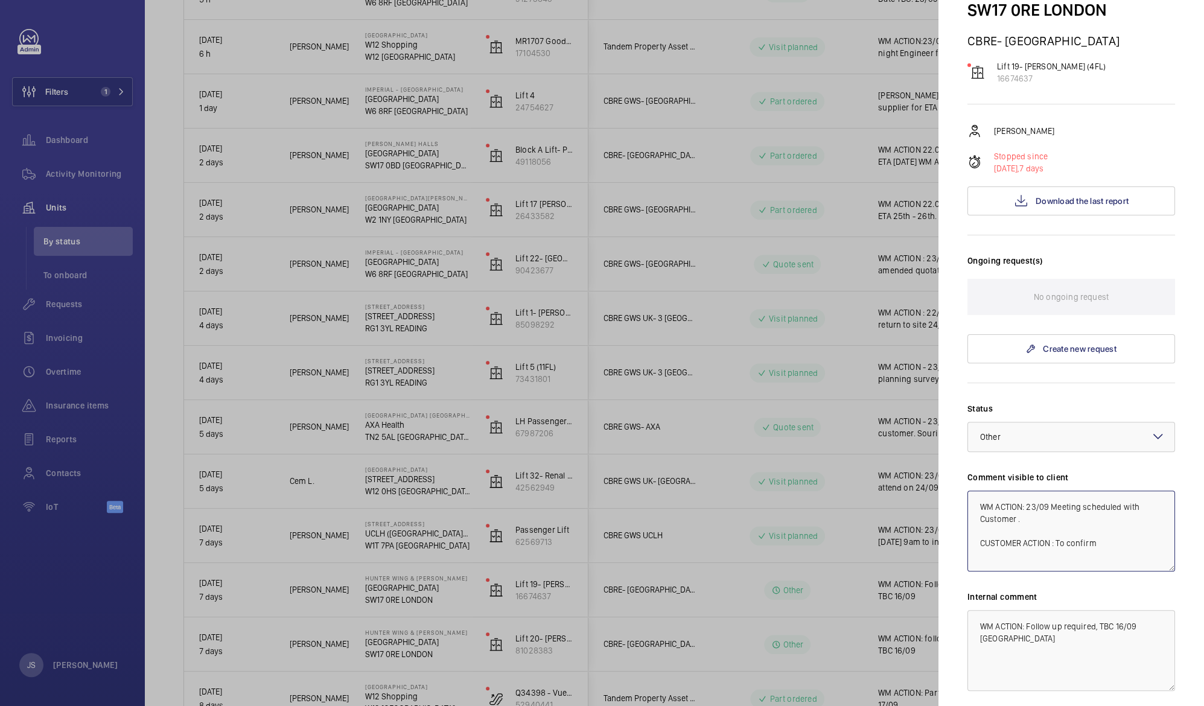
click at [1098, 544] on textarea "WM ACTION: 23/09 Meeting scheduled with Customer . CUSTOMER ACTION : To confirm" at bounding box center [1072, 531] width 208 height 81
drag, startPoint x: 980, startPoint y: 502, endPoint x: 1132, endPoint y: 570, distance: 165.9
click at [1132, 570] on textarea "WM ACTION: 23/09 Meeting scheduled with Customer . CUSTOMER ACTION : To confirm…" at bounding box center [1072, 531] width 208 height 81
type textarea "WM ACTION: 23/09 Meeting scheduled with Customer . CUSTOMER ACTION : To confirm…"
drag, startPoint x: 976, startPoint y: 623, endPoint x: 1029, endPoint y: 674, distance: 73.9
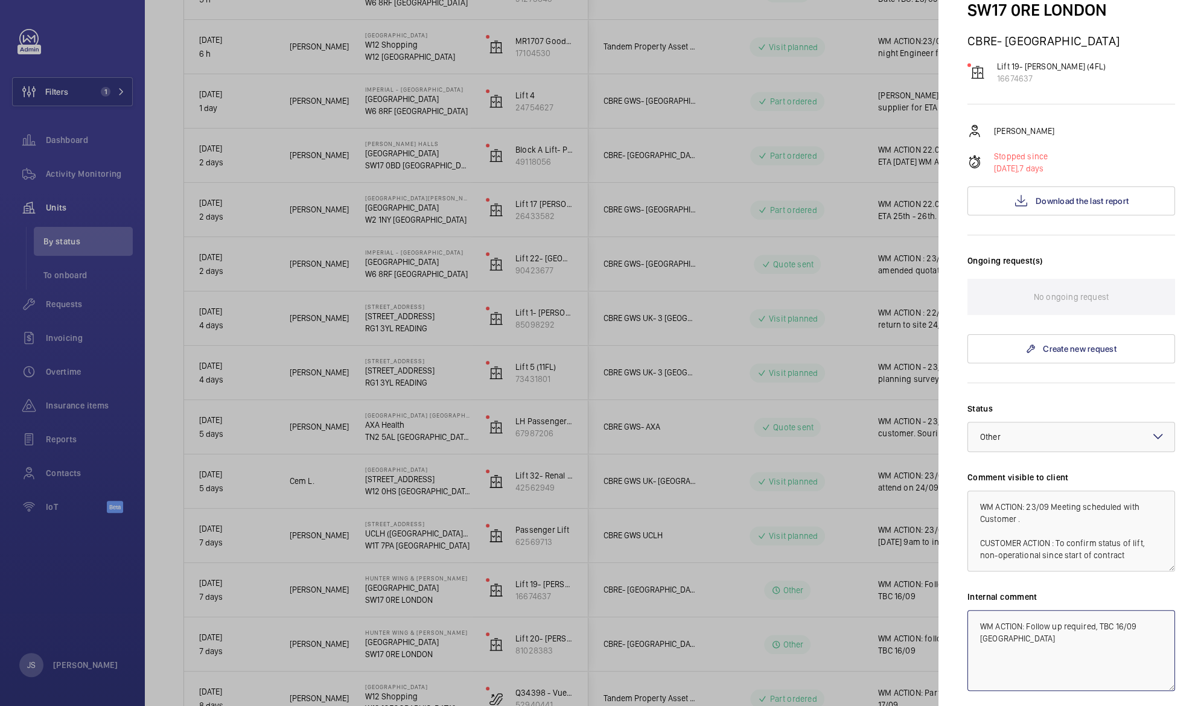
click at [1029, 674] on textarea "WM ACTION: Follow up required, TBC 16/09 [GEOGRAPHIC_DATA]" at bounding box center [1072, 650] width 208 height 81
paste textarea "23/09 Meeting scheduled with Customer . CUSTOMER ACTION : To confirm status of …"
type textarea "WM ACTION: 23/09 Meeting scheduled with Customer . CUSTOMER ACTION : To confirm…"
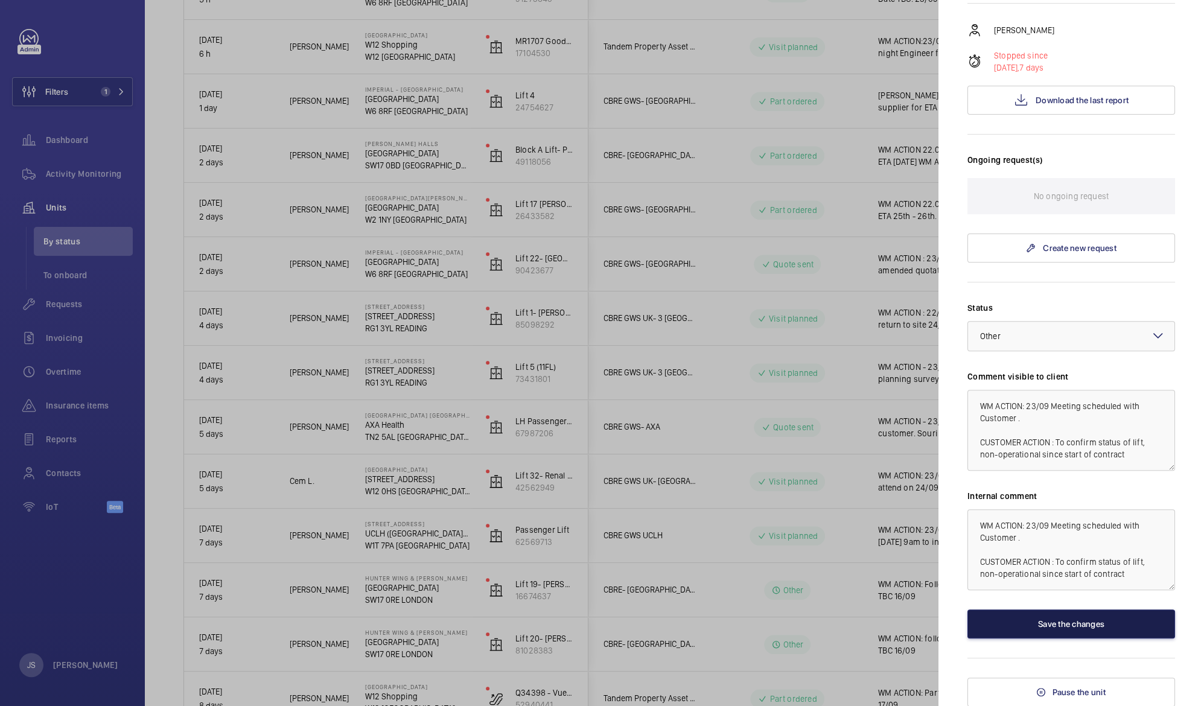
click at [1091, 627] on button "Save the changes" at bounding box center [1072, 624] width 208 height 29
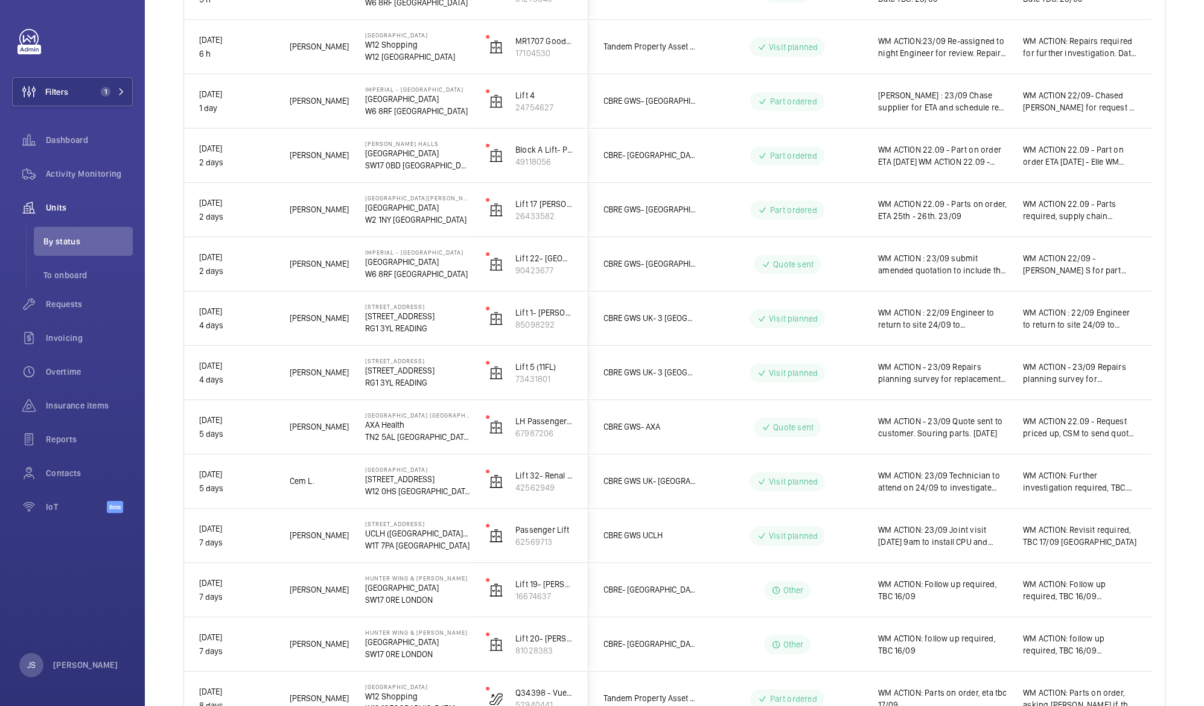
scroll to position [0, 0]
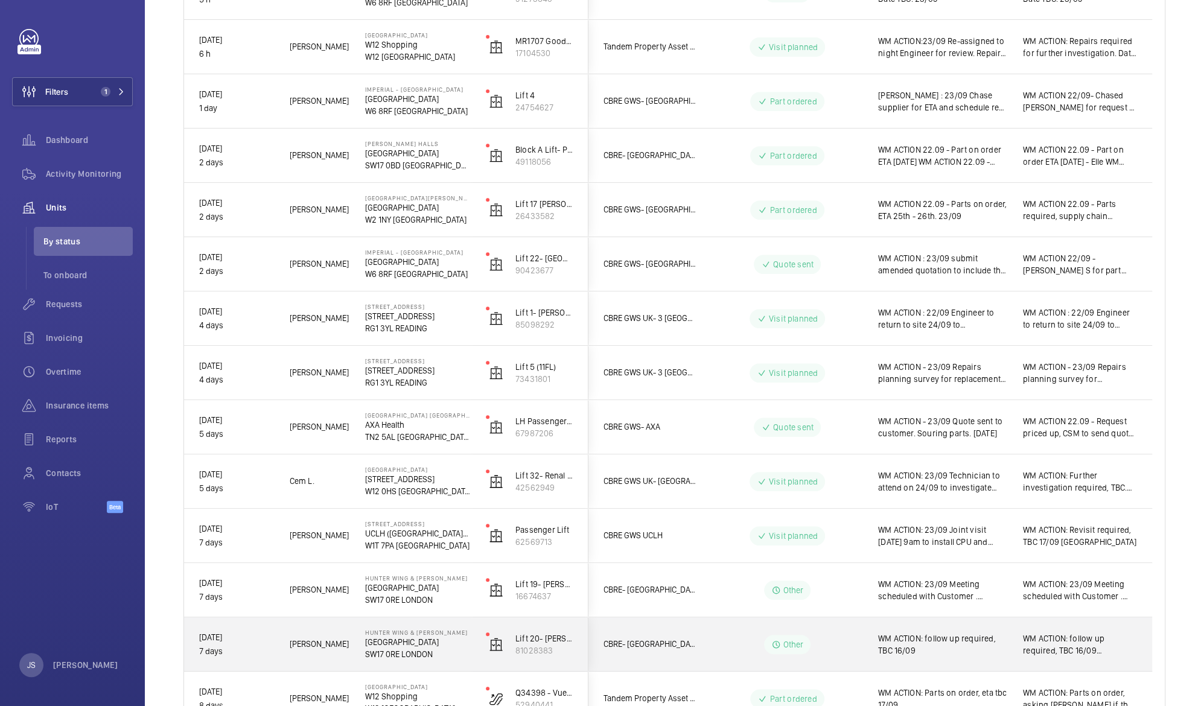
click at [950, 640] on span "WM ACTION: follow up required, TBC 16/09" at bounding box center [942, 645] width 129 height 24
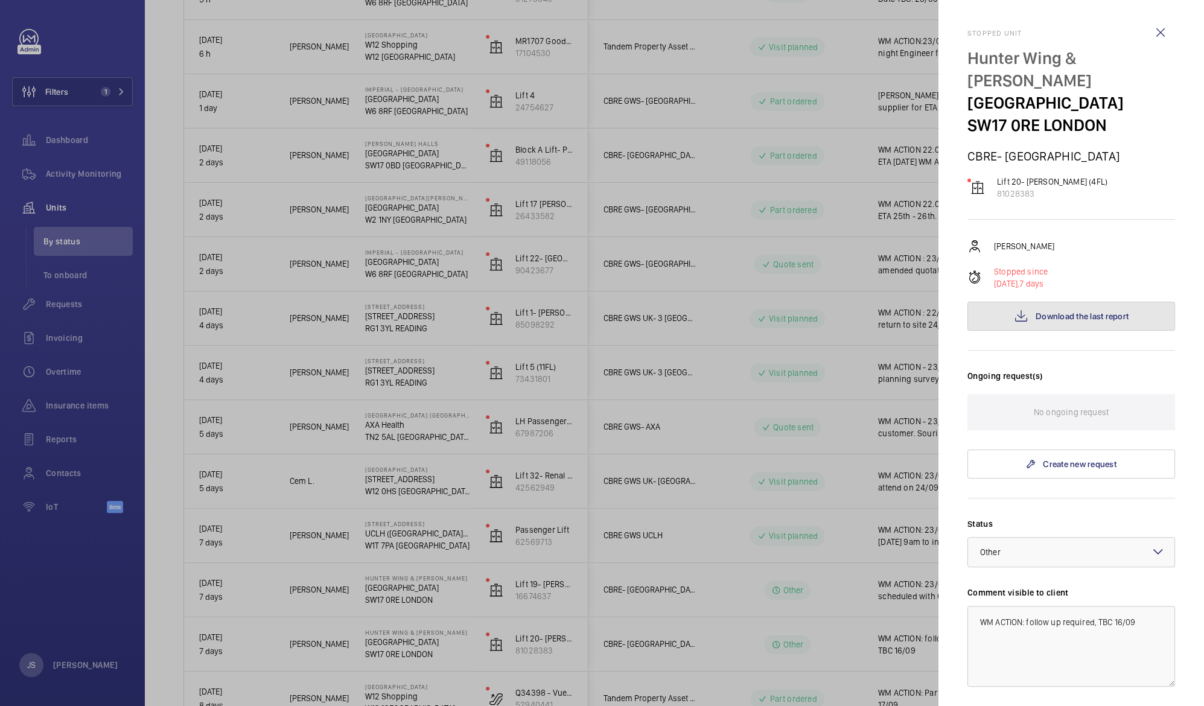
click at [1054, 314] on span "Download the last report" at bounding box center [1082, 316] width 93 height 10
click at [860, 426] on div at bounding box center [602, 353] width 1204 height 706
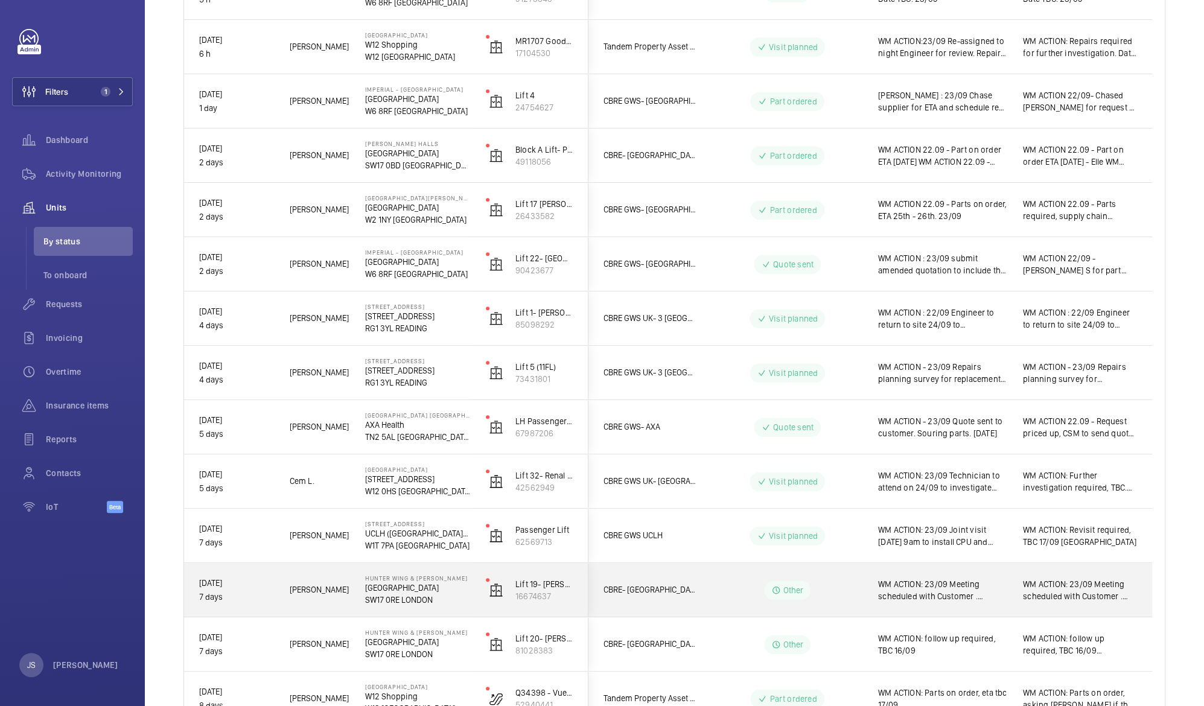
click at [919, 584] on span "WM ACTION: 23/09 Meeting scheduled with Customer . CUSTOMER ACTION : To confirm…" at bounding box center [942, 590] width 129 height 24
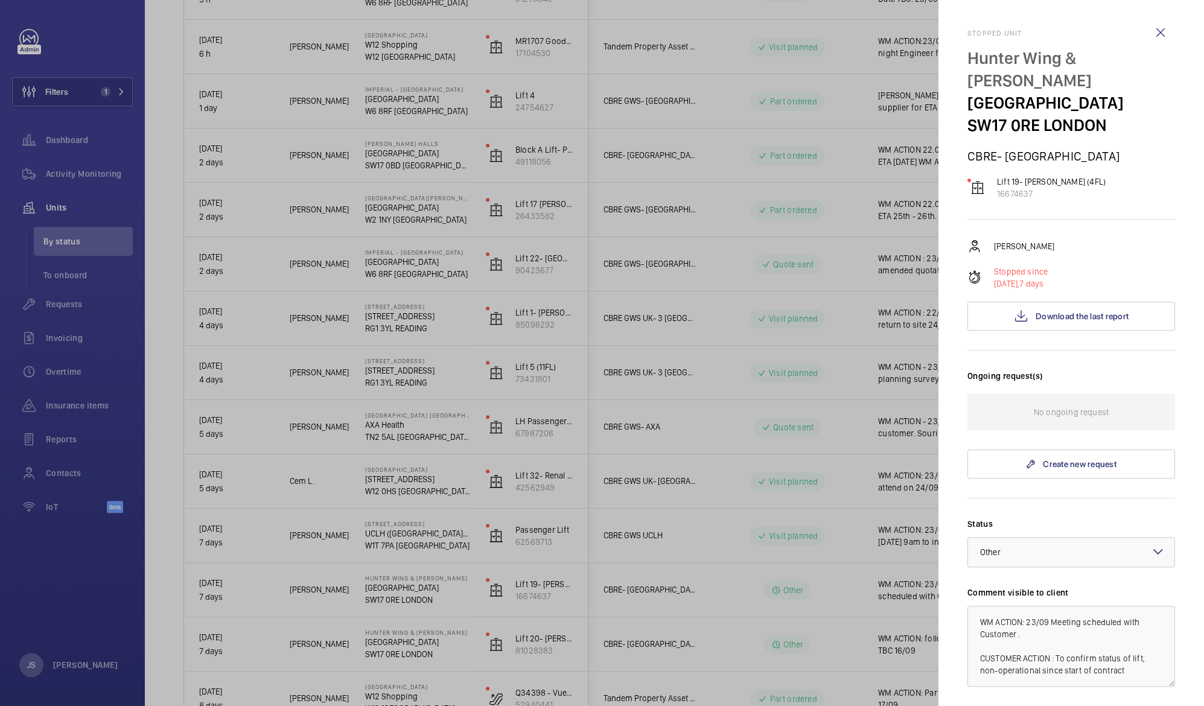
click at [896, 642] on div at bounding box center [602, 353] width 1204 height 706
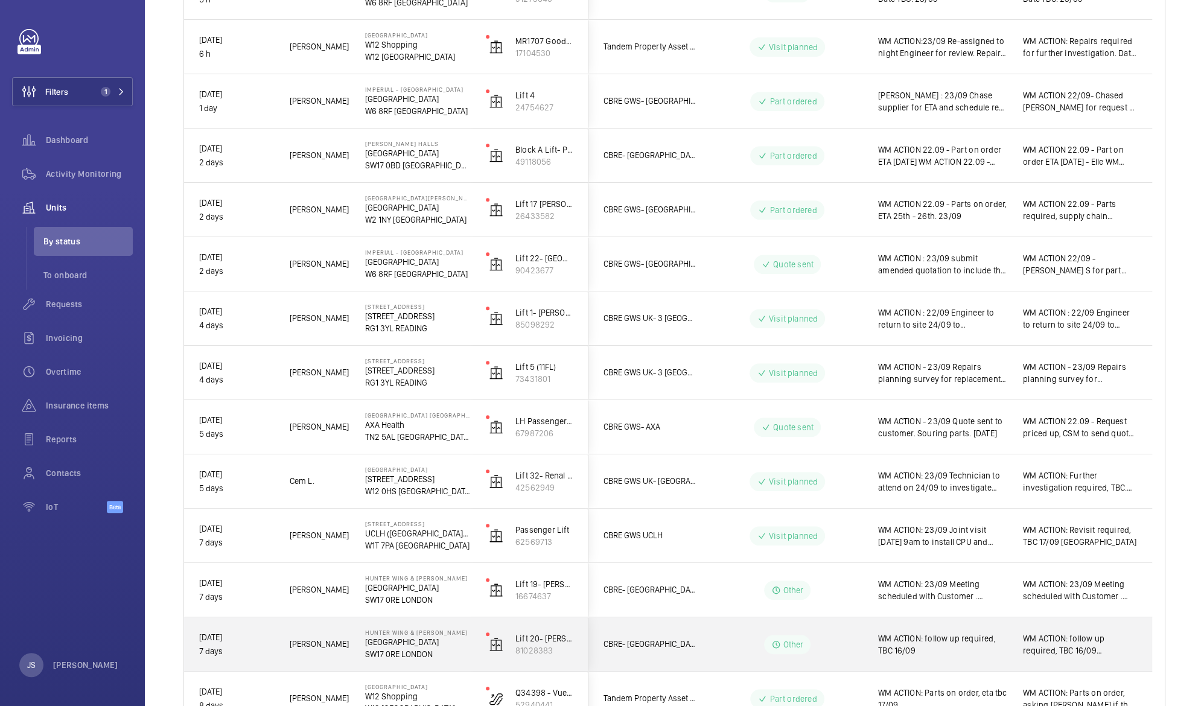
click at [896, 642] on span "WM ACTION: follow up required, TBC 16/09" at bounding box center [942, 645] width 129 height 24
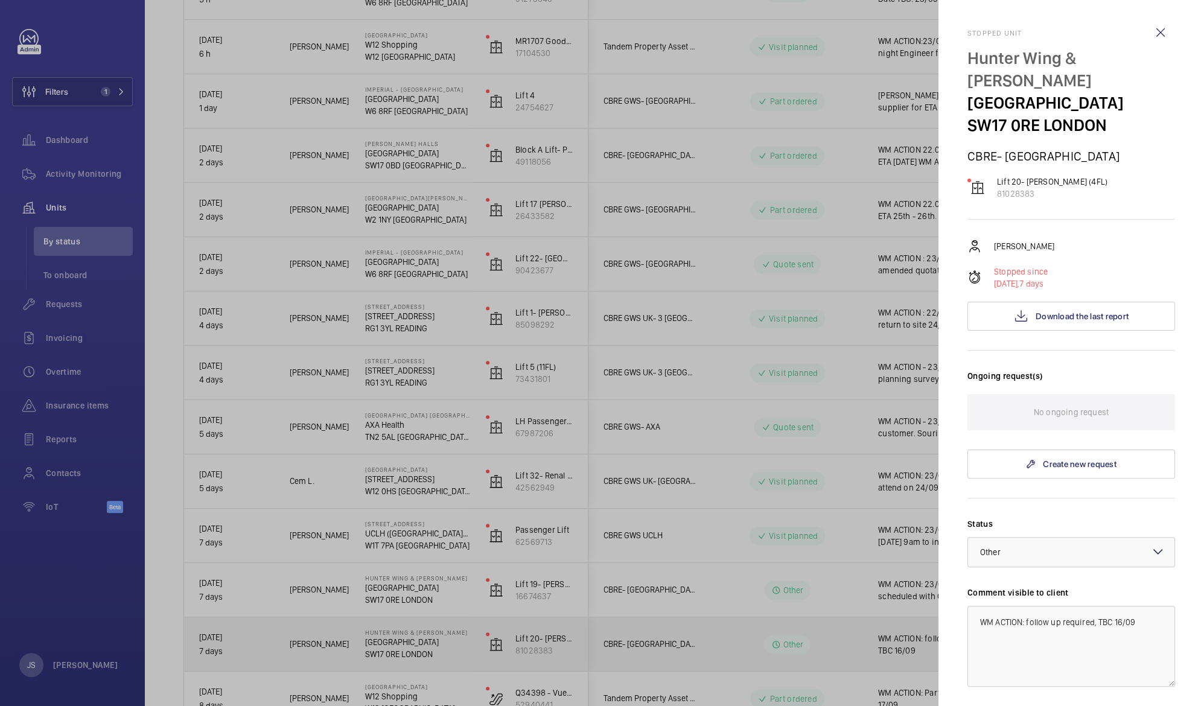
click at [896, 642] on div at bounding box center [602, 353] width 1204 height 706
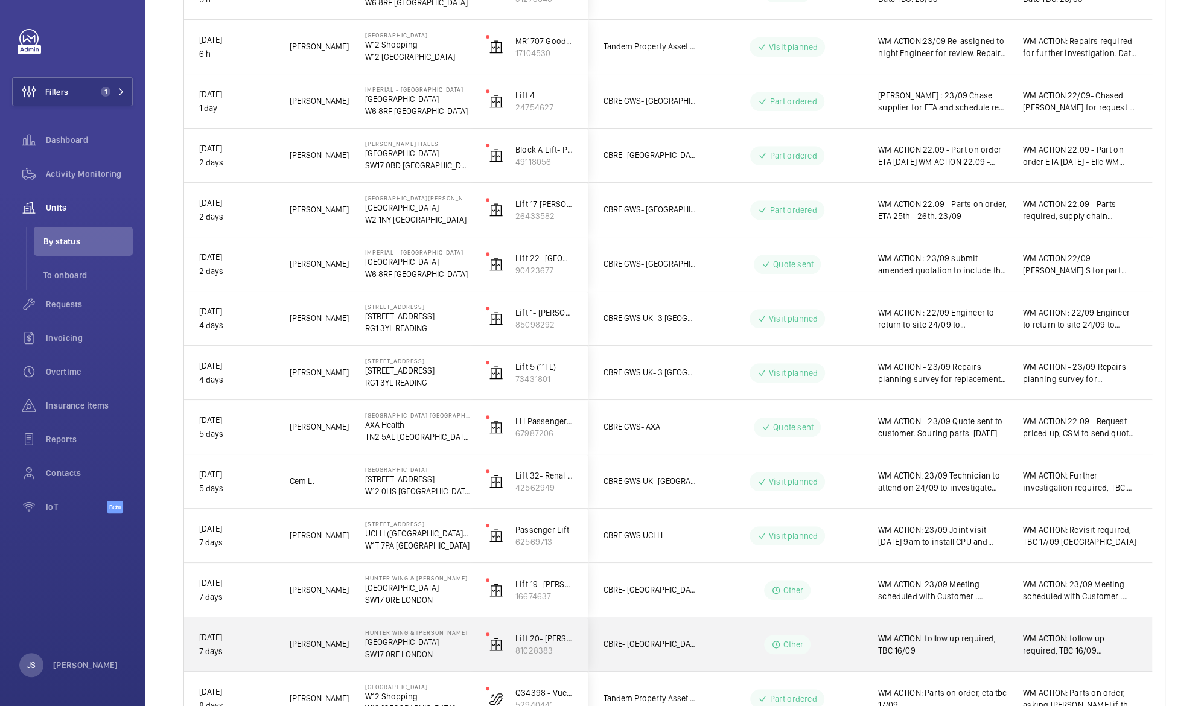
click at [931, 637] on span "WM ACTION: follow up required, TBC 16/09" at bounding box center [942, 645] width 129 height 24
click at [931, 637] on div at bounding box center [602, 353] width 1204 height 706
click at [931, 637] on span "WM ACTION: follow up required, TBC 16/09" at bounding box center [942, 645] width 129 height 24
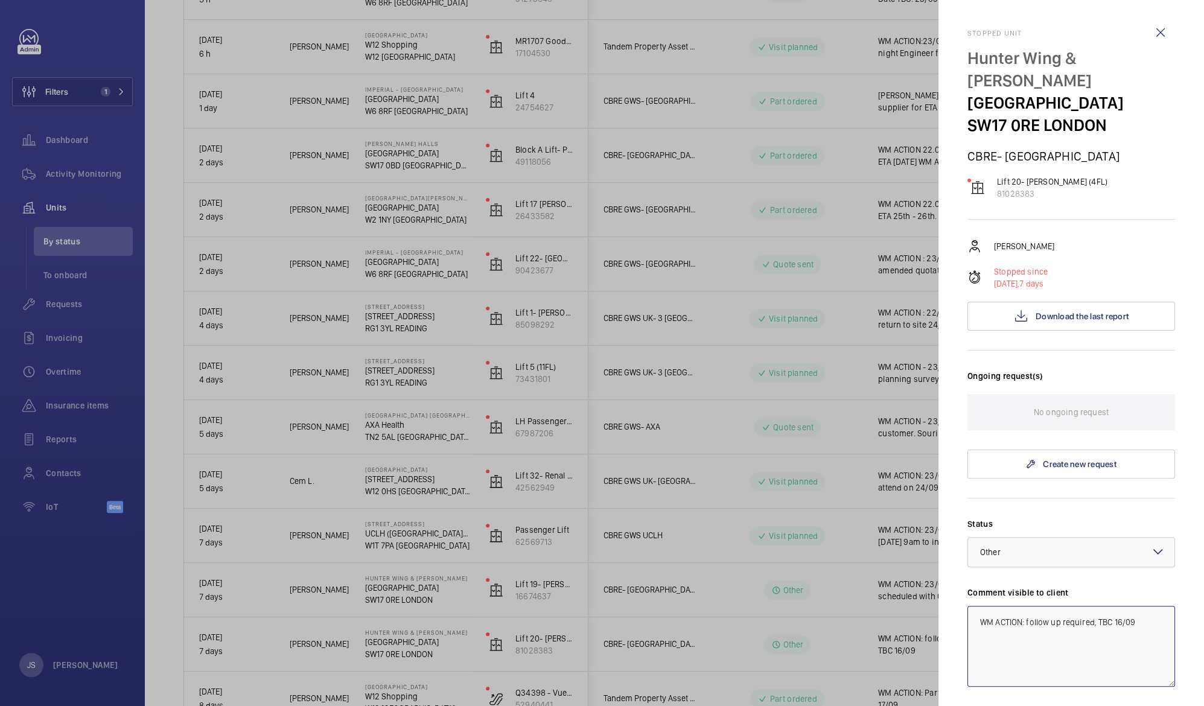
drag, startPoint x: 978, startPoint y: 624, endPoint x: 1159, endPoint y: 660, distance: 184.8
click at [1159, 660] on textarea "WM ACTION: follow up required, TBC 16/09" at bounding box center [1072, 646] width 208 height 81
paste textarea "23/09 Meeting scheduled with Customer . CUSTOMER ACTION : To confirm status of …"
type textarea "WM ACTION: 23/09 Meeting scheduled with Customer . CUSTOMER ACTION : To confirm…"
click at [837, 506] on div at bounding box center [602, 353] width 1204 height 706
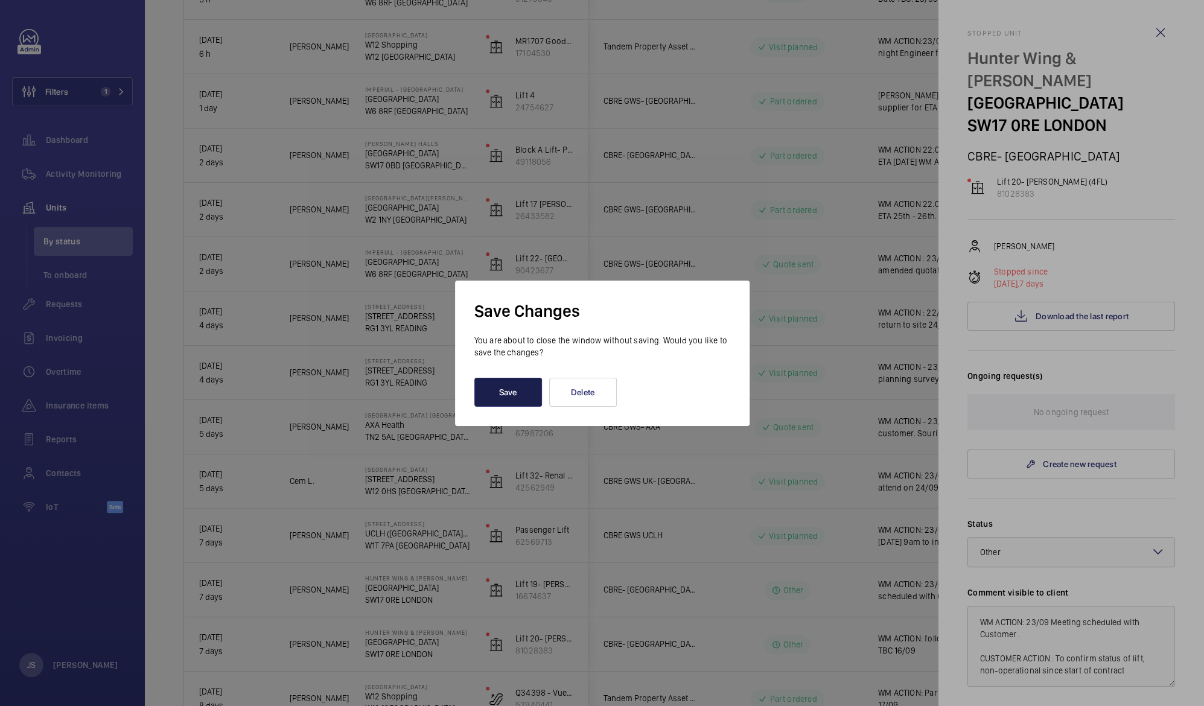
click at [504, 395] on button "Save" at bounding box center [508, 392] width 68 height 29
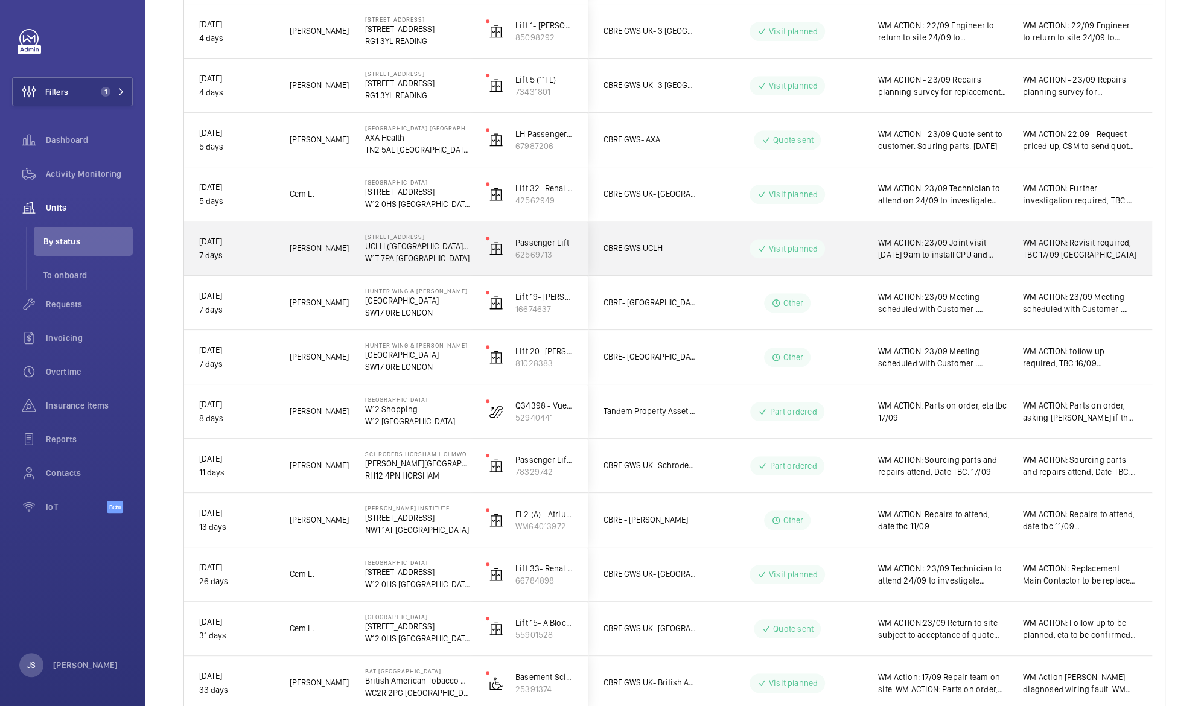
scroll to position [665, 0]
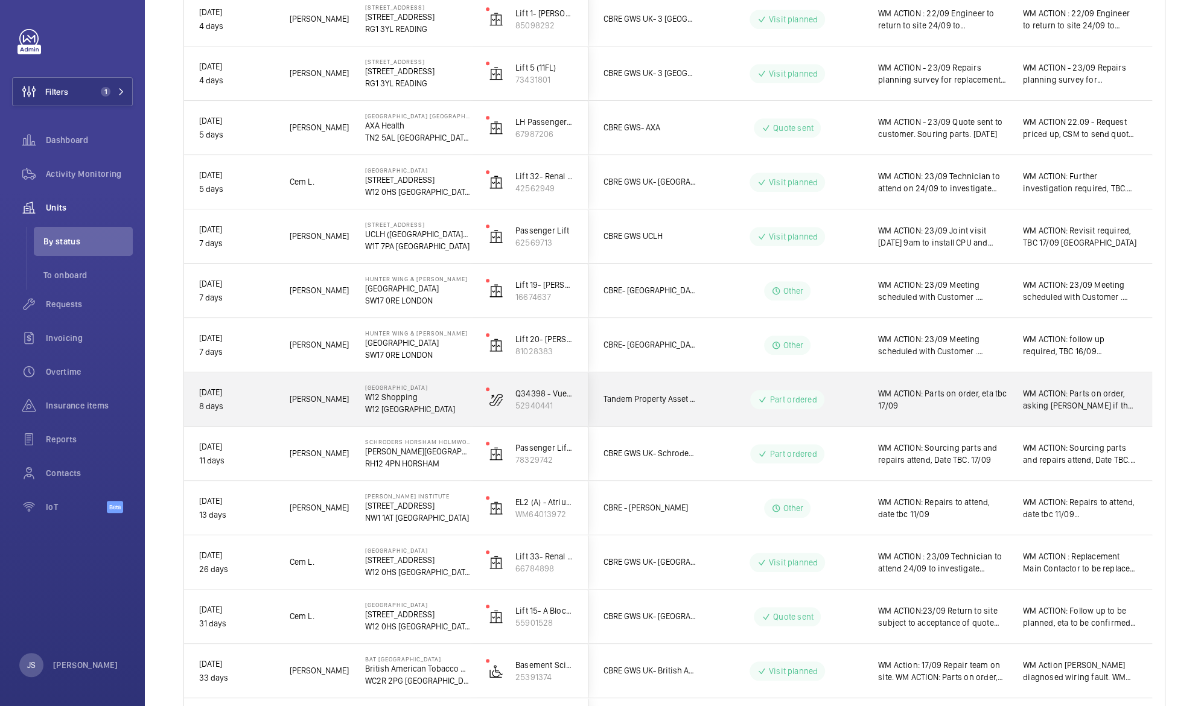
click at [933, 403] on span "WM ACTION: Parts on order, eta tbc 17/09" at bounding box center [942, 400] width 129 height 24
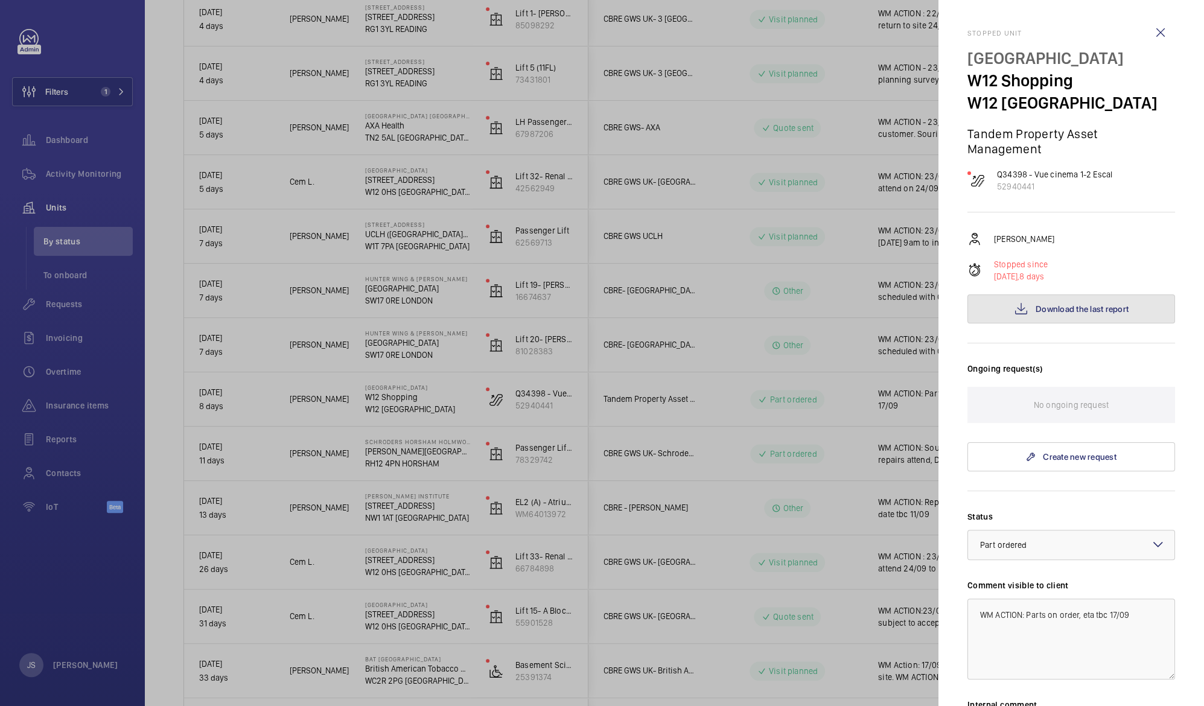
click at [1058, 322] on button "Download the last report" at bounding box center [1072, 309] width 208 height 29
drag, startPoint x: 1029, startPoint y: 612, endPoint x: 1154, endPoint y: 674, distance: 139.6
click at [1154, 674] on textarea "WM ACTION: Parts on order, eta tbc 17/09" at bounding box center [1072, 639] width 208 height 81
click at [1028, 616] on textarea "WM ACTION: UP Escalator requires new handrail and handrail drive wheel" at bounding box center [1072, 639] width 208 height 81
click at [1045, 616] on textarea "WM ACTION: 15/09 UP Escalator requires new handrail and handrail drive wheel" at bounding box center [1072, 639] width 208 height 81
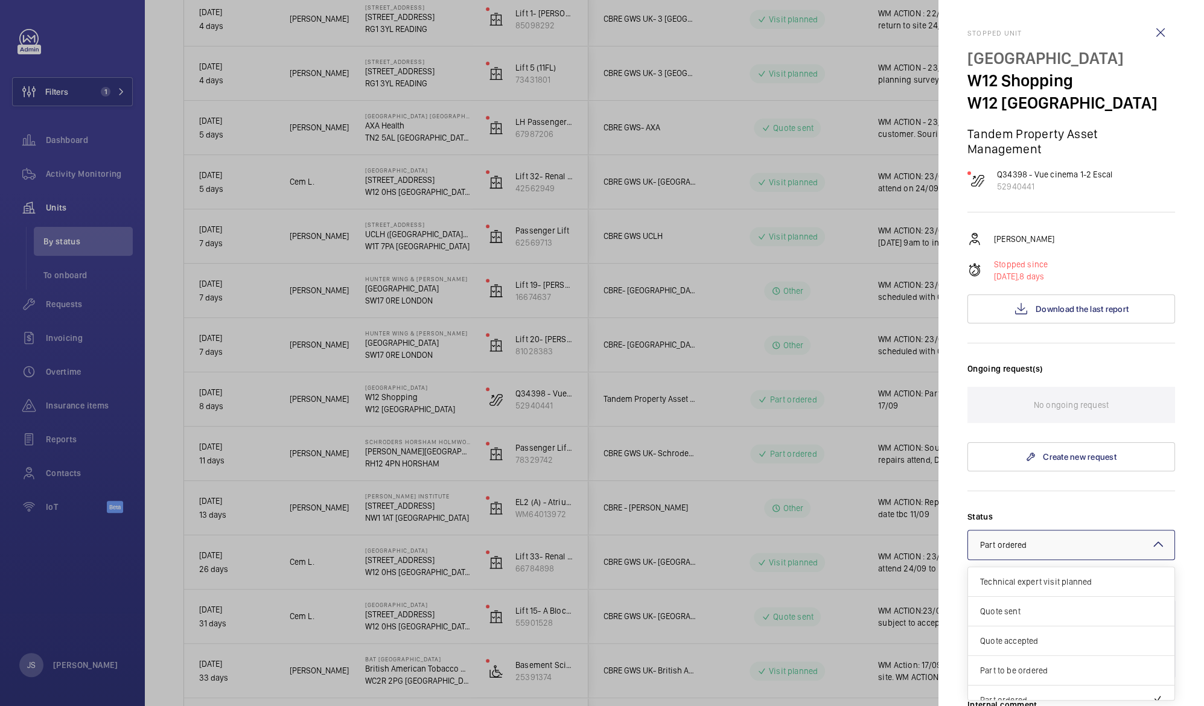
click at [1034, 546] on div "× Part ordered" at bounding box center [1018, 545] width 77 height 12
click at [1077, 604] on span "Quote sent" at bounding box center [1071, 604] width 182 height 12
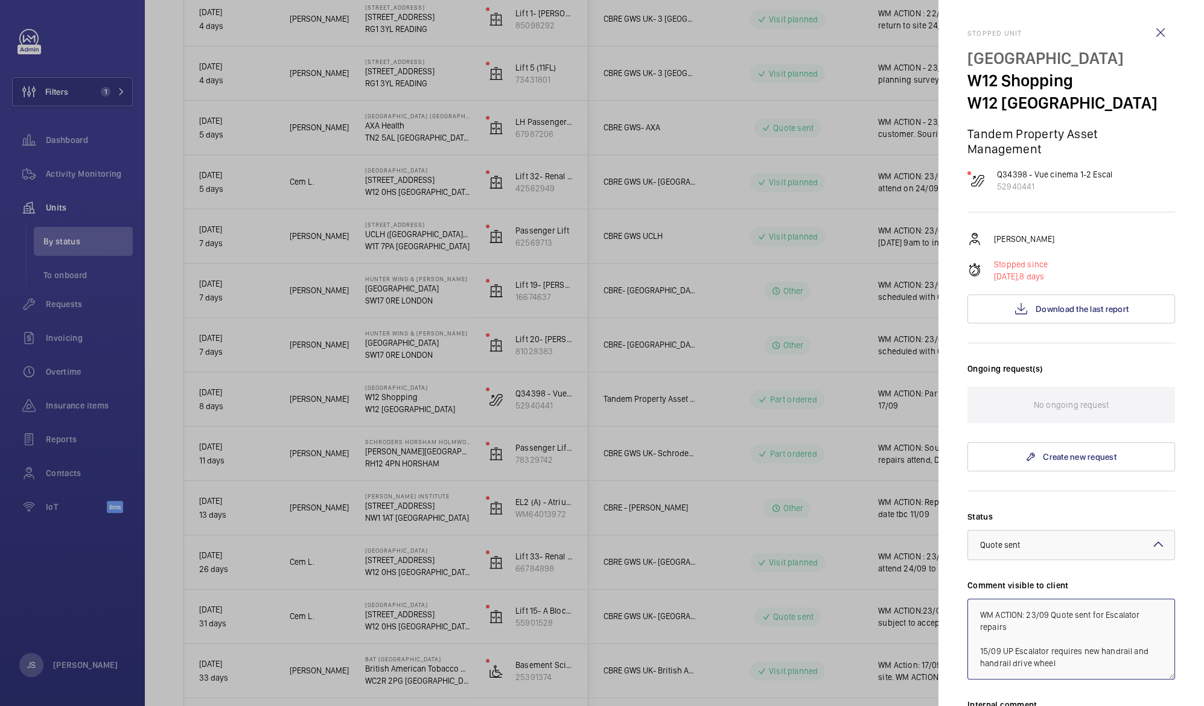
type textarea "WM ACTION: 23/09 Quote sent for Escalator repairs 15/09 UP Escalator requires n…"
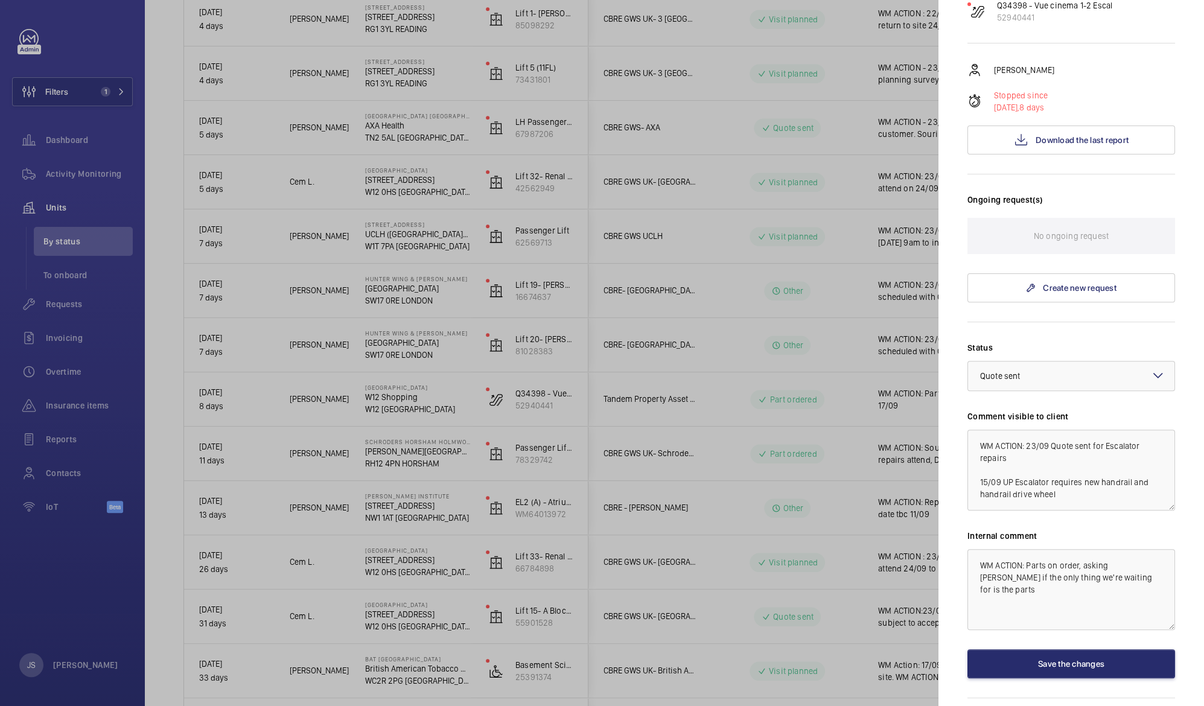
scroll to position [170, 0]
click at [1079, 663] on button "Save the changes" at bounding box center [1072, 663] width 208 height 29
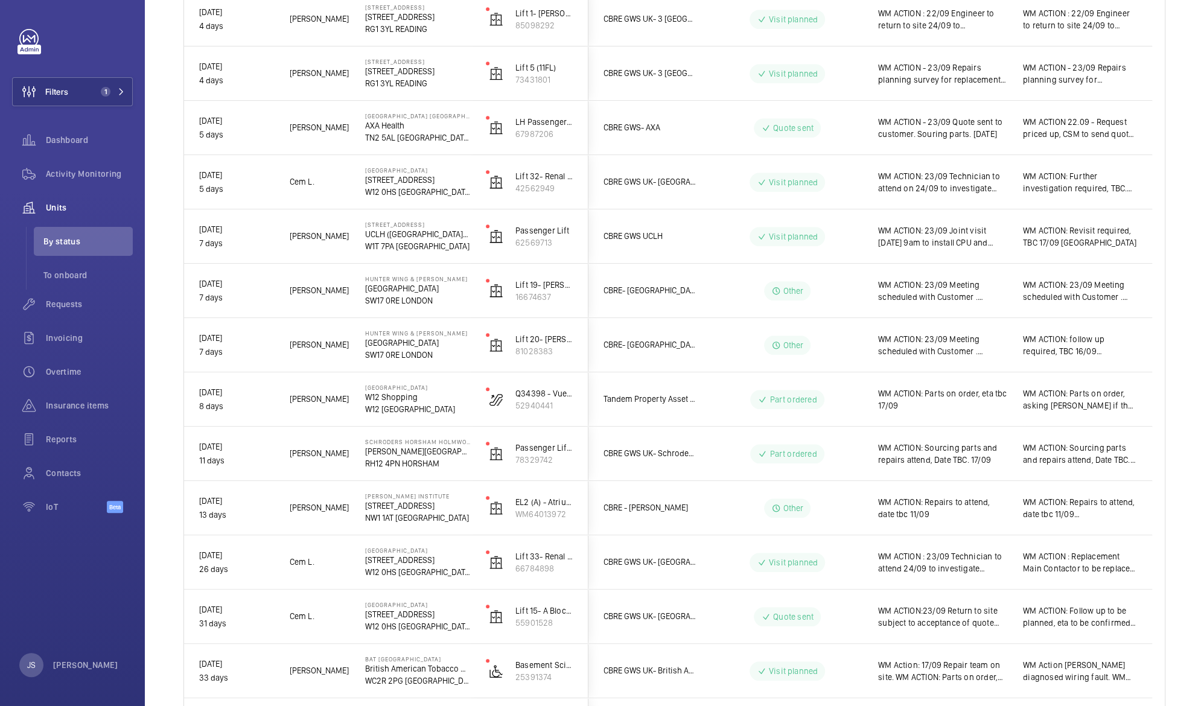
scroll to position [0, 0]
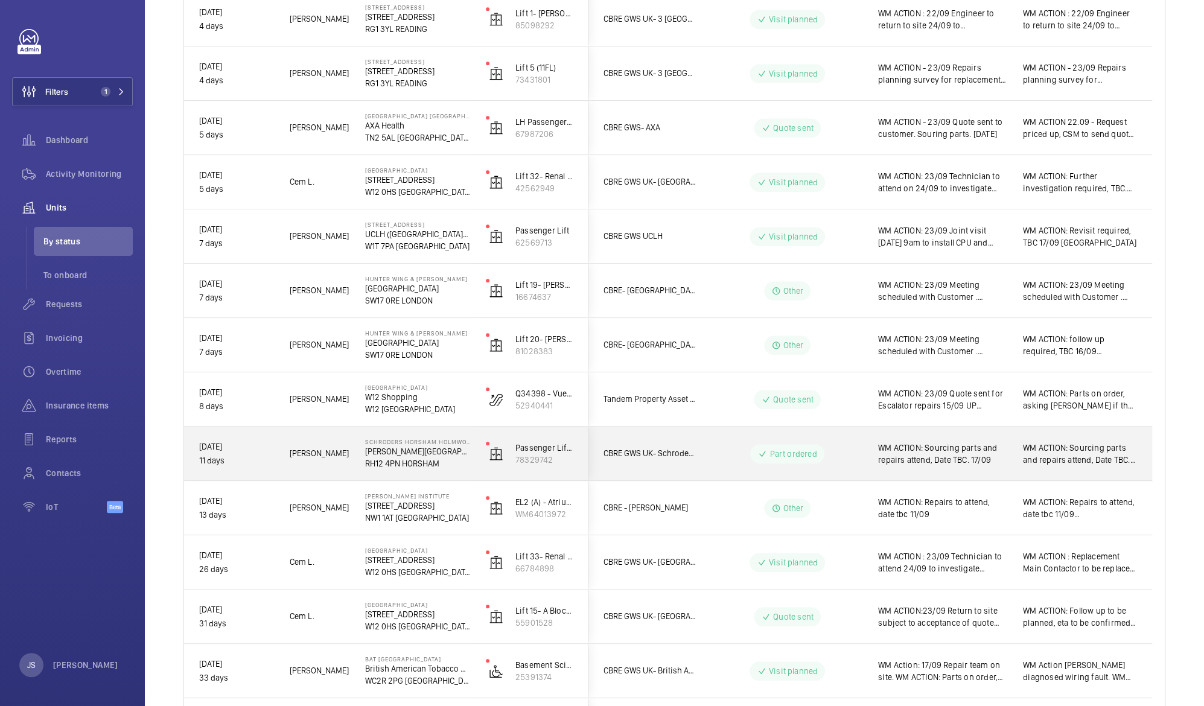
click at [907, 454] on span "WM ACTION: Sourcing parts and repairs attend, Date TBC. 17/09" at bounding box center [942, 454] width 129 height 24
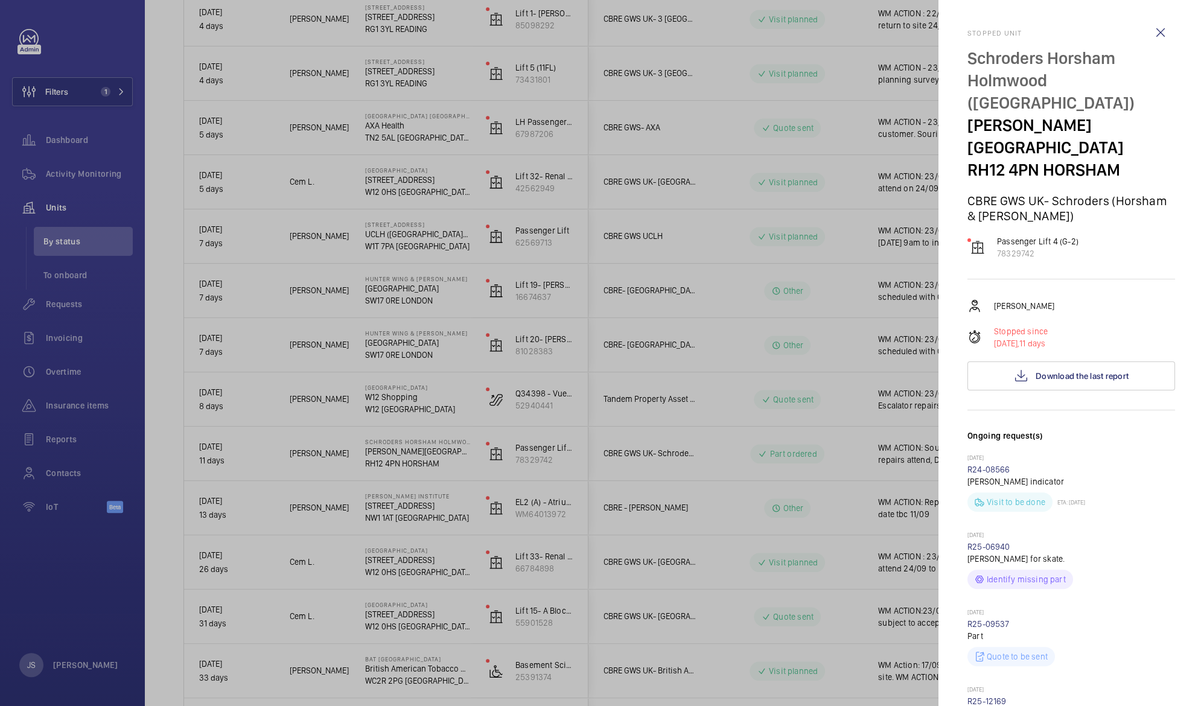
click at [855, 287] on div at bounding box center [602, 353] width 1204 height 706
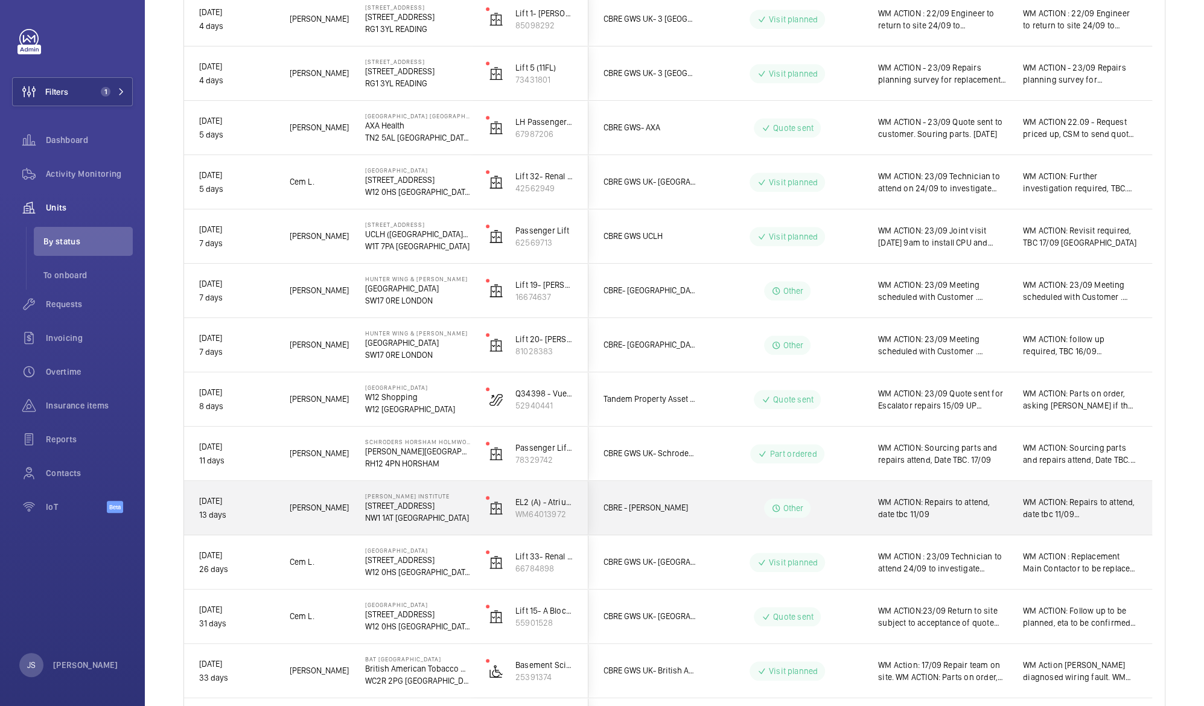
click at [956, 505] on span "WM ACTION: Repairs to attend, date tbc 11/09" at bounding box center [942, 508] width 129 height 24
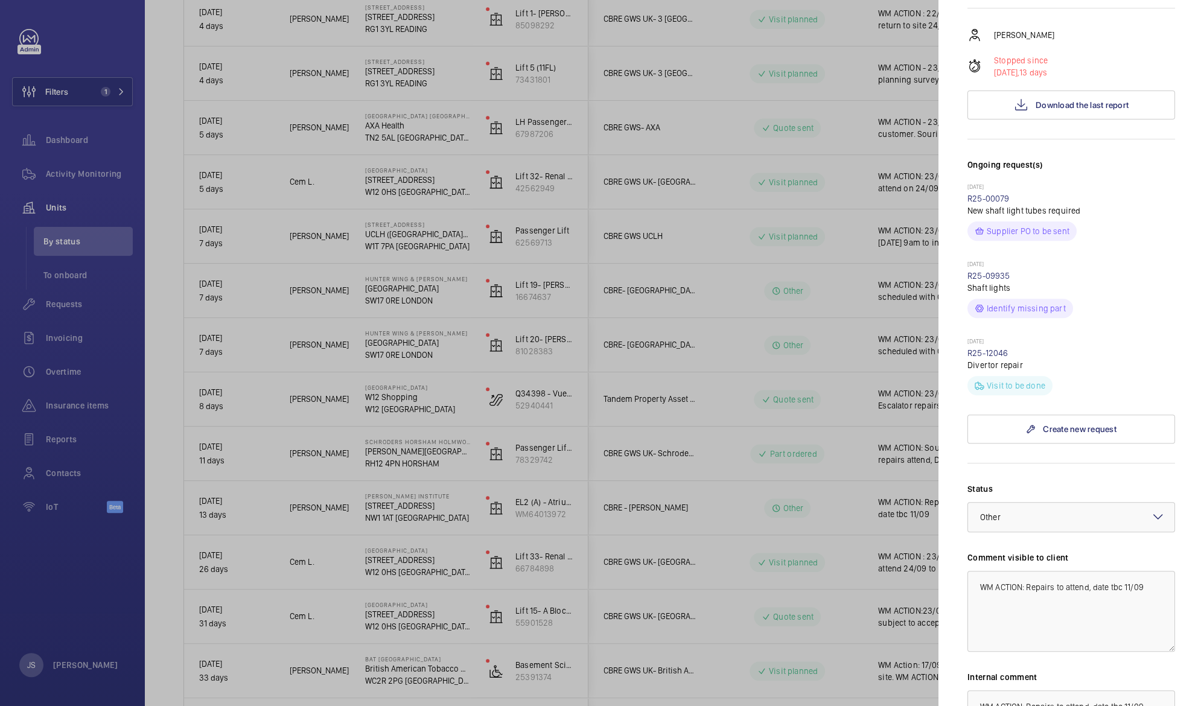
scroll to position [212, 0]
click at [1026, 570] on textarea "WM ACTION: Repairs to attend, date tbc 11/09" at bounding box center [1072, 610] width 208 height 81
drag, startPoint x: 1082, startPoint y: 565, endPoint x: 1111, endPoint y: 566, distance: 29.0
click at [1111, 570] on textarea "WM ACTION:23/09 Repairs to attend, date tbc 11/09" at bounding box center [1072, 610] width 208 height 81
click at [1036, 99] on span "Download the last report" at bounding box center [1082, 104] width 93 height 10
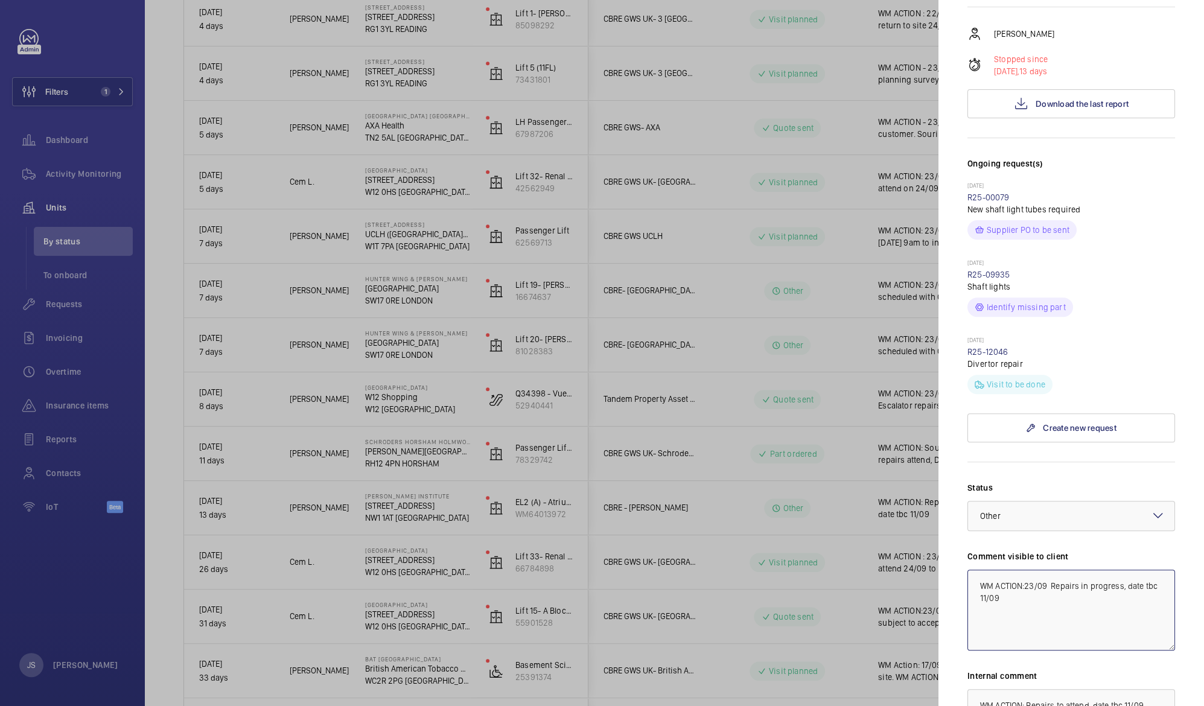
click at [1120, 570] on textarea "WM ACTION:23/09 Repairs in progress, date tbc 11/09" at bounding box center [1072, 610] width 208 height 81
click at [1088, 588] on textarea "WM ACTION:23/09 Repairs in progress. Drive removed and divertor removed for rep…" at bounding box center [1072, 610] width 208 height 81
click at [1059, 462] on form "Status Select a status × Other × Comment visible to client WM ACTION:23/09 Repa…" at bounding box center [1072, 640] width 208 height 357
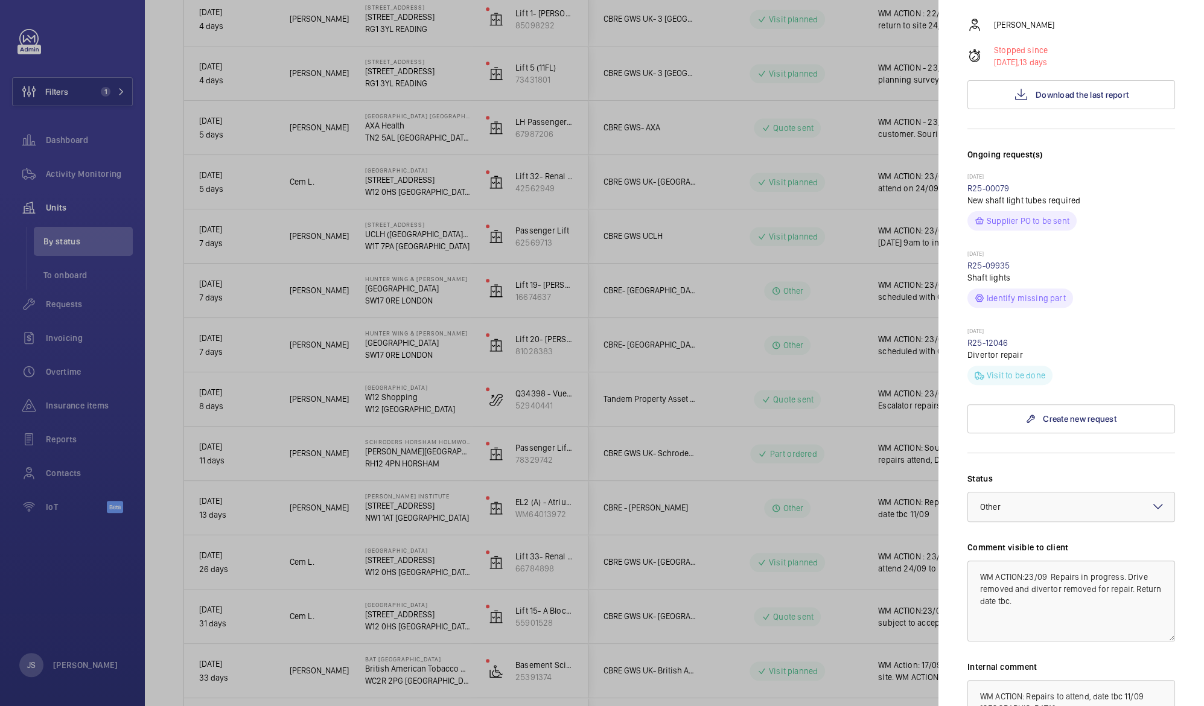
scroll to position [222, 0]
drag, startPoint x: 1008, startPoint y: 566, endPoint x: 985, endPoint y: 563, distance: 23.1
click at [985, 563] on textarea "WM ACTION:23/09 Repairs in progress. Drive removed and divertor removed for rep…" at bounding box center [1072, 600] width 208 height 81
click at [1087, 605] on textarea "WM ACTION:23/09 Repairs in progress. Drive and divertor removed for repair. Ret…" at bounding box center [1072, 600] width 208 height 81
type textarea "WM ACTION:23/09 Repairs in progress. Drive and divertor removed for repair. Ret…"
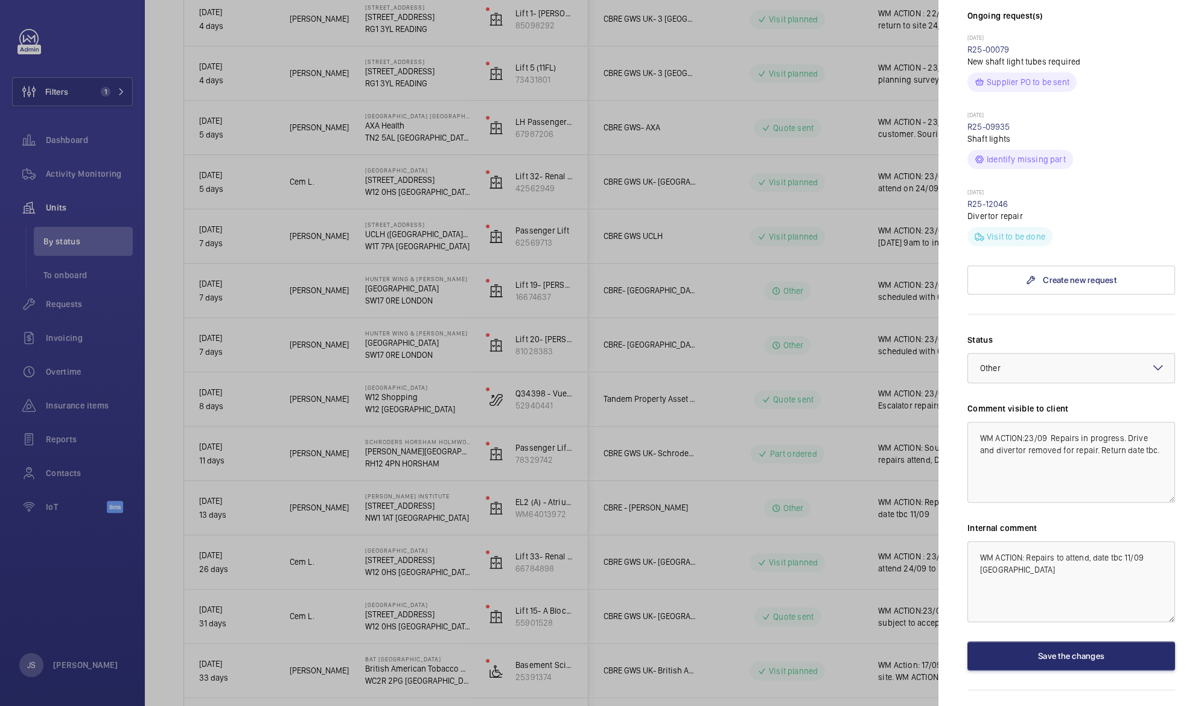
scroll to position [370, 0]
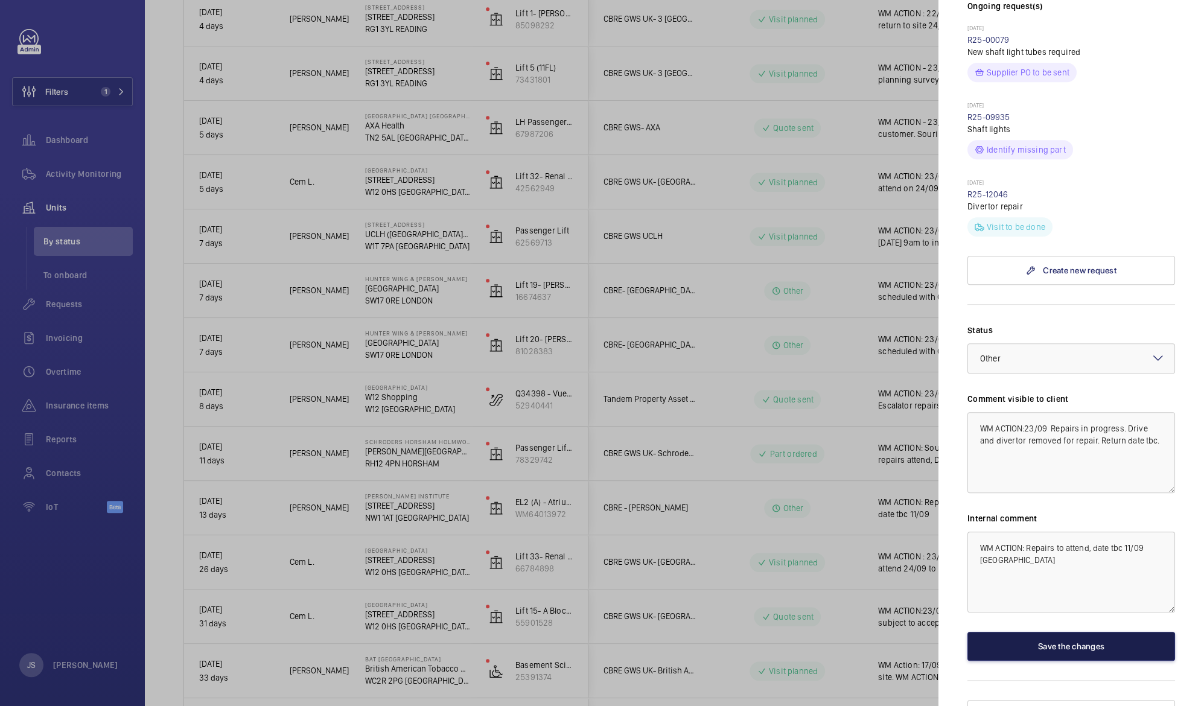
click at [1042, 632] on button "Save the changes" at bounding box center [1072, 646] width 208 height 29
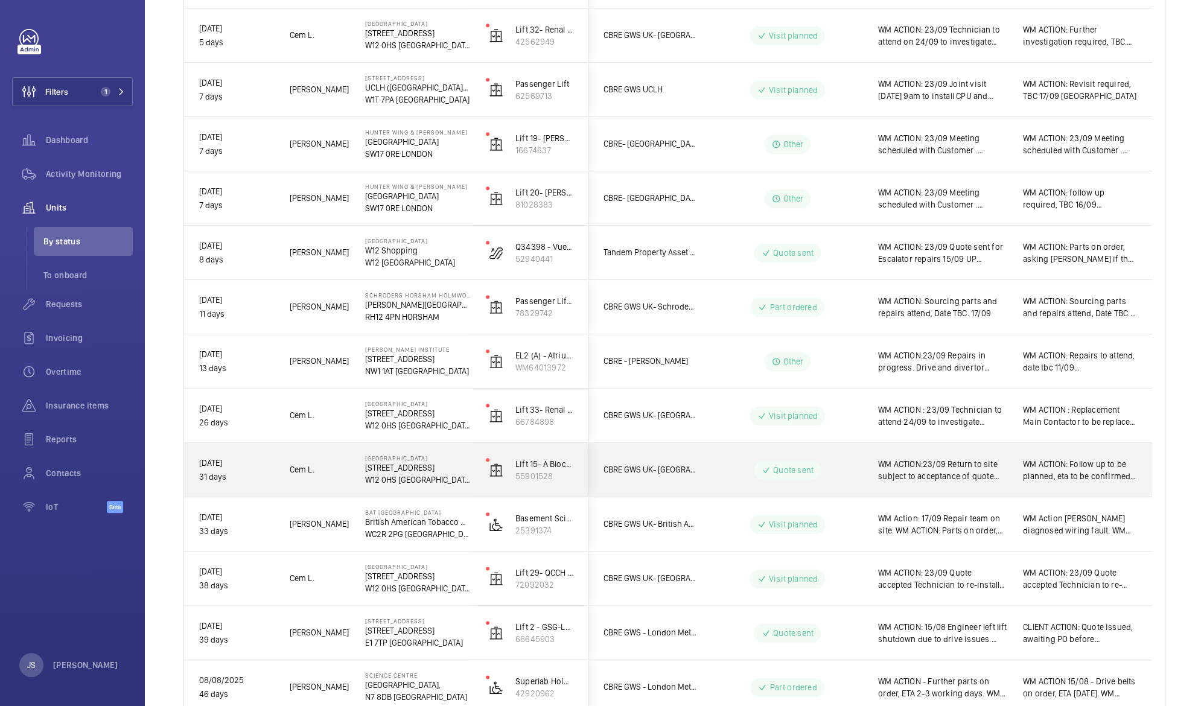
scroll to position [823, 0]
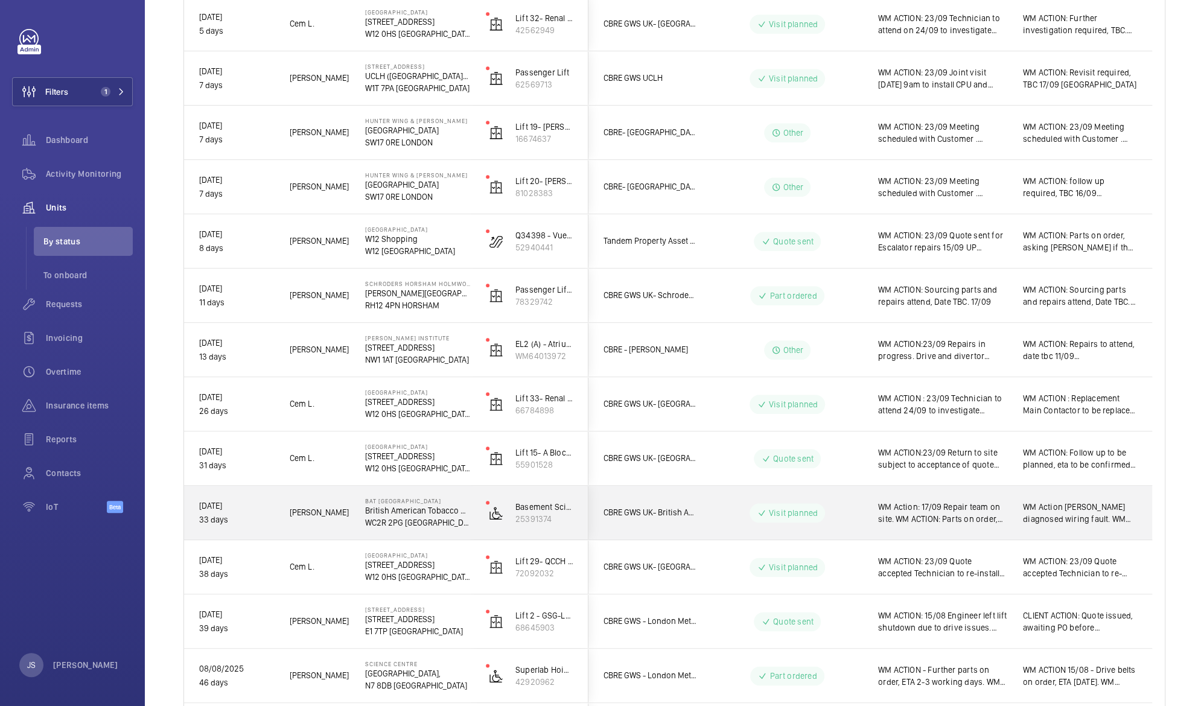
click at [930, 517] on span "WM Action: 17/09 Repair team on site. WM ACTION: Parts on order, ETA 28th. 26.0…" at bounding box center [942, 513] width 129 height 24
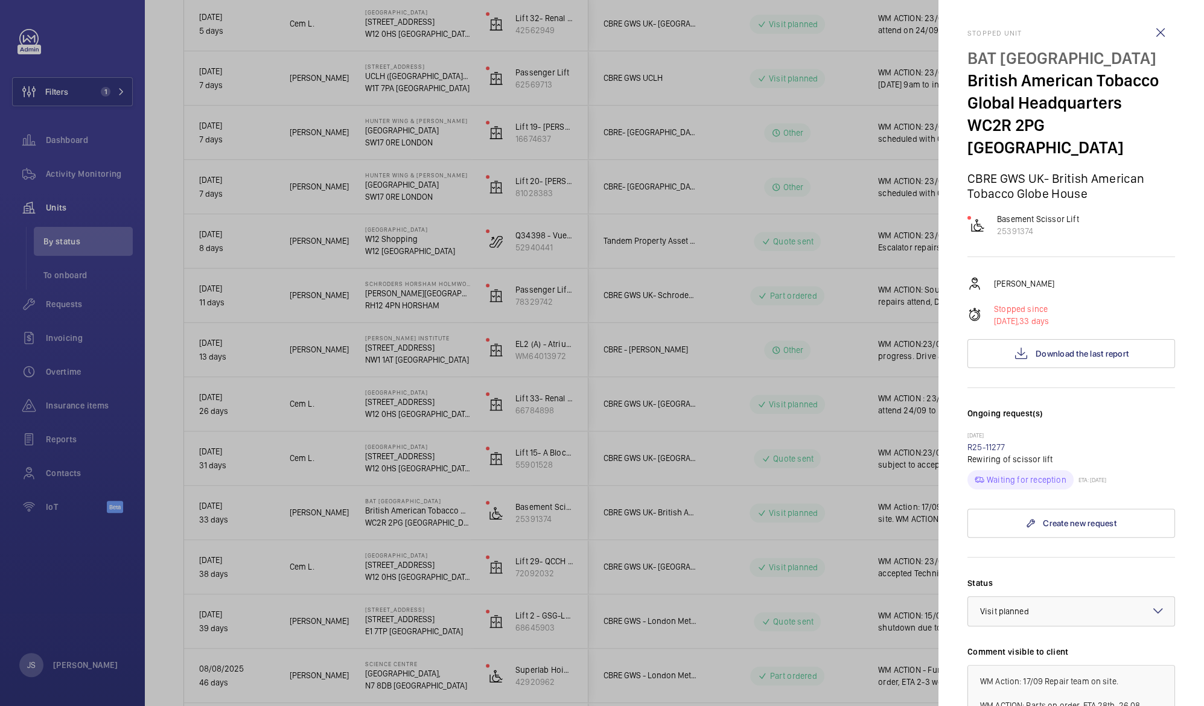
click at [839, 569] on div at bounding box center [602, 353] width 1204 height 706
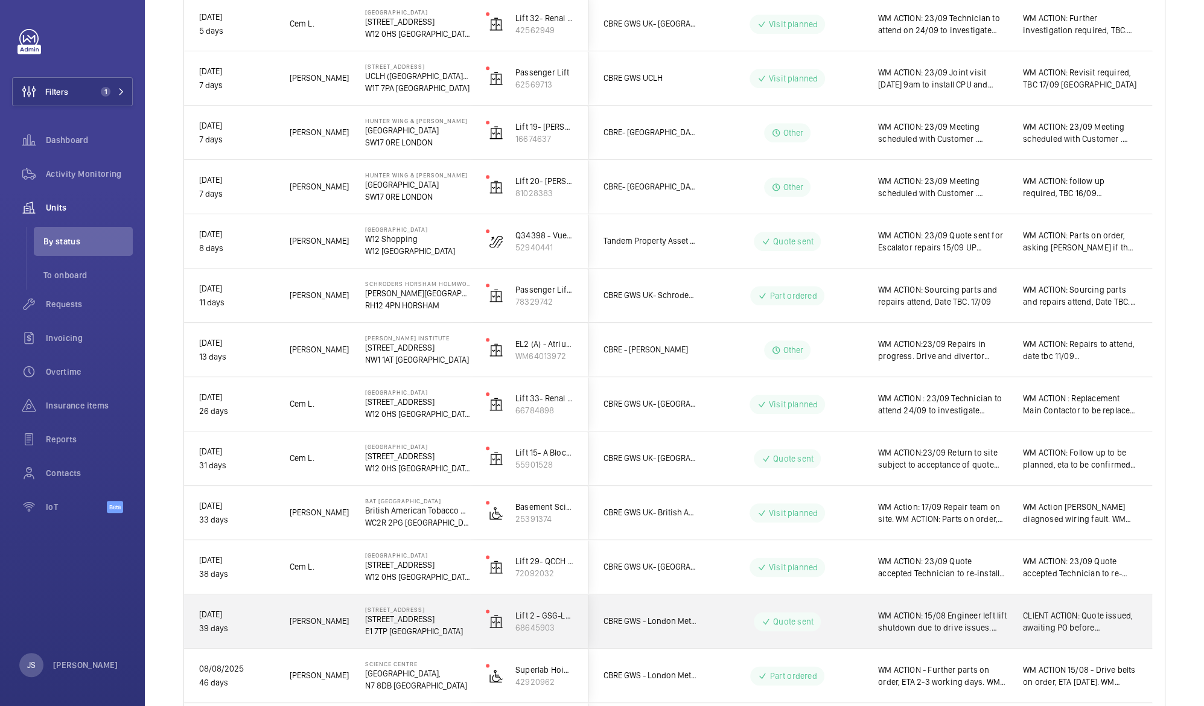
click at [895, 618] on span "WM ACTION: 15/08 Engineer left lift shutdown due to drive issues. CLIENT ACTION…" at bounding box center [942, 622] width 129 height 24
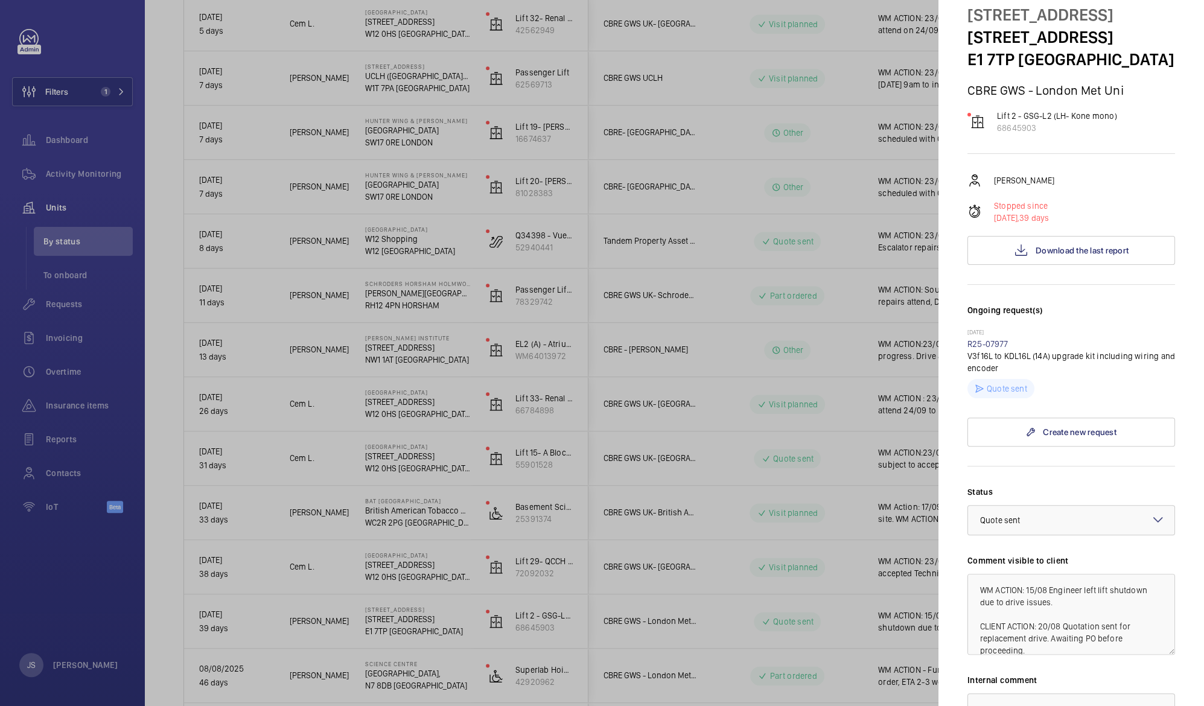
scroll to position [45, 0]
click at [1082, 249] on span "Download the last report" at bounding box center [1082, 249] width 93 height 10
click at [734, 509] on div at bounding box center [602, 353] width 1204 height 706
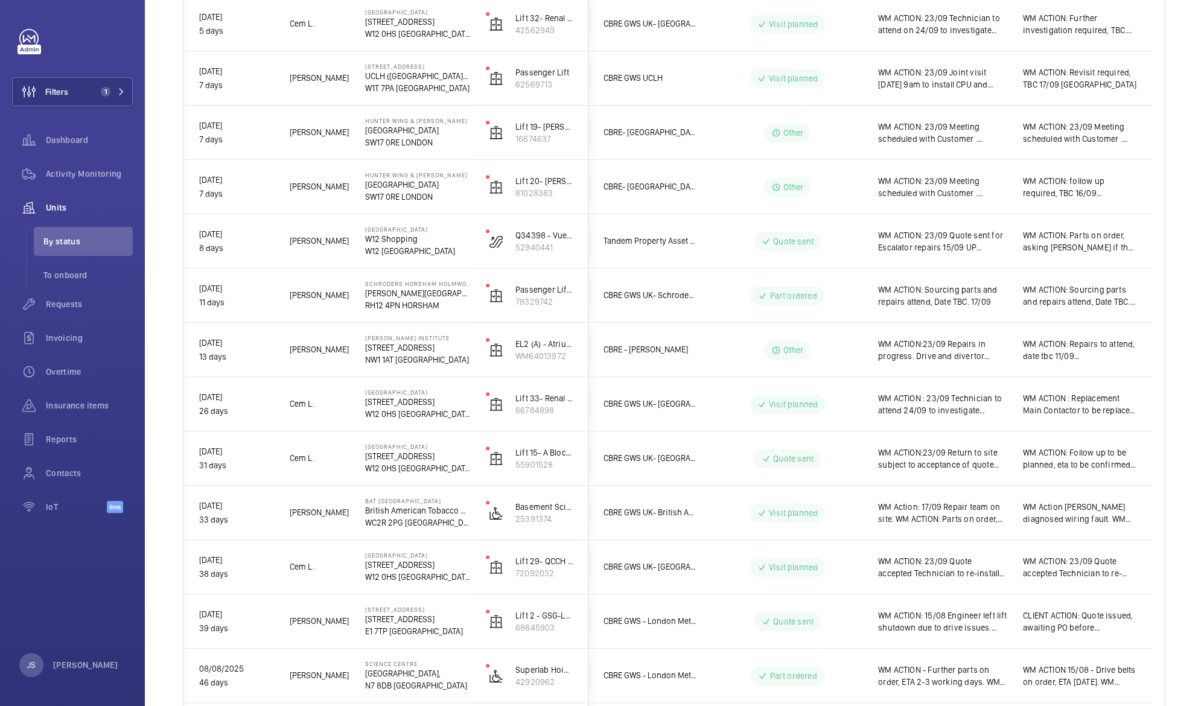
scroll to position [0, 0]
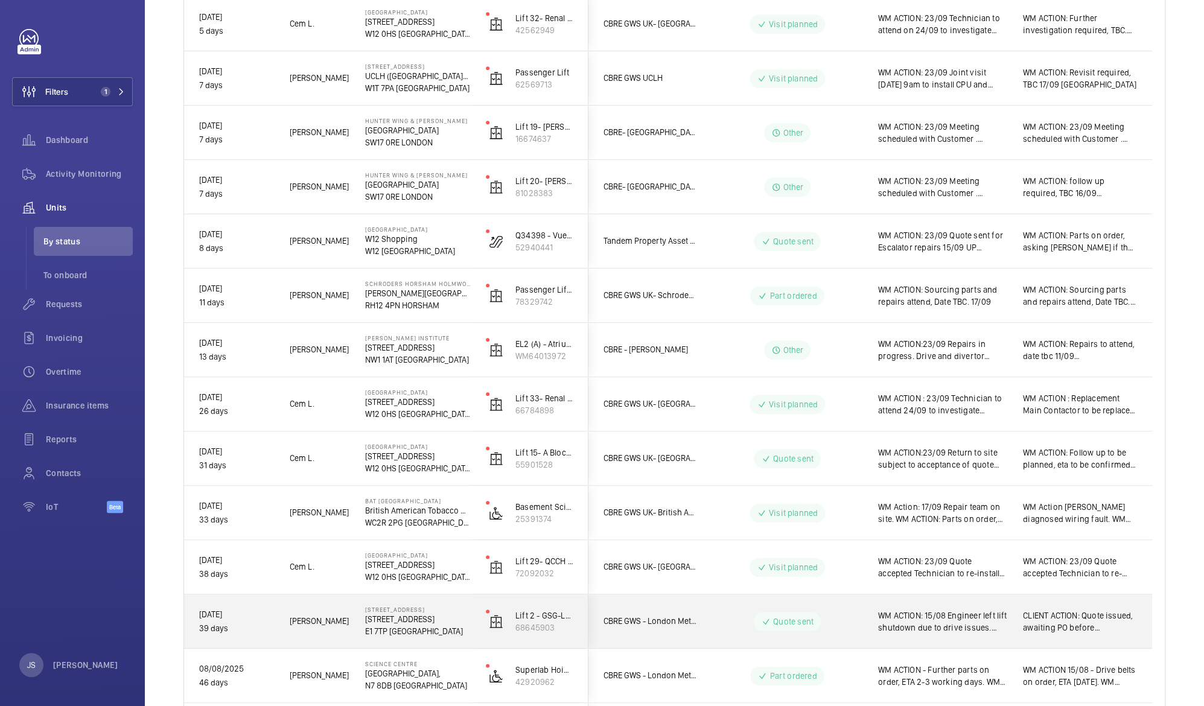
click at [433, 623] on p "[STREET_ADDRESS]" at bounding box center [417, 619] width 105 height 12
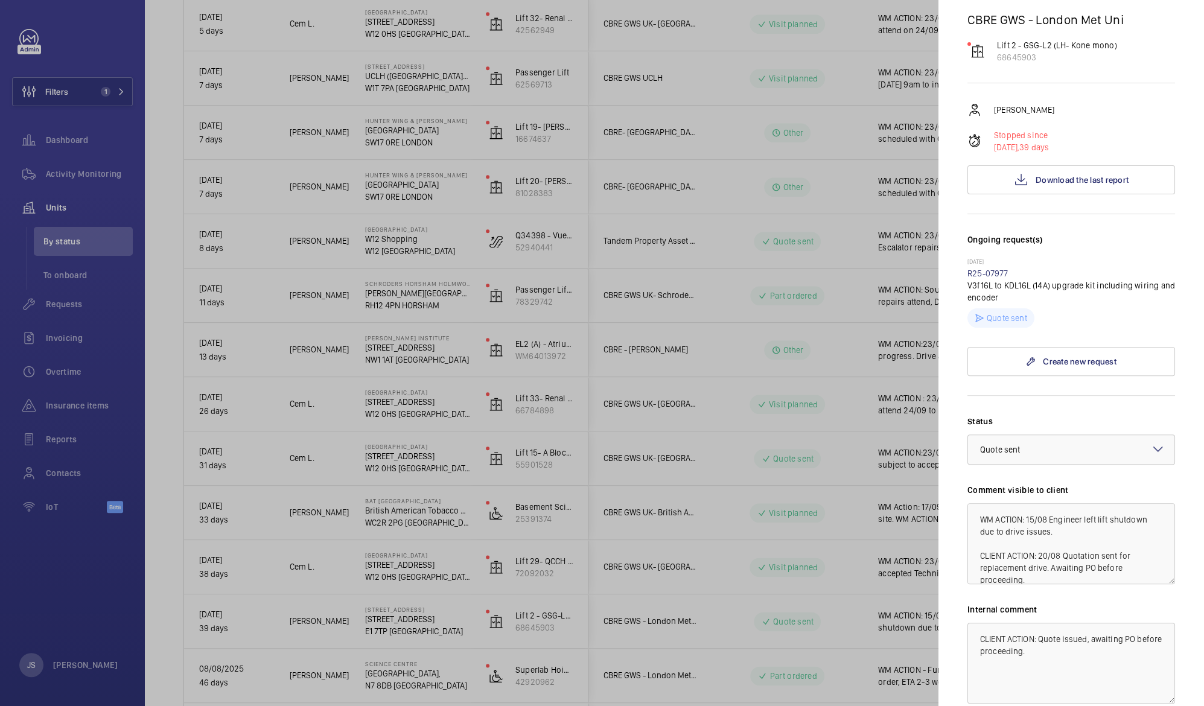
scroll to position [117, 0]
click at [880, 482] on div at bounding box center [602, 353] width 1204 height 706
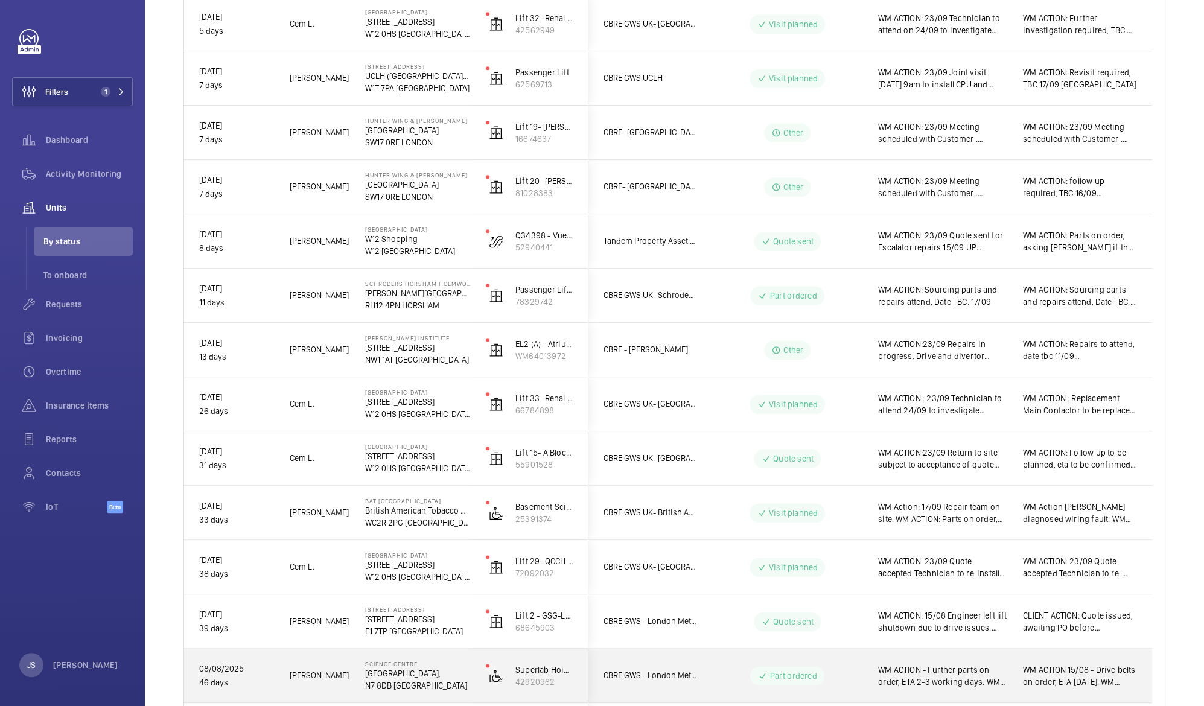
click at [951, 679] on span "WM ACTION - Further parts on order, ETA 2-3 working days. WM ACTION: Repairs on…" at bounding box center [942, 676] width 129 height 24
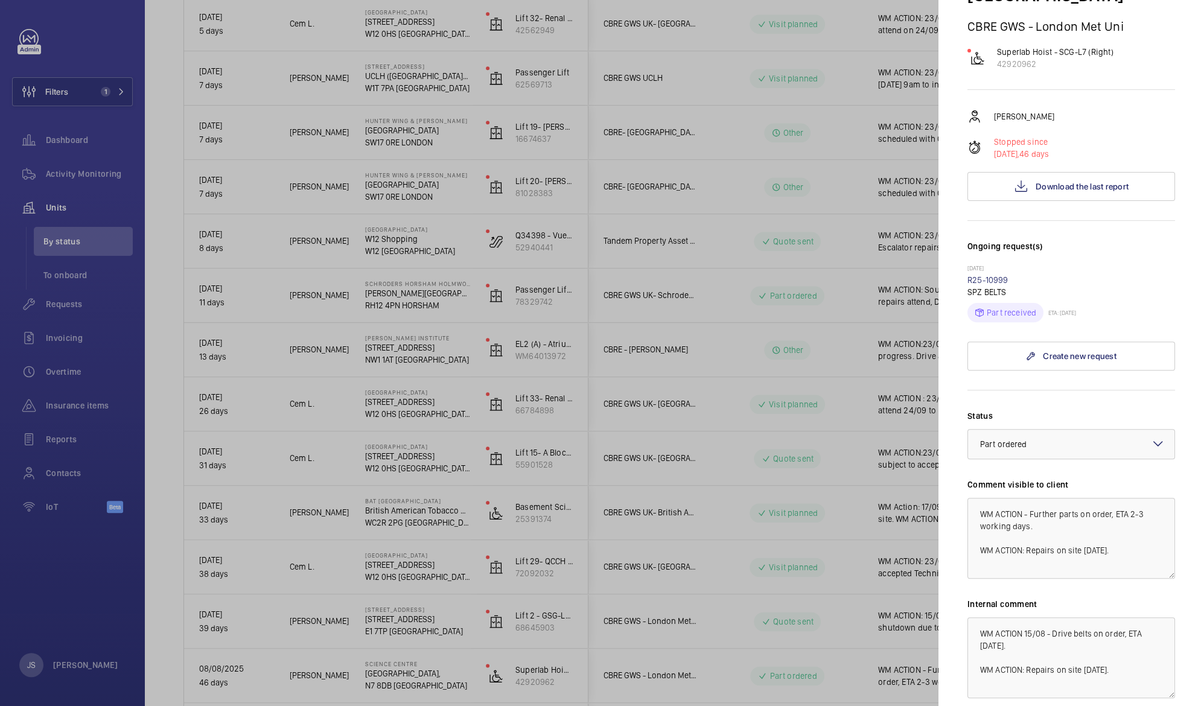
scroll to position [145, 0]
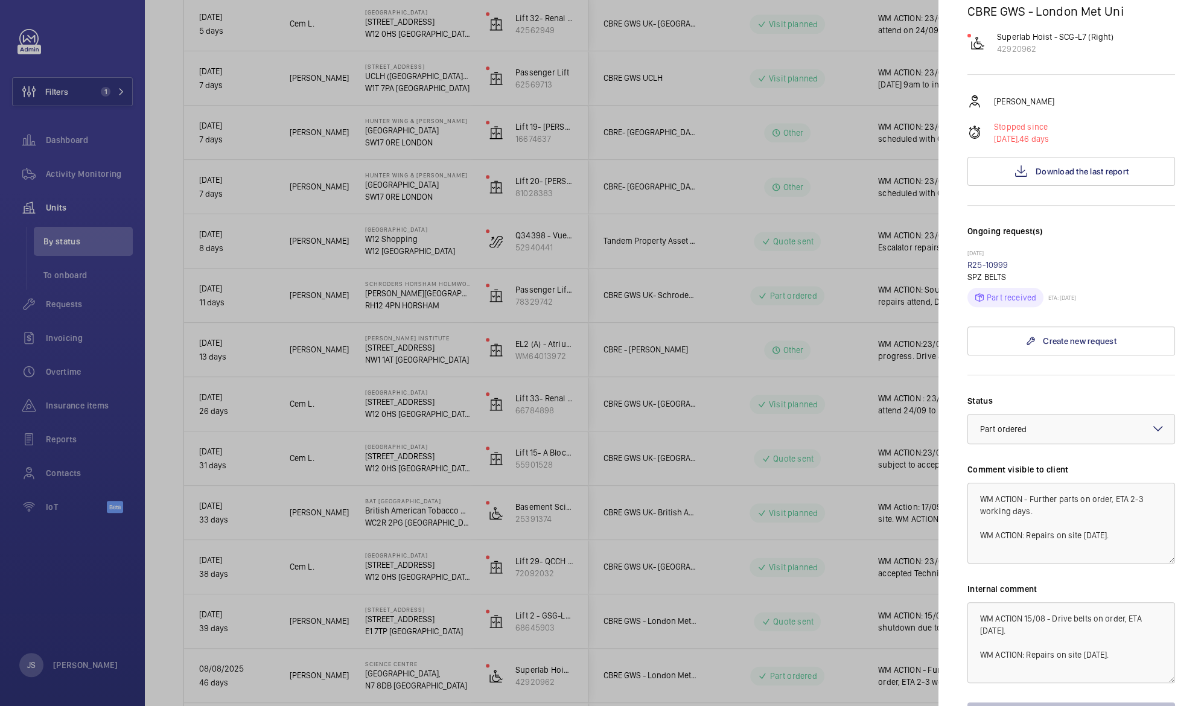
click at [867, 673] on div at bounding box center [602, 353] width 1204 height 706
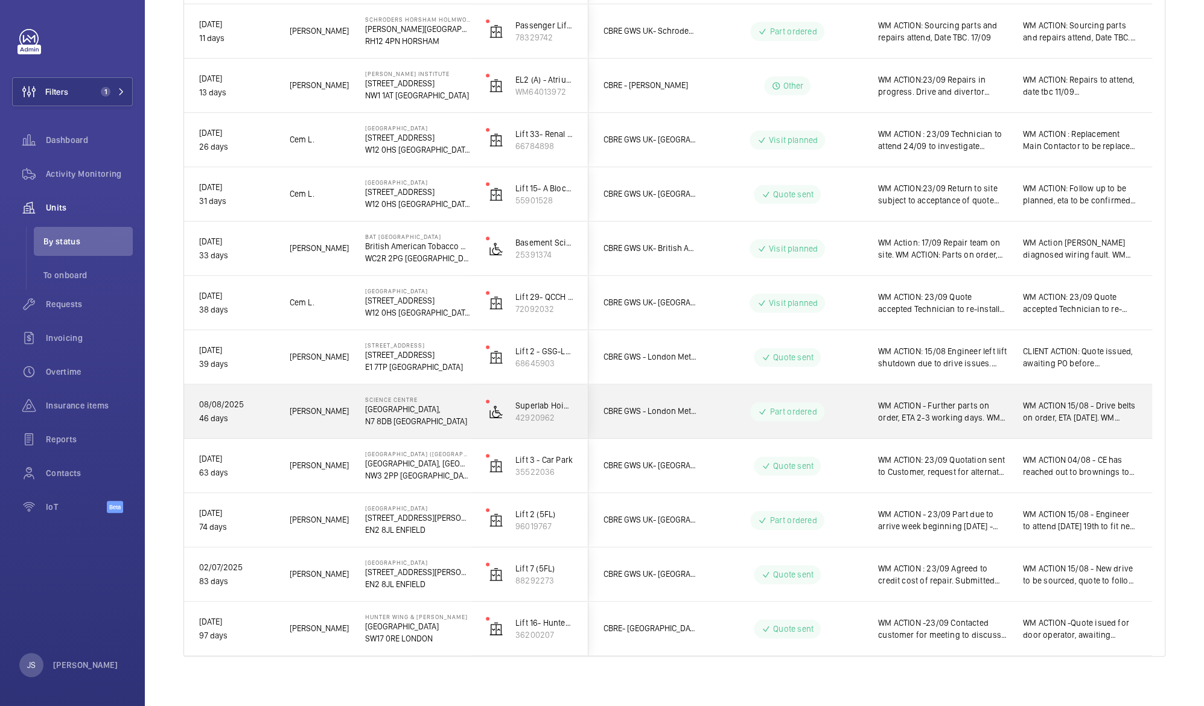
scroll to position [1096, 0]
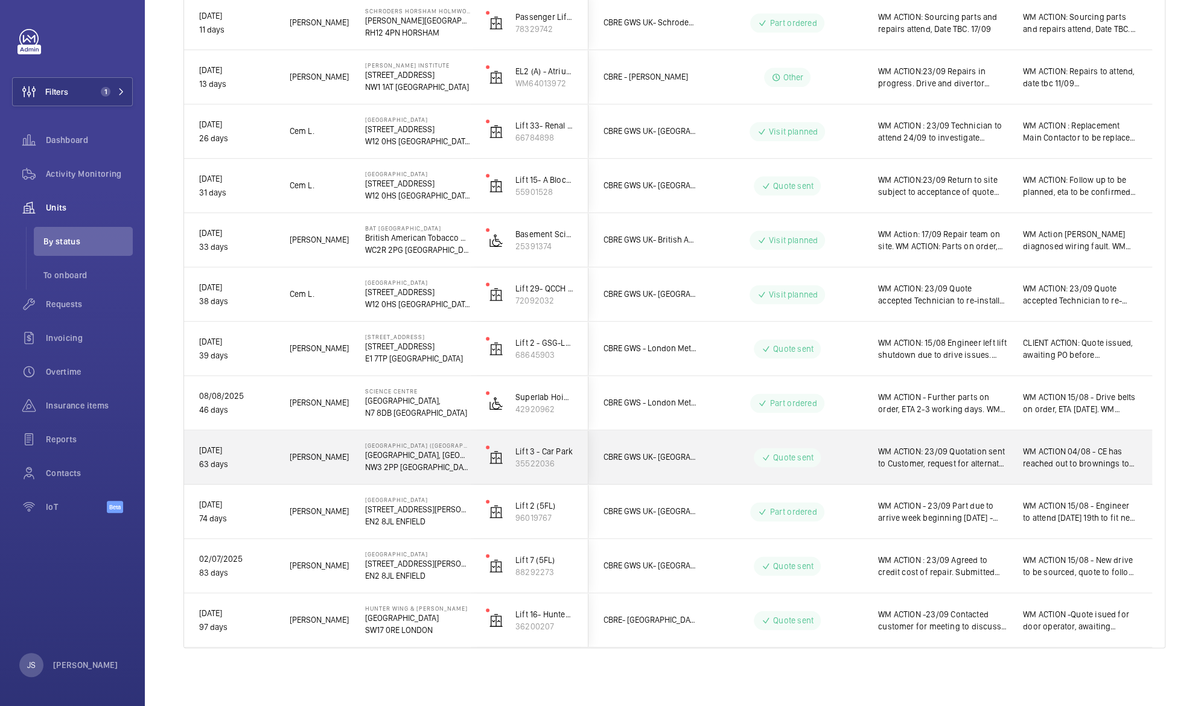
click at [942, 458] on span "WM ACTION: 23/09 Quotation sent to Customer, request for alternate price for ne…" at bounding box center [942, 458] width 129 height 24
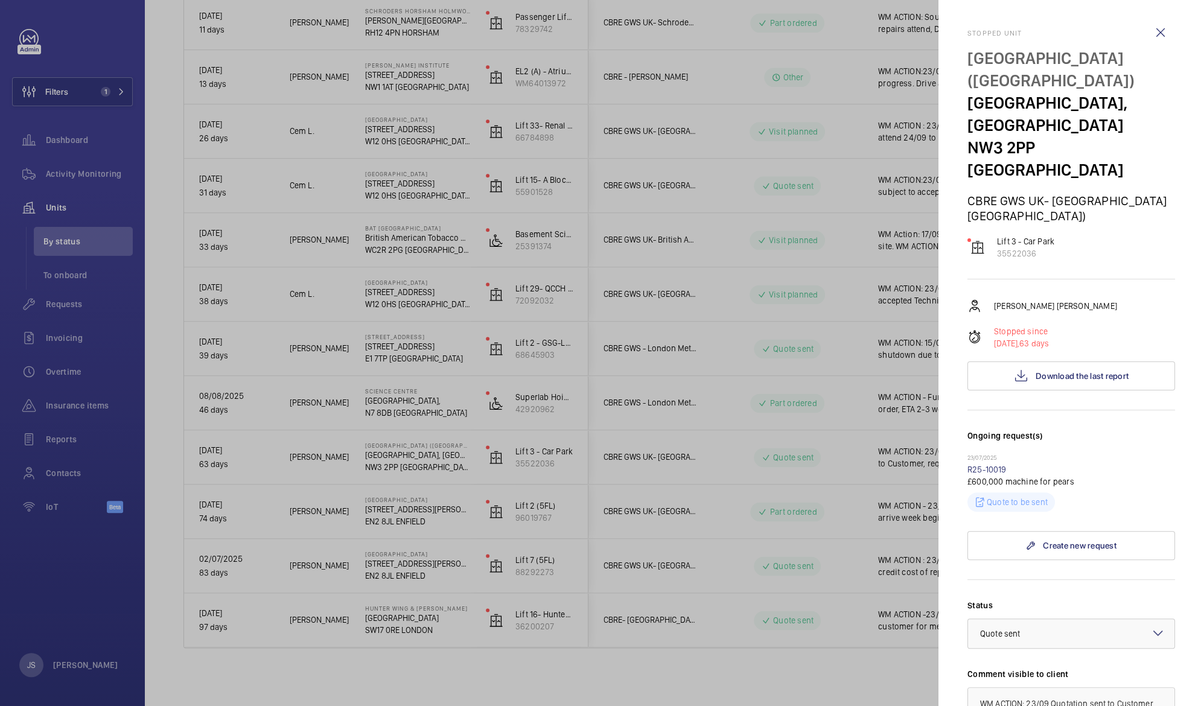
click at [551, 564] on div at bounding box center [602, 353] width 1204 height 706
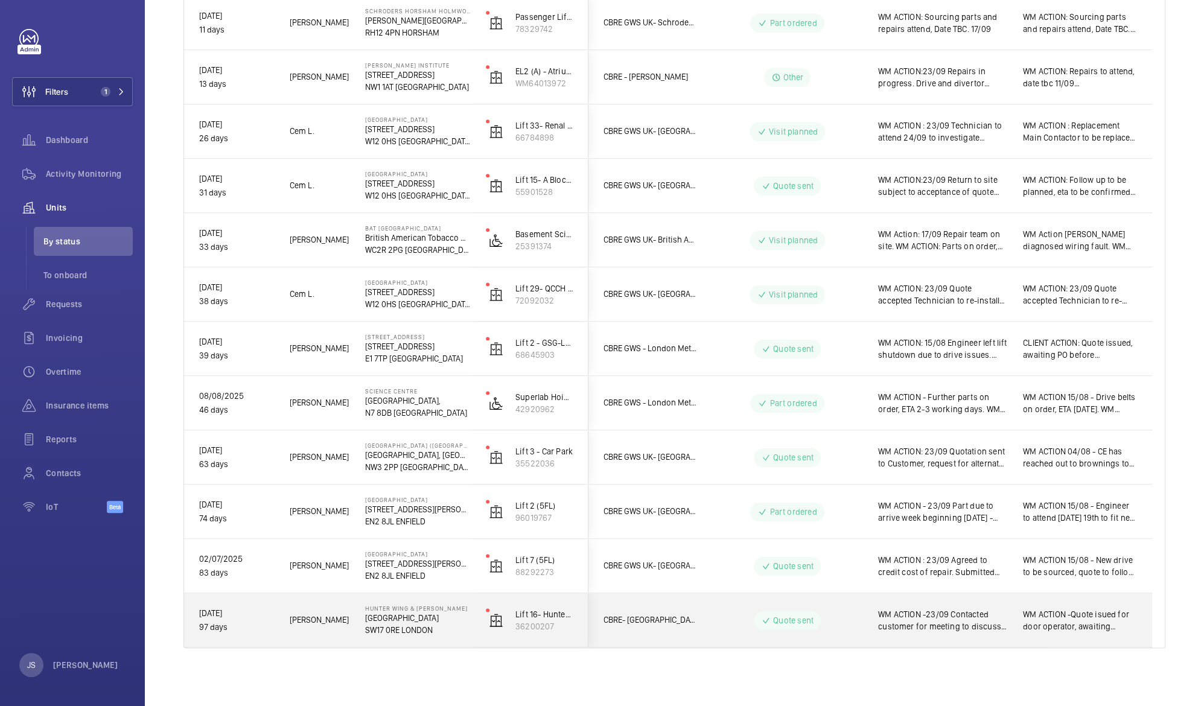
click at [907, 611] on span "WM ACTION -23/09 Contacted customer for meeting to discuss shutdown. Quote issu…" at bounding box center [942, 621] width 129 height 24
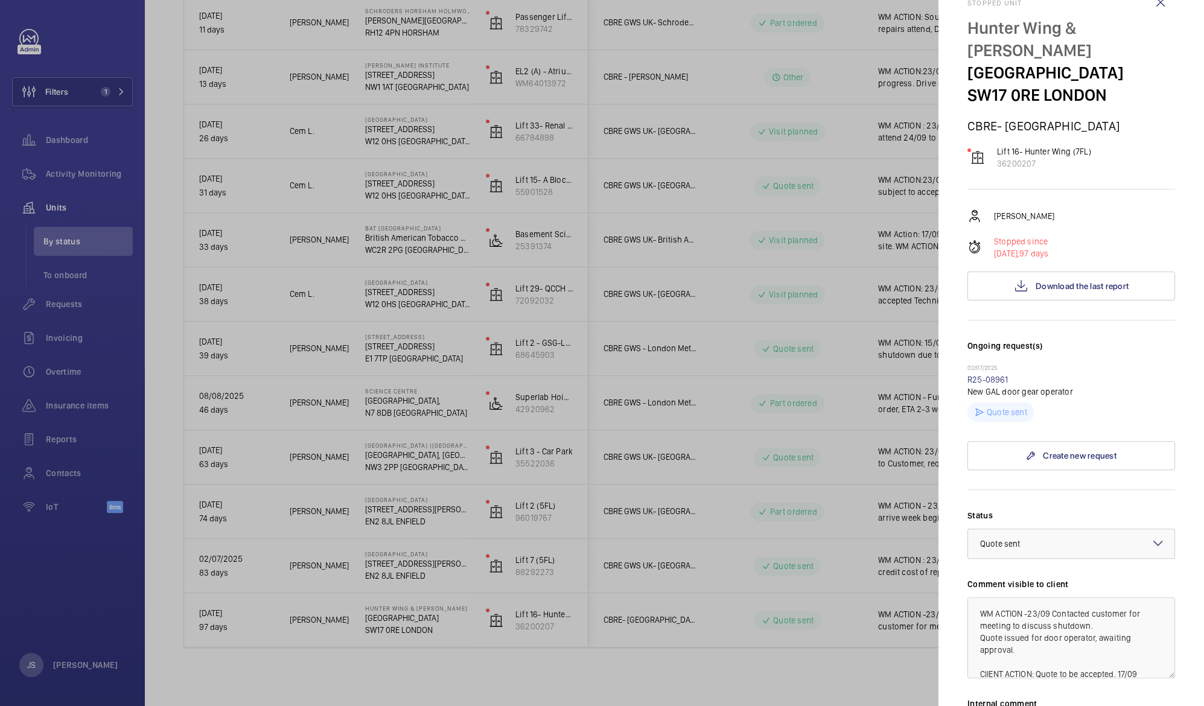
scroll to position [37, 0]
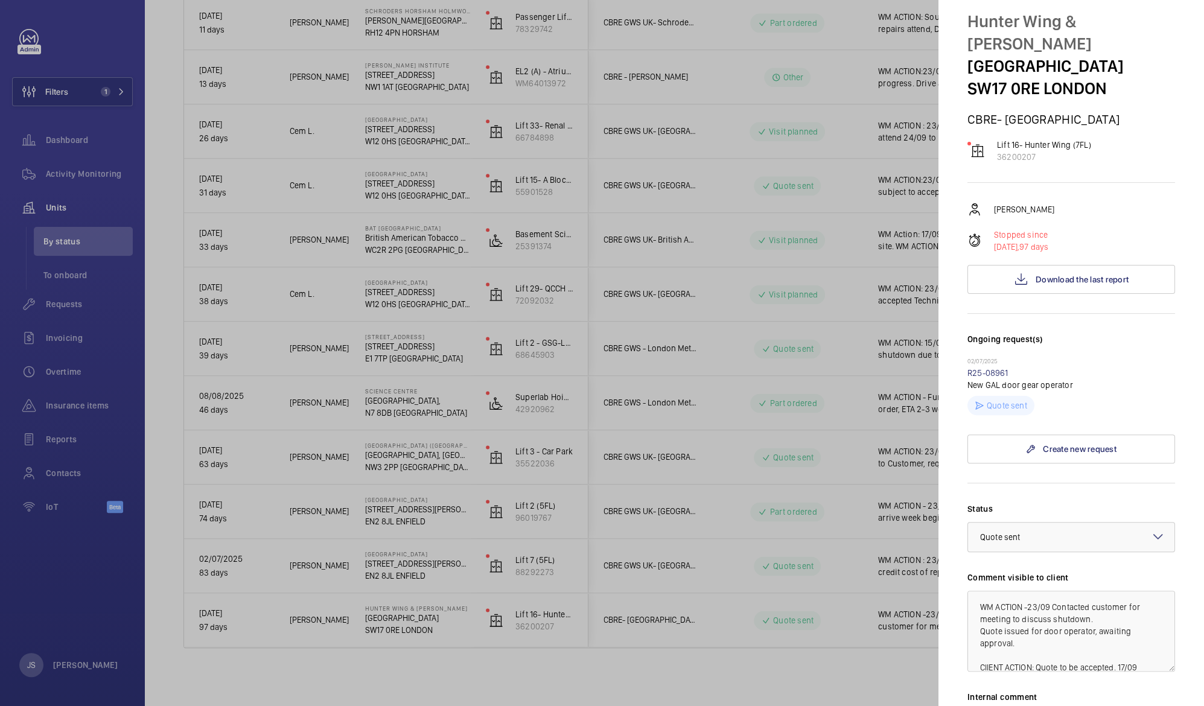
click at [887, 668] on div at bounding box center [602, 353] width 1204 height 706
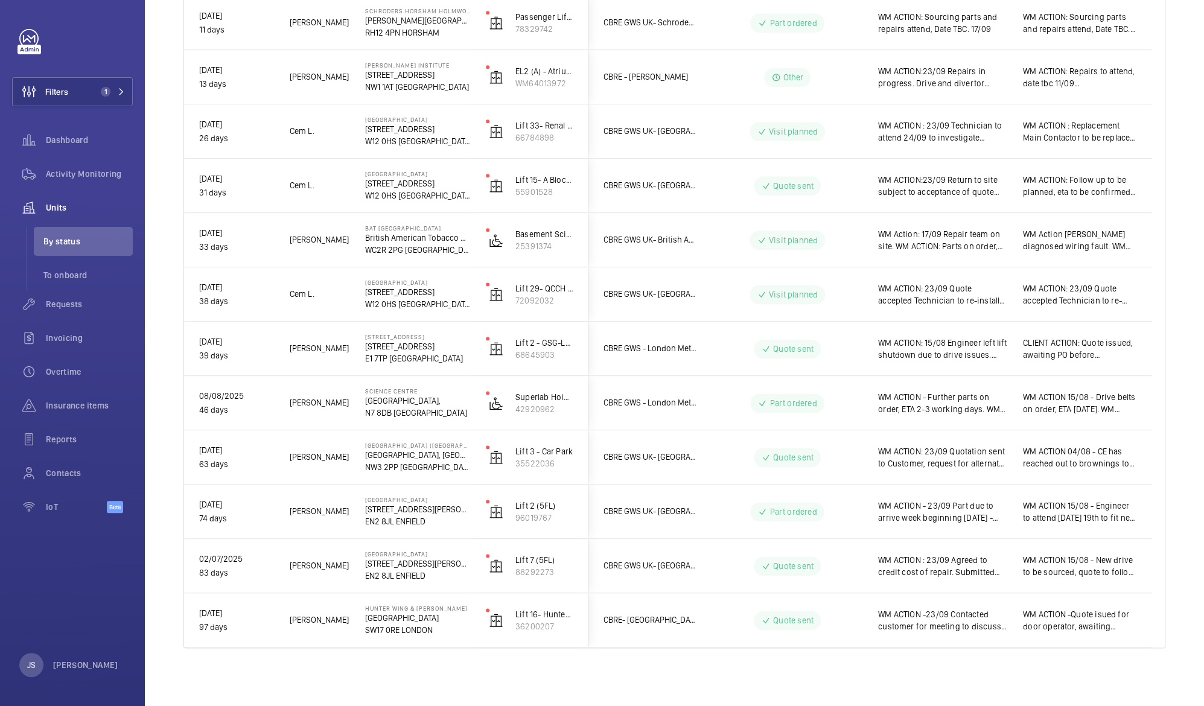
scroll to position [0, 0]
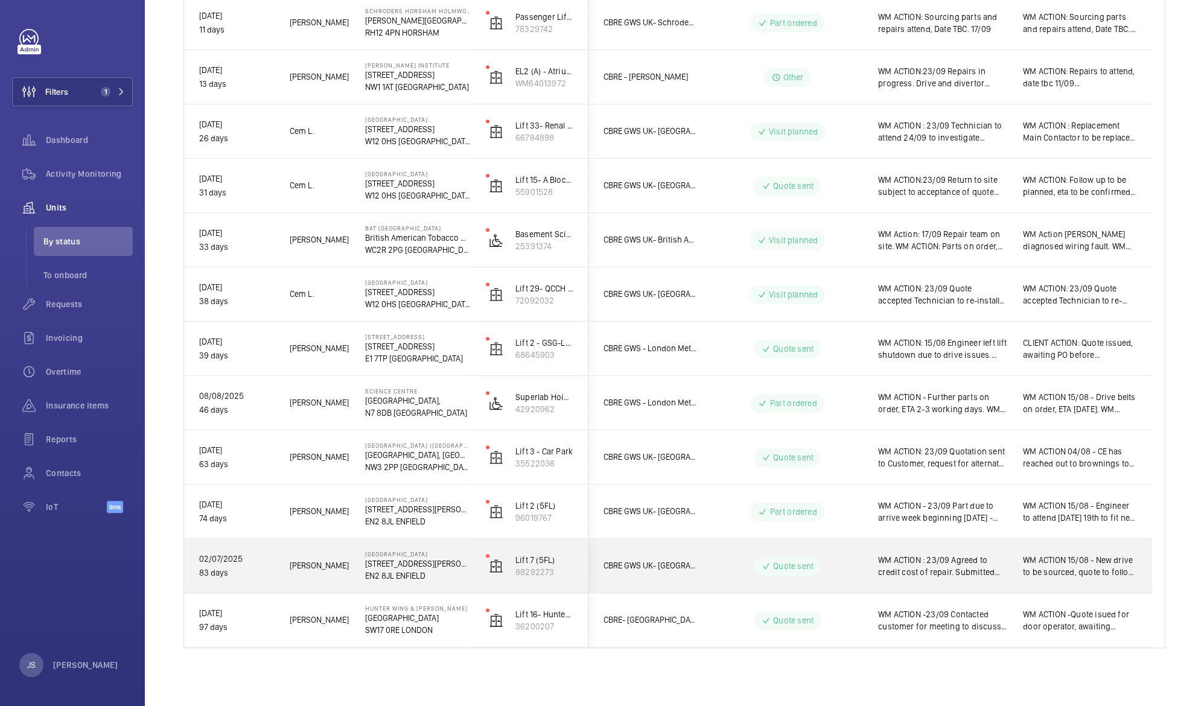
click at [919, 560] on span "WM ACTION : 23/09 Agreed to credit cost of repair. Submitted quote for new driv…" at bounding box center [942, 566] width 129 height 24
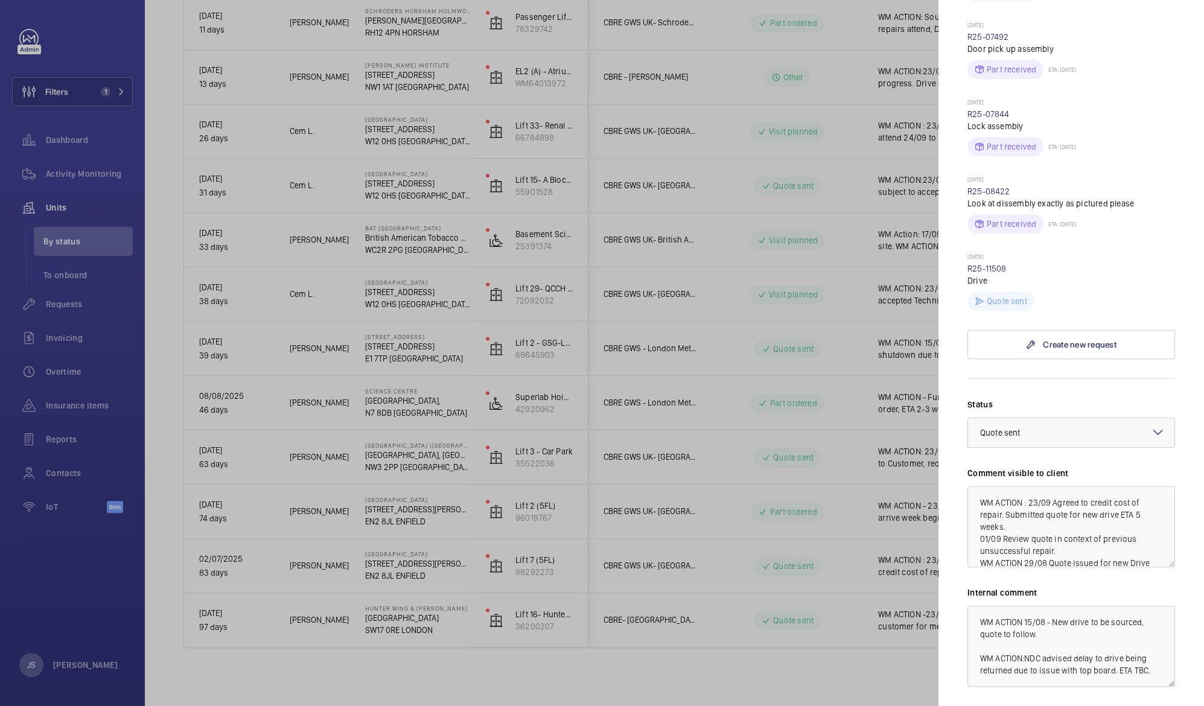
scroll to position [454, 0]
click at [831, 662] on div at bounding box center [602, 353] width 1204 height 706
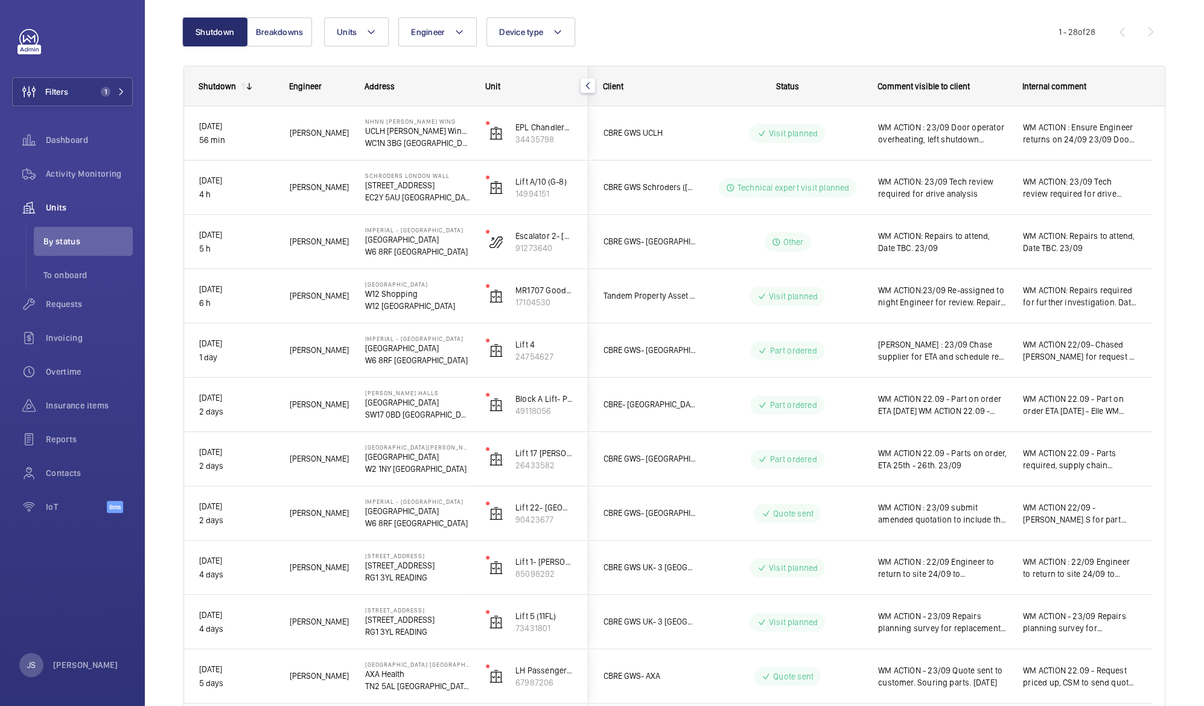
scroll to position [0, 0]
